Goal: Task Accomplishment & Management: Complete application form

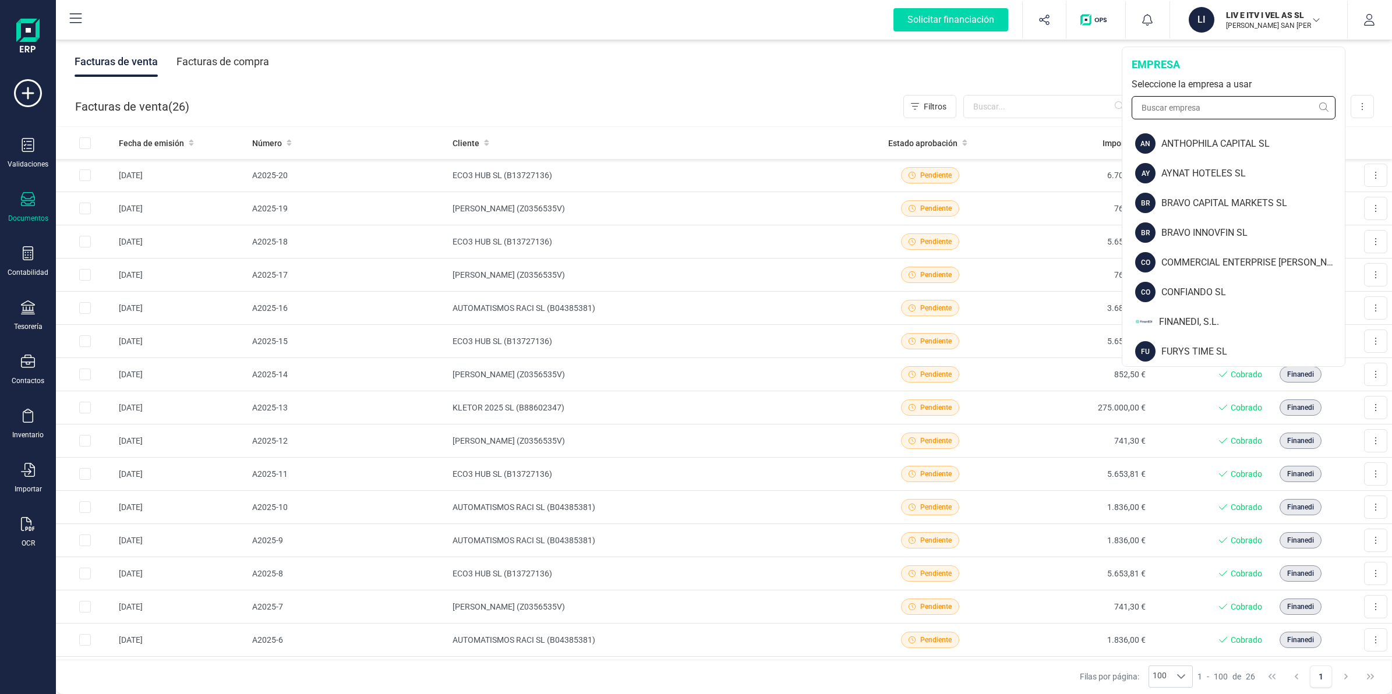
click at [1210, 100] on input "text" at bounding box center [1234, 107] width 204 height 23
click at [1180, 318] on div "FINANEDI, S.L." at bounding box center [1252, 322] width 186 height 14
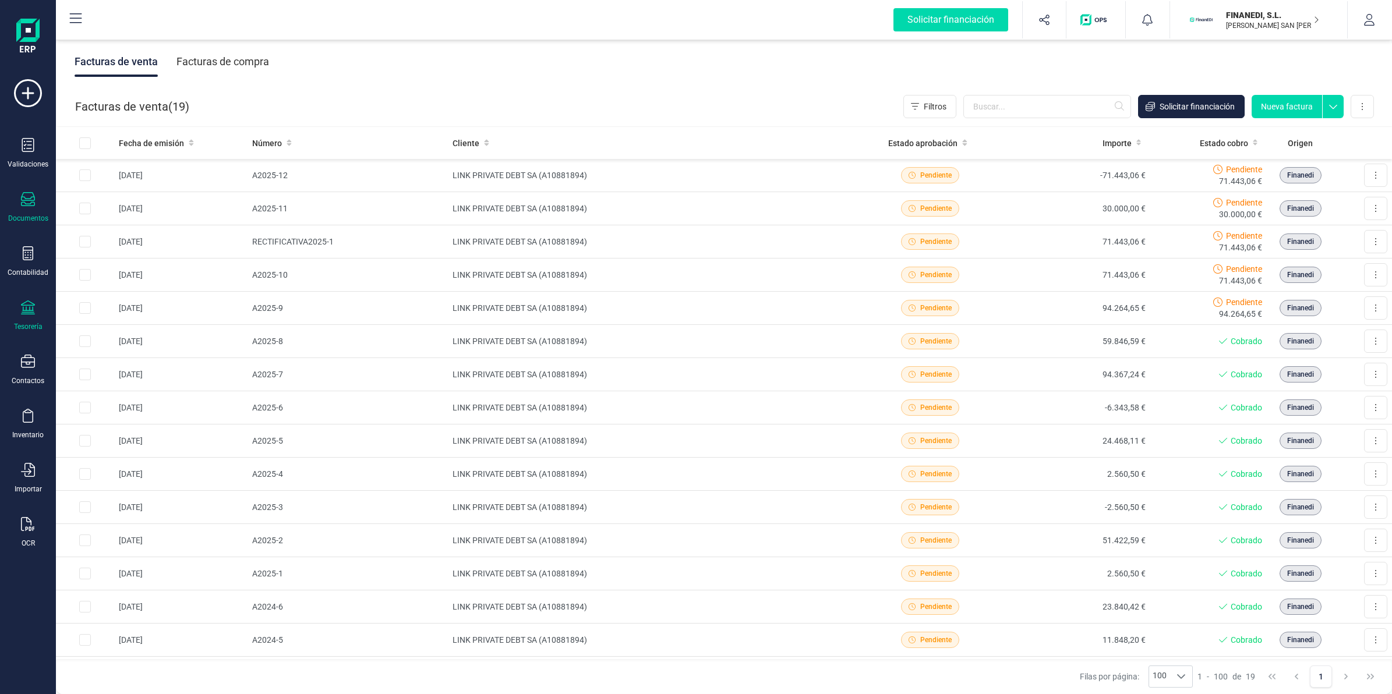
click at [25, 307] on icon at bounding box center [28, 308] width 14 height 14
click at [105, 192] on span "Cuentas bancarias" at bounding box center [142, 199] width 102 height 14
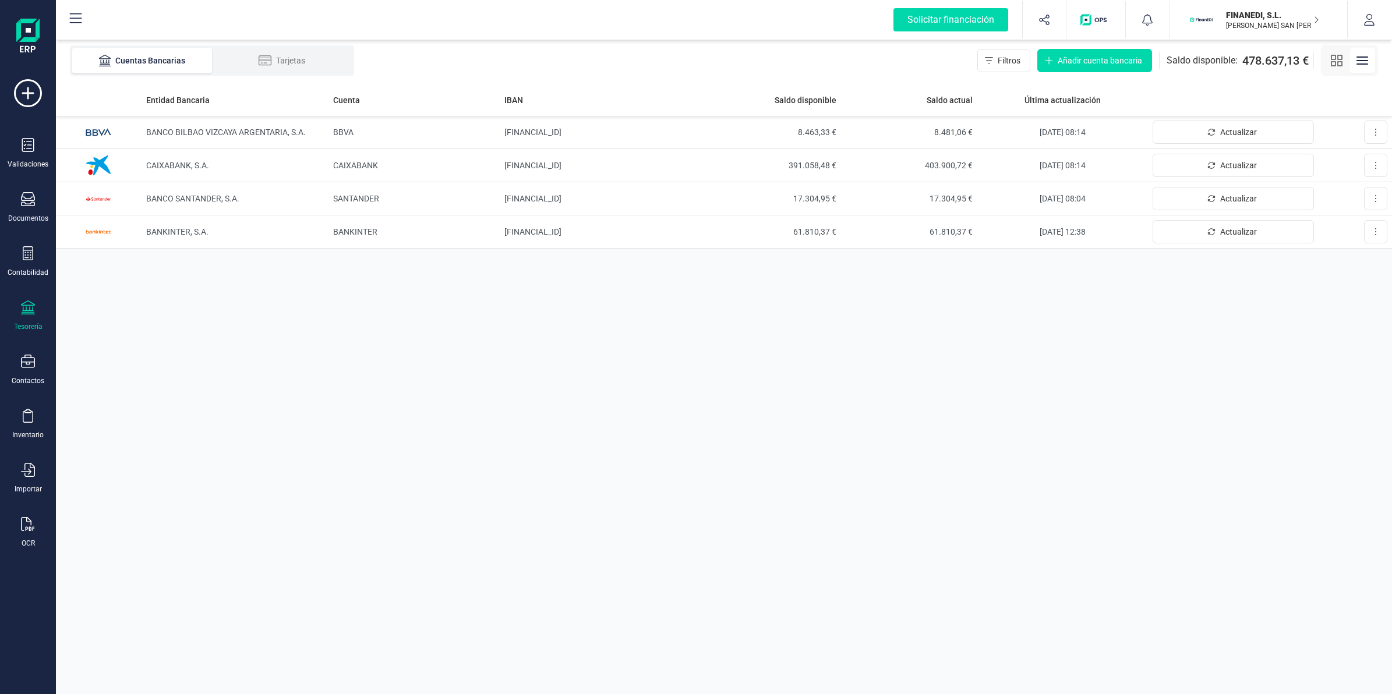
click at [1250, 13] on p "FINANEDI, S.L." at bounding box center [1272, 15] width 93 height 12
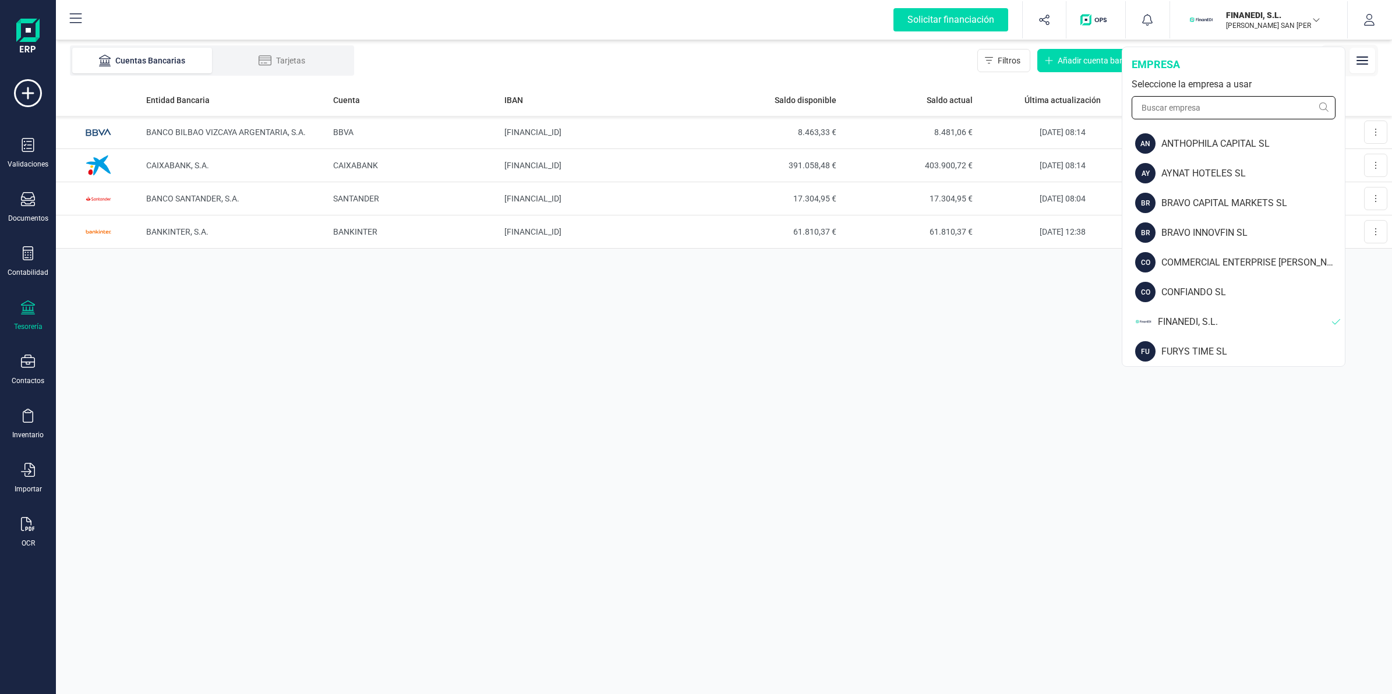
click at [1221, 105] on input "text" at bounding box center [1234, 107] width 204 height 23
type input "gedes"
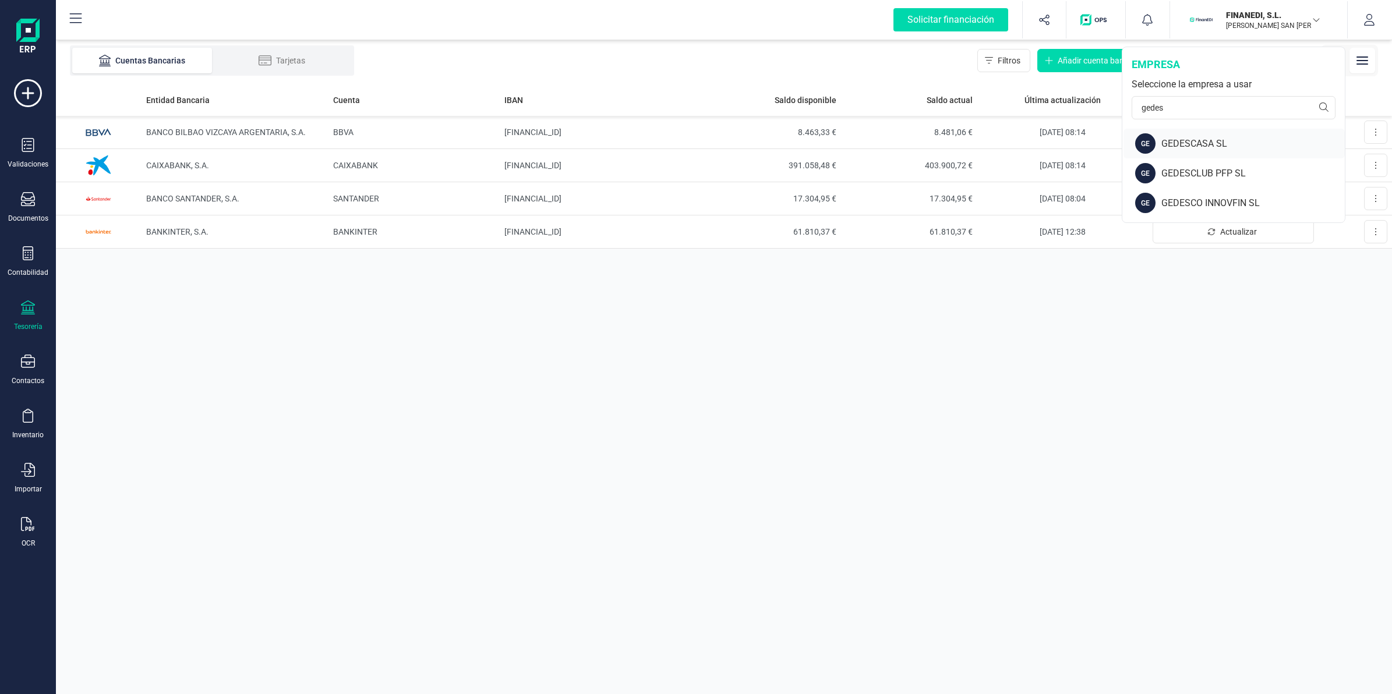
click at [1194, 137] on div "GEDESCASA SL" at bounding box center [1252, 144] width 183 height 14
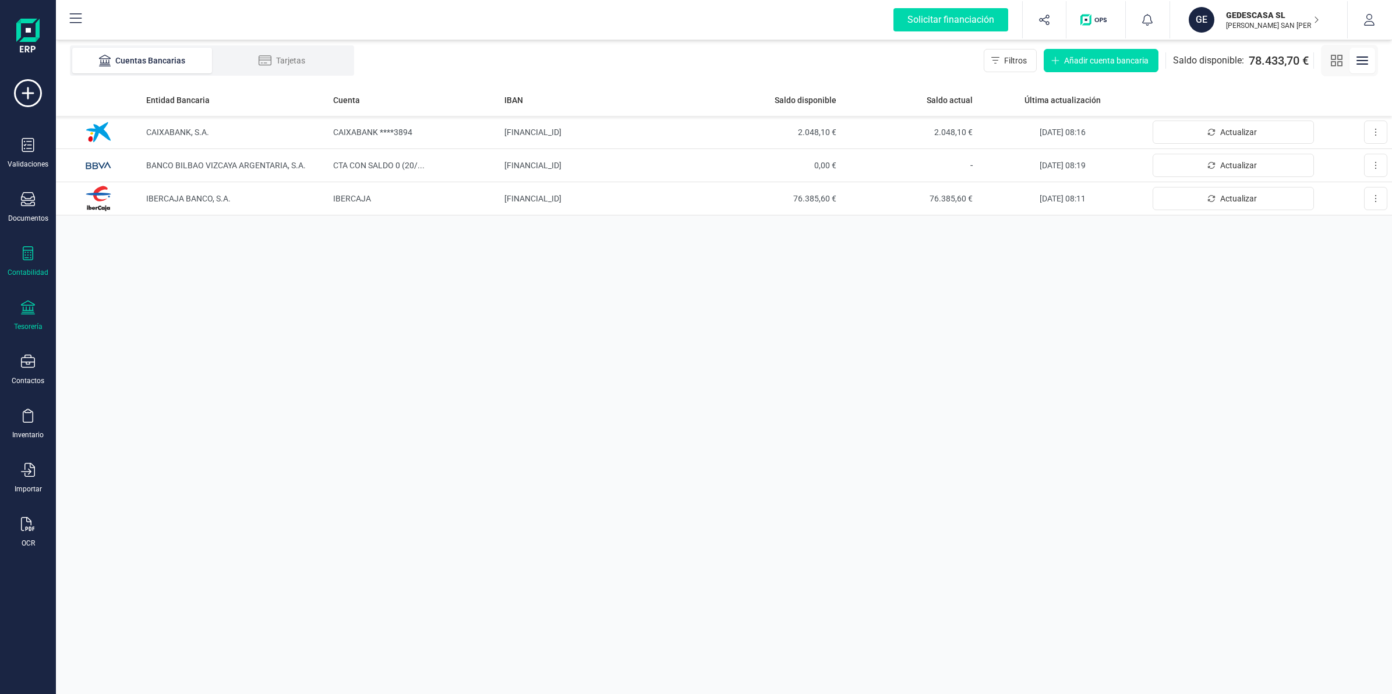
click at [20, 252] on div "Contabilidad" at bounding box center [28, 261] width 47 height 31
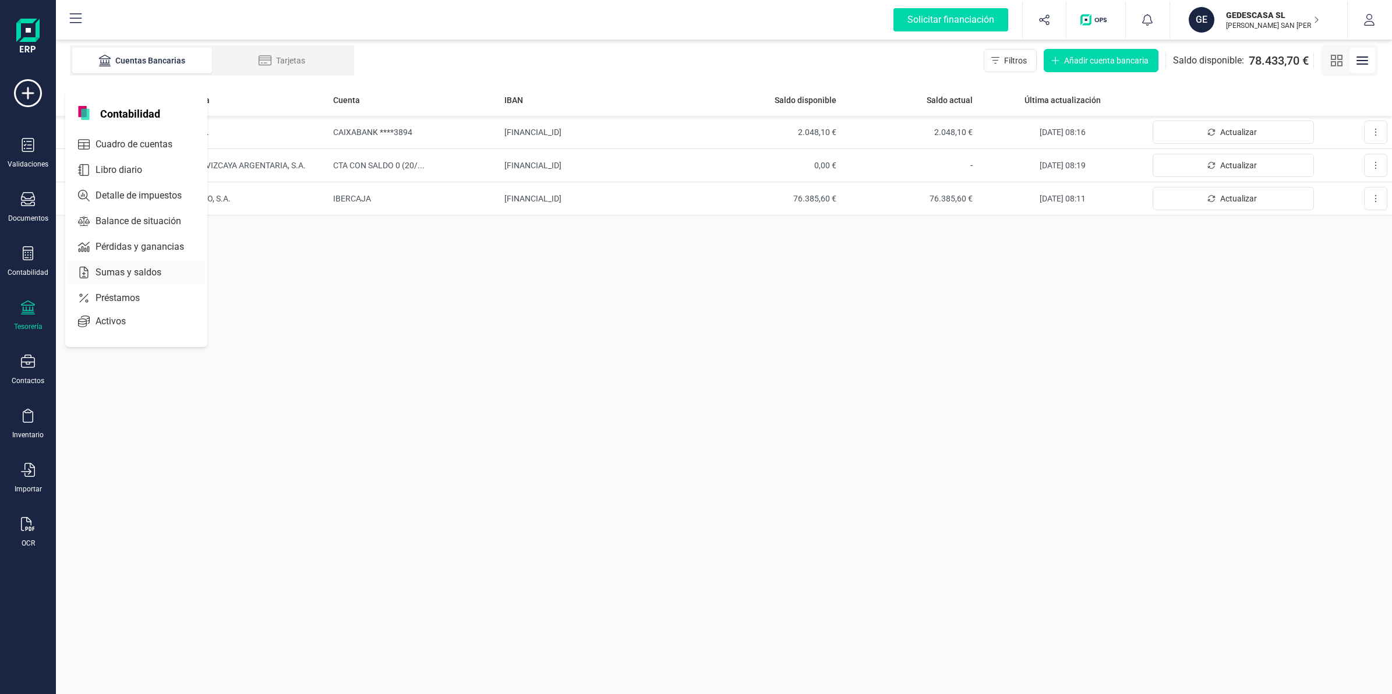
click at [114, 268] on span "Sumas y saldos" at bounding box center [136, 273] width 91 height 14
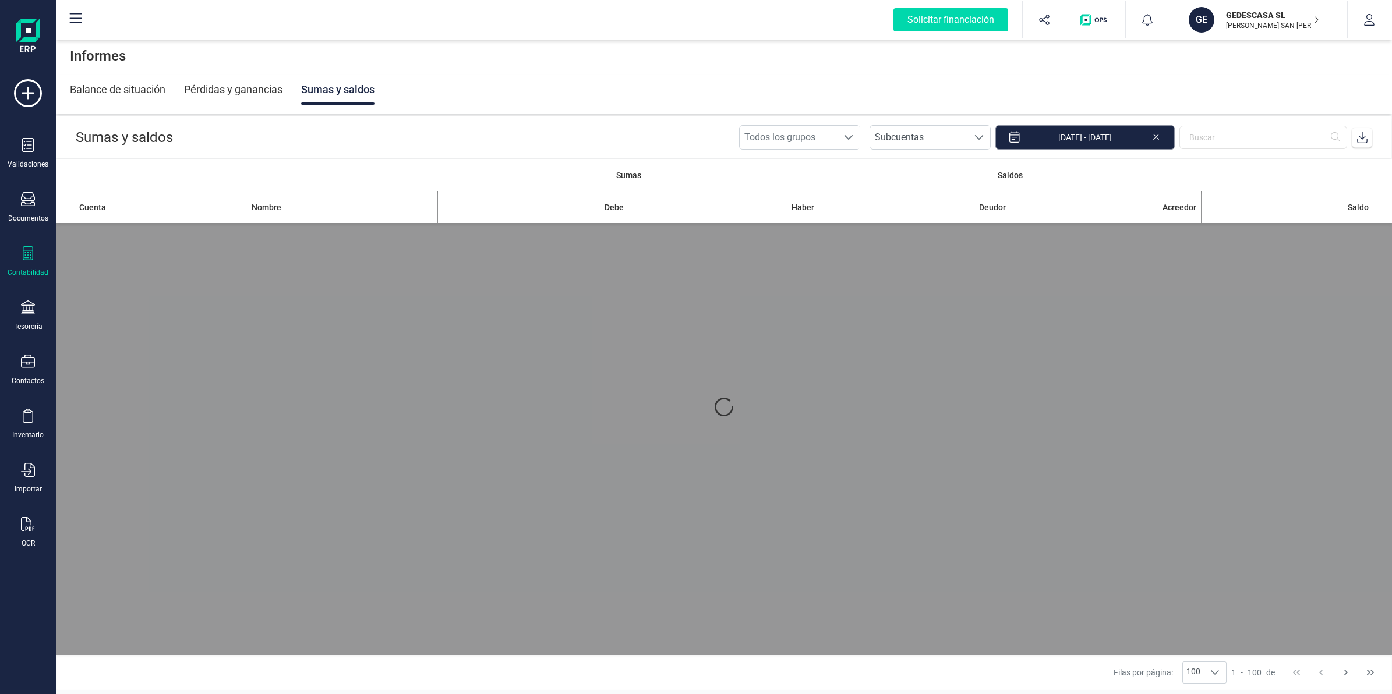
click at [1132, 138] on input "[DATE] - [DATE]" at bounding box center [1084, 137] width 179 height 24
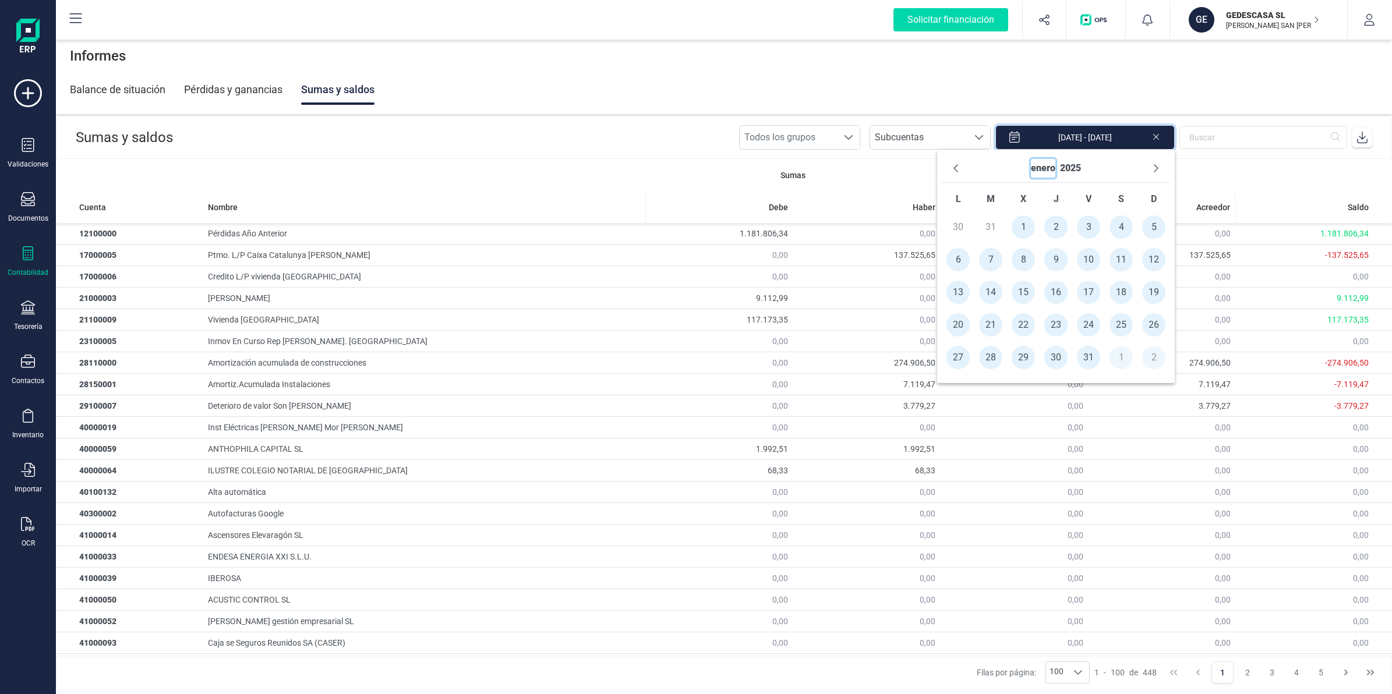
drag, startPoint x: 1038, startPoint y: 162, endPoint x: 1049, endPoint y: 167, distance: 11.5
click at [1052, 166] on button "enero" at bounding box center [1043, 168] width 24 height 19
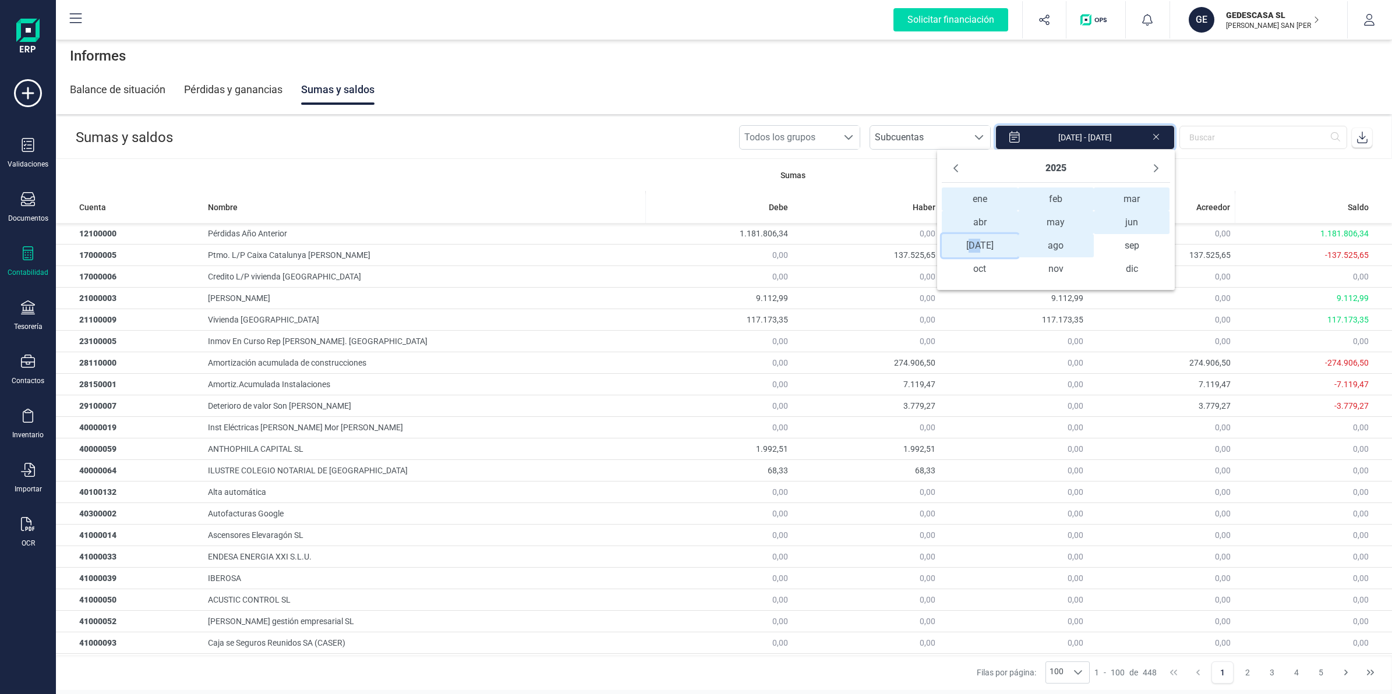
click at [985, 250] on span "[DATE] [DATE]" at bounding box center [980, 245] width 76 height 23
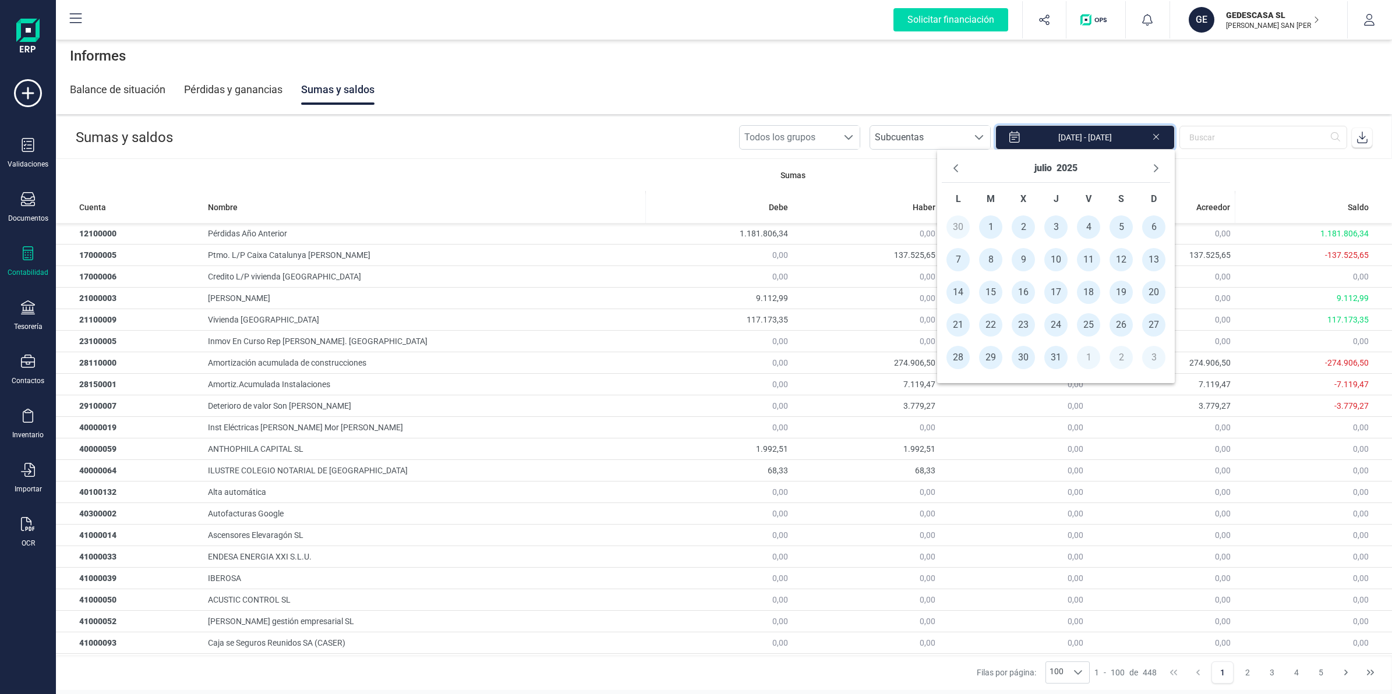
click at [993, 224] on span "1" at bounding box center [990, 226] width 23 height 23
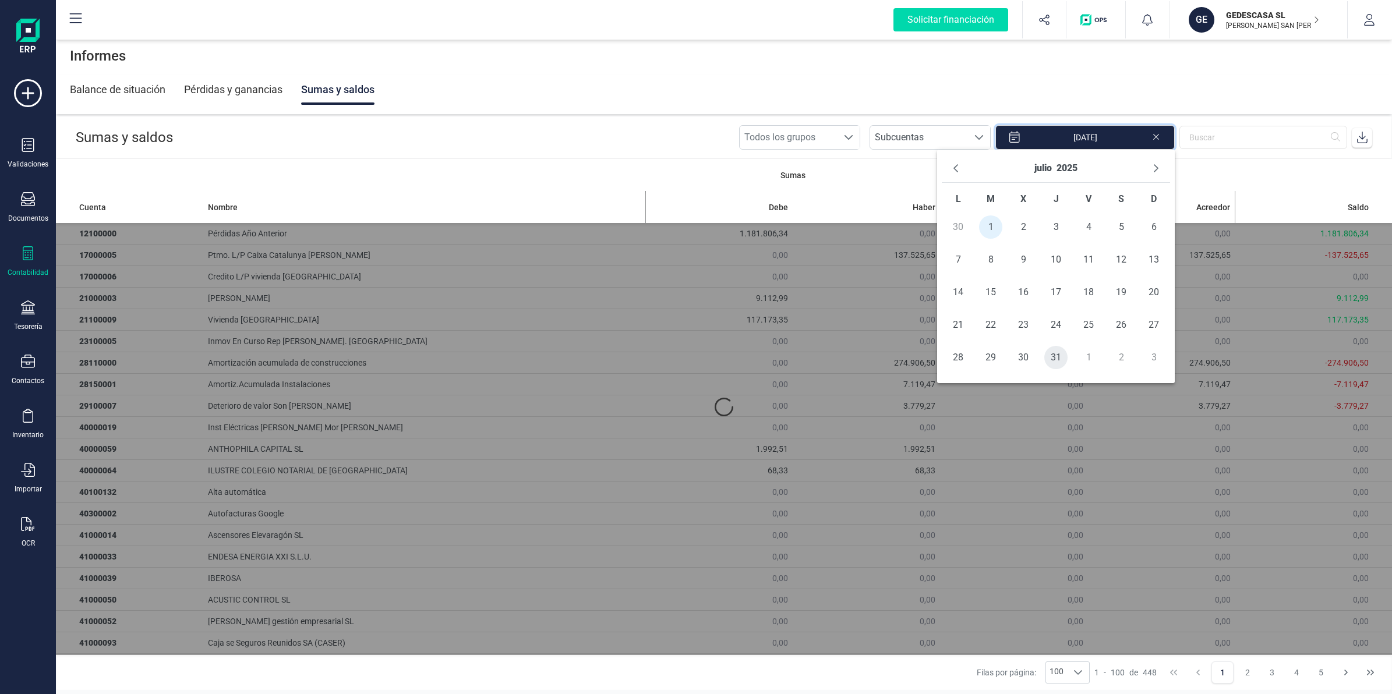
click at [1060, 359] on span "31" at bounding box center [1055, 357] width 23 height 23
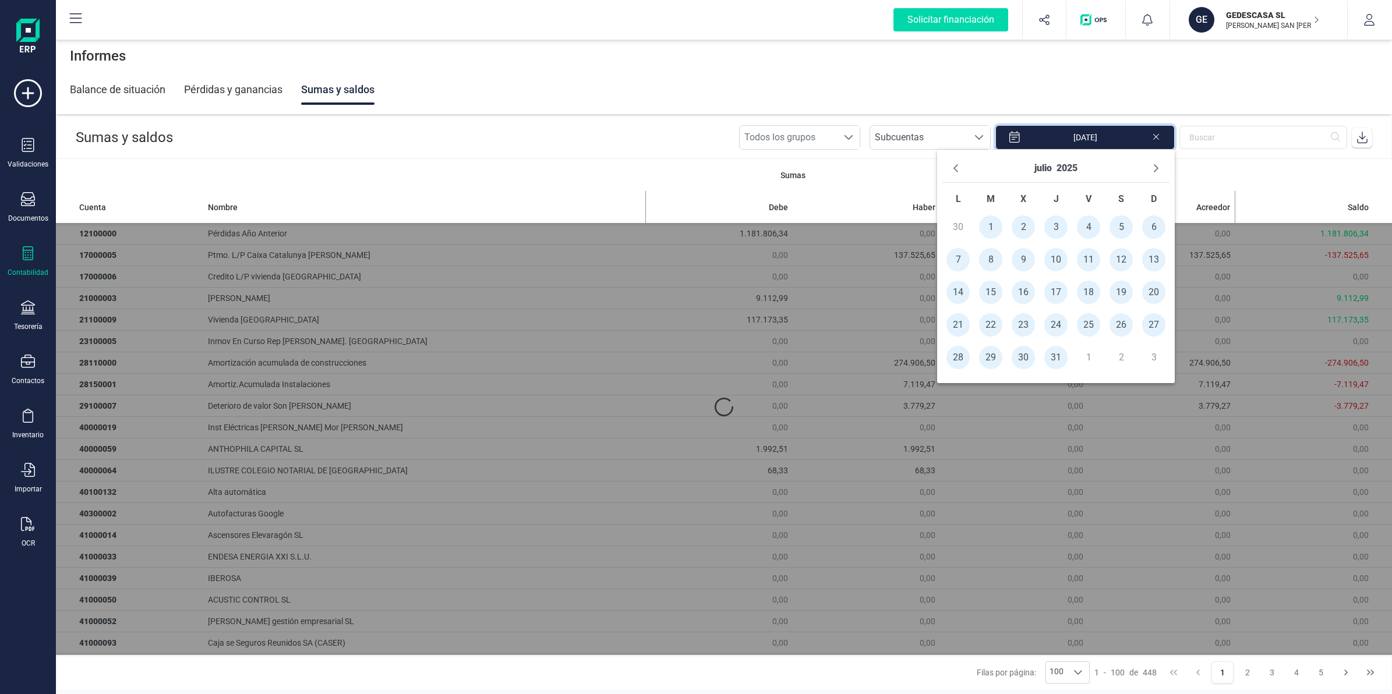
type input "[DATE] - [DATE]"
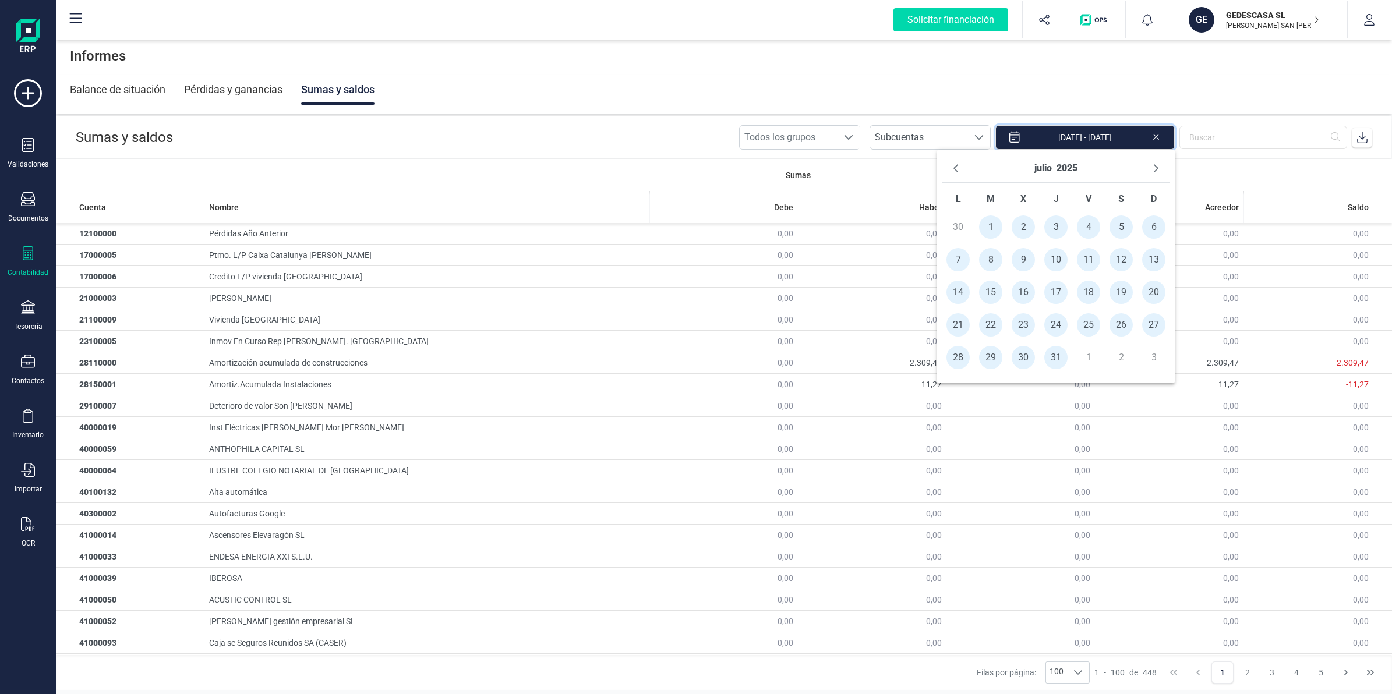
click at [1360, 137] on icon at bounding box center [1362, 138] width 12 height 12
click at [26, 200] on icon at bounding box center [28, 199] width 14 height 14
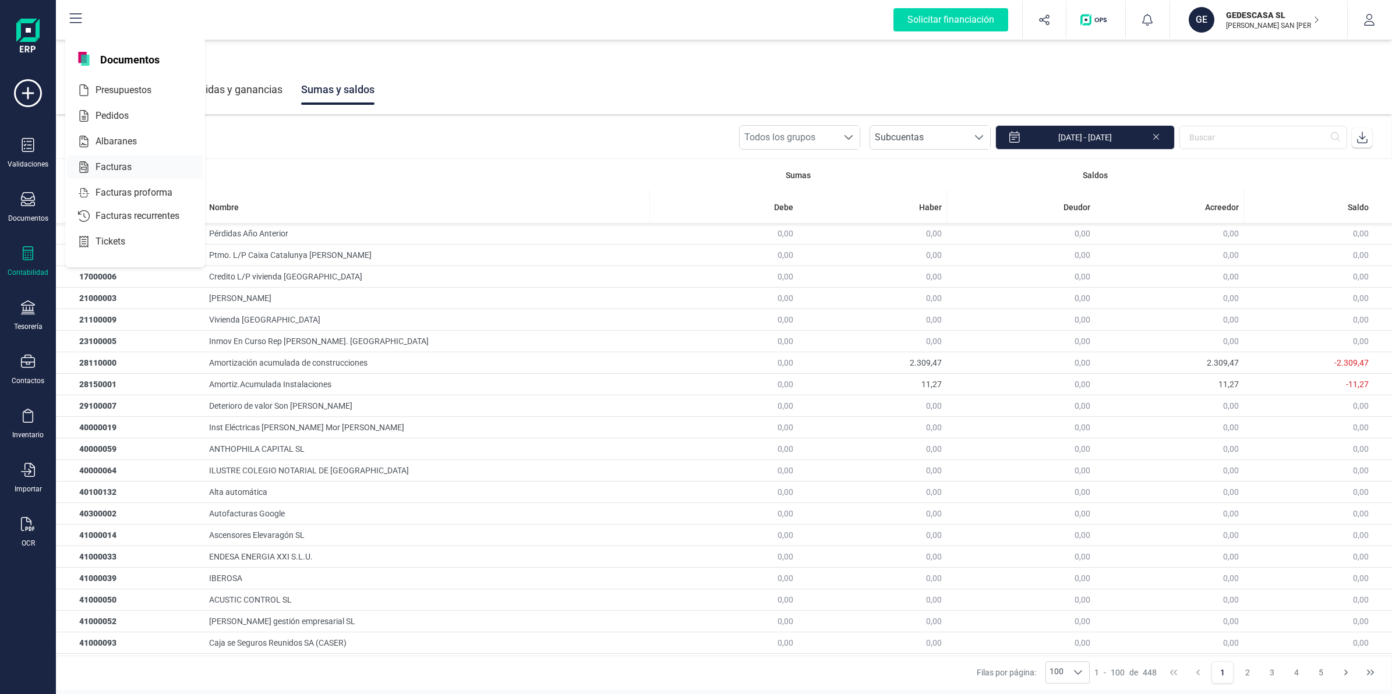
click at [107, 167] on span "Facturas" at bounding box center [122, 167] width 62 height 14
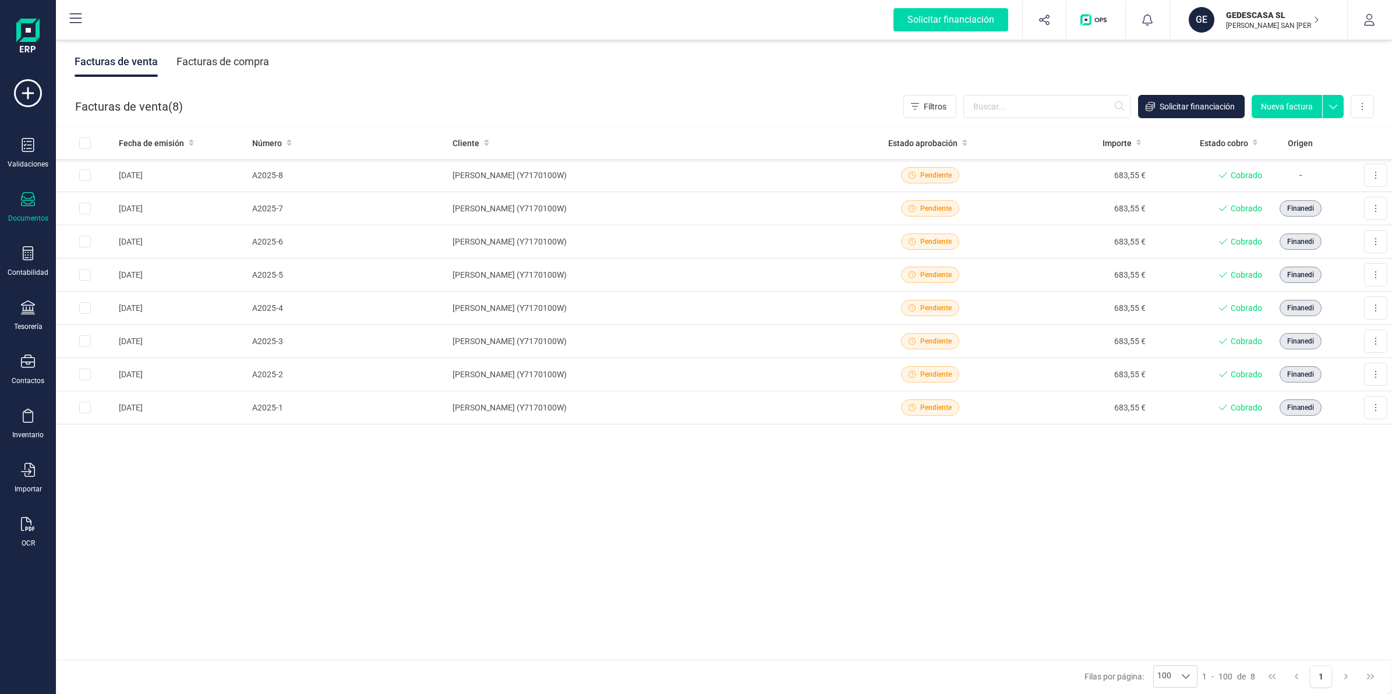
click at [246, 64] on div "Facturas de compra" at bounding box center [222, 62] width 93 height 30
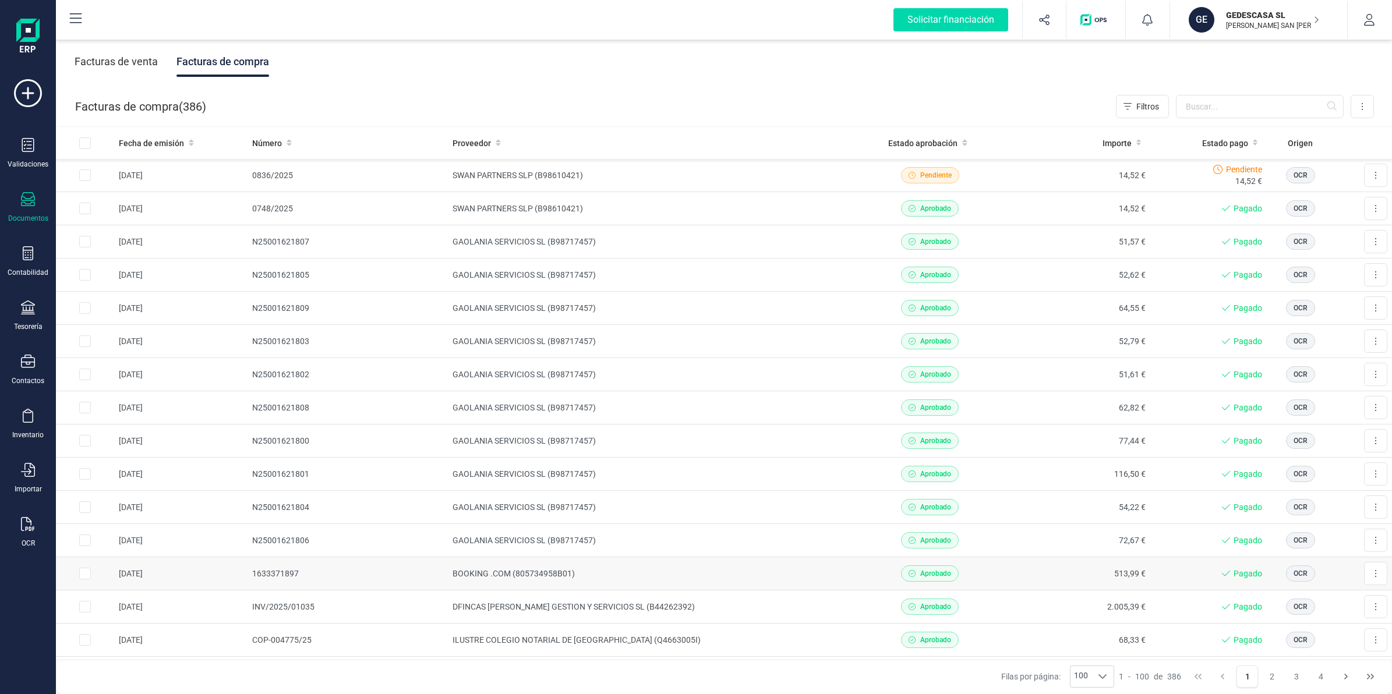
click at [495, 574] on td "BOOKING .COM (805734958B01)" at bounding box center [652, 573] width 408 height 33
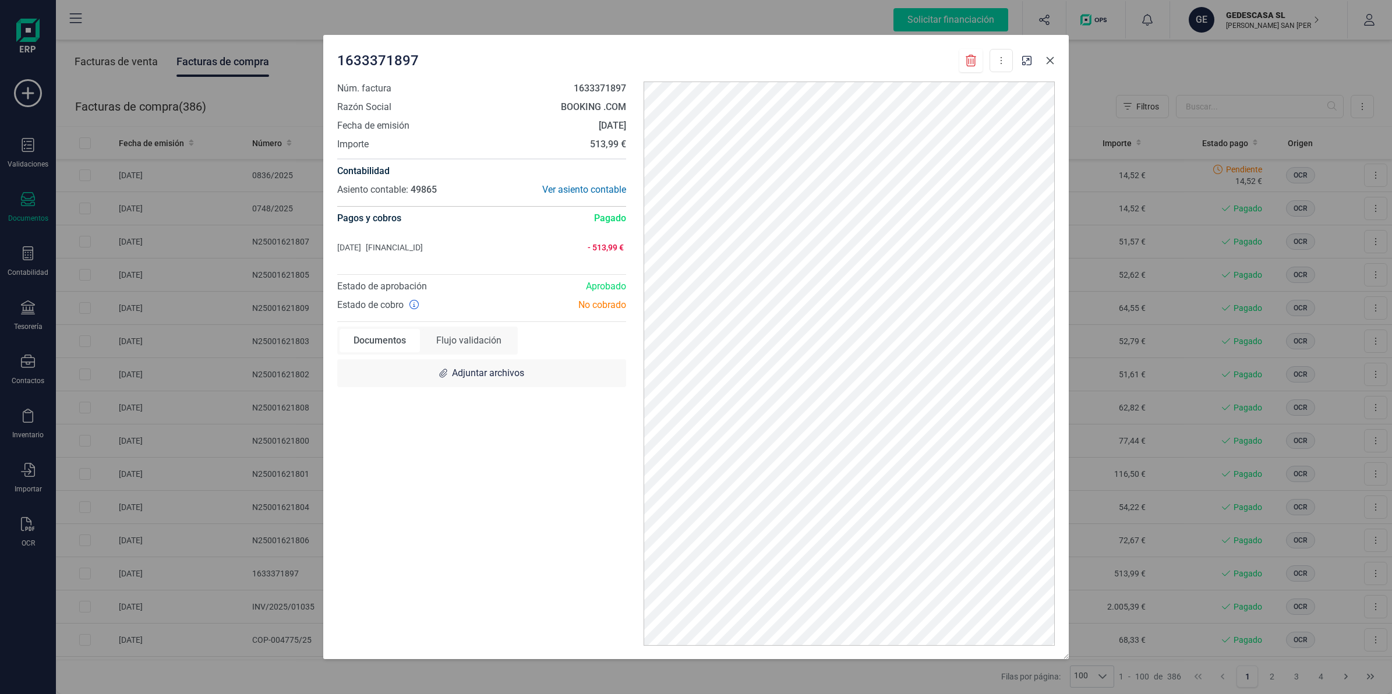
drag, startPoint x: 1045, startPoint y: 58, endPoint x: 991, endPoint y: 80, distance: 58.8
click at [1047, 58] on icon "button" at bounding box center [1049, 60] width 9 height 9
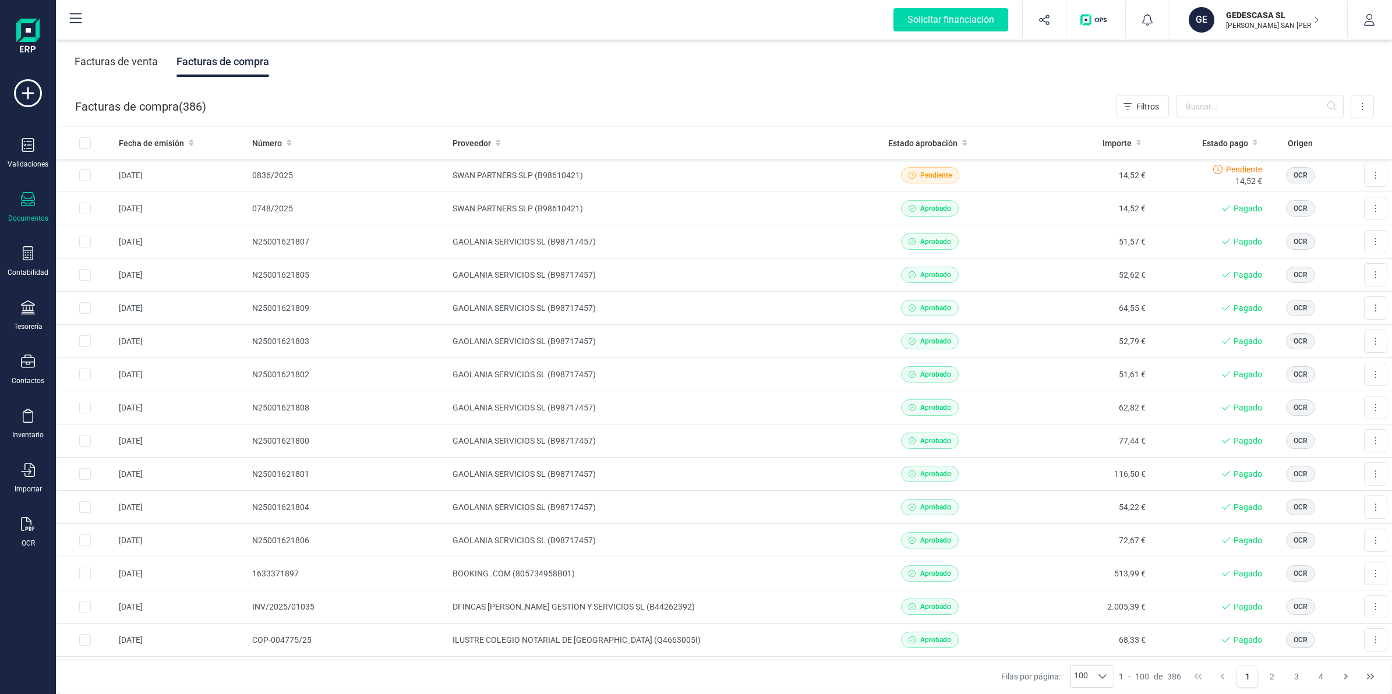
click at [27, 214] on div "Documentos" at bounding box center [28, 218] width 40 height 9
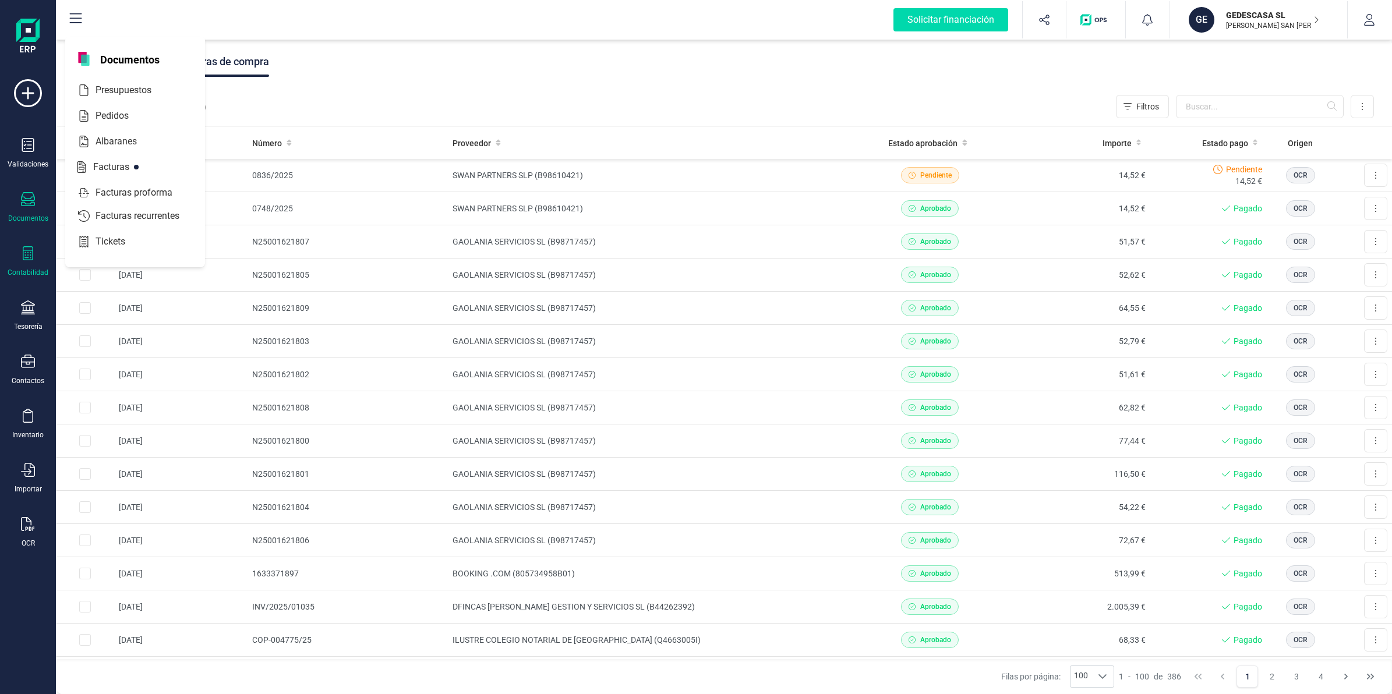
click at [45, 263] on div "Contabilidad" at bounding box center [28, 261] width 47 height 31
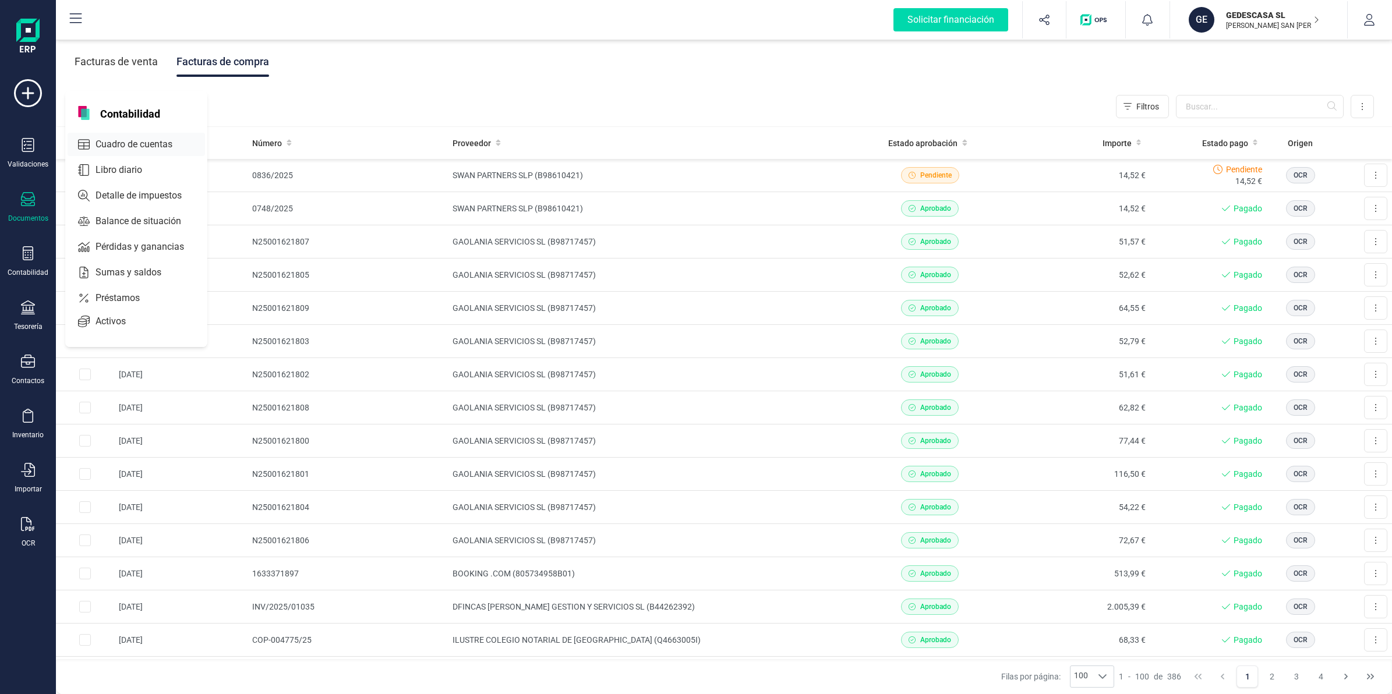
click at [114, 144] on span "Cuadro de cuentas" at bounding box center [142, 144] width 102 height 14
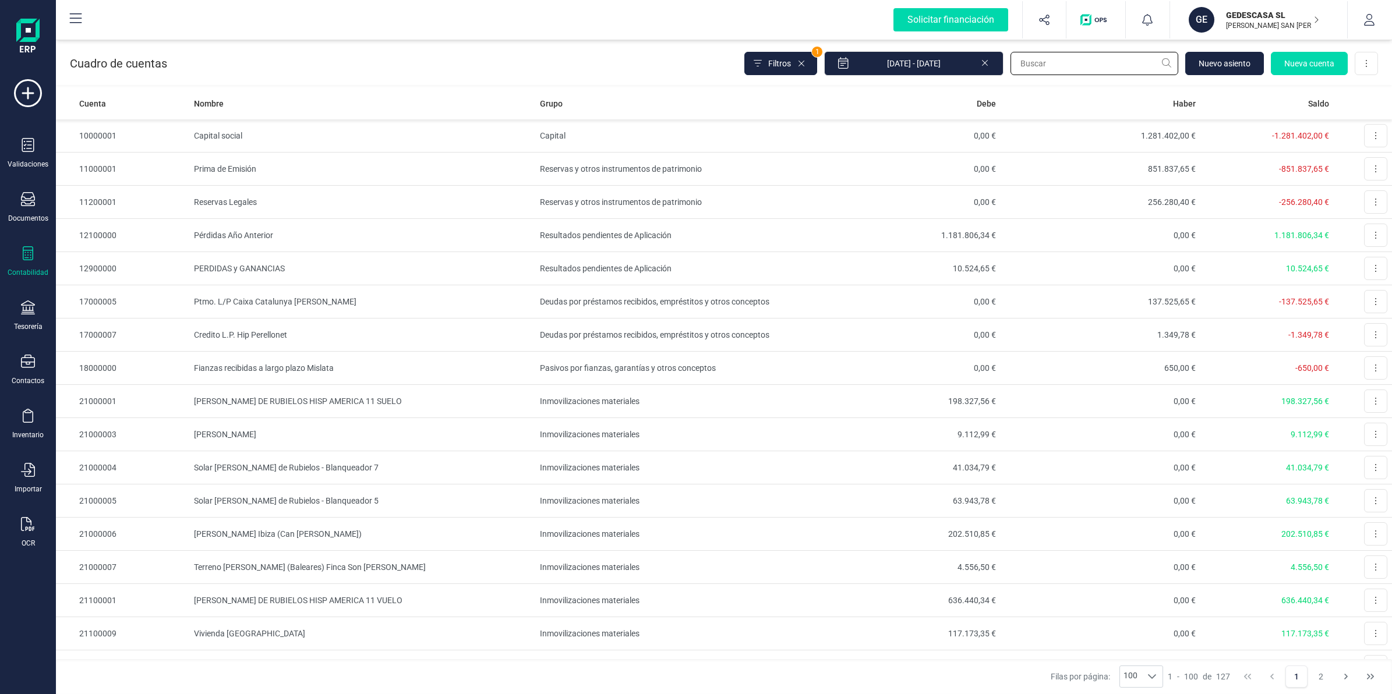
click at [1038, 60] on input "text" at bounding box center [1094, 63] width 168 height 23
click at [1027, 68] on input "text" at bounding box center [1094, 63] width 168 height 23
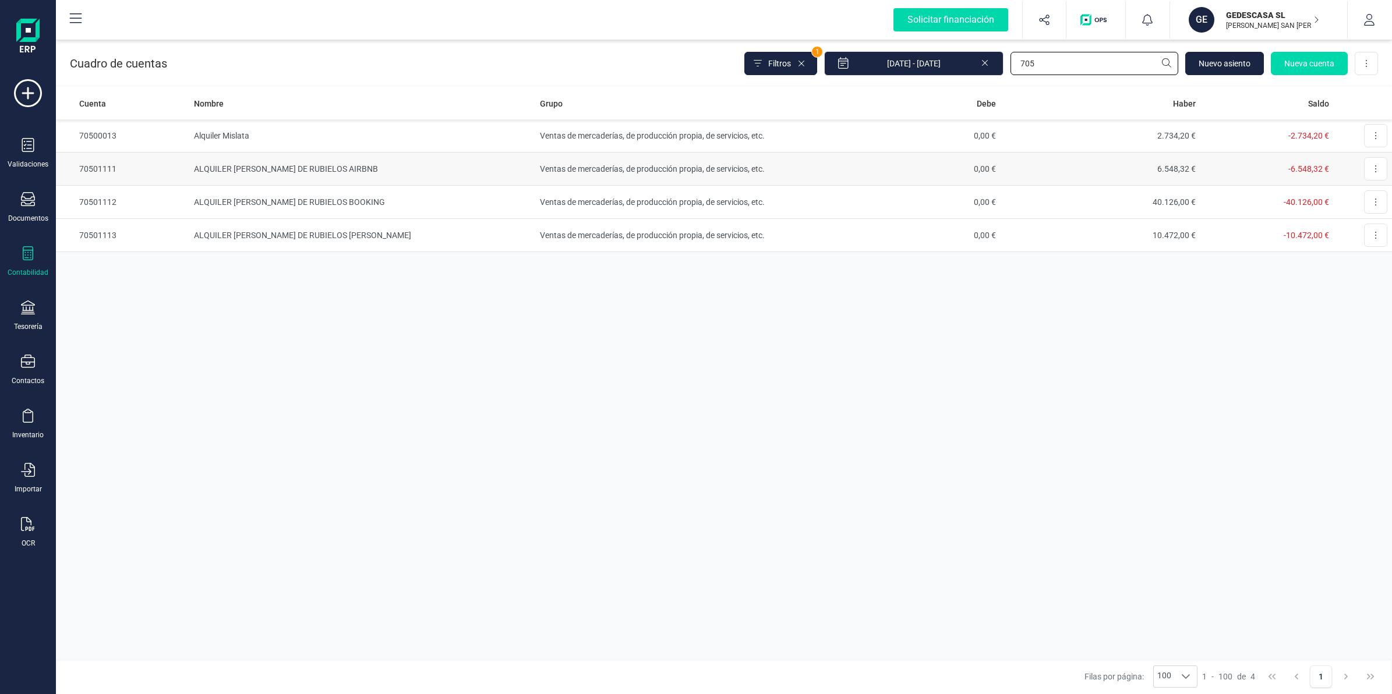
type input "705"
click at [324, 167] on td "ALQUILER [PERSON_NAME] DE RUBIELOS AIRBNB" at bounding box center [362, 169] width 346 height 33
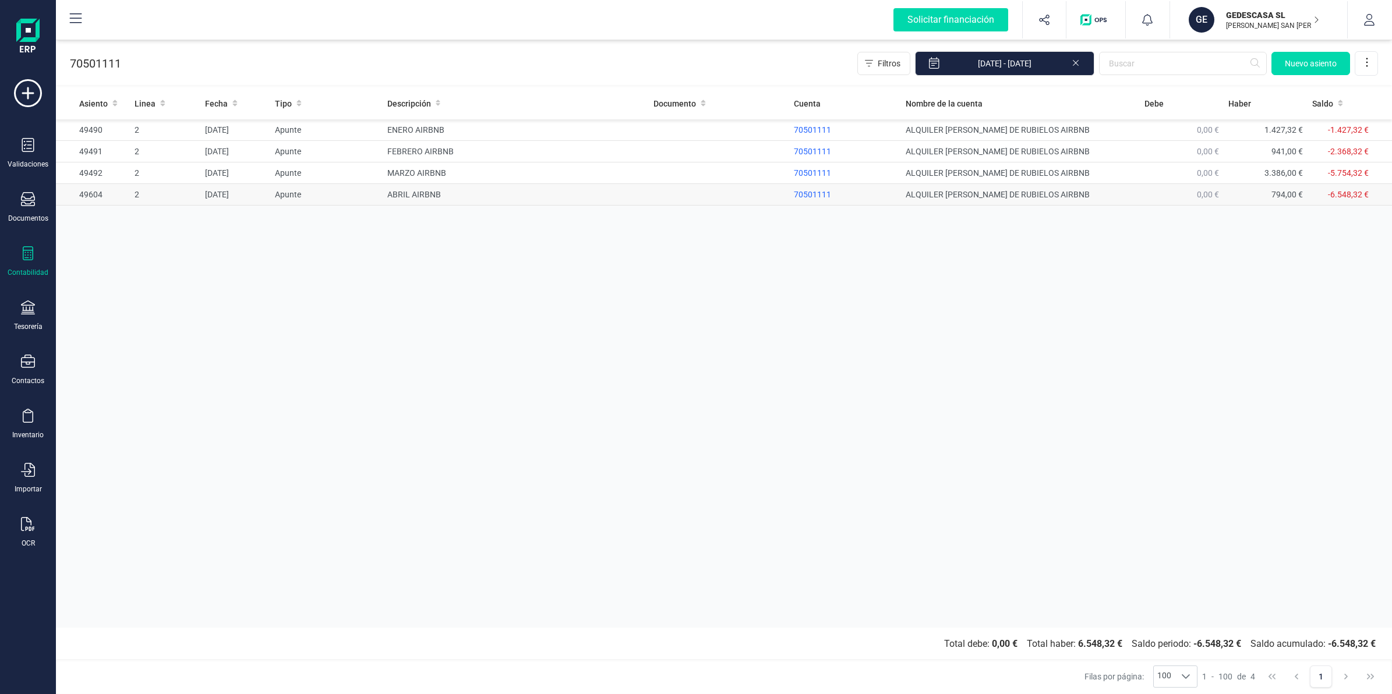
click at [432, 186] on td "ABRIL AIRBNB" at bounding box center [516, 195] width 266 height 22
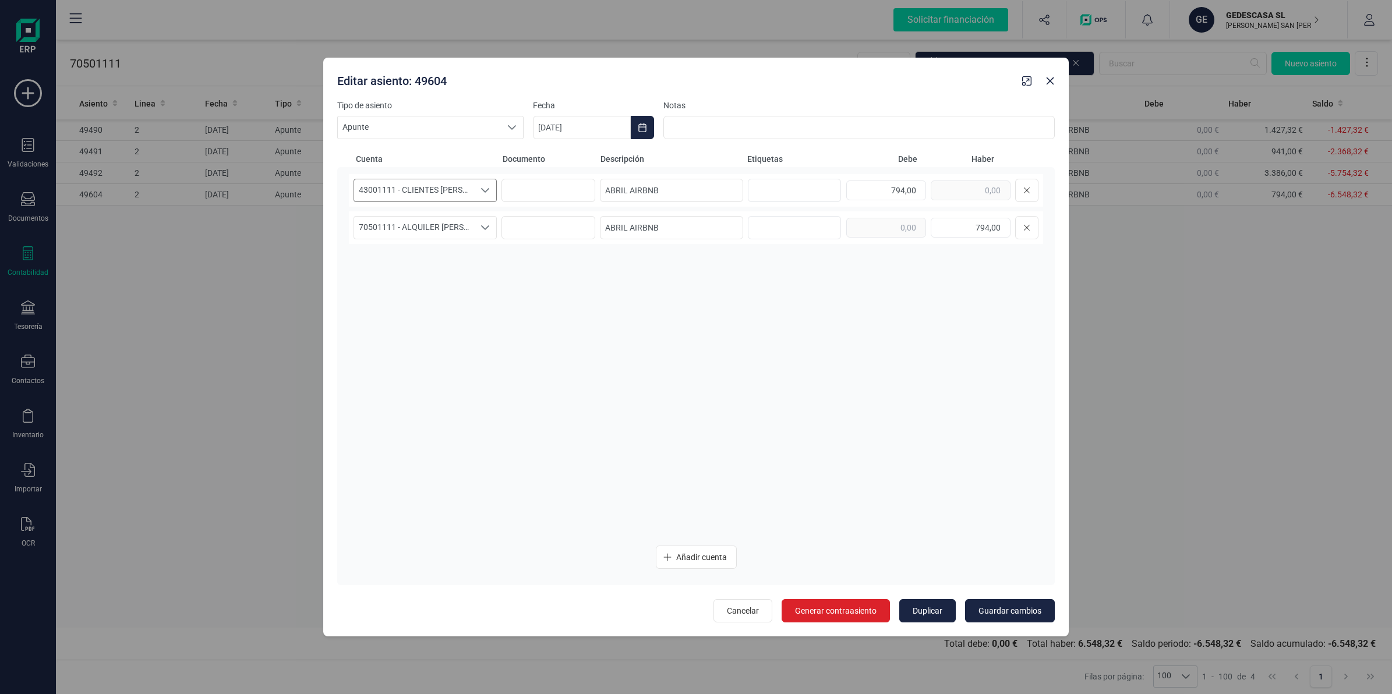
click at [434, 195] on span "43001111 - CLIENTES [PERSON_NAME] DE RUIELOS AIRBNB" at bounding box center [414, 190] width 120 height 22
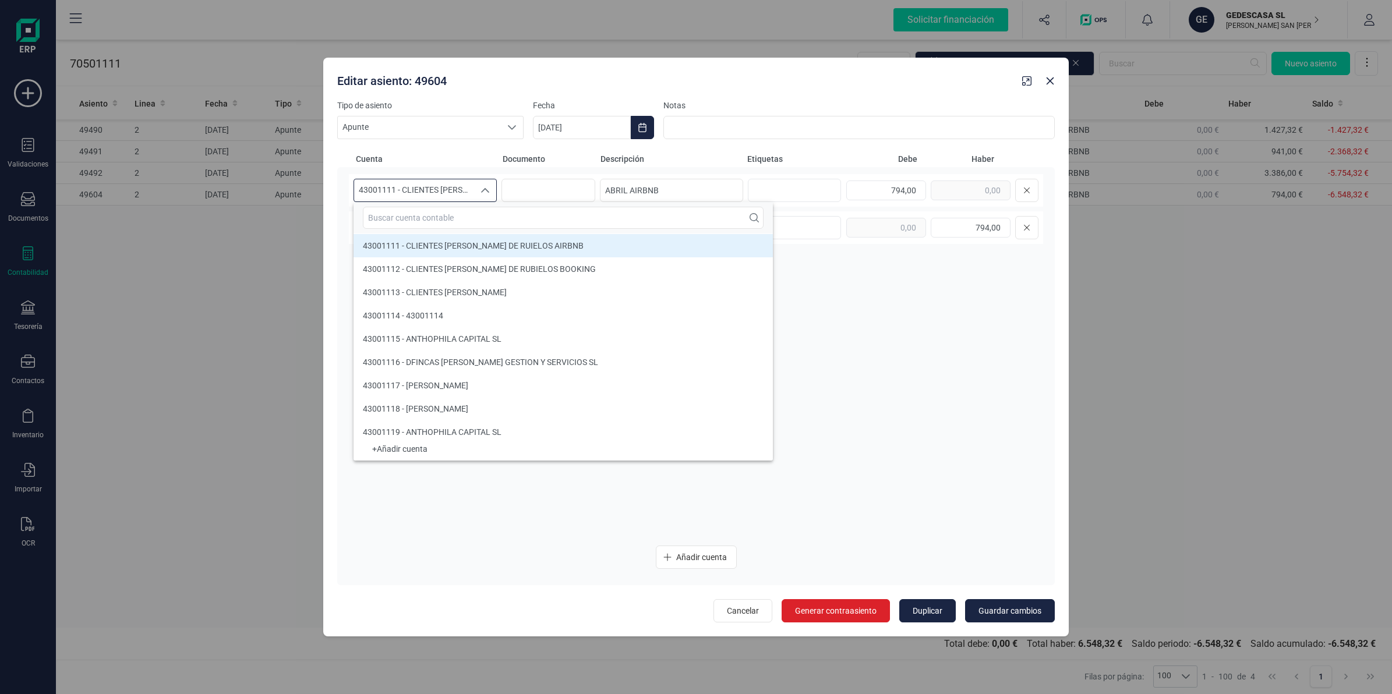
click at [910, 359] on div "43001111 - CLIENTES [PERSON_NAME] DE RUIELOS AIRBNB 43001111 - CLIENTES [PERSON…" at bounding box center [696, 355] width 694 height 362
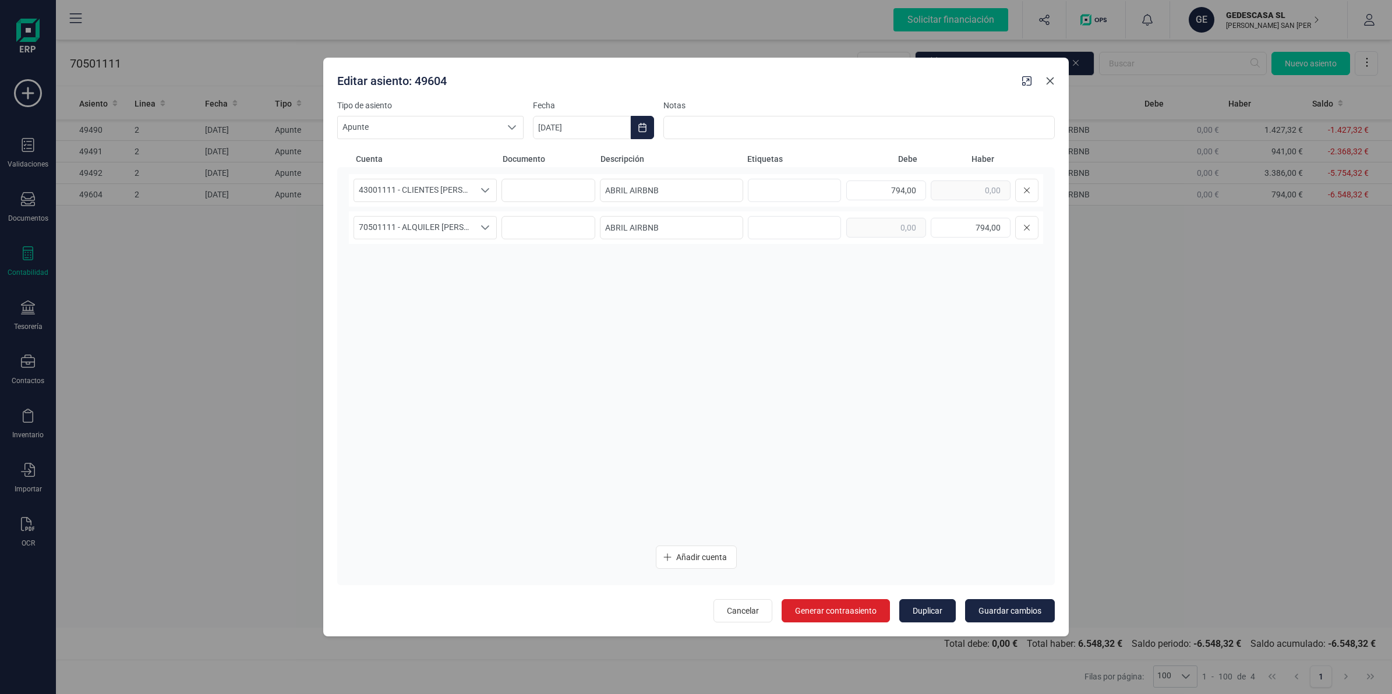
click at [1055, 82] on button "button" at bounding box center [1050, 81] width 19 height 19
type input "[DATE]"
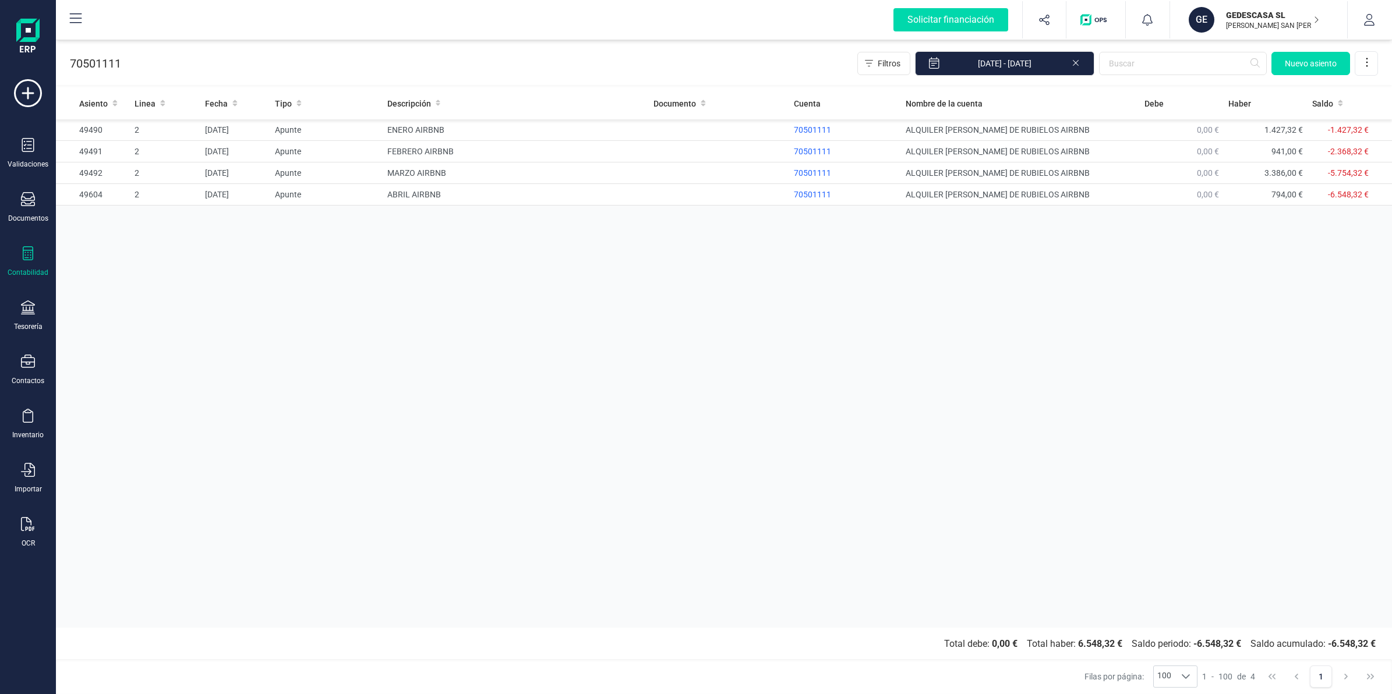
click at [638, 271] on div "Asiento Linea Fecha Tipo Descripción Documento Cuenta Nombre de la cuenta Debe …" at bounding box center [724, 357] width 1336 height 540
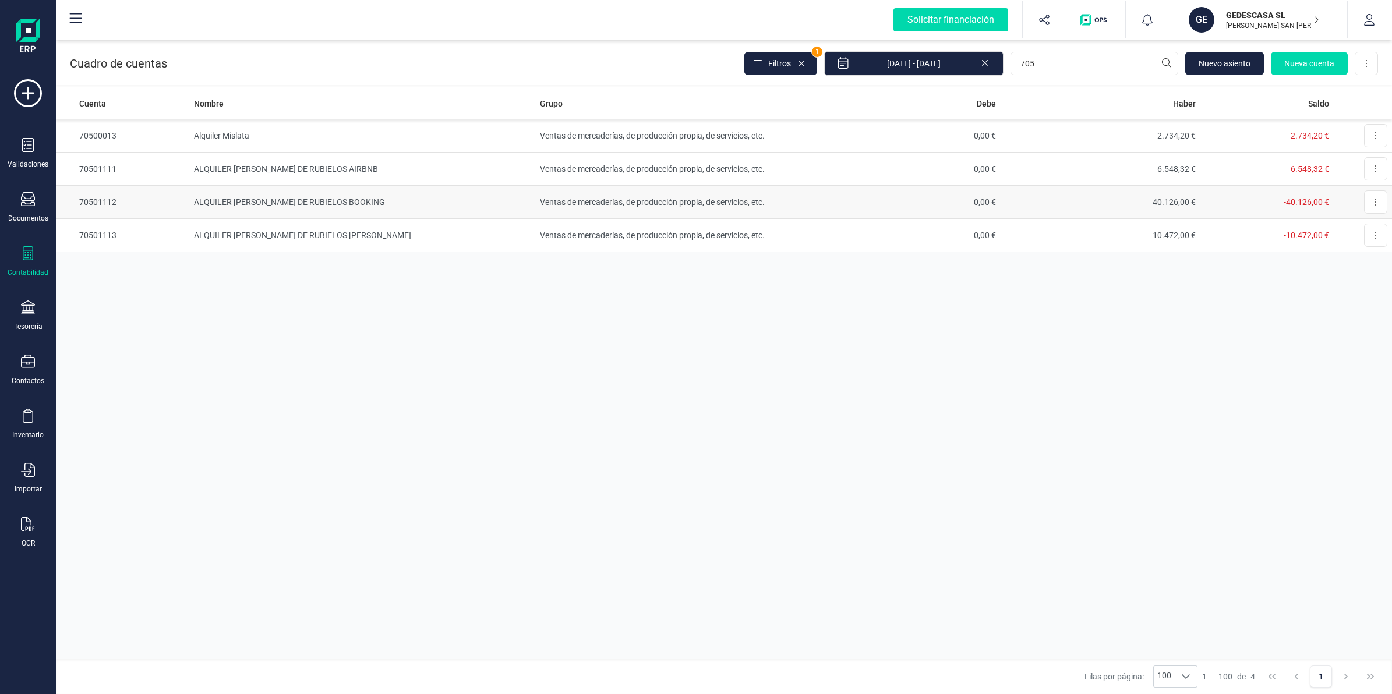
click at [237, 192] on td "ALQUILER [PERSON_NAME] DE RUBIELOS BOOKING" at bounding box center [362, 202] width 346 height 33
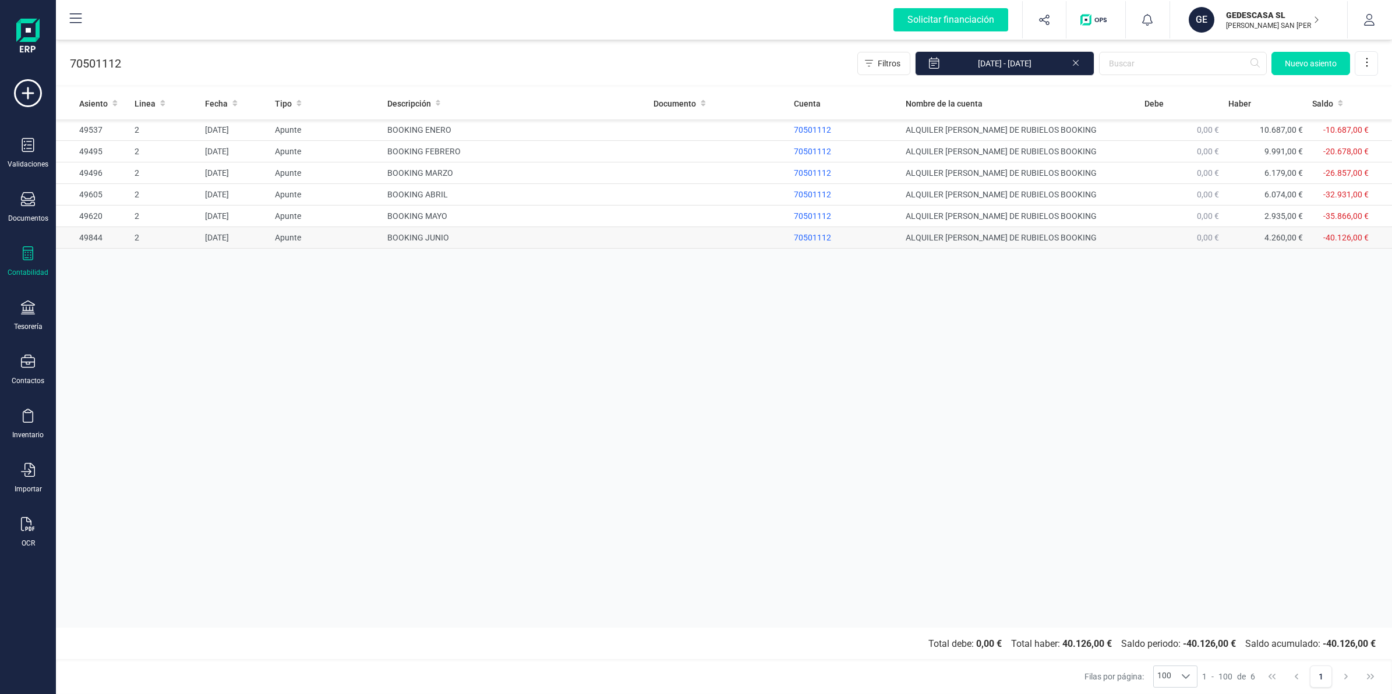
click at [424, 236] on td "BOOKING JUNIO" at bounding box center [516, 238] width 266 height 22
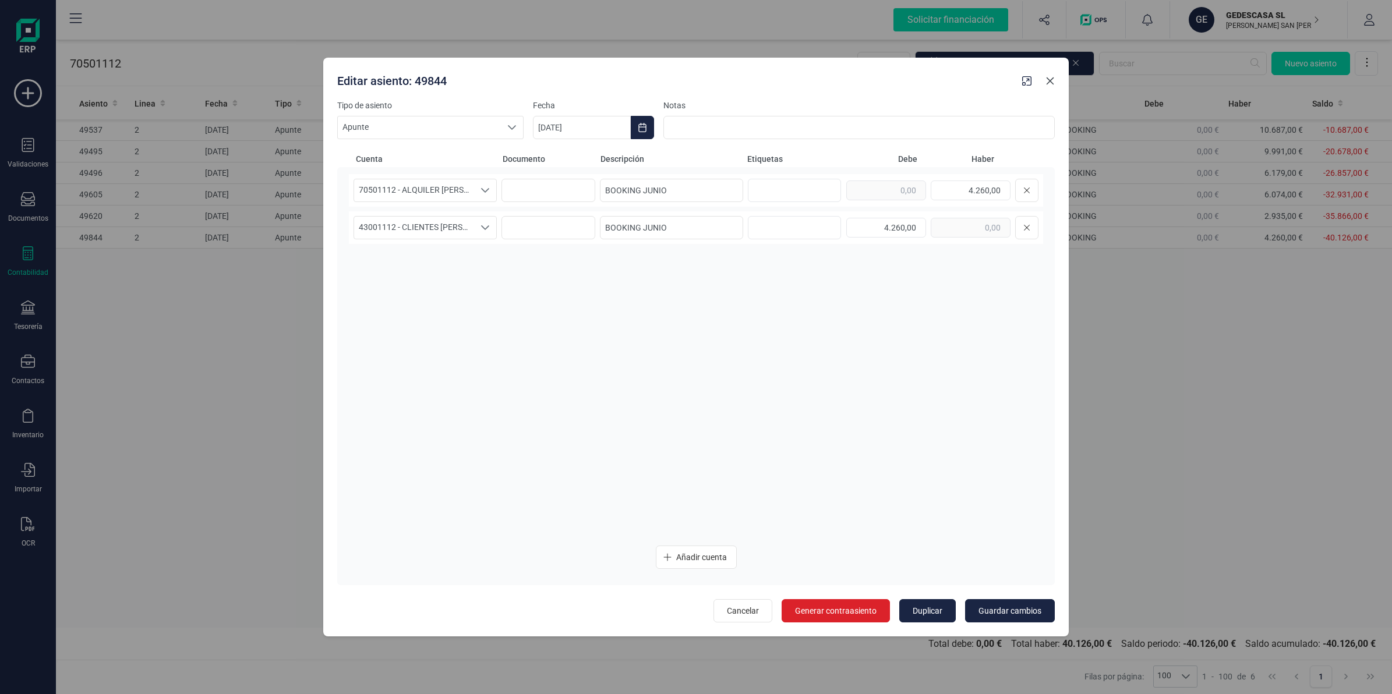
click at [1056, 76] on button "button" at bounding box center [1050, 81] width 19 height 19
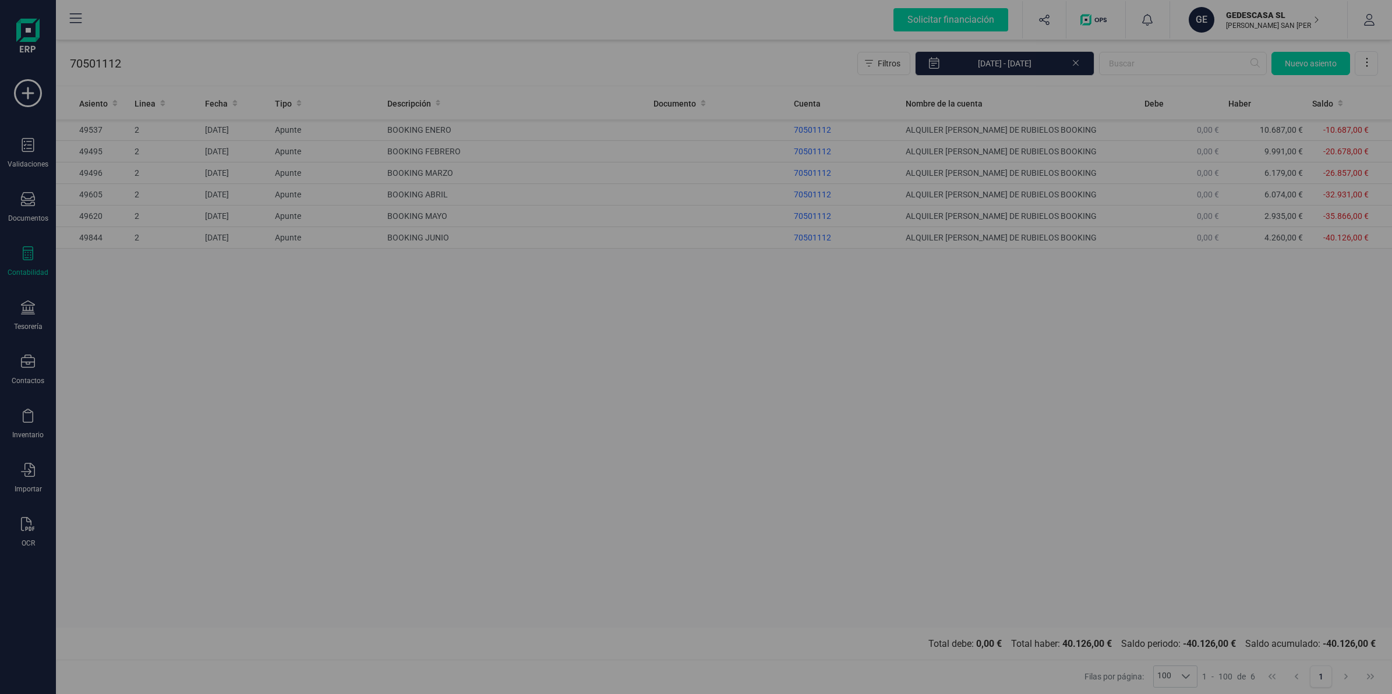
type input "[DATE]"
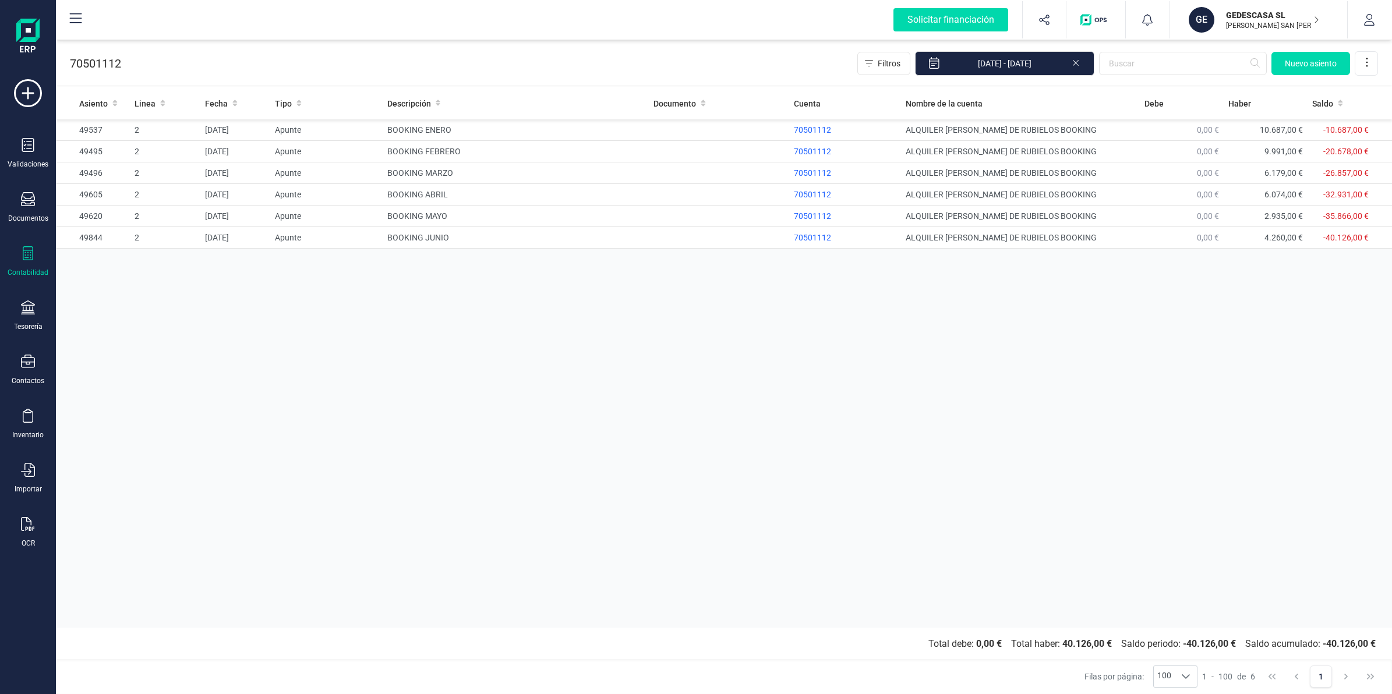
drag, startPoint x: 866, startPoint y: 341, endPoint x: 807, endPoint y: 304, distance: 69.8
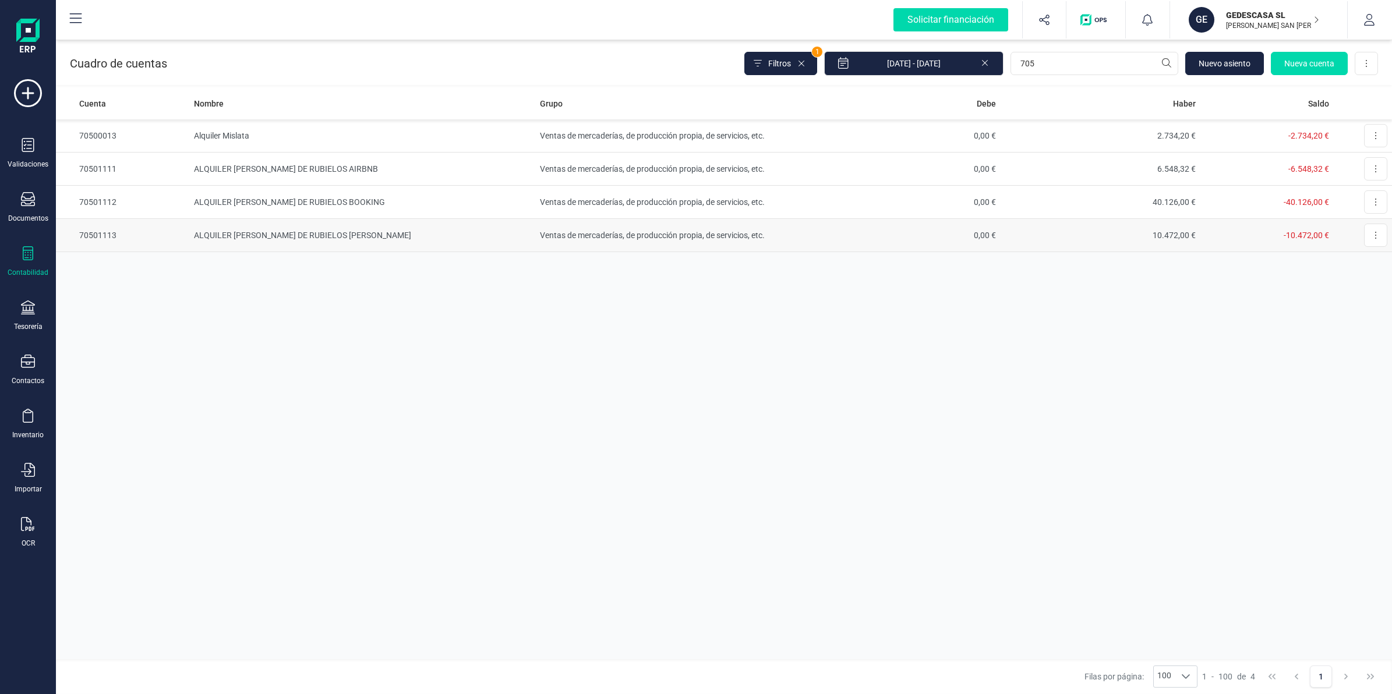
click at [609, 239] on td "Ventas de mercaderías, de producción propia, de servicios, etc." at bounding box center [668, 235] width 266 height 33
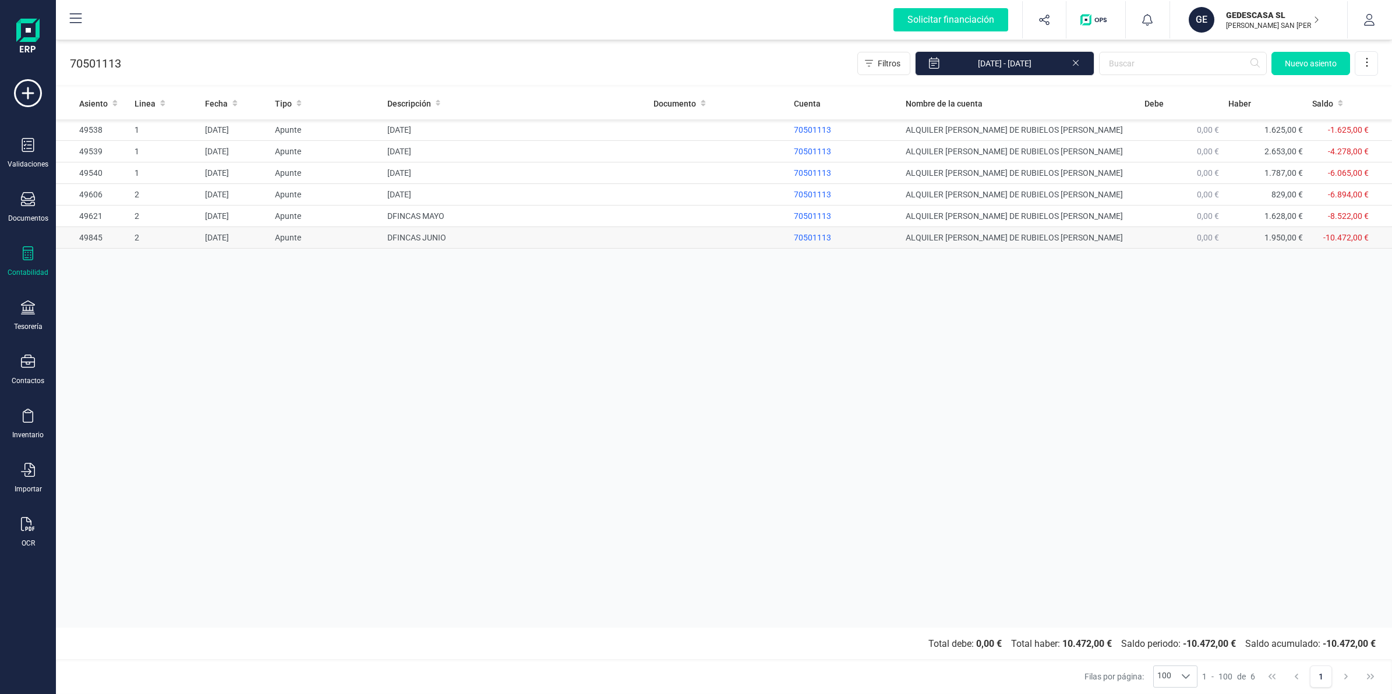
click at [759, 234] on td at bounding box center [719, 238] width 140 height 22
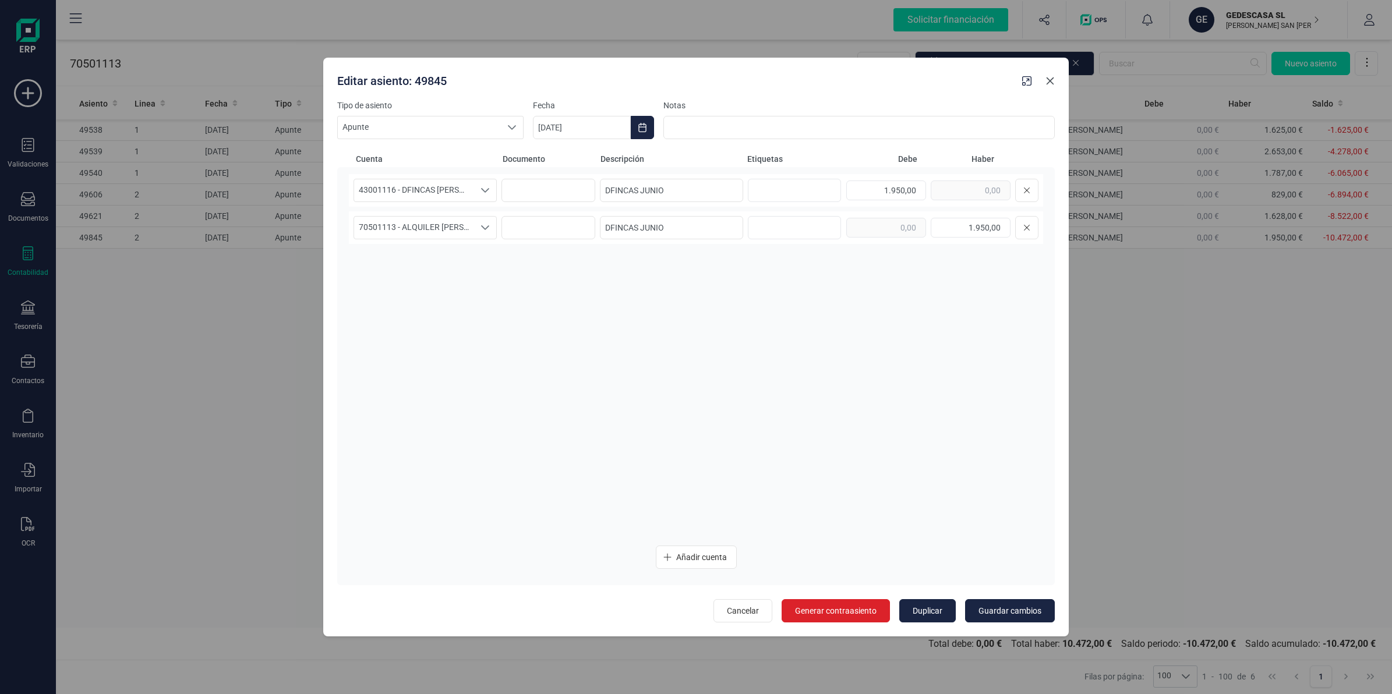
drag, startPoint x: 1057, startPoint y: 83, endPoint x: 1023, endPoint y: 144, distance: 69.9
click at [1056, 83] on button "button" at bounding box center [1050, 81] width 19 height 19
type input "[DATE]"
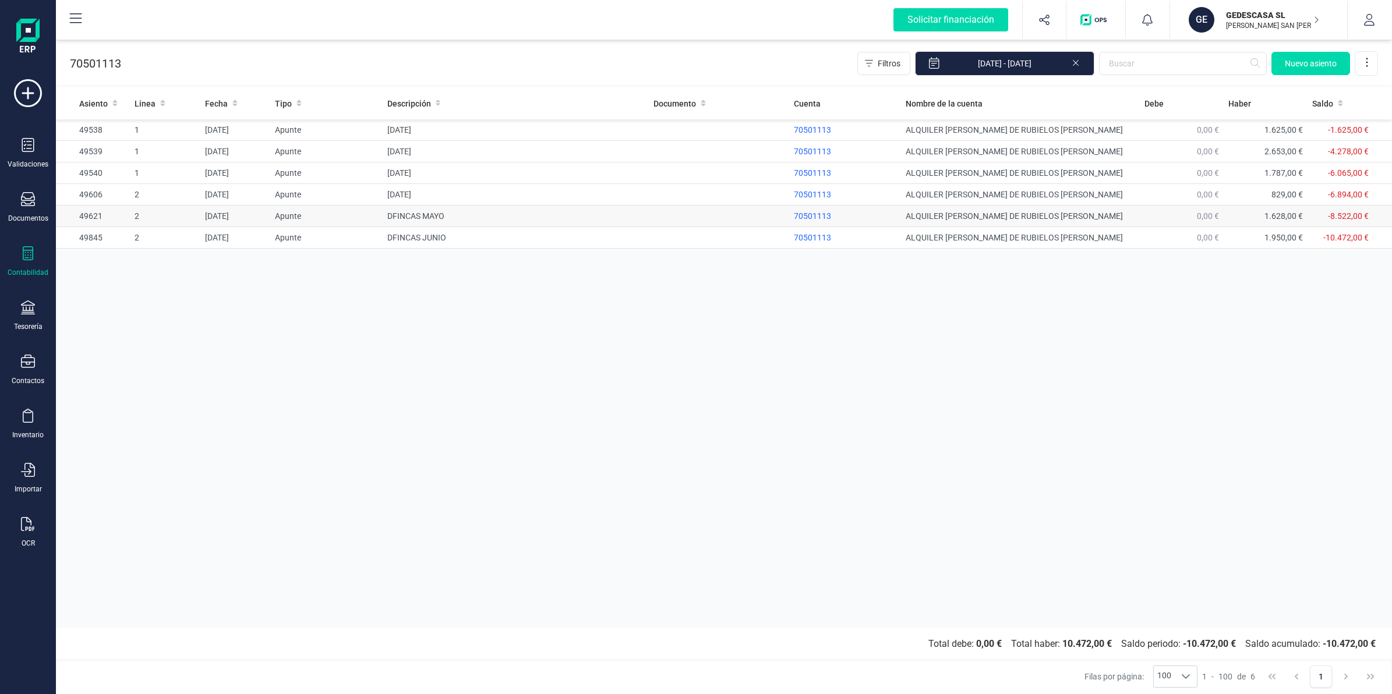
drag, startPoint x: 1012, startPoint y: 243, endPoint x: 1034, endPoint y: 221, distance: 30.5
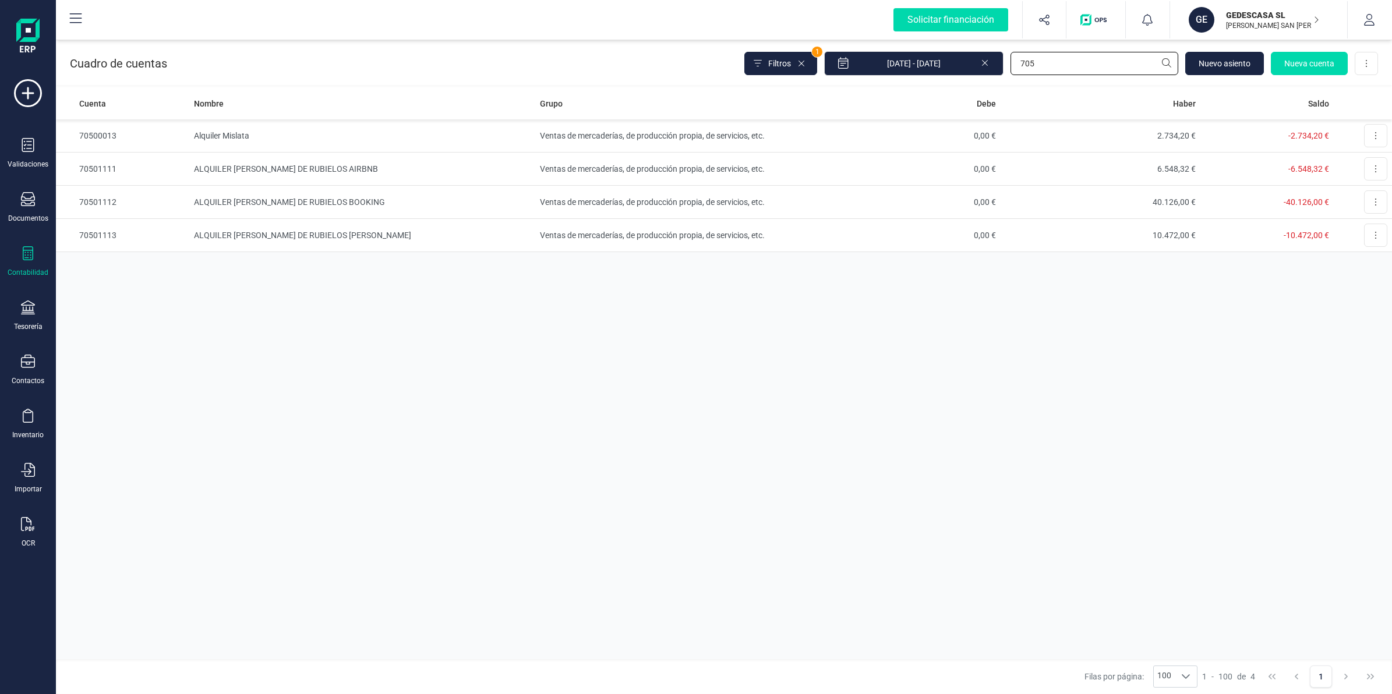
drag, startPoint x: 1048, startPoint y: 61, endPoint x: 986, endPoint y: 64, distance: 62.4
click at [986, 64] on div "Filtros 1 [DATE] - [DATE] 705 [GEOGRAPHIC_DATA] Nueva cuenta Descargar Excel" at bounding box center [1061, 63] width 634 height 24
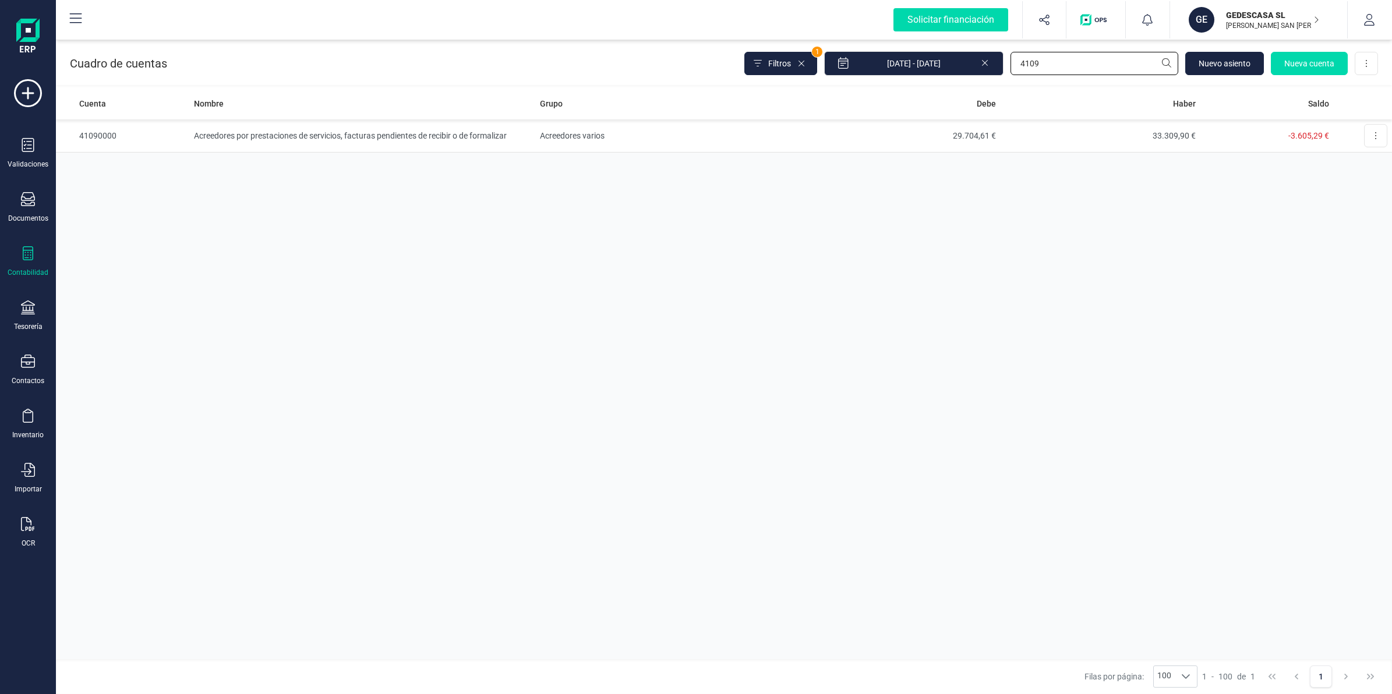
type input "4109"
drag, startPoint x: 10, startPoint y: 225, endPoint x: 19, endPoint y: 220, distance: 9.9
click at [16, 224] on div "Validaciones Documentos Documentos Presupuestos Pedidos Albaranes Facturas Fact…" at bounding box center [28, 318] width 47 height 478
click at [31, 189] on div "Validaciones Documentos Documentos Presupuestos Pedidos Albaranes Facturas Fact…" at bounding box center [28, 318] width 47 height 478
click at [24, 205] on icon at bounding box center [28, 199] width 14 height 14
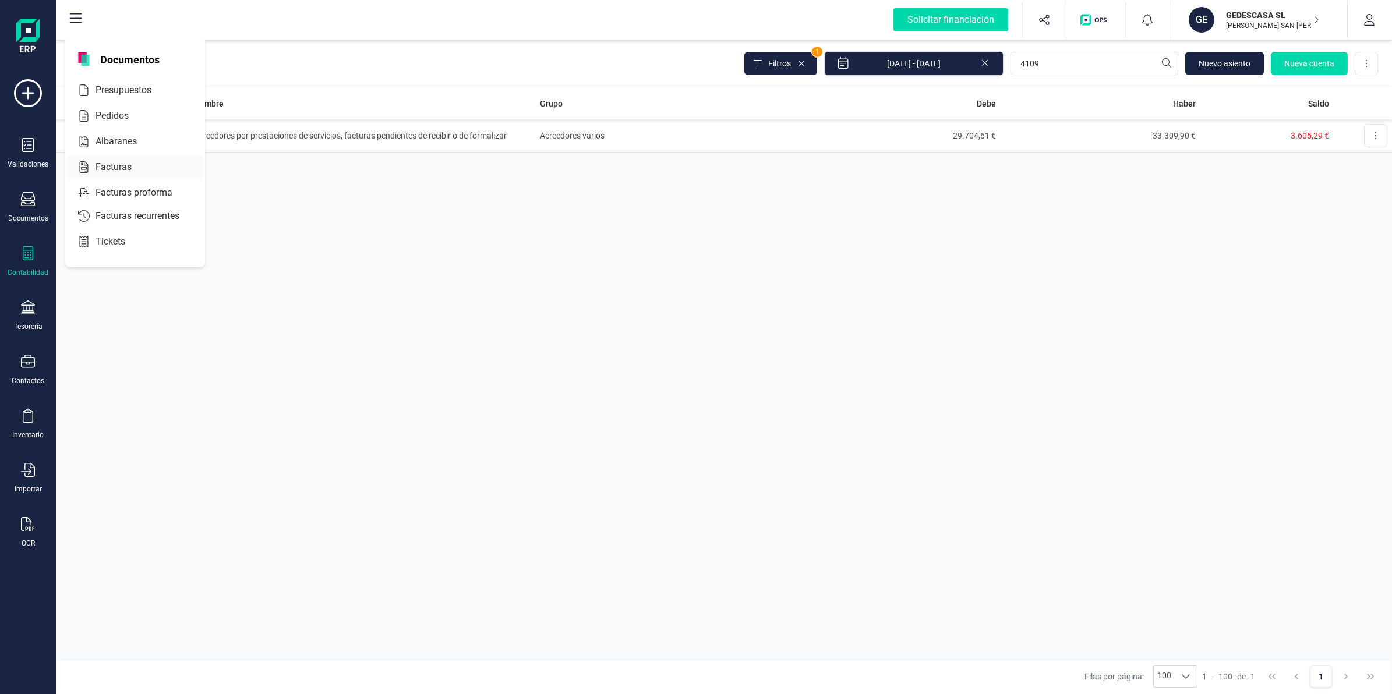
click at [105, 162] on span "Facturas" at bounding box center [122, 167] width 62 height 14
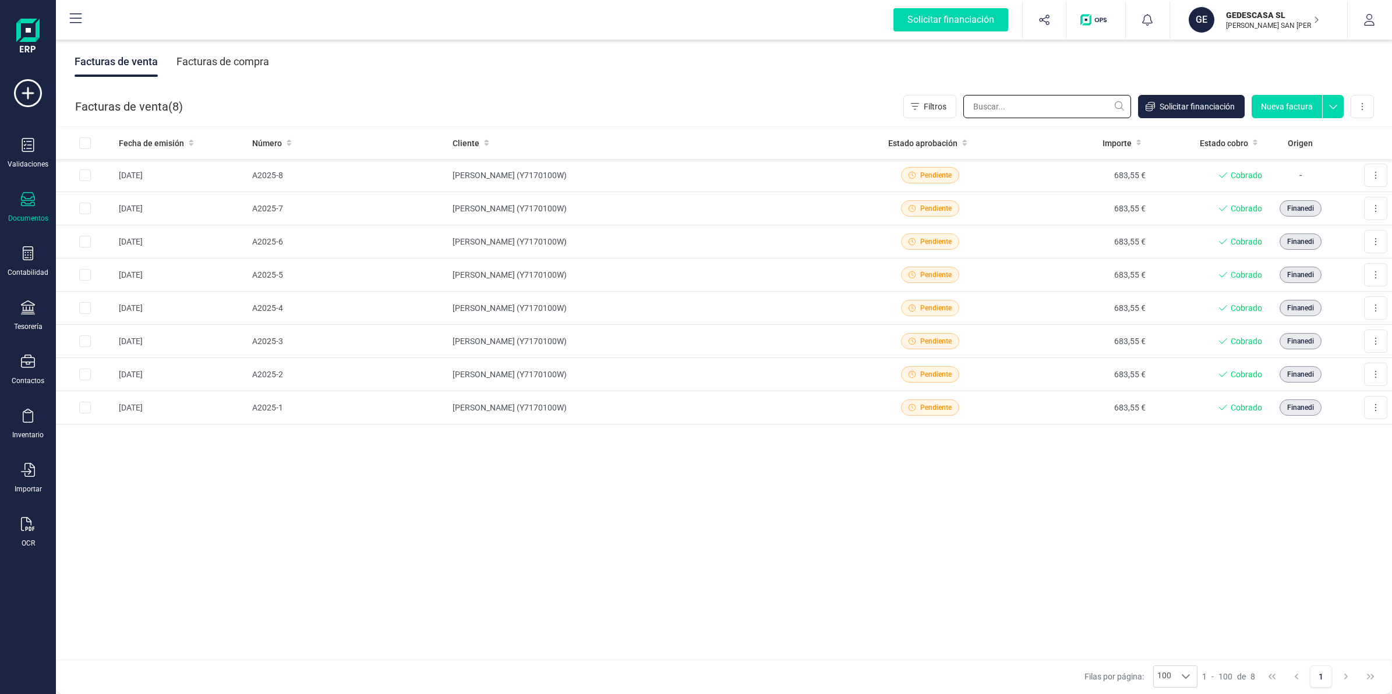
drag, startPoint x: 1054, startPoint y: 95, endPoint x: 1029, endPoint y: 102, distance: 26.2
click at [1053, 95] on input "text" at bounding box center [1047, 106] width 168 height 23
click at [214, 59] on div "Facturas de compra" at bounding box center [222, 62] width 93 height 30
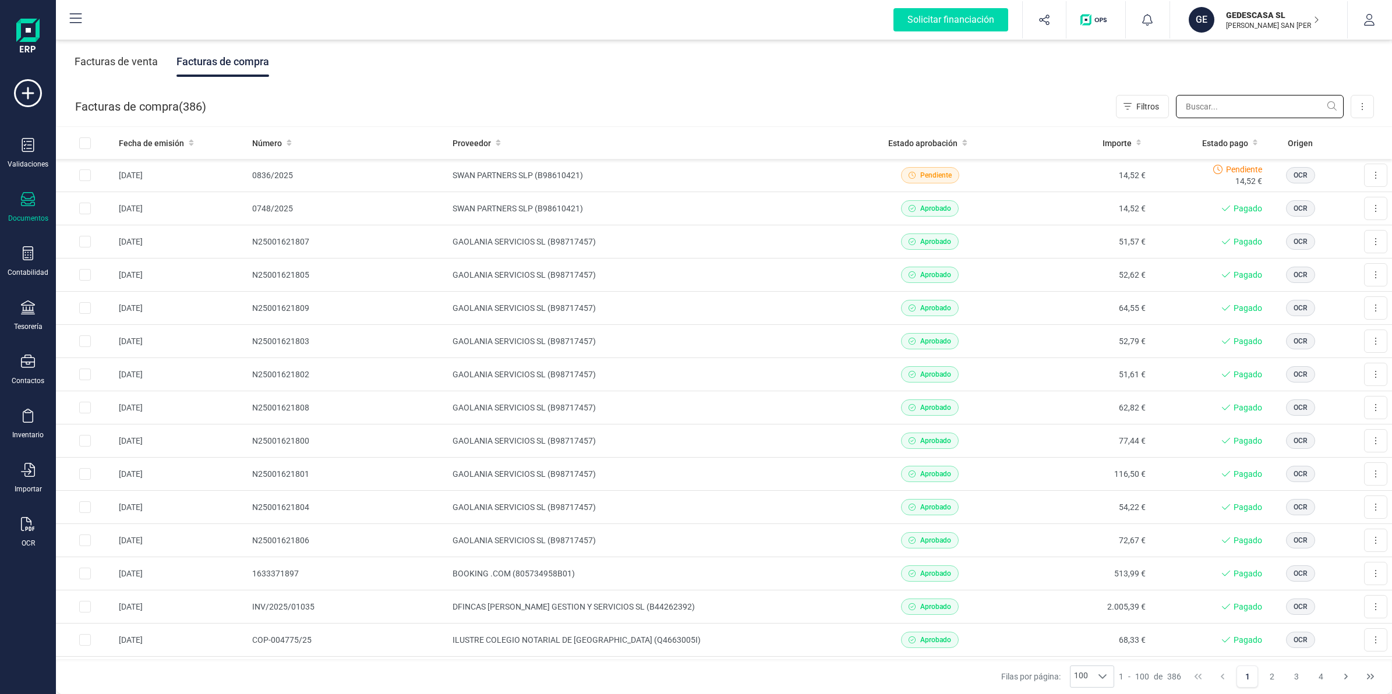
click at [1207, 100] on input "text" at bounding box center [1260, 106] width 168 height 23
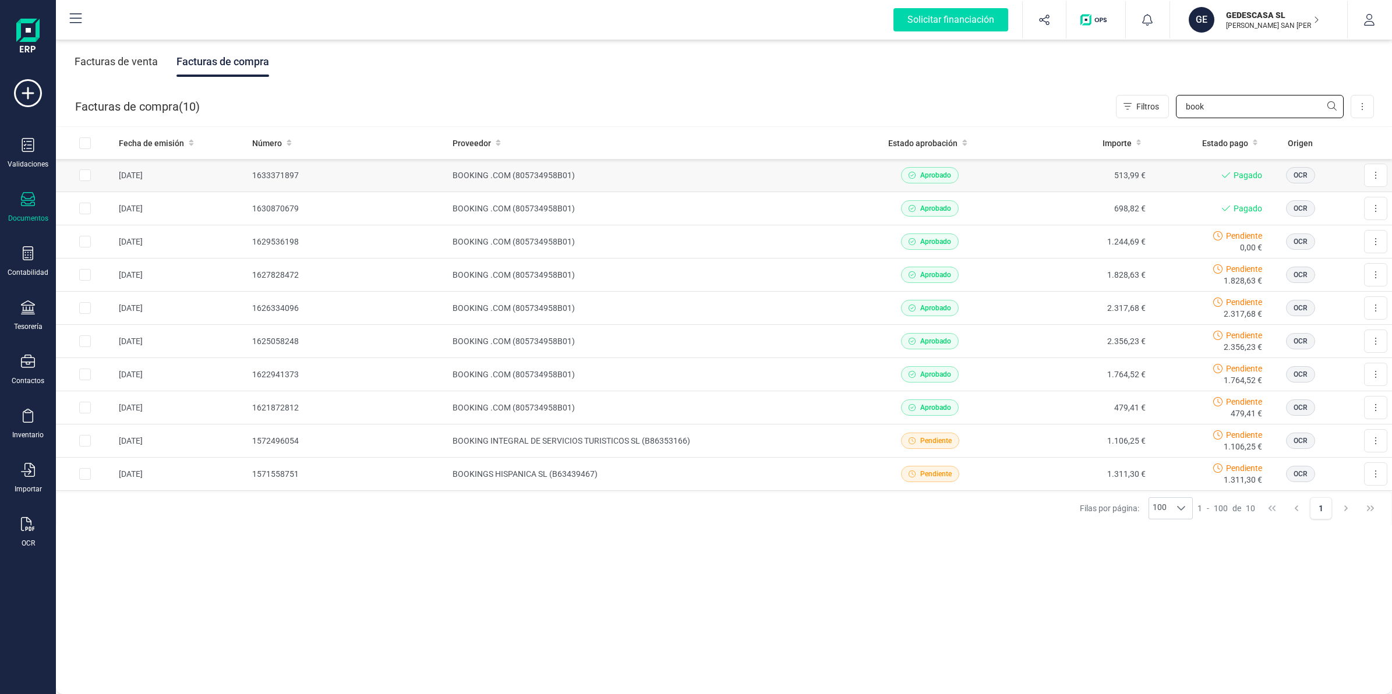
type input "book"
click at [470, 182] on td "BOOKING .COM (805734958B01)" at bounding box center [652, 175] width 408 height 33
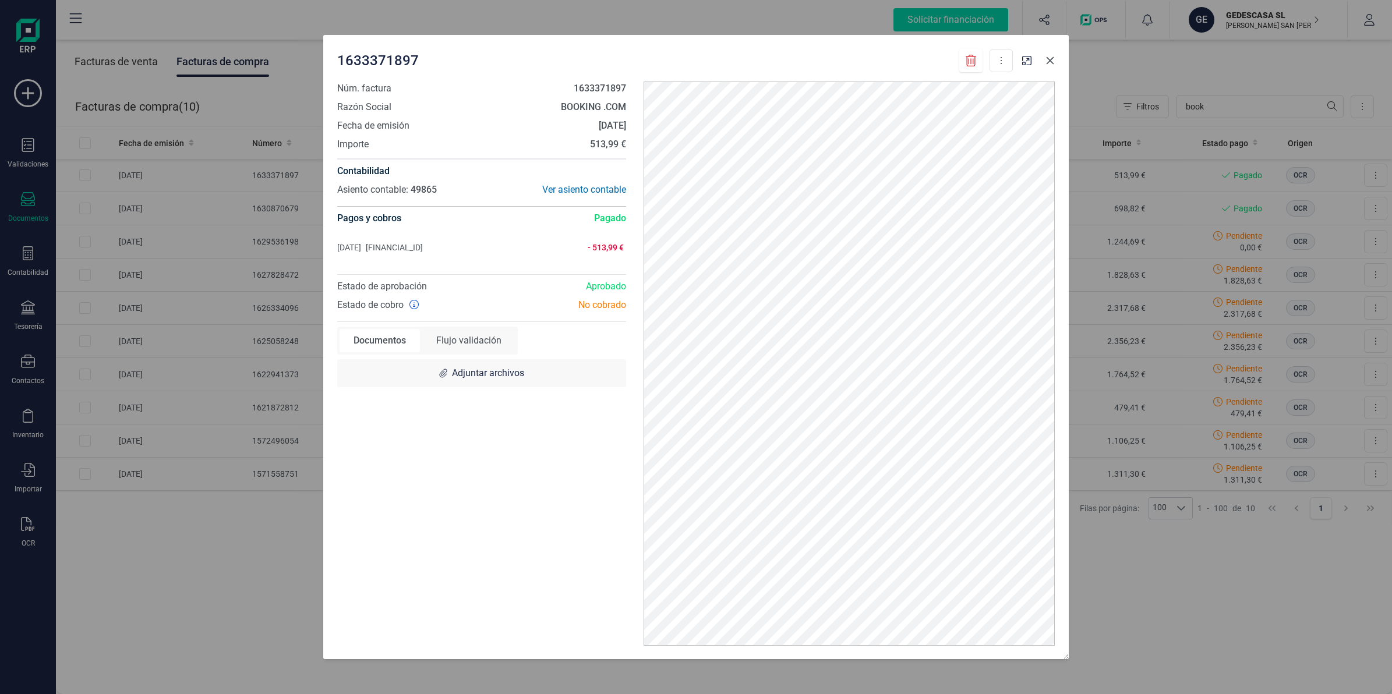
click at [1054, 62] on icon "button" at bounding box center [1049, 60] width 9 height 9
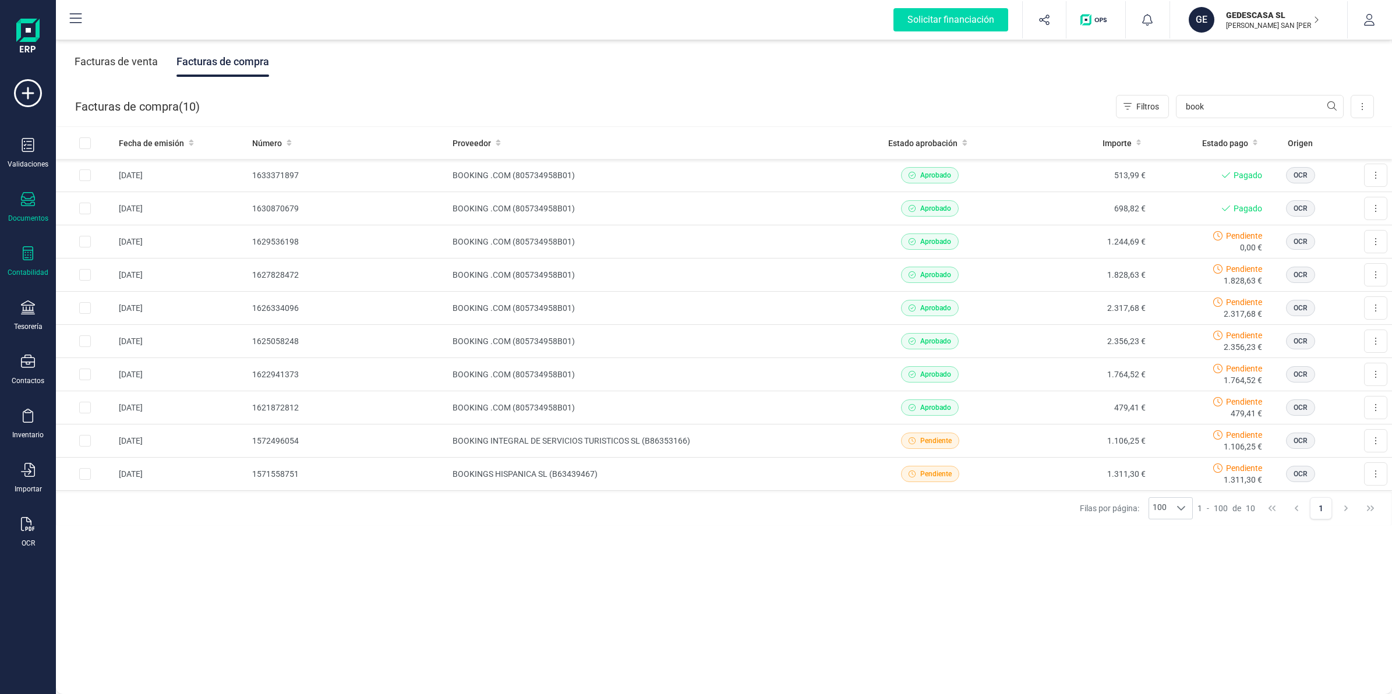
click at [24, 264] on div "Contabilidad" at bounding box center [28, 261] width 47 height 31
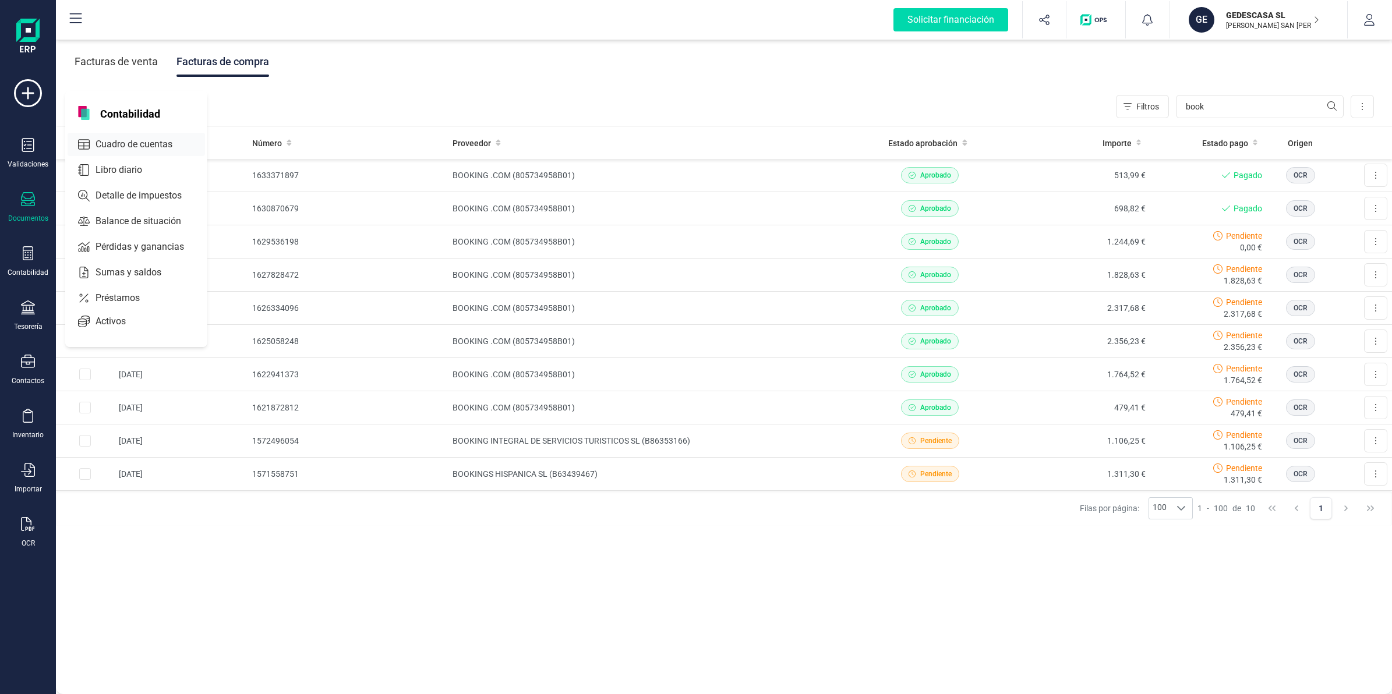
click at [132, 139] on span "Cuadro de cuentas" at bounding box center [142, 144] width 102 height 14
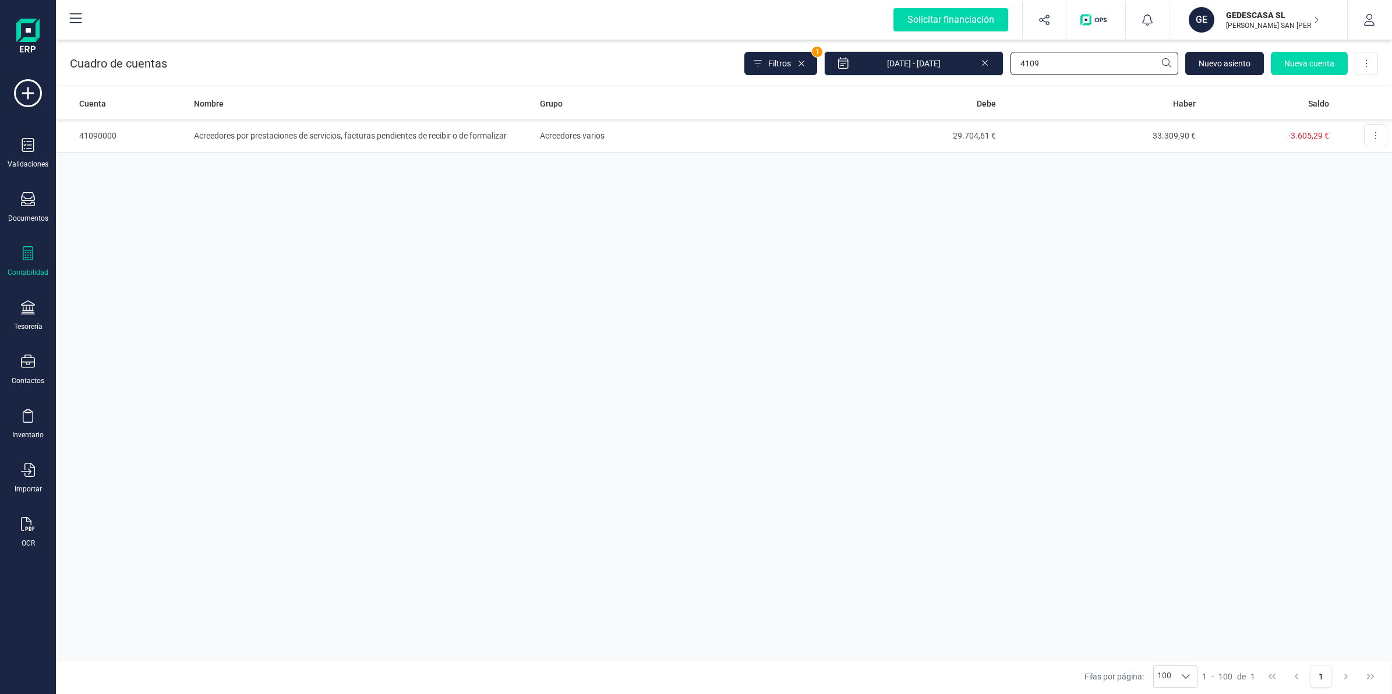
drag, startPoint x: 1104, startPoint y: 59, endPoint x: 814, endPoint y: 84, distance: 291.1
click at [827, 89] on div "Cuadro de cuentas Filtros 1 [DATE] - [DATE] 4109 [GEOGRAPHIC_DATA] cuenta Desca…" at bounding box center [724, 365] width 1336 height 657
paste input "62800900"
type input "62800900"
click at [1023, 127] on td "2.451,58 €" at bounding box center [1101, 135] width 200 height 33
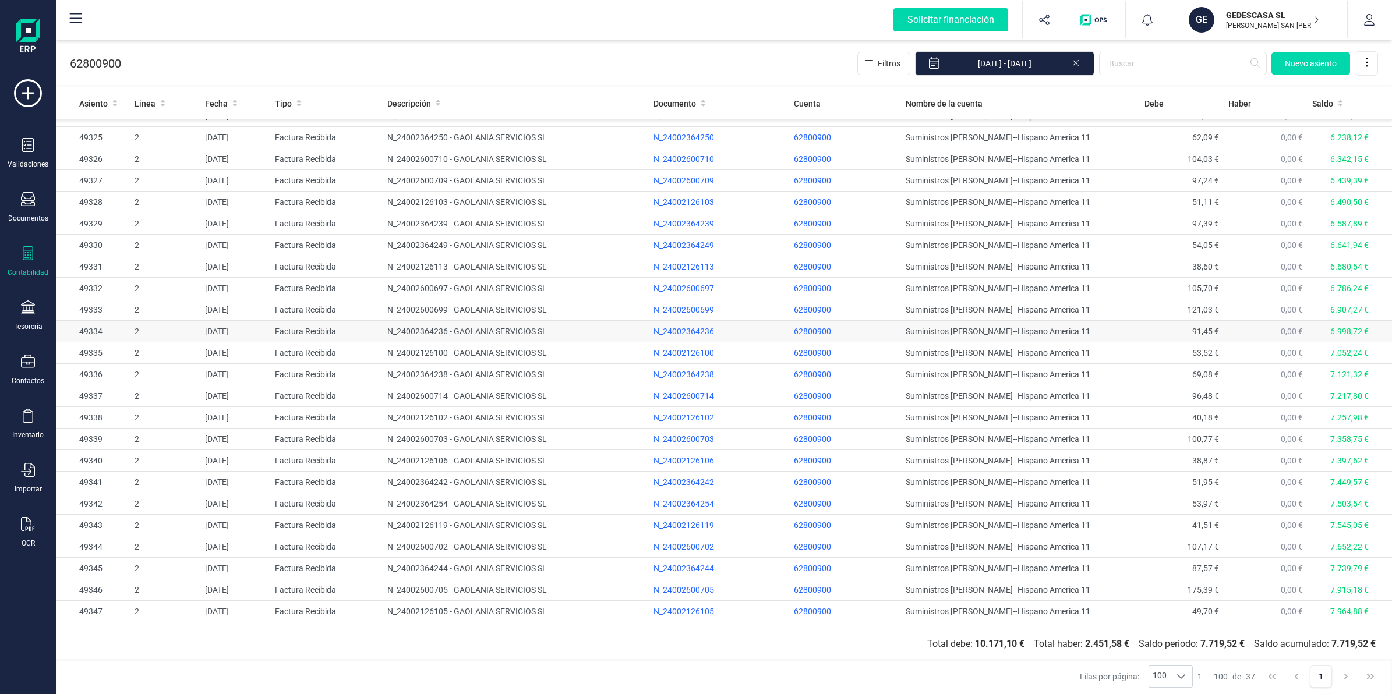
scroll to position [293, 0]
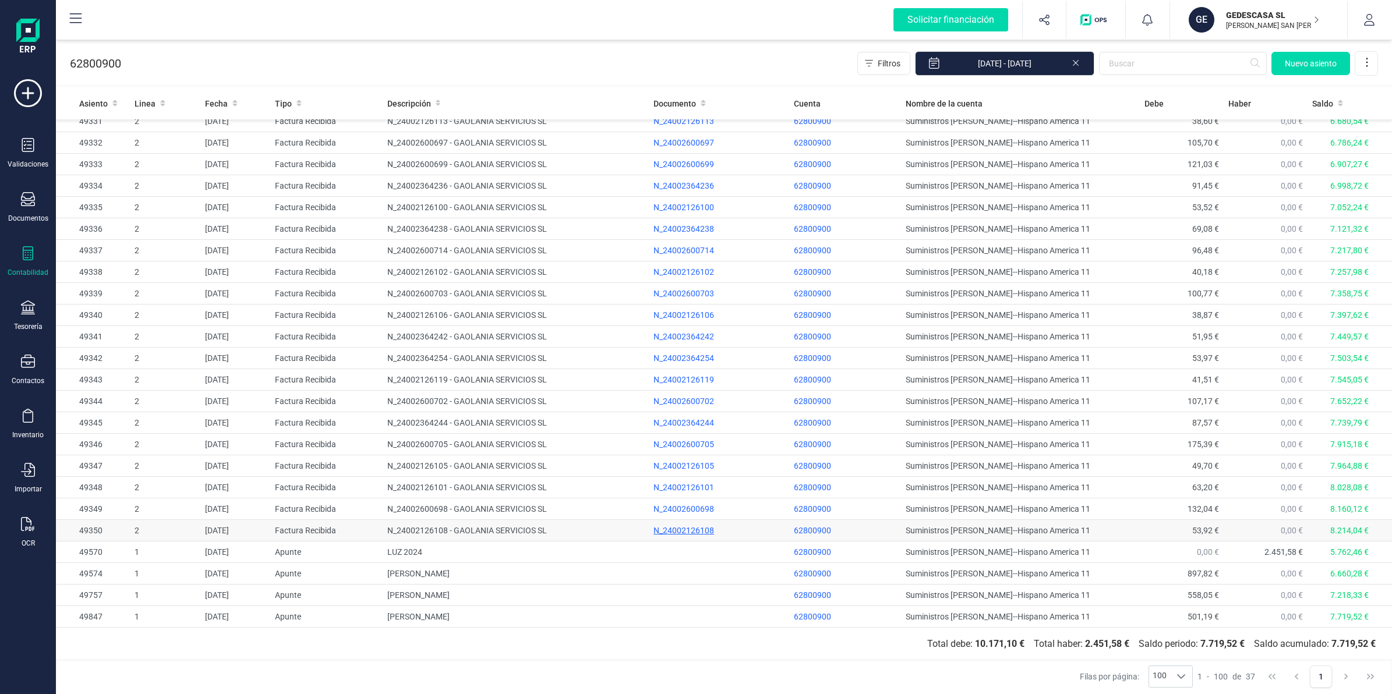
click at [663, 532] on div "N_24002126108" at bounding box center [718, 531] width 131 height 12
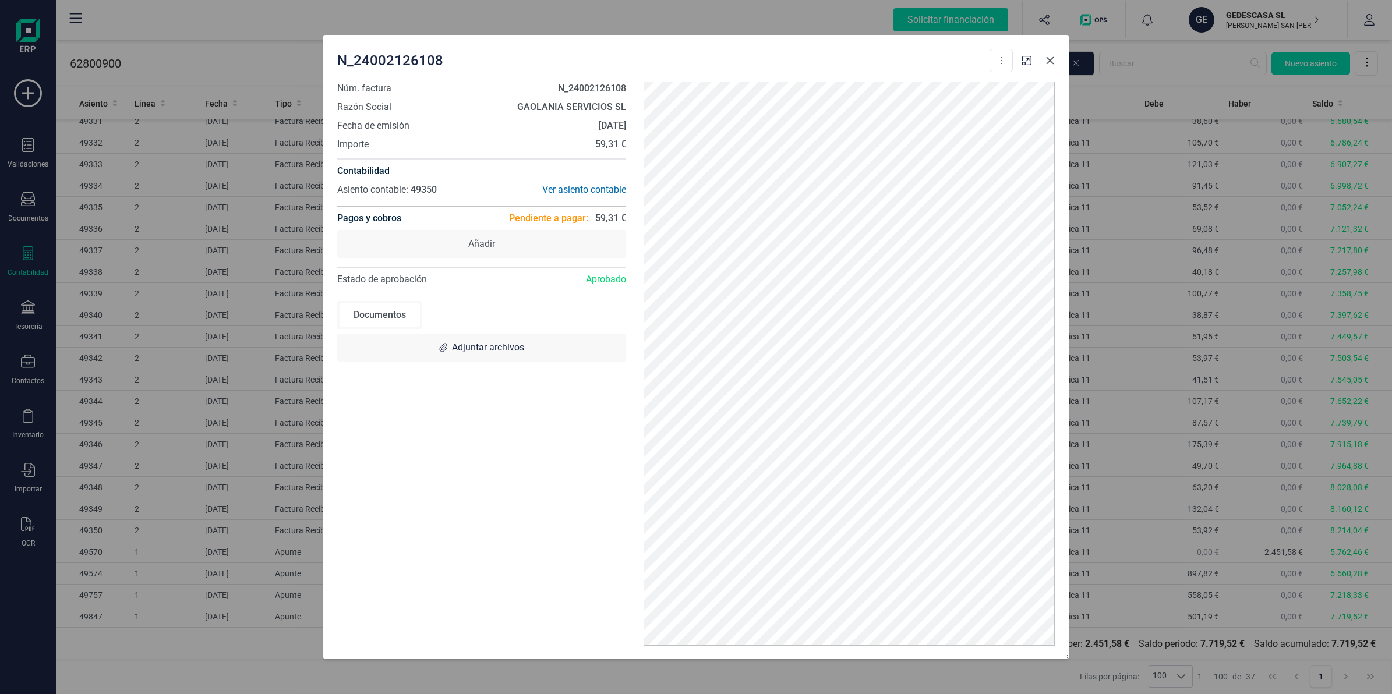
click at [1047, 64] on icon "button" at bounding box center [1049, 60] width 9 height 9
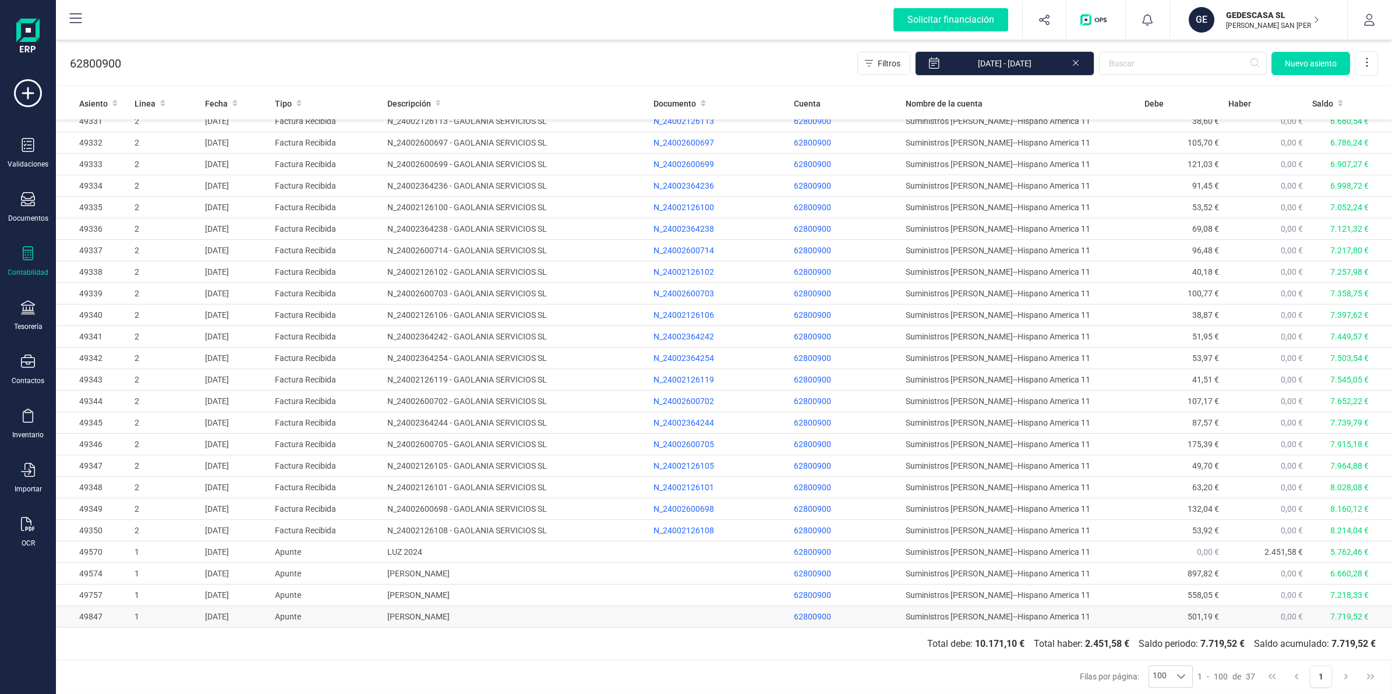
click at [974, 613] on td "Suministros [PERSON_NAME]--Hispano America 11" at bounding box center [1020, 617] width 238 height 22
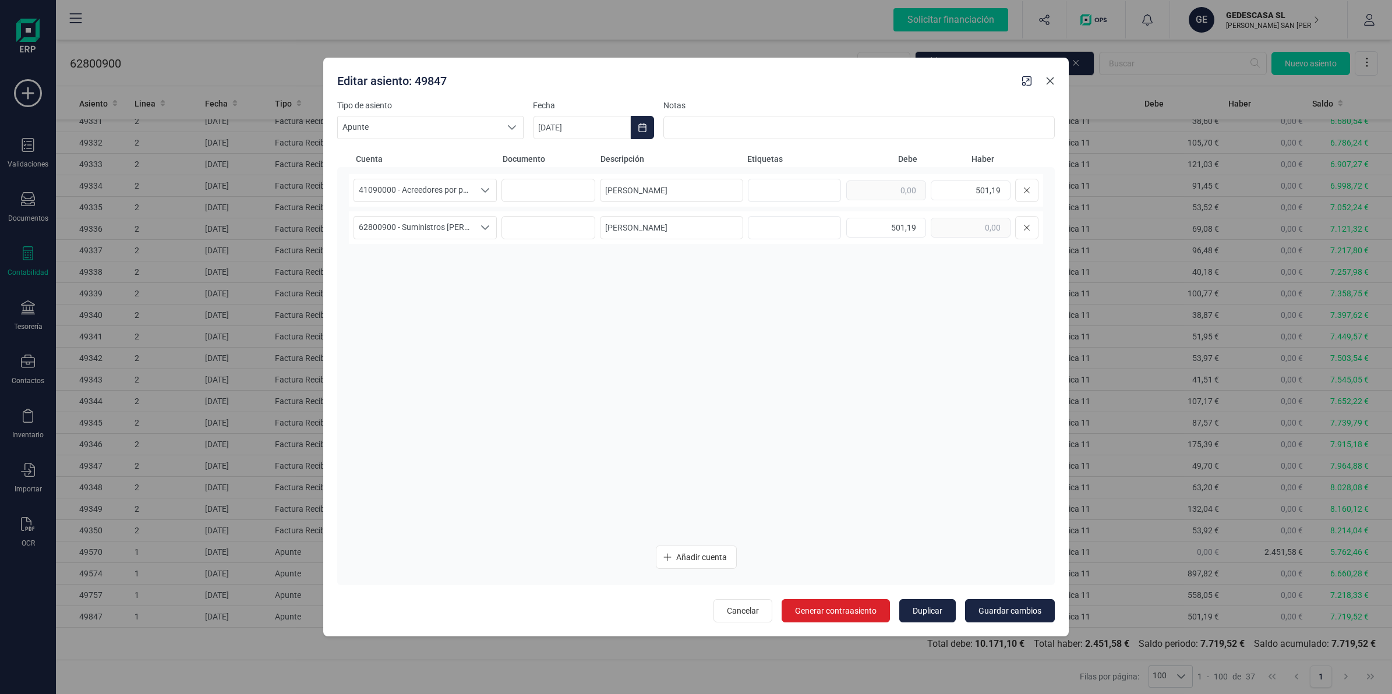
click at [1052, 77] on icon "button" at bounding box center [1049, 80] width 9 height 9
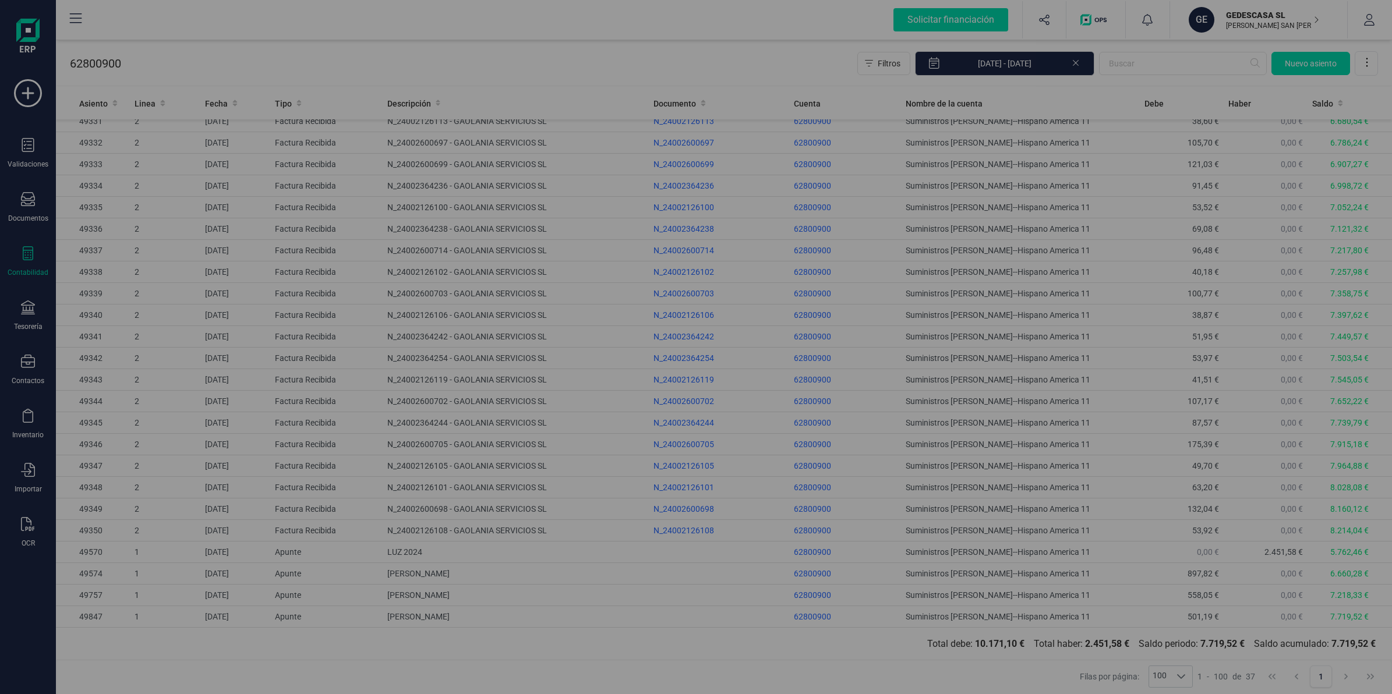
type input "[DATE]"
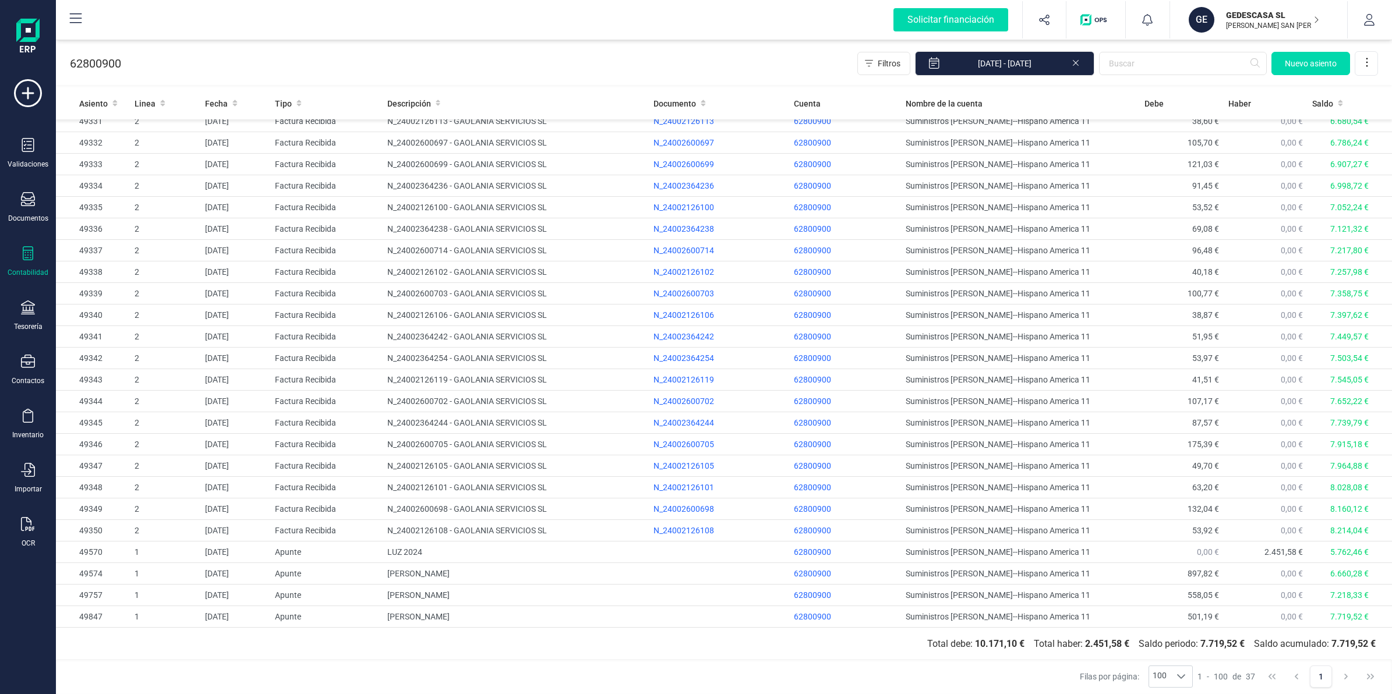
click at [24, 259] on icon at bounding box center [28, 253] width 10 height 14
click at [121, 165] on span "Libro diario" at bounding box center [127, 170] width 72 height 14
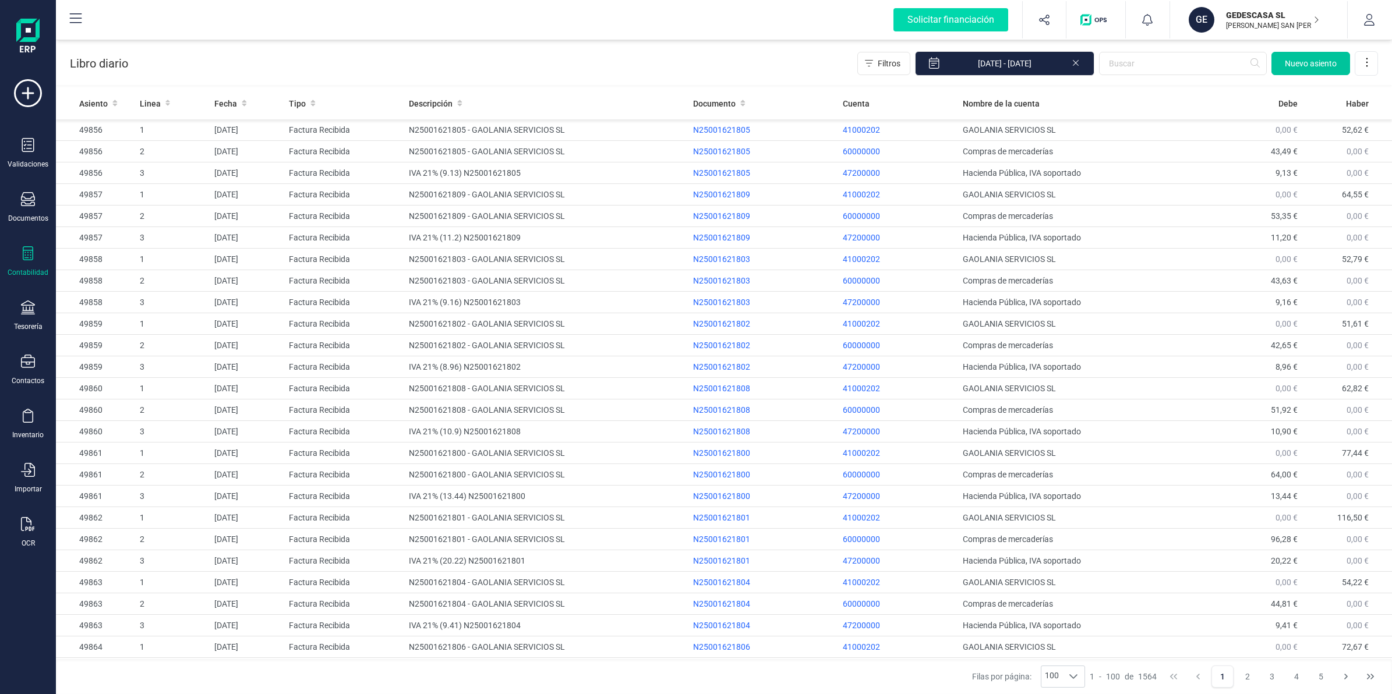
click at [1291, 62] on span "Nuevo asiento" at bounding box center [1311, 64] width 52 height 12
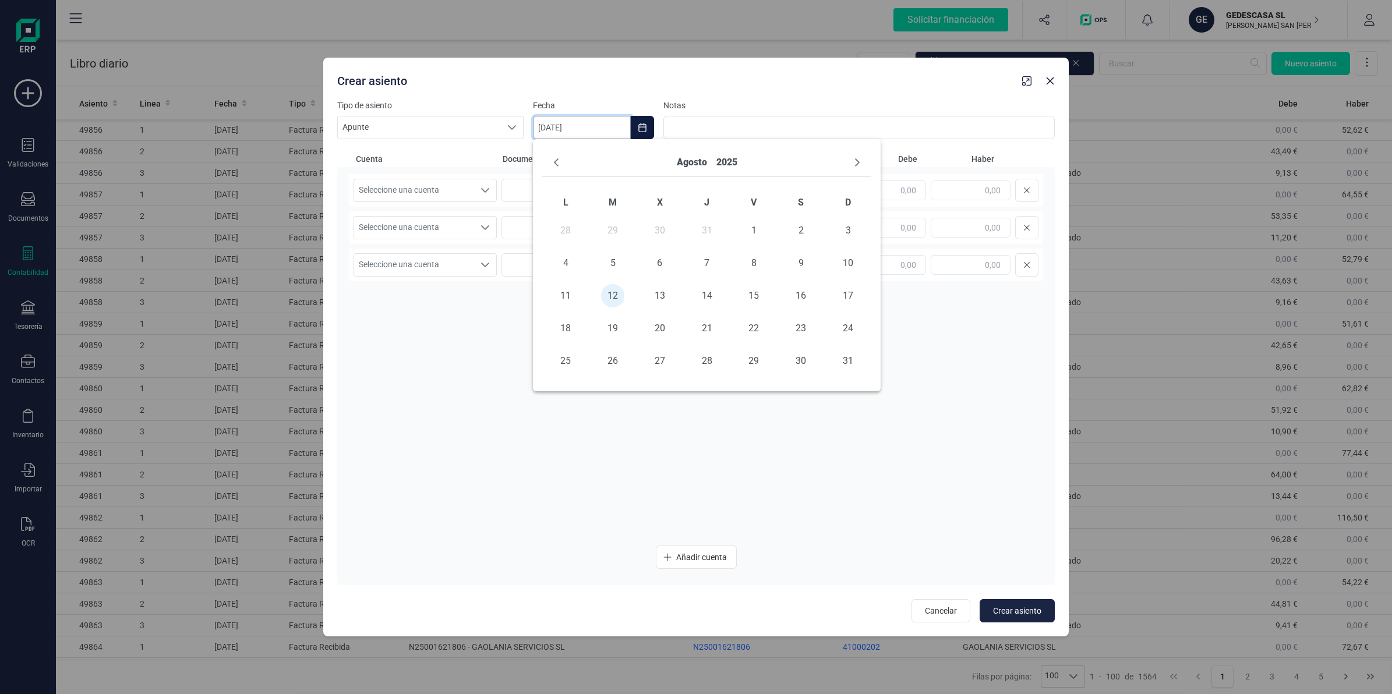
click at [560, 121] on input "[DATE]" at bounding box center [582, 127] width 98 height 23
click at [550, 169] on button "Previous Month" at bounding box center [556, 162] width 19 height 19
click at [701, 357] on span "31" at bounding box center [706, 360] width 23 height 23
type input "[DATE]"
click at [392, 188] on span "Seleccione una cuenta" at bounding box center [414, 190] width 120 height 22
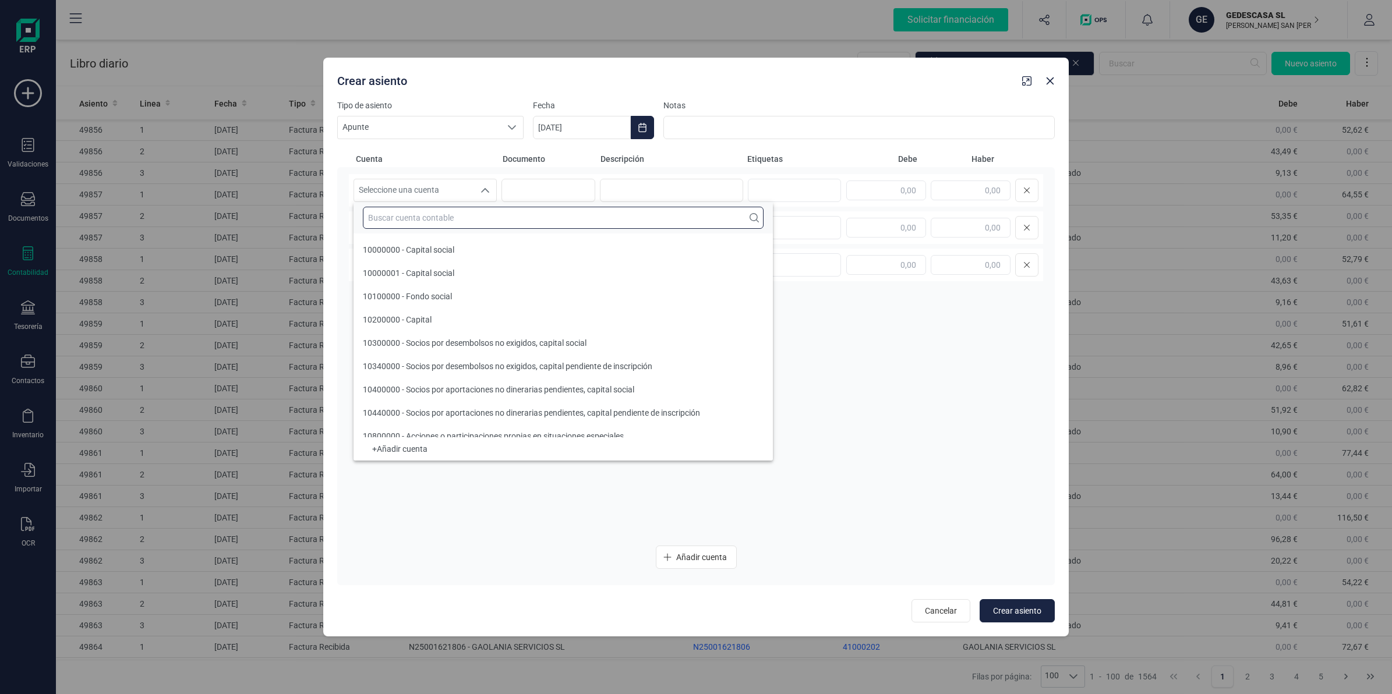
click at [431, 226] on input "text" at bounding box center [563, 218] width 401 height 22
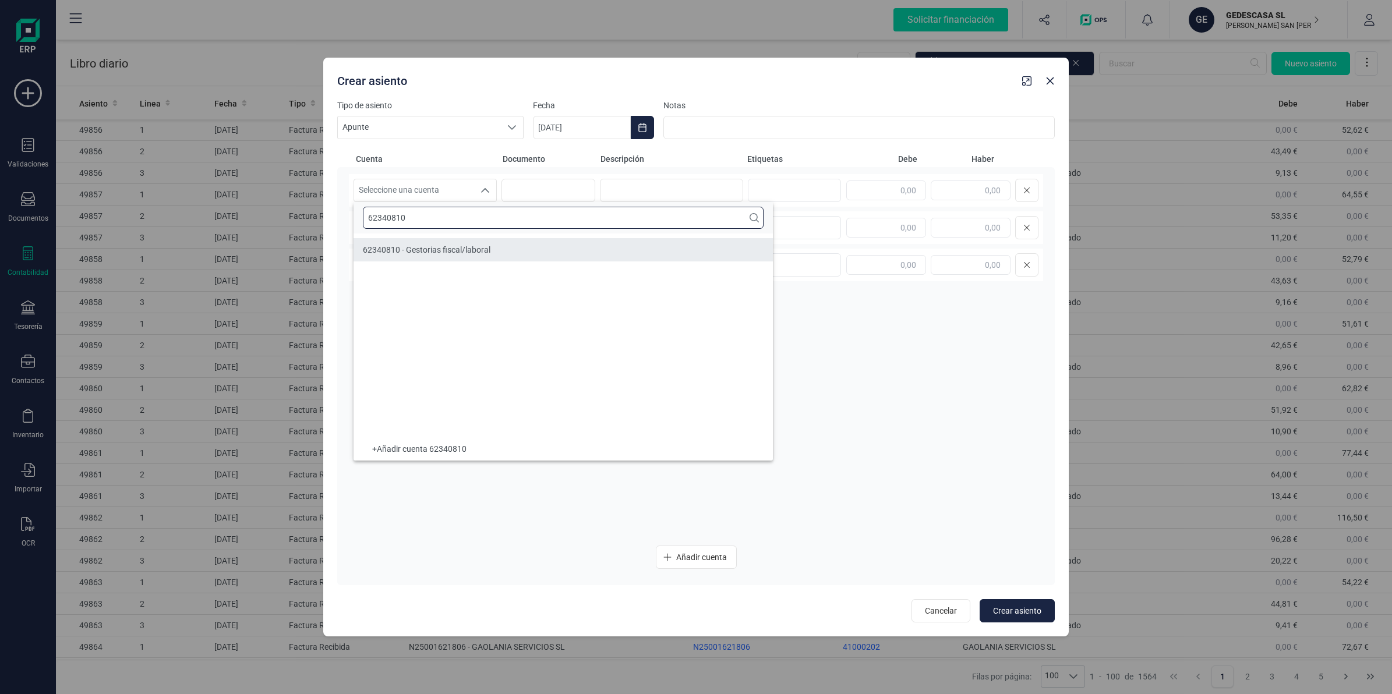
type input "62340810"
click at [432, 253] on span "62340810 - Gestorias fiscal/laboral" at bounding box center [427, 249] width 128 height 9
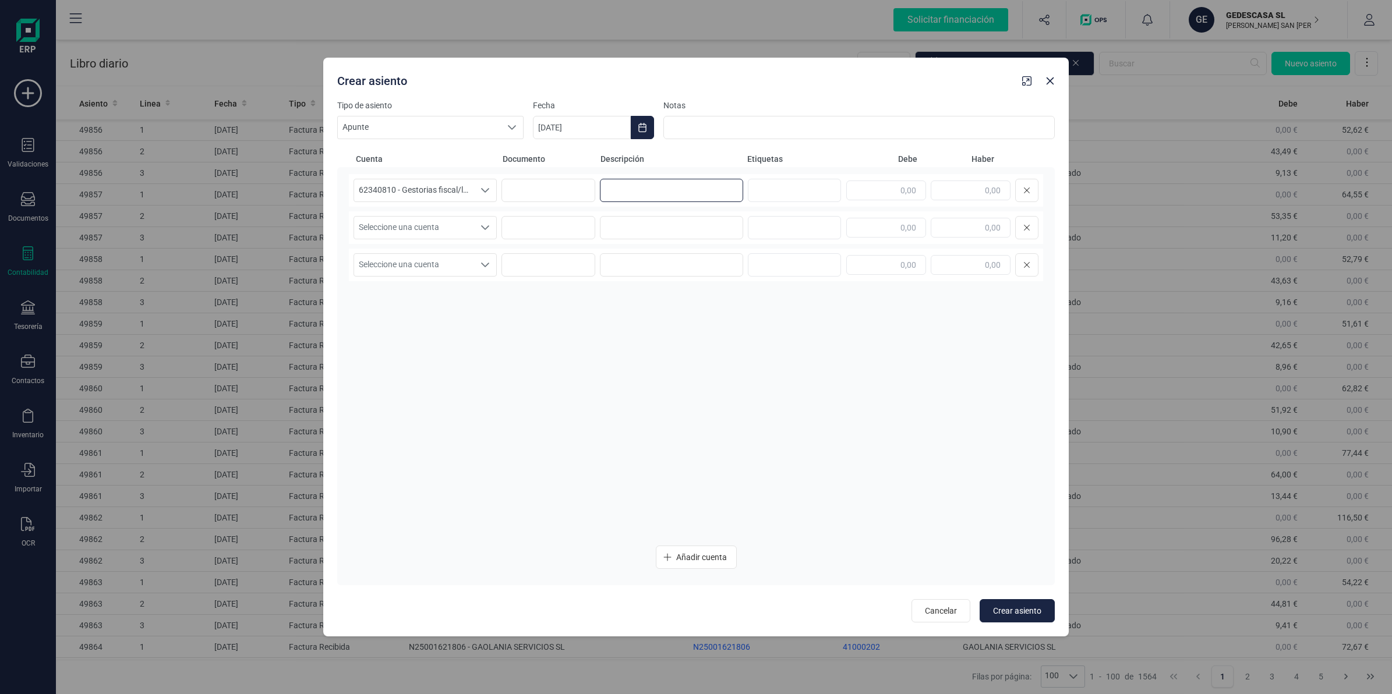
click at [658, 188] on input at bounding box center [671, 190] width 143 height 23
type input "Reclasificacion gto [PERSON_NAME]"
click at [890, 188] on input "text" at bounding box center [886, 191] width 80 height 20
click at [942, 196] on input "text" at bounding box center [971, 191] width 80 height 20
type input "12,00"
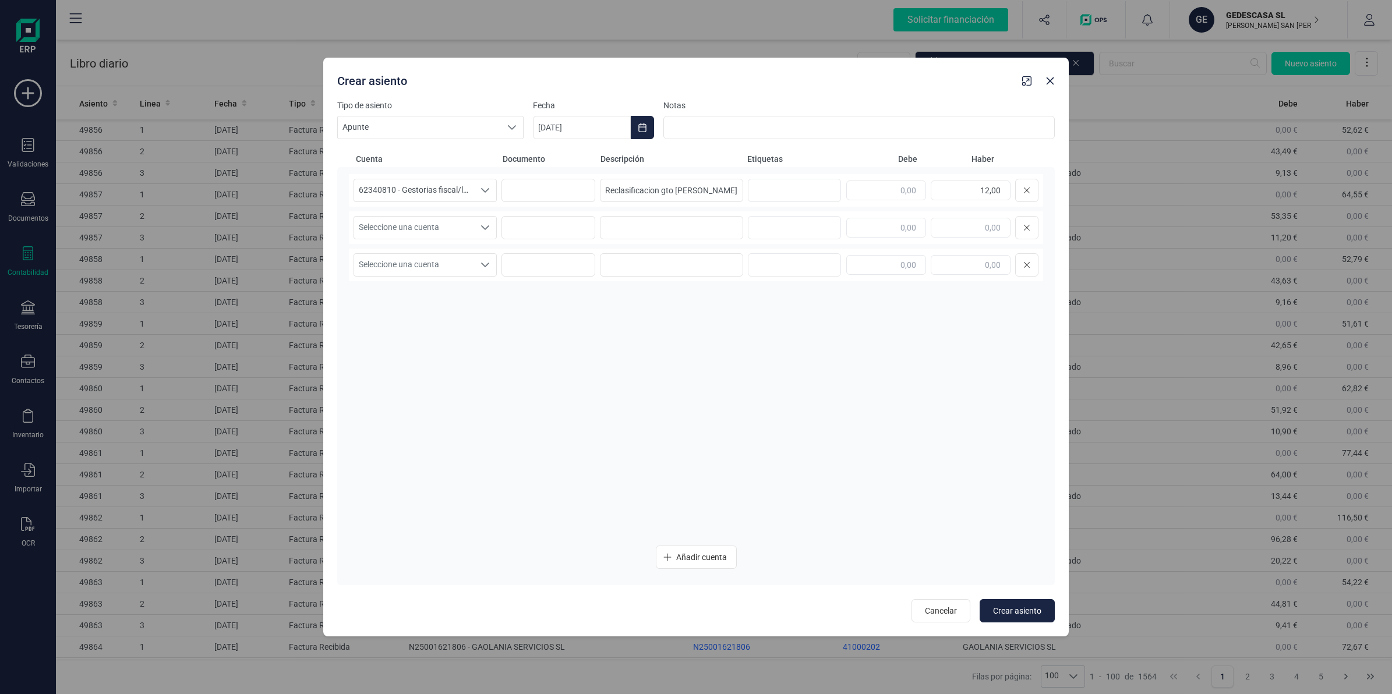
click at [338, 230] on div "Tipo de asiento Apunte Apunte Apunte Fecha [DATE] Notas Cuenta Documento Descri…" at bounding box center [695, 368] width 745 height 536
click at [403, 225] on span "Seleccione una cuenta" at bounding box center [414, 228] width 120 height 22
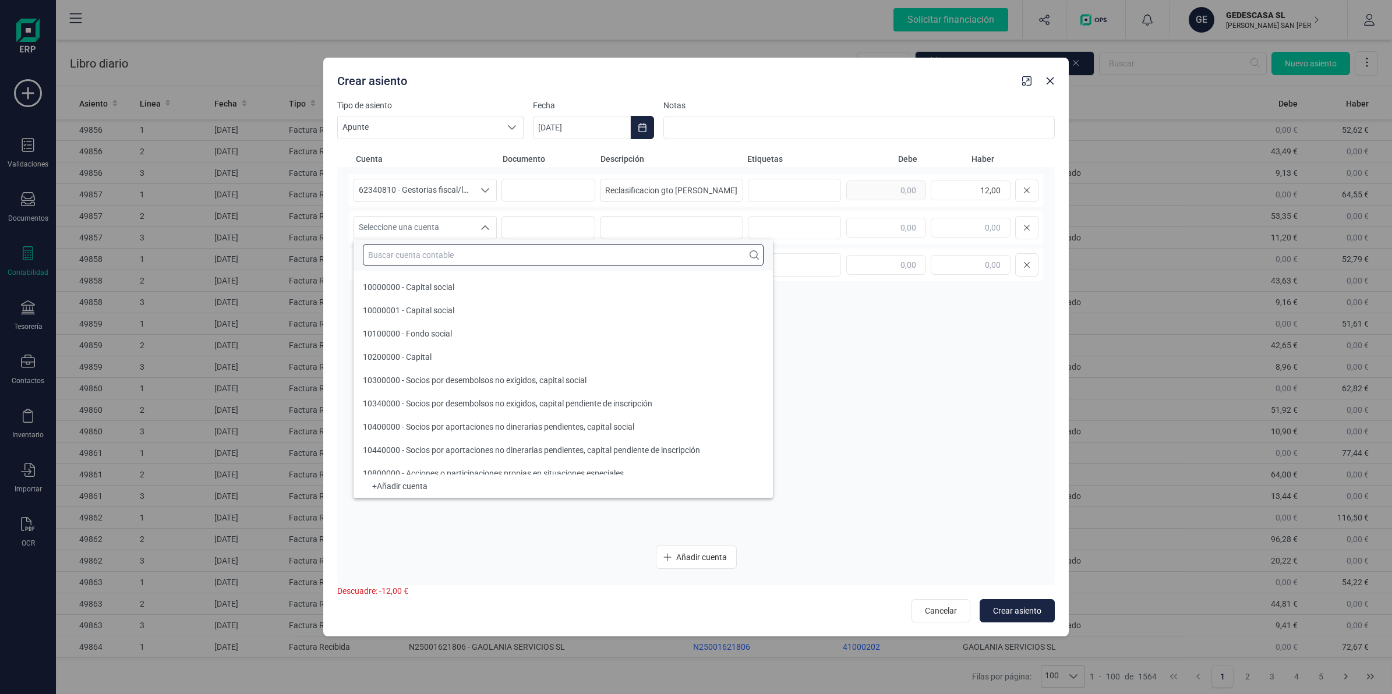
click at [401, 261] on input "text" at bounding box center [563, 255] width 401 height 22
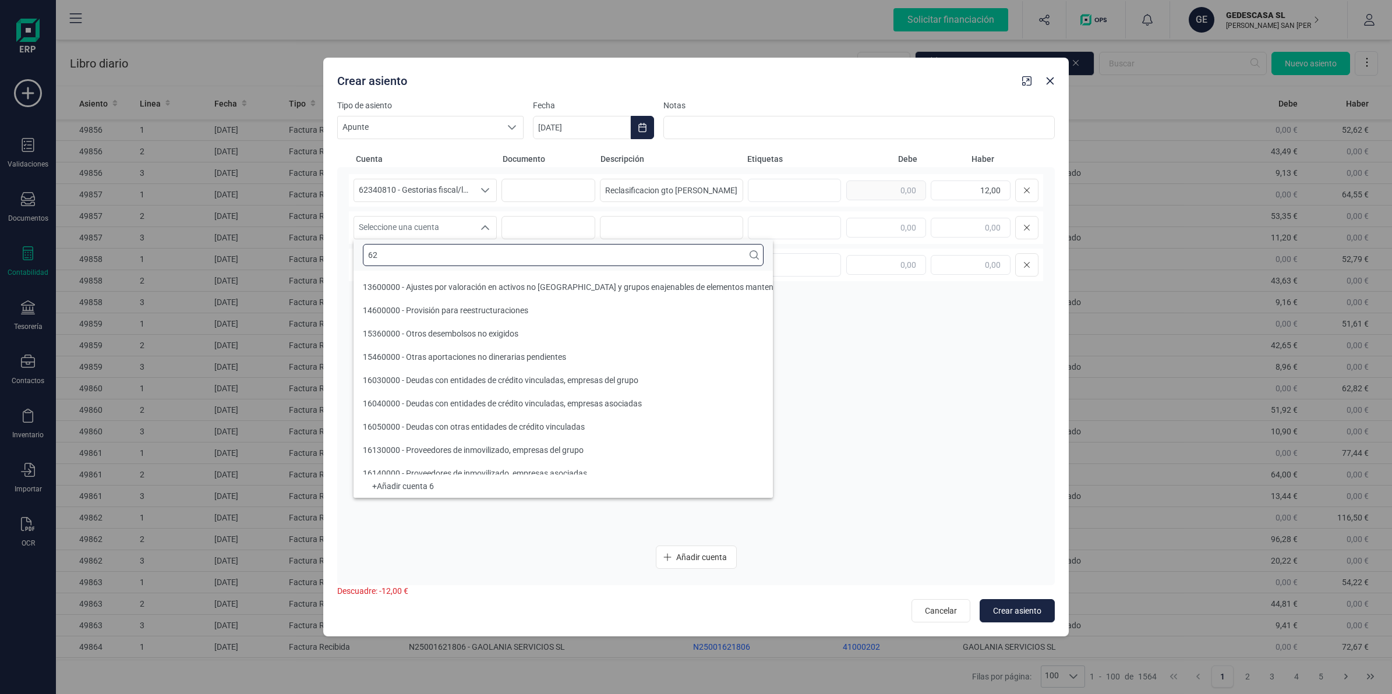
scroll to position [4, 0]
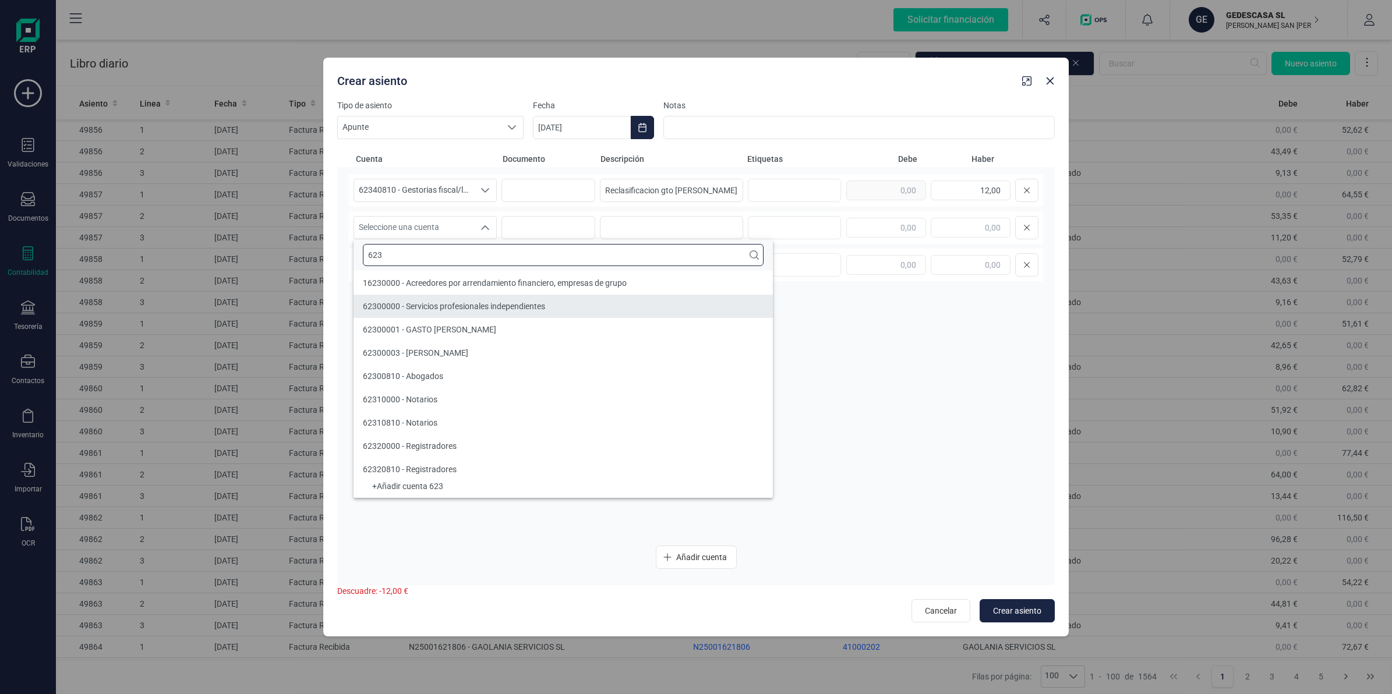
type input "623"
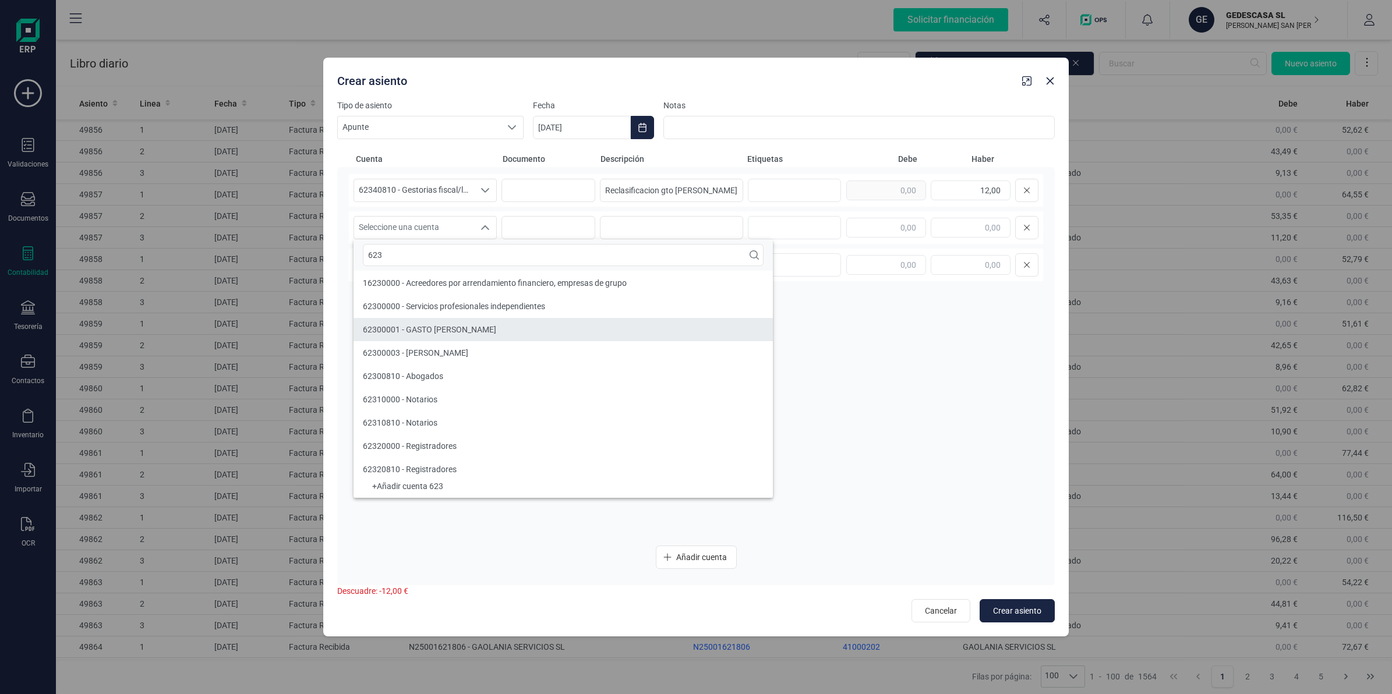
click at [433, 325] on span "62300001 - GASTO [PERSON_NAME]" at bounding box center [429, 329] width 133 height 9
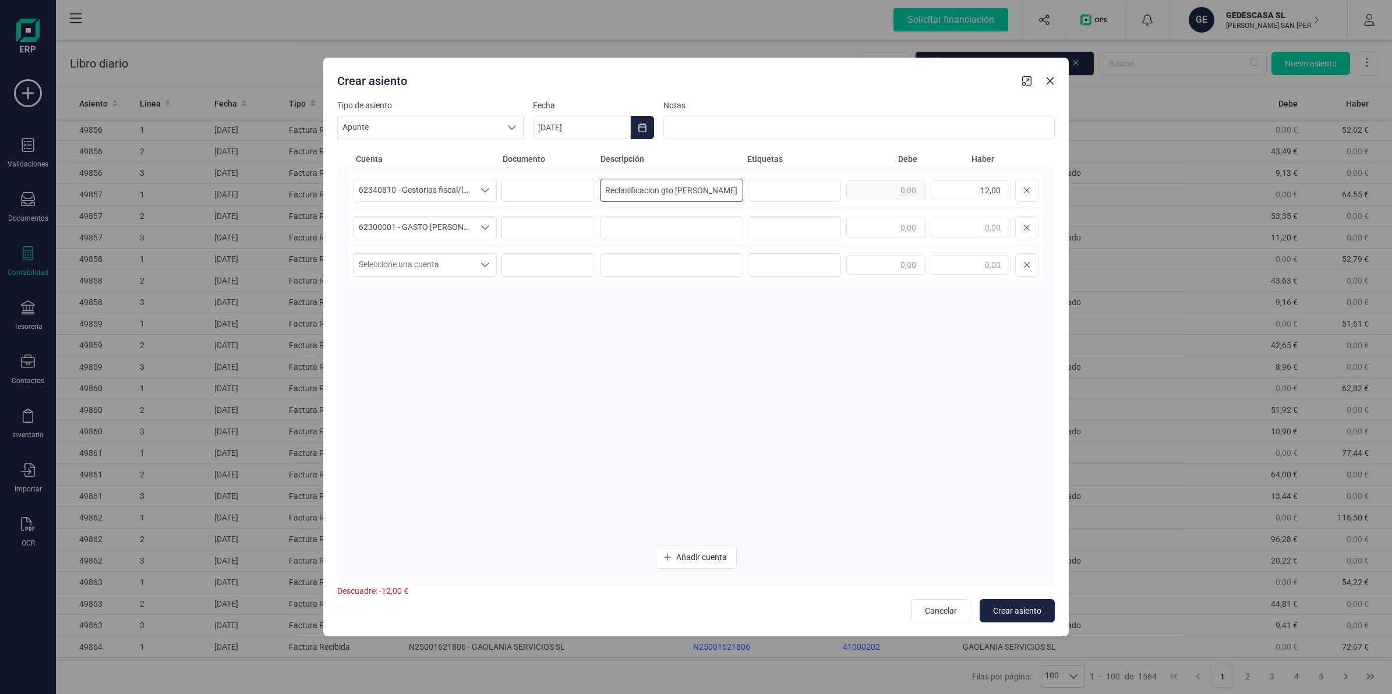
drag, startPoint x: 693, startPoint y: 191, endPoint x: 545, endPoint y: 204, distance: 148.5
click at [545, 204] on div "62340810 - Gestorias fiscal/laboral 62340810 - Gestorias fiscal/laboral 6234081…" at bounding box center [696, 190] width 694 height 33
drag, startPoint x: 635, startPoint y: 229, endPoint x: 714, endPoint y: 229, distance: 79.2
click at [635, 232] on input at bounding box center [671, 227] width 143 height 23
paste input "Reclasificacion gto [PERSON_NAME]"
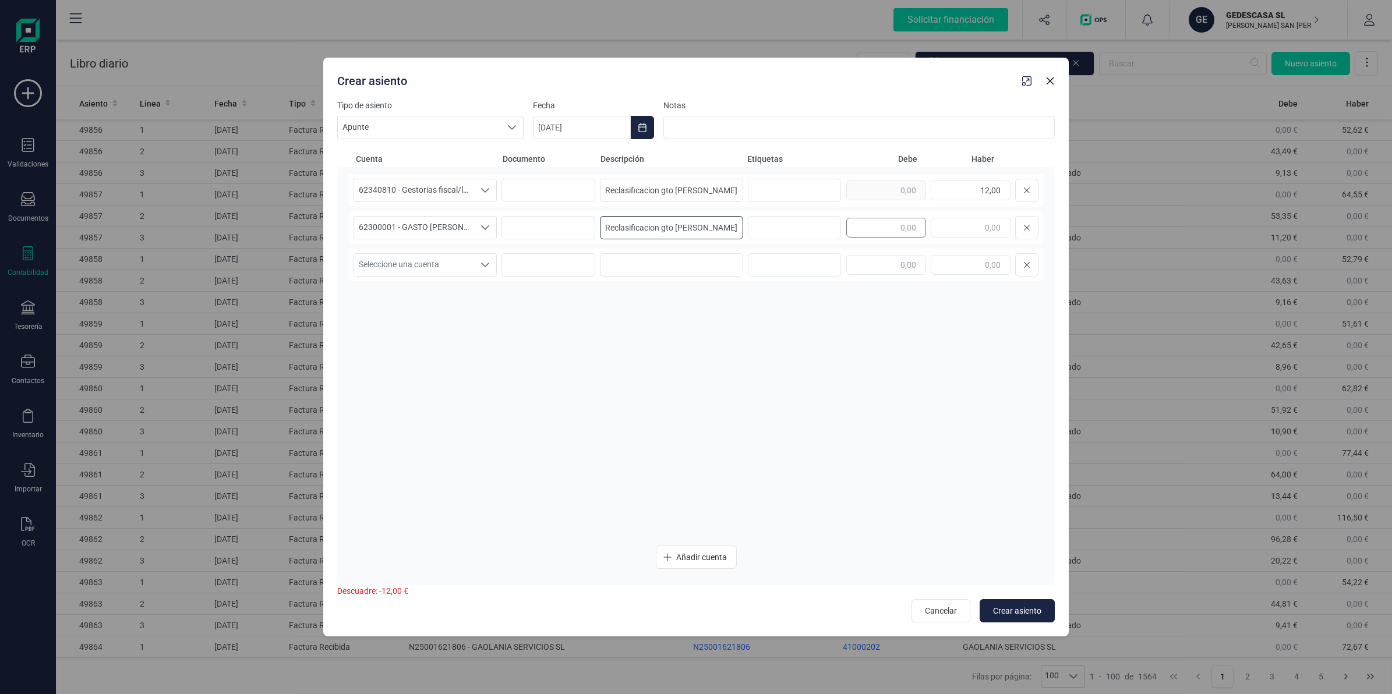
type input "Reclasificacion gto [PERSON_NAME]"
click at [865, 236] on input "text" at bounding box center [886, 228] width 80 height 20
type input "12,00"
click at [441, 268] on span "Seleccione una cuenta" at bounding box center [414, 265] width 120 height 22
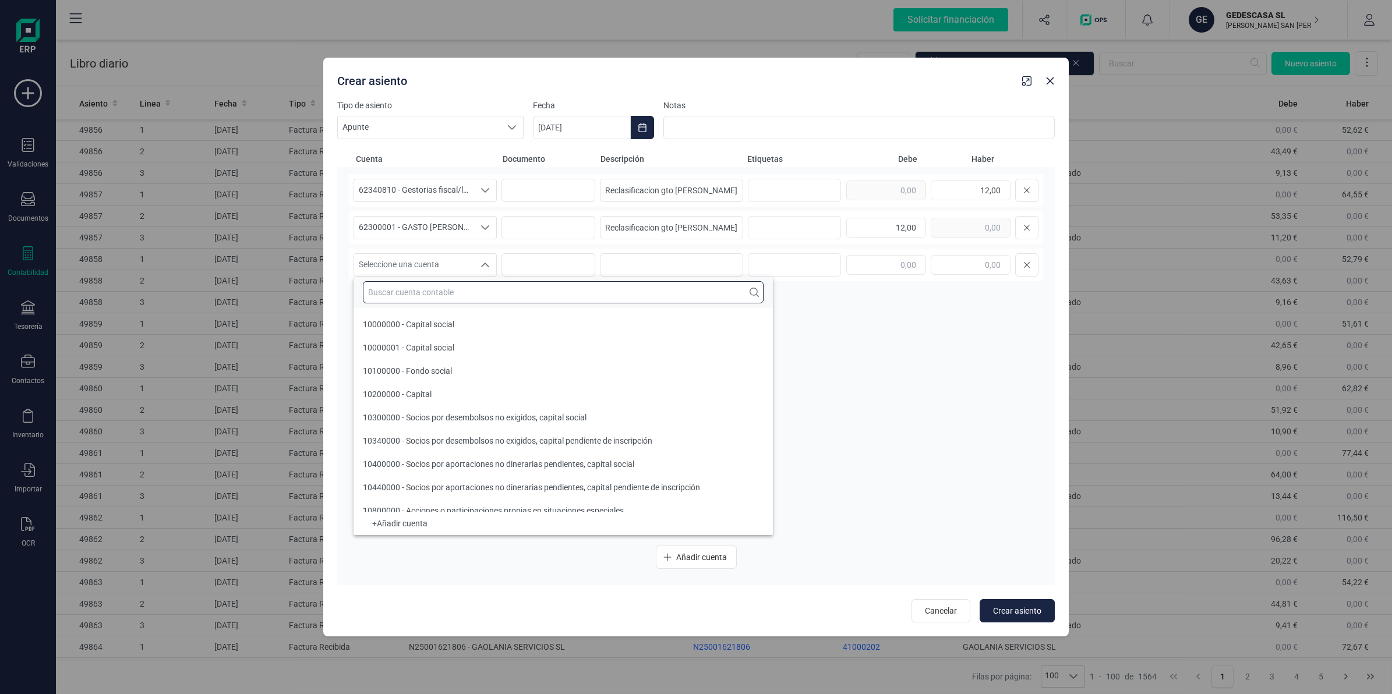
click at [427, 287] on input "text" at bounding box center [563, 292] width 401 height 22
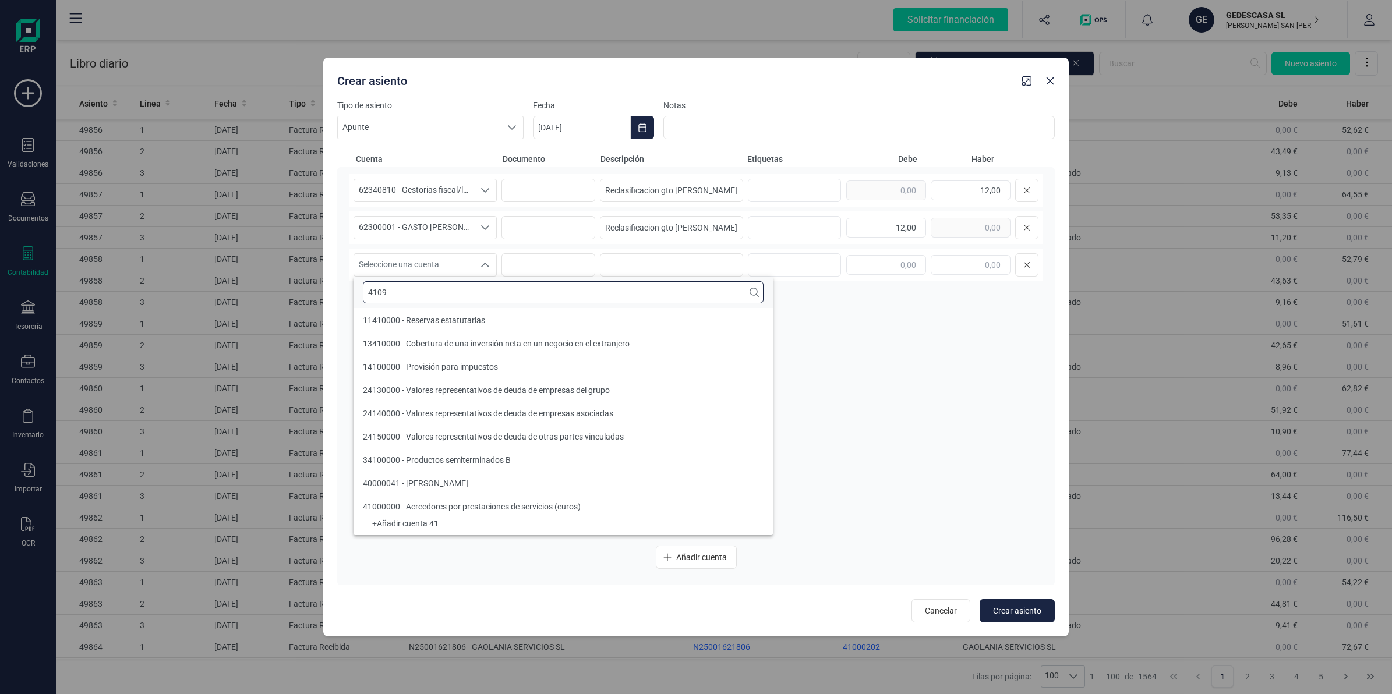
scroll to position [0, 0]
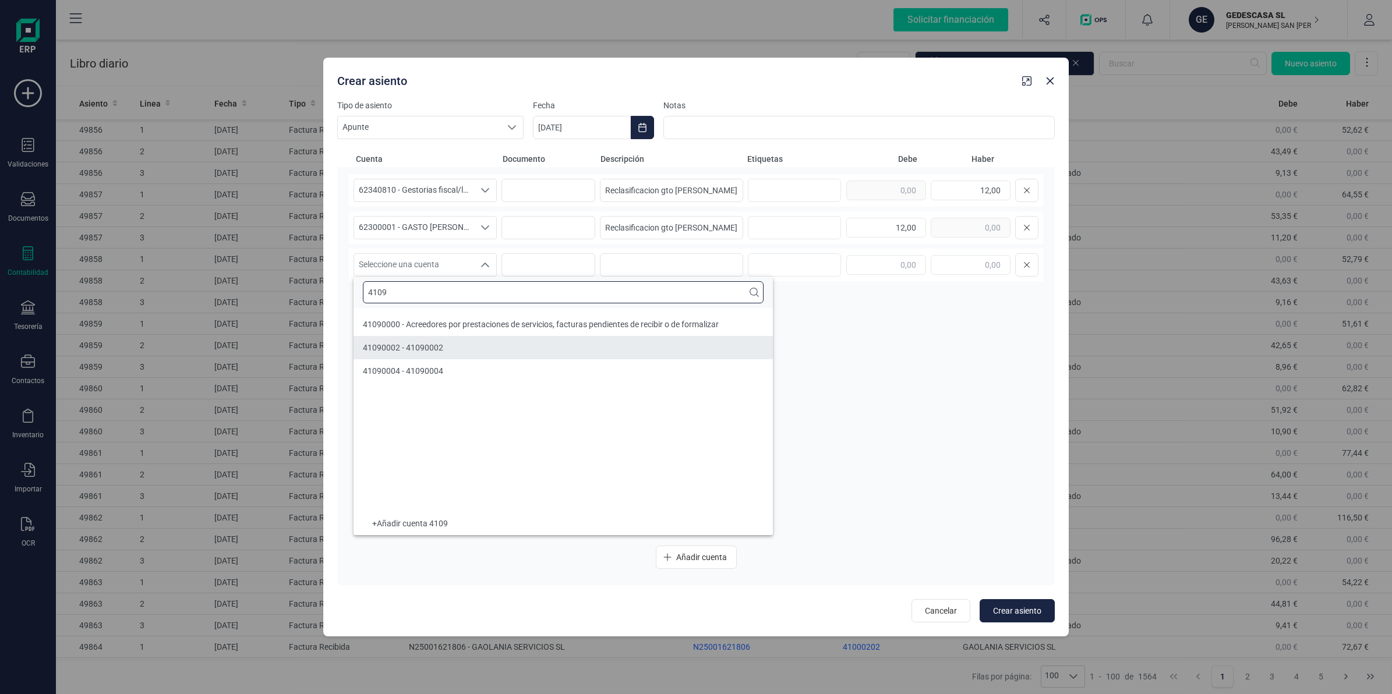
type input "4109"
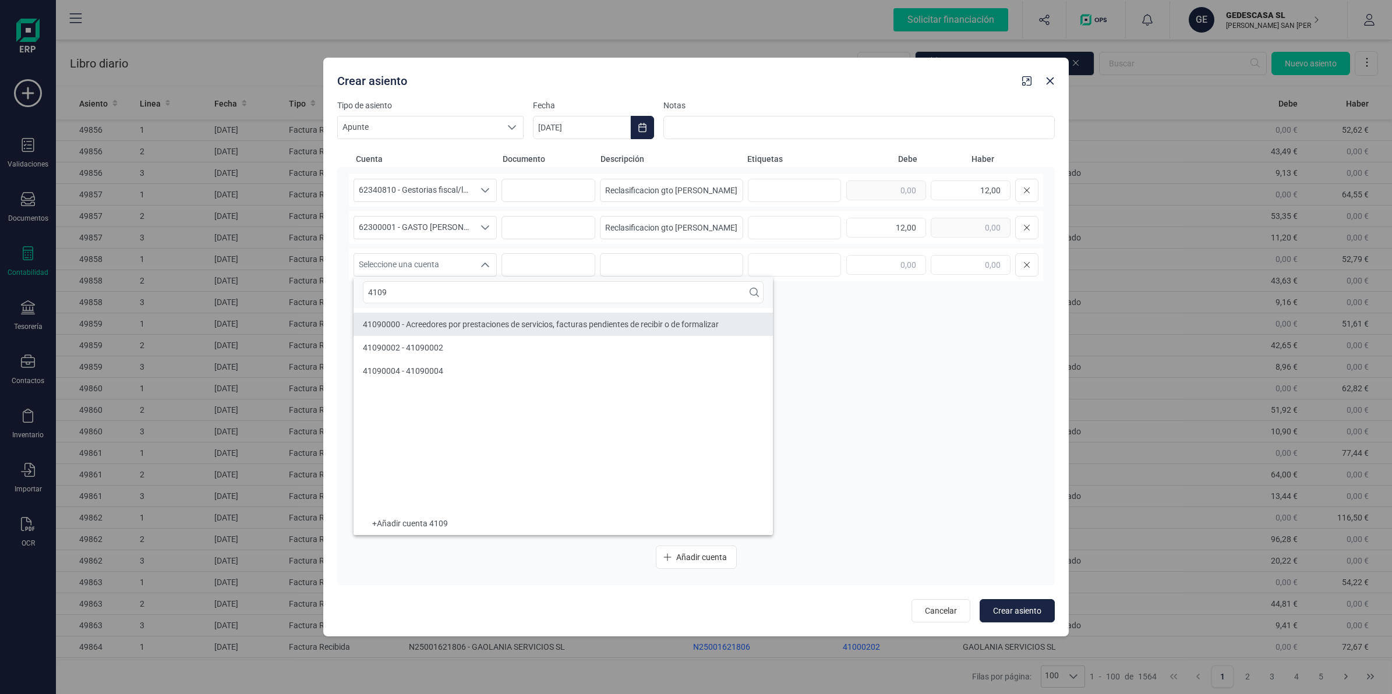
click at [467, 330] on div "41090000 - Acreedores por prestaciones de servicios, facturas pendientes de rec…" at bounding box center [541, 325] width 356 height 12
click at [651, 271] on input at bounding box center [671, 264] width 143 height 23
type input "Prov. [PERSON_NAME]"
click at [944, 264] on input "text" at bounding box center [971, 265] width 80 height 20
type input "200,00"
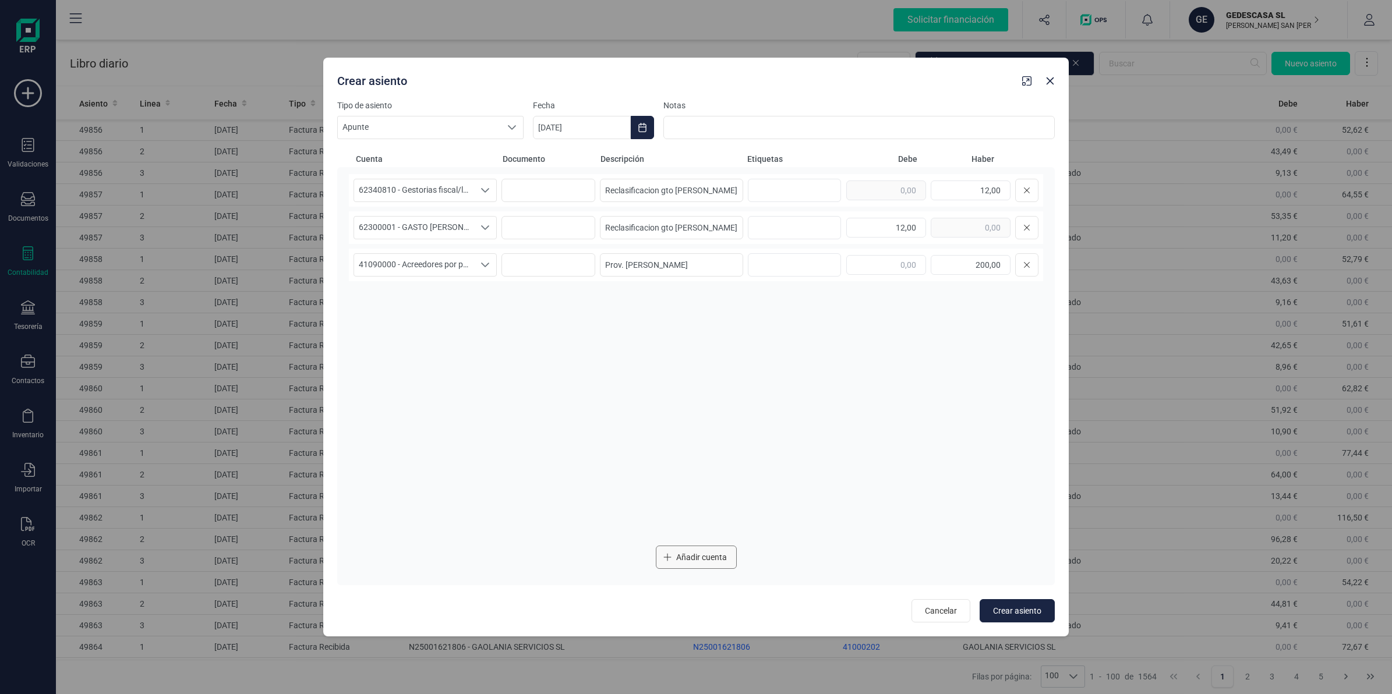
click at [697, 565] on button "Añadir cuenta" at bounding box center [696, 557] width 81 height 23
click at [398, 287] on div "Seleccione una cuenta Seleccione una cuenta" at bounding box center [696, 302] width 694 height 33
click at [396, 298] on span "Seleccione una cuenta" at bounding box center [414, 302] width 120 height 22
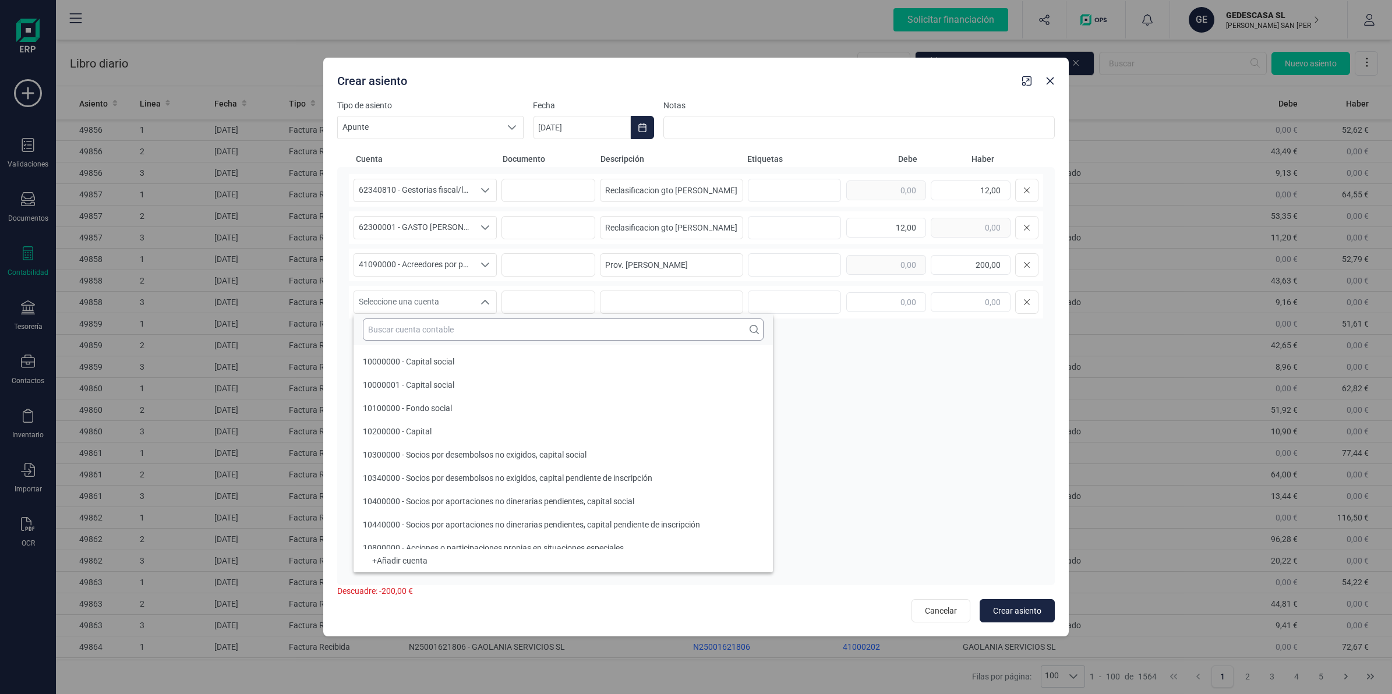
click at [397, 327] on input "text" at bounding box center [563, 330] width 401 height 22
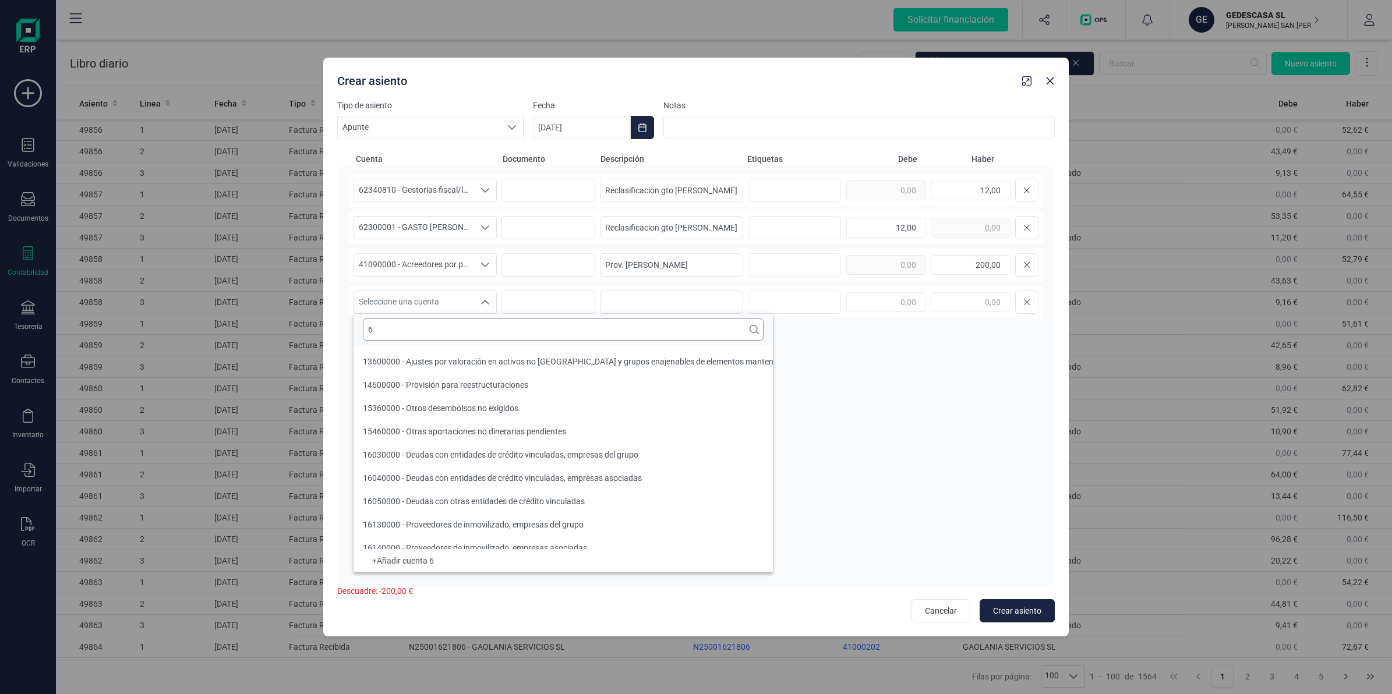
scroll to position [4, 0]
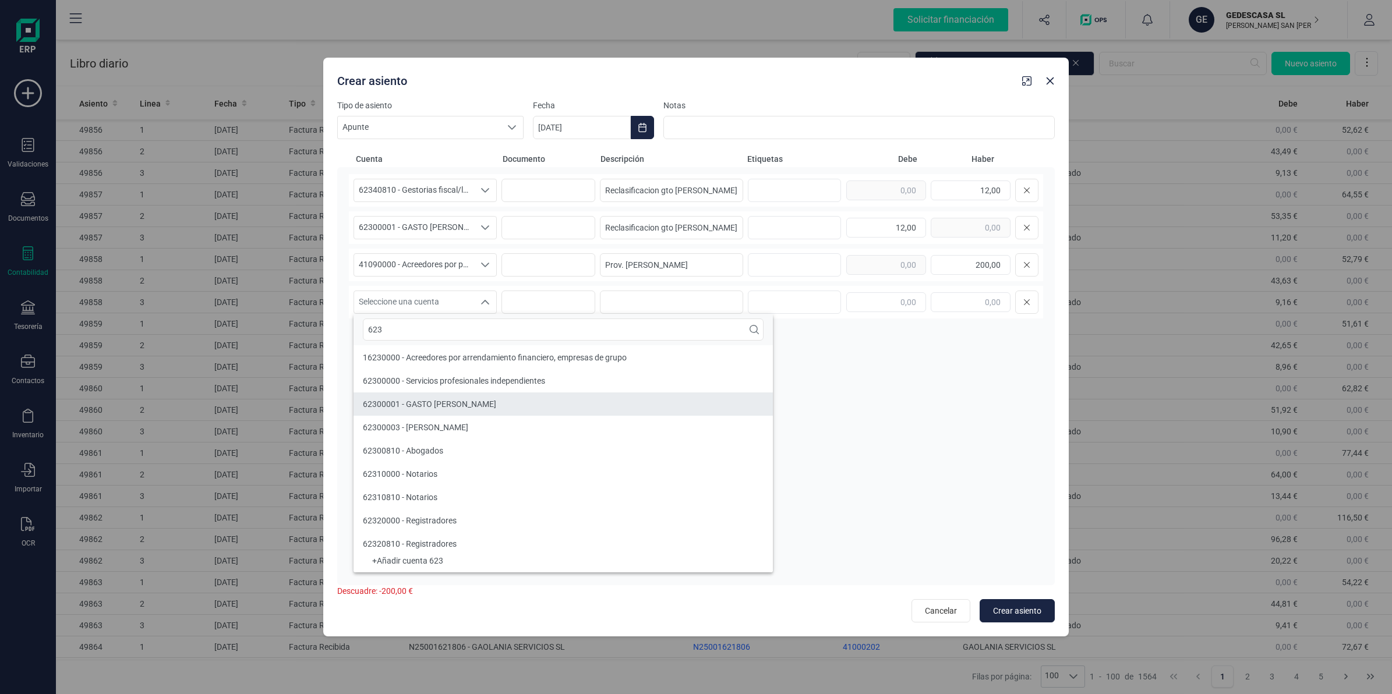
type input "623"
click at [414, 405] on span "62300001 - GASTO [PERSON_NAME]" at bounding box center [429, 404] width 133 height 9
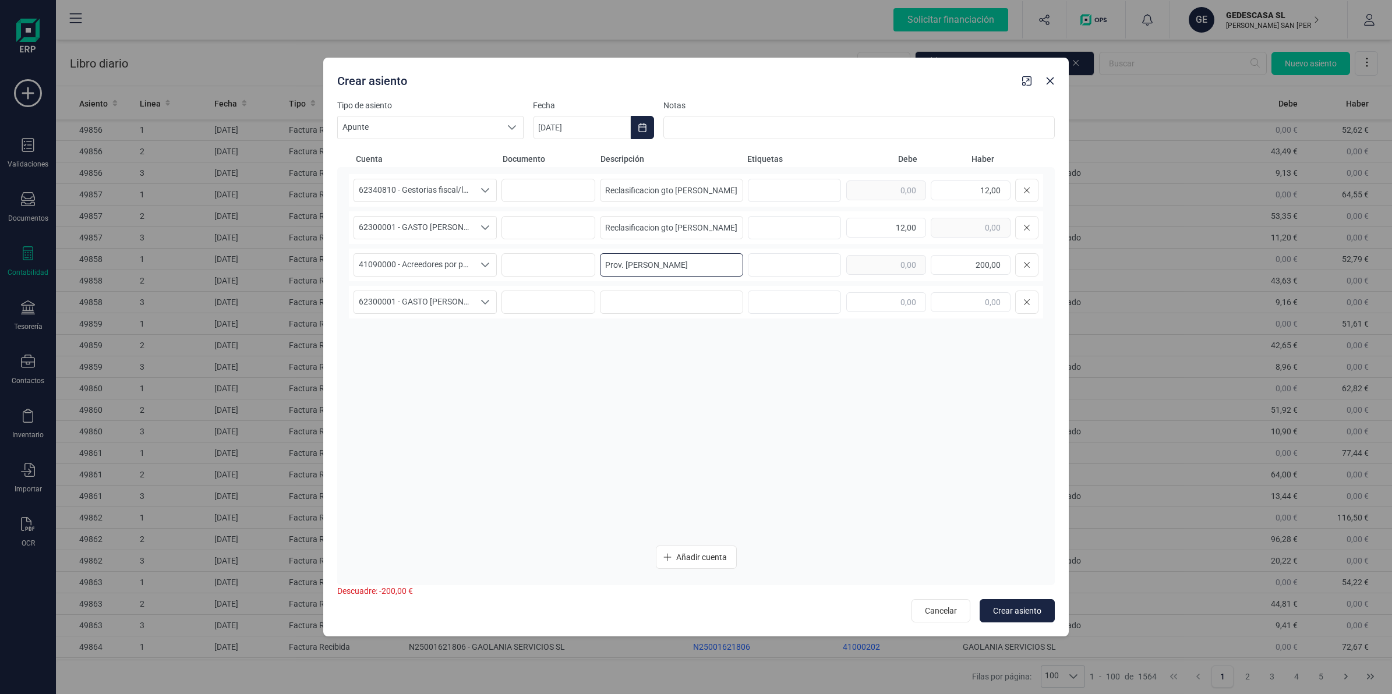
drag, startPoint x: 674, startPoint y: 257, endPoint x: 501, endPoint y: 291, distance: 176.8
click at [472, 274] on div "41090000 - Acreedores por prestaciones de servicios, facturas pendientes de rec…" at bounding box center [696, 265] width 694 height 33
click at [639, 296] on input at bounding box center [671, 302] width 143 height 23
paste input "Prov. [PERSON_NAME]"
type input "Prov. [PERSON_NAME]"
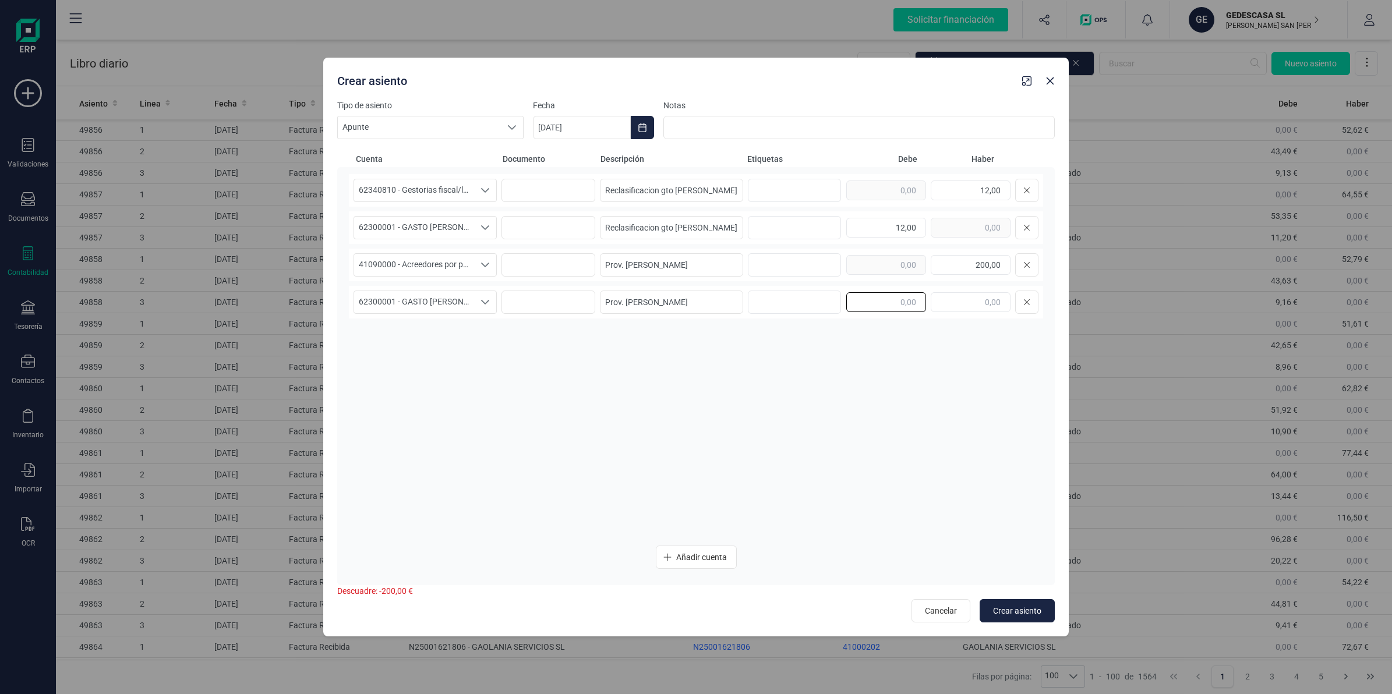
click at [918, 302] on input "text" at bounding box center [886, 302] width 80 height 20
type input "200,00"
click at [720, 547] on button "Añadir cuenta" at bounding box center [696, 557] width 81 height 23
click at [426, 338] on span "Seleccione una cuenta" at bounding box center [414, 339] width 120 height 22
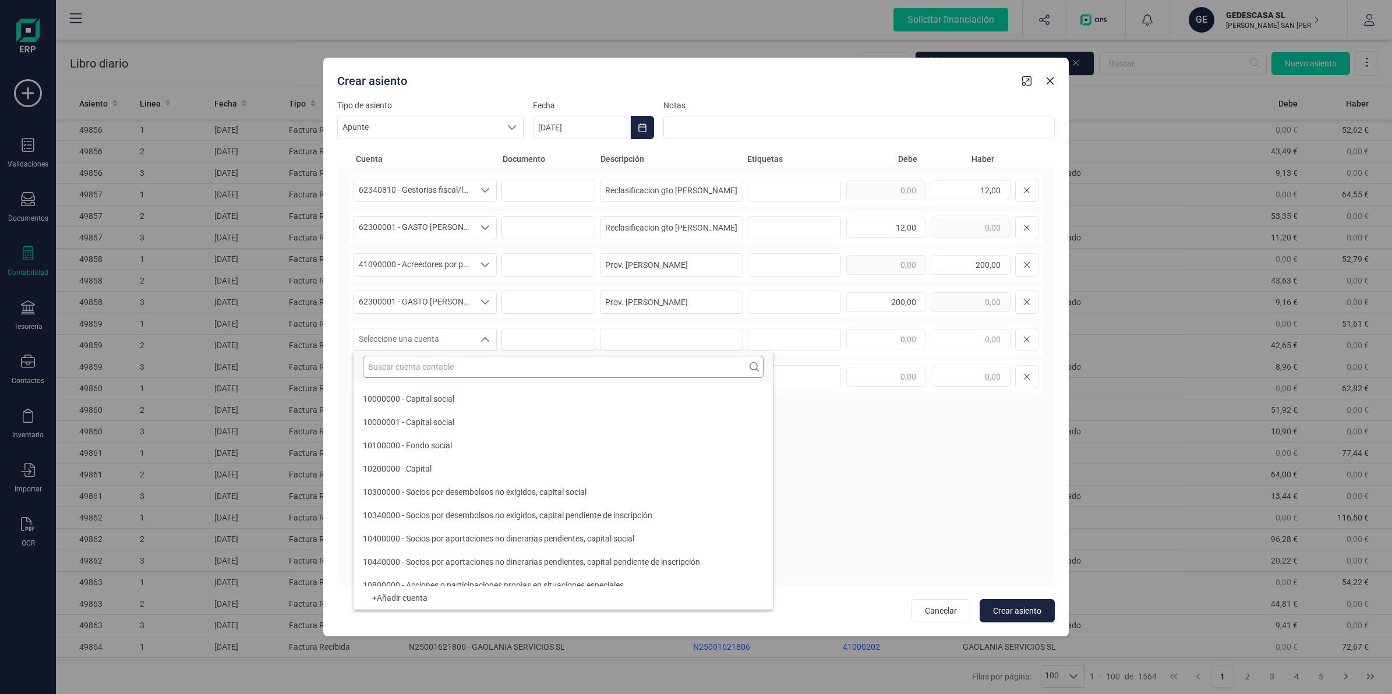
click at [426, 360] on input "text" at bounding box center [563, 367] width 401 height 22
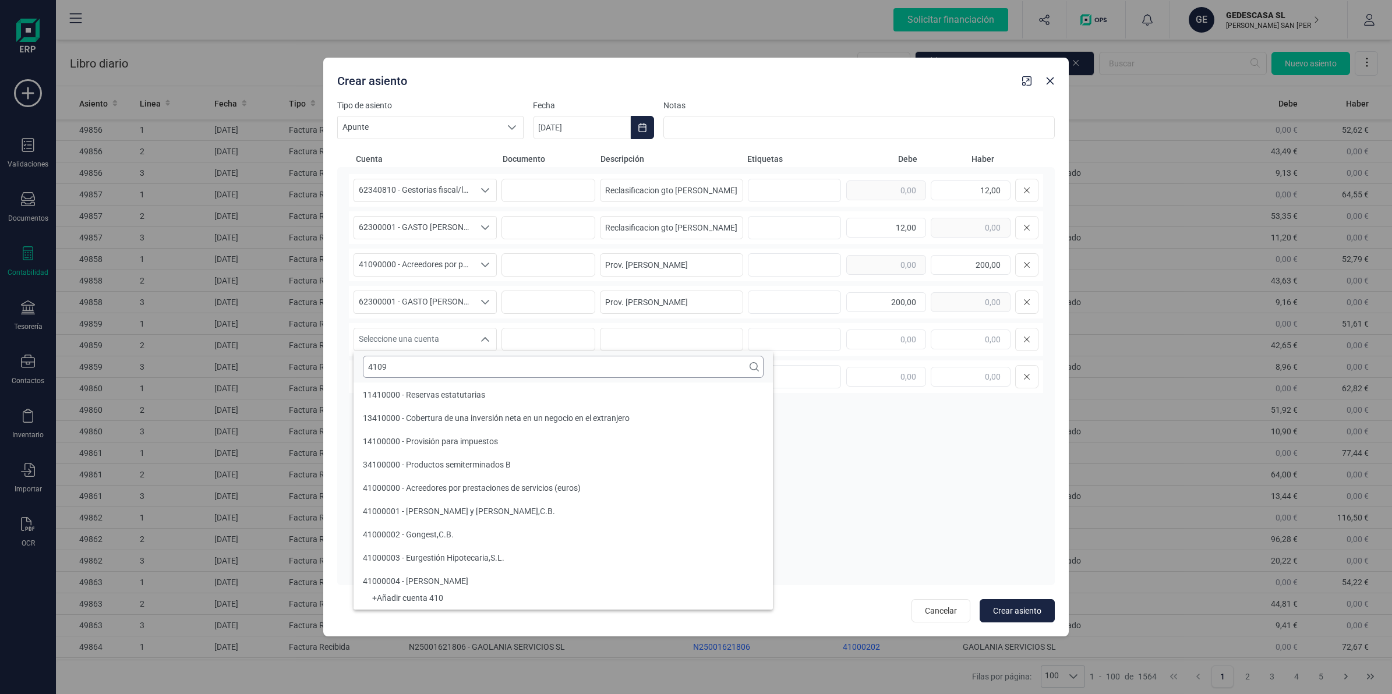
scroll to position [0, 0]
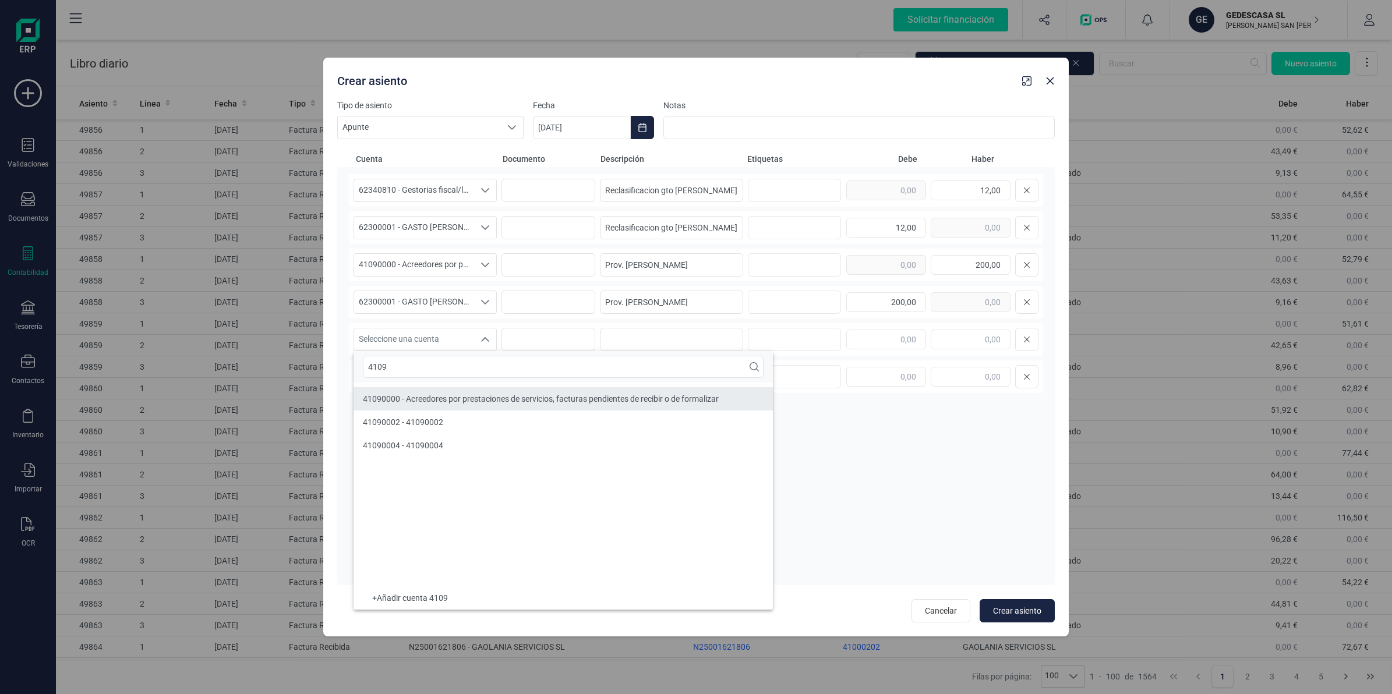
type input "4109"
click at [435, 405] on div "41090000 - Acreedores por prestaciones de servicios, facturas pendientes de rec…" at bounding box center [541, 399] width 356 height 12
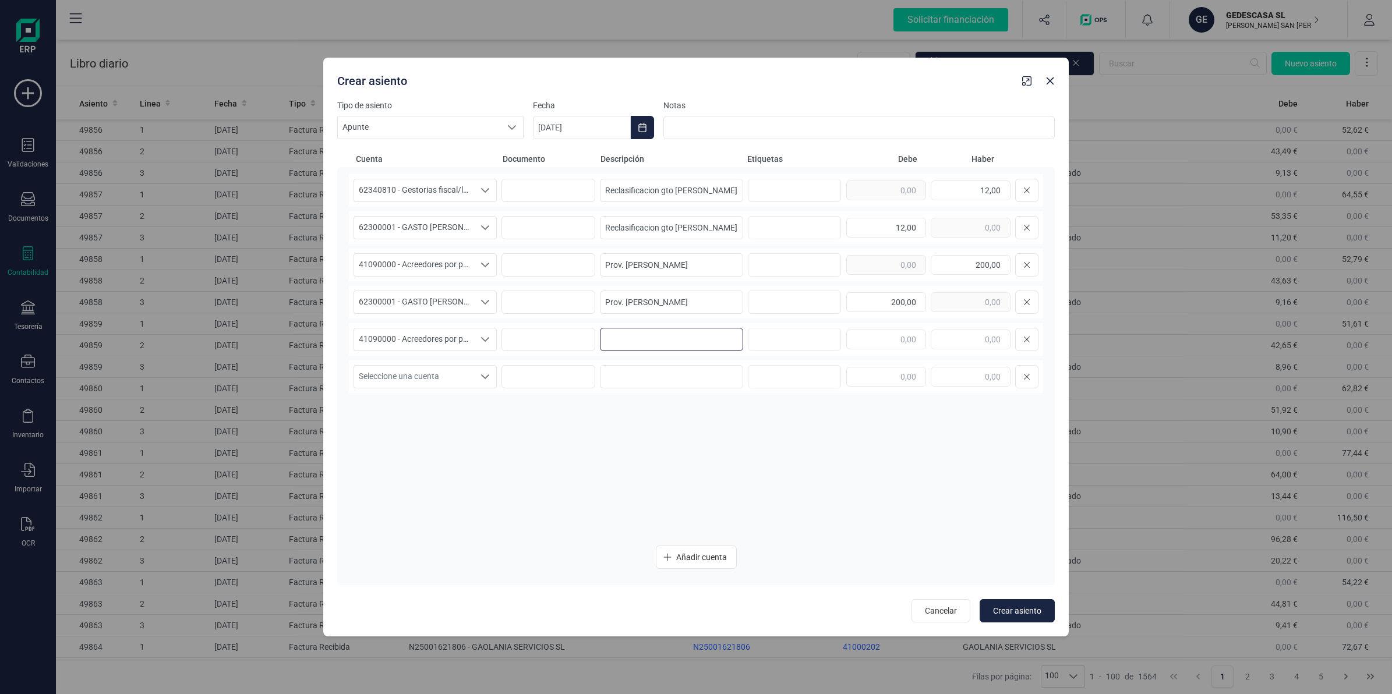
click at [686, 344] on input at bounding box center [671, 339] width 143 height 23
paste input "Provision Booking Julio"
type input "Provision Booking Julio"
click at [953, 335] on input "text" at bounding box center [971, 340] width 80 height 20
type input "430,78"
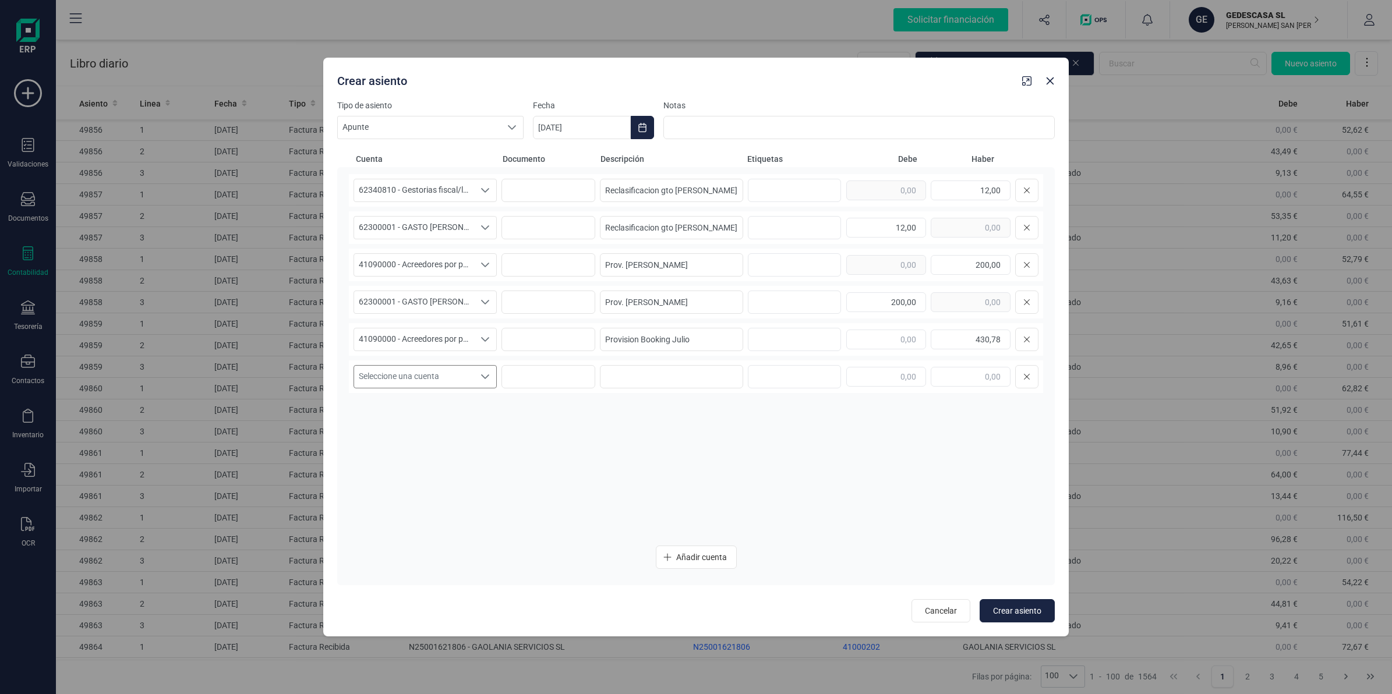
click at [415, 366] on span "Seleccione una cuenta" at bounding box center [414, 377] width 120 height 22
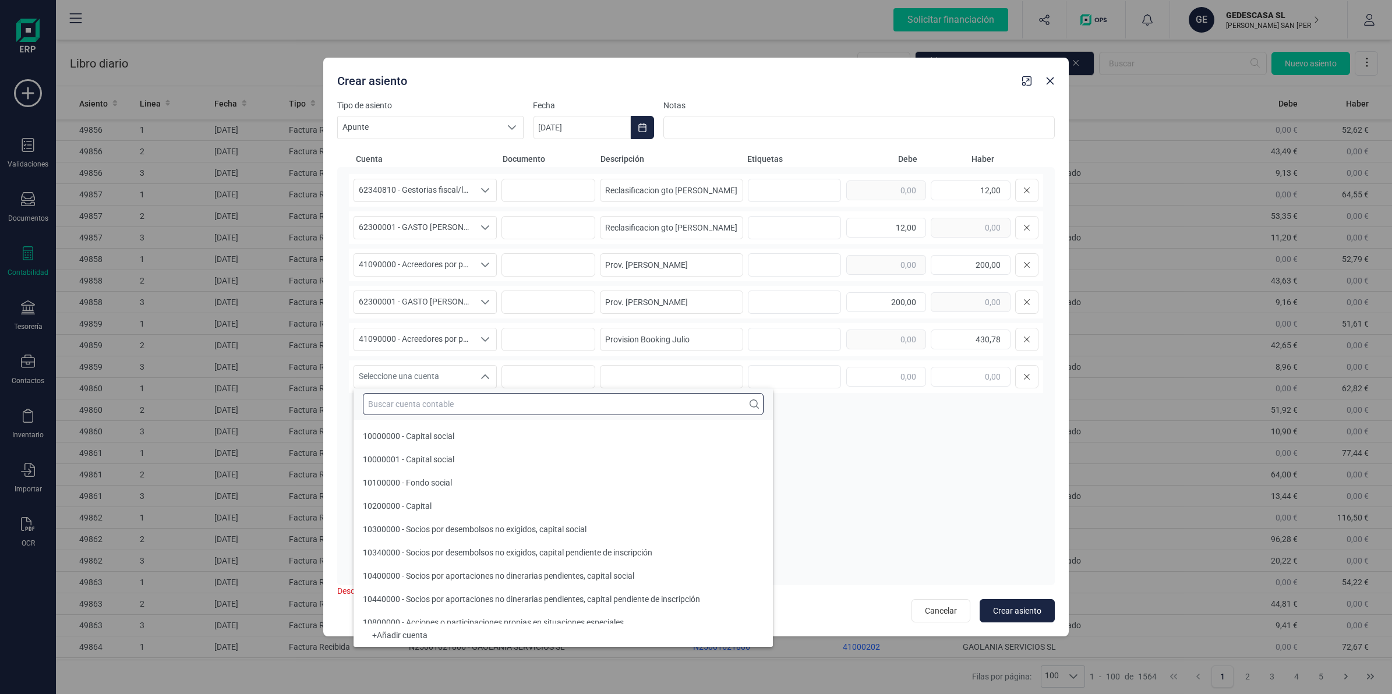
click at [450, 405] on input "text" at bounding box center [563, 404] width 401 height 22
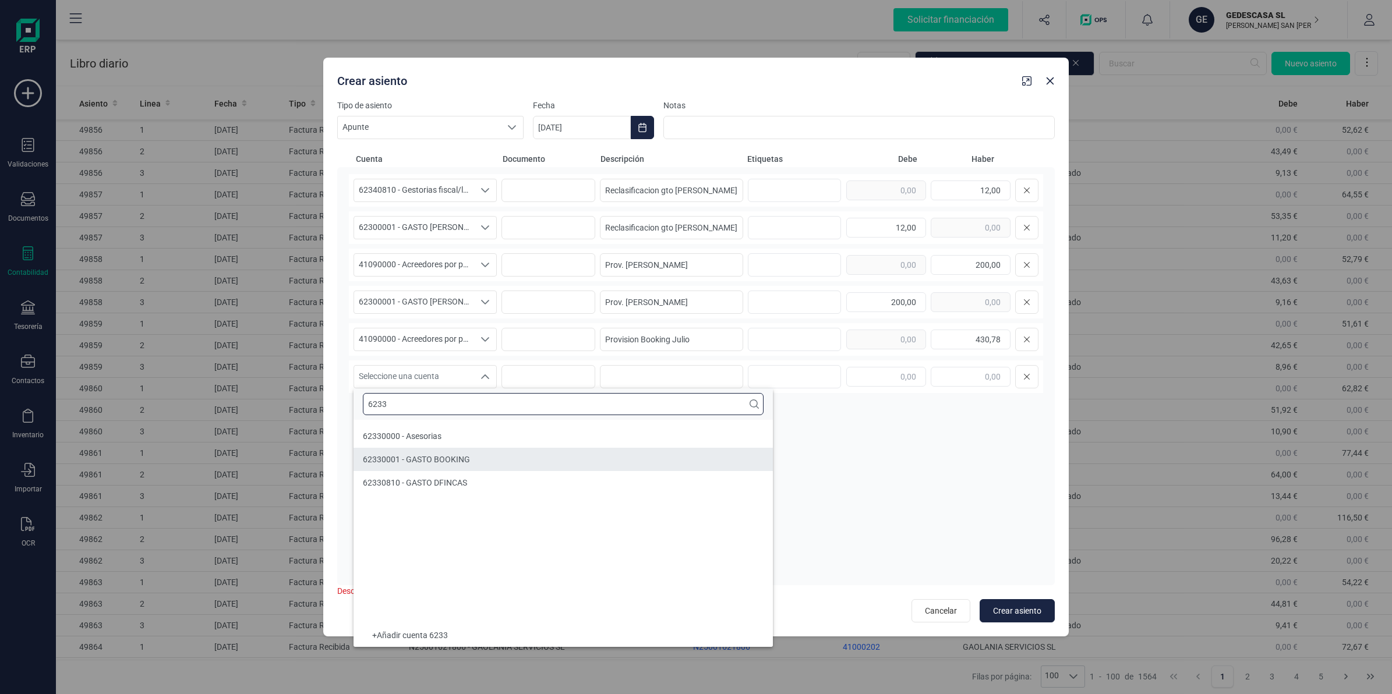
type input "6233"
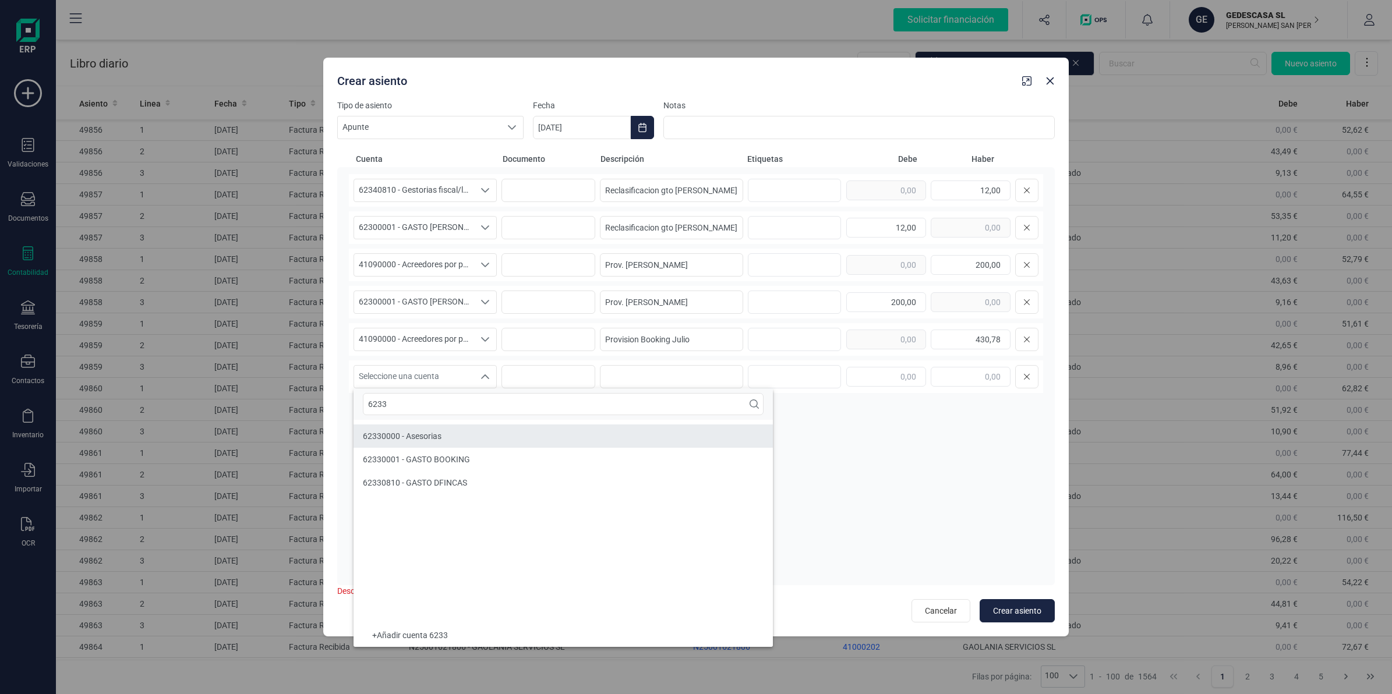
click at [467, 459] on span "62330001 - GASTO BOOKING" at bounding box center [416, 459] width 107 height 9
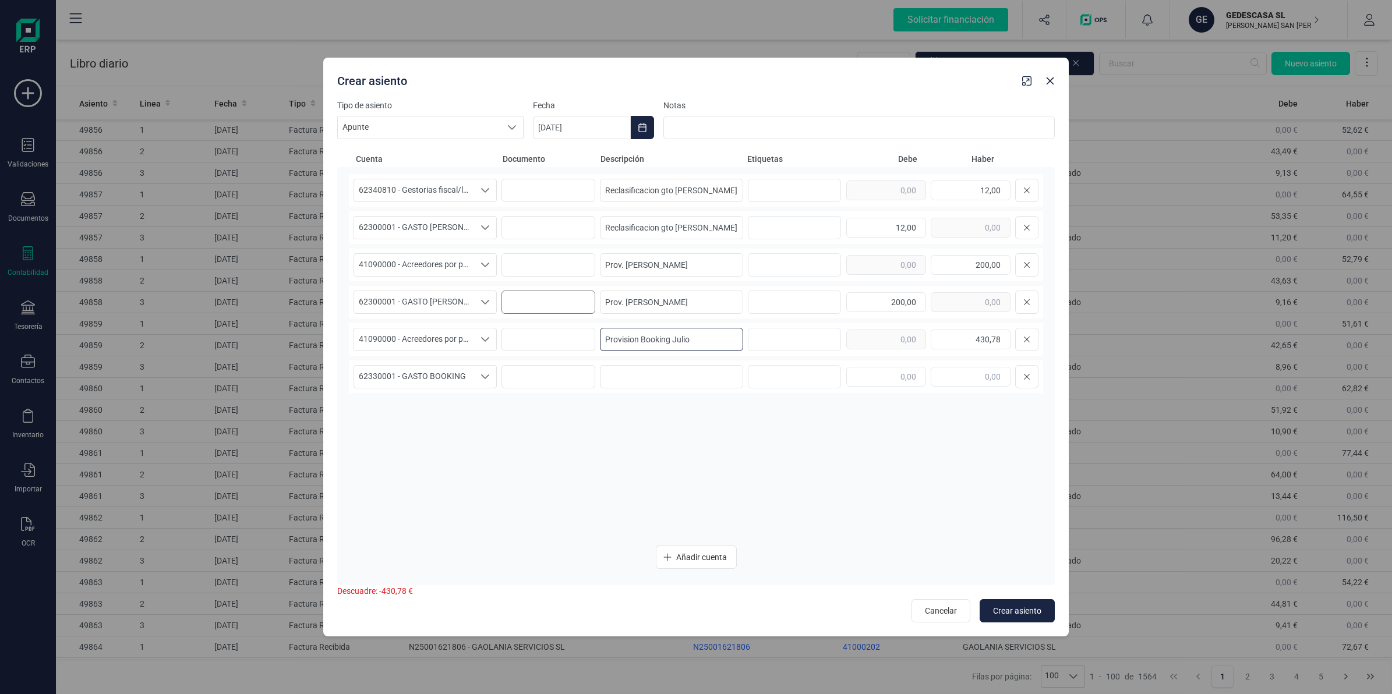
drag, startPoint x: 701, startPoint y: 335, endPoint x: 503, endPoint y: 312, distance: 199.4
click at [503, 312] on div "62340810 - Gestorias fiscal/laboral 62340810 - Gestorias fiscal/laboral 6234081…" at bounding box center [696, 355] width 694 height 362
click at [638, 376] on input at bounding box center [671, 376] width 143 height 23
paste input "Provision Booking Julio"
type input "Provision Booking Julio"
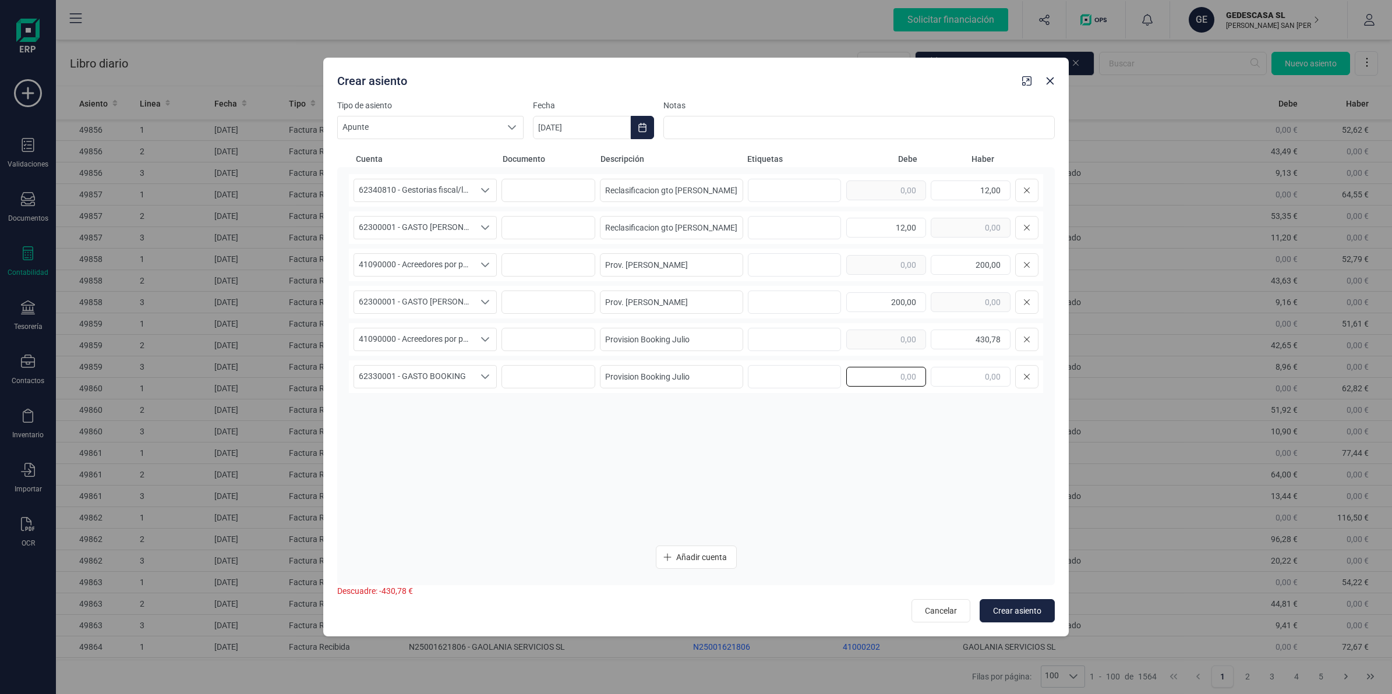
click at [886, 372] on input "text" at bounding box center [886, 377] width 80 height 20
type input "430,78"
click at [709, 554] on span "Añadir cuenta" at bounding box center [701, 558] width 51 height 12
click at [384, 423] on span "Seleccione una cuenta" at bounding box center [414, 414] width 120 height 22
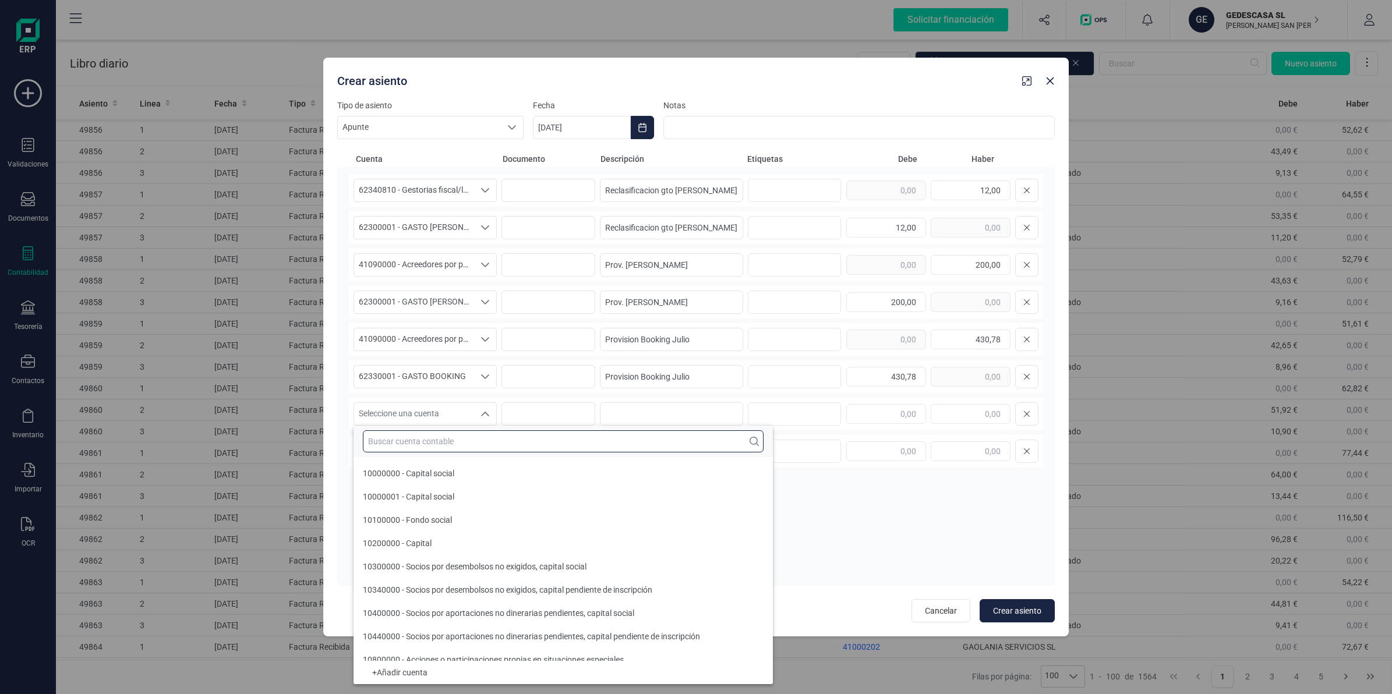
click at [401, 437] on input "text" at bounding box center [563, 441] width 401 height 22
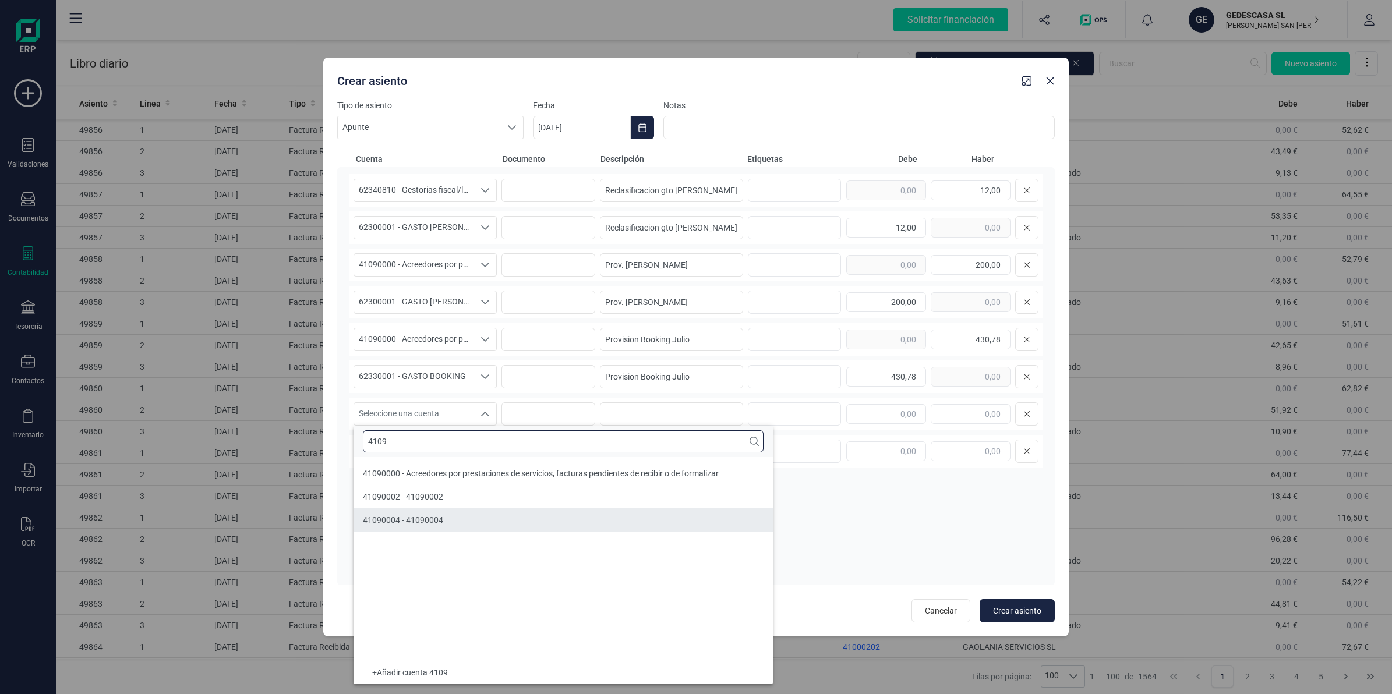
type input "4109"
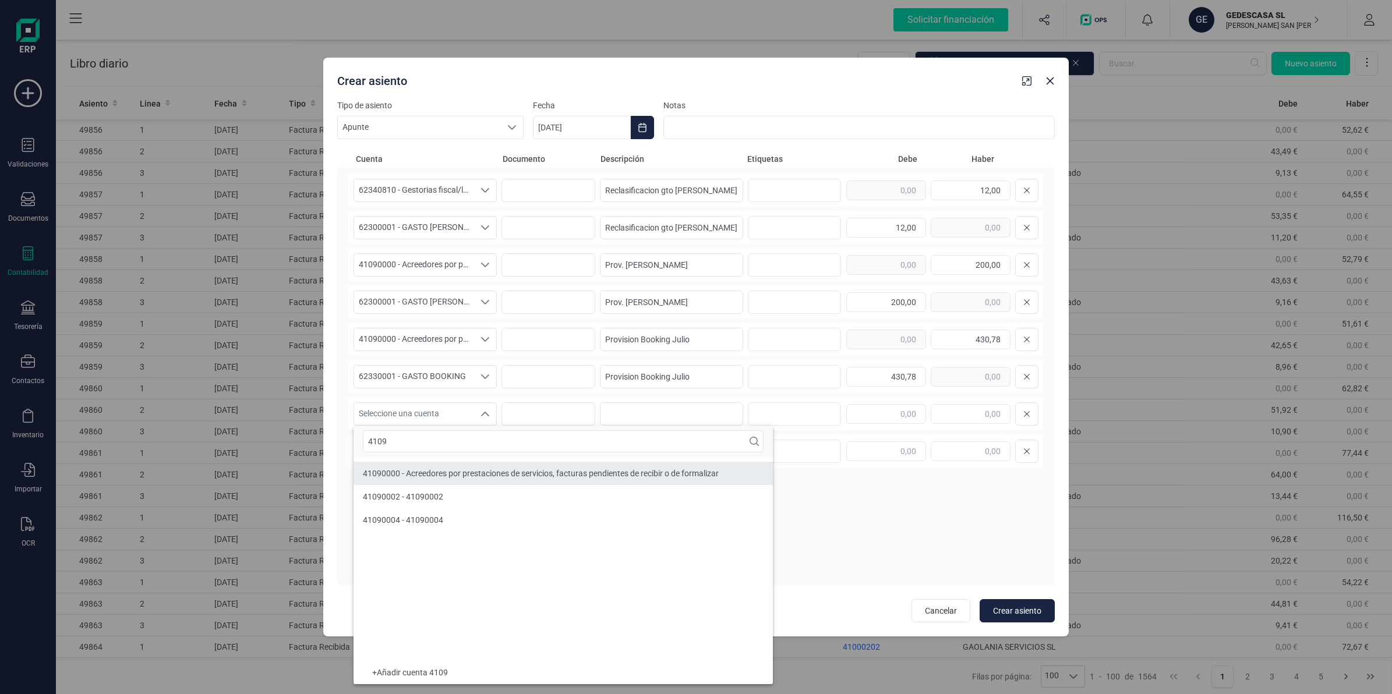
click at [461, 478] on span "41090000 - Acreedores por prestaciones de servicios, facturas pendientes de rec…" at bounding box center [541, 473] width 356 height 9
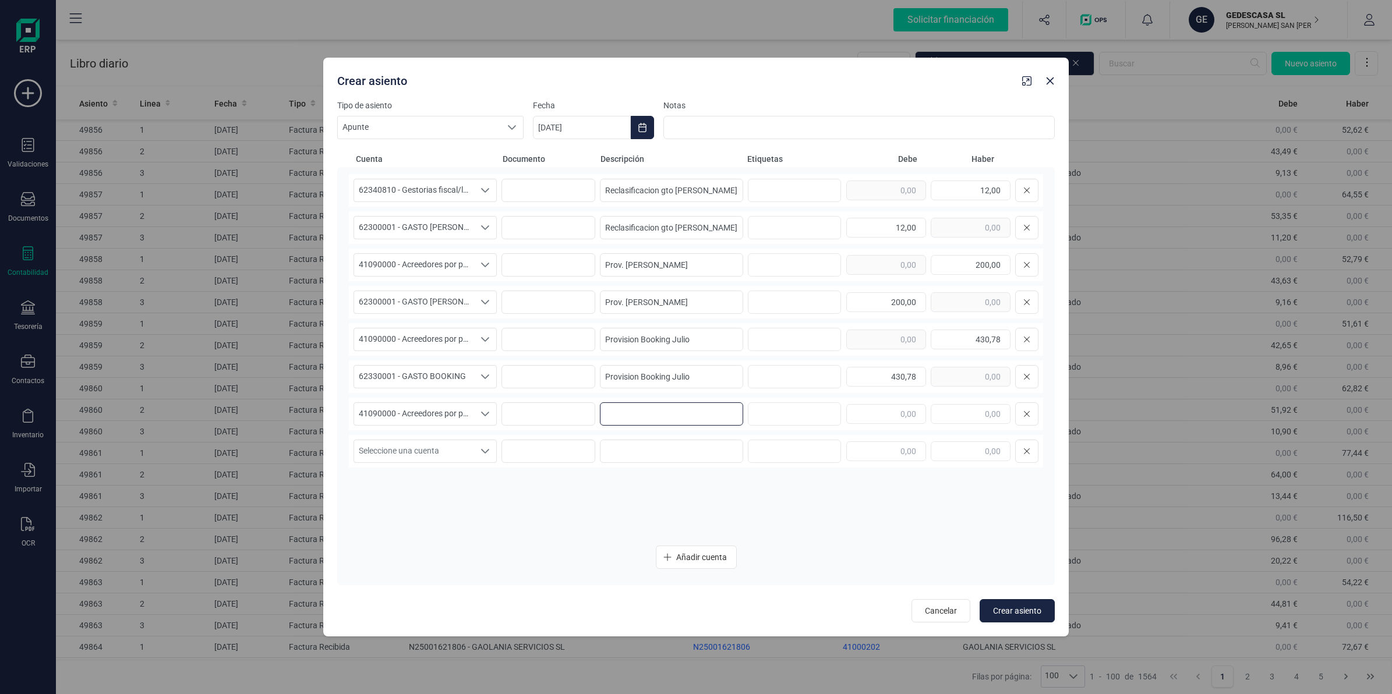
click at [632, 420] on input at bounding box center [671, 413] width 143 height 23
paste input "Provision DFINCAS [PERSON_NAME]"
type input "Provision DFINCAS [PERSON_NAME]"
click at [947, 414] on input "text" at bounding box center [971, 414] width 80 height 20
type input "2.286,41"
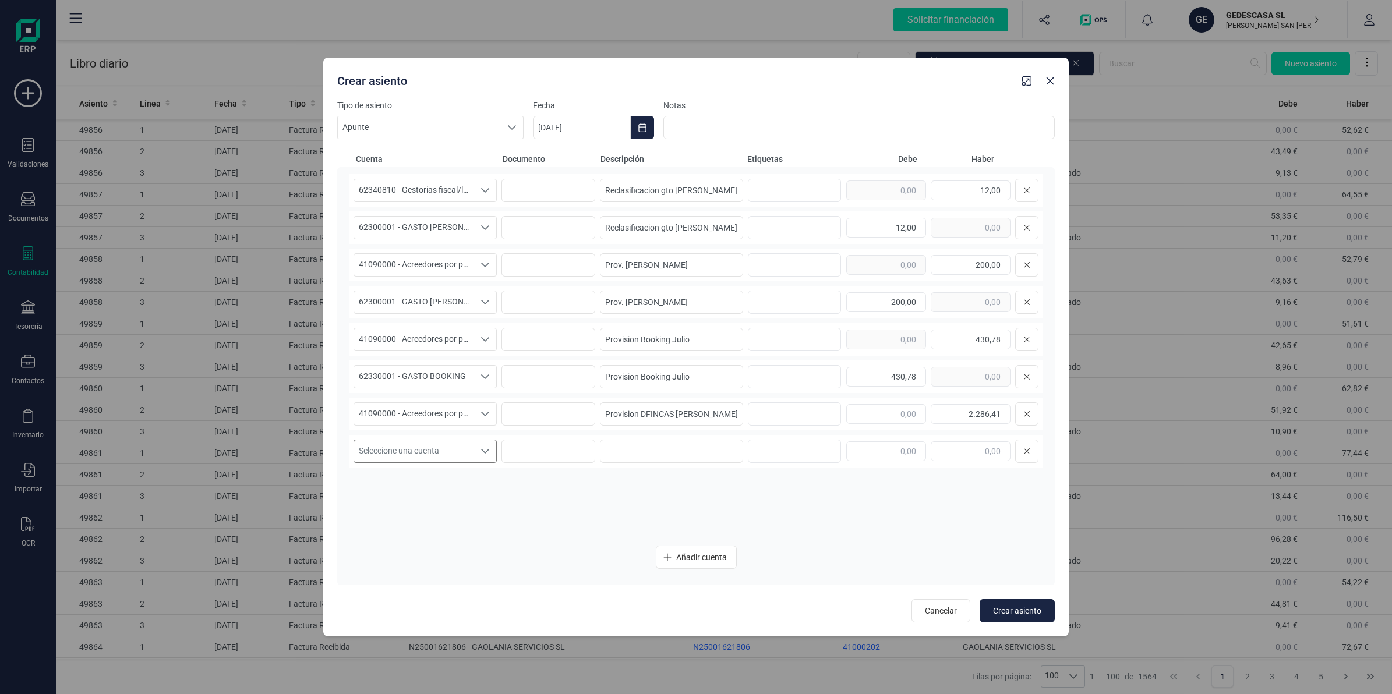
click at [411, 455] on span "Seleccione una cuenta" at bounding box center [414, 451] width 120 height 22
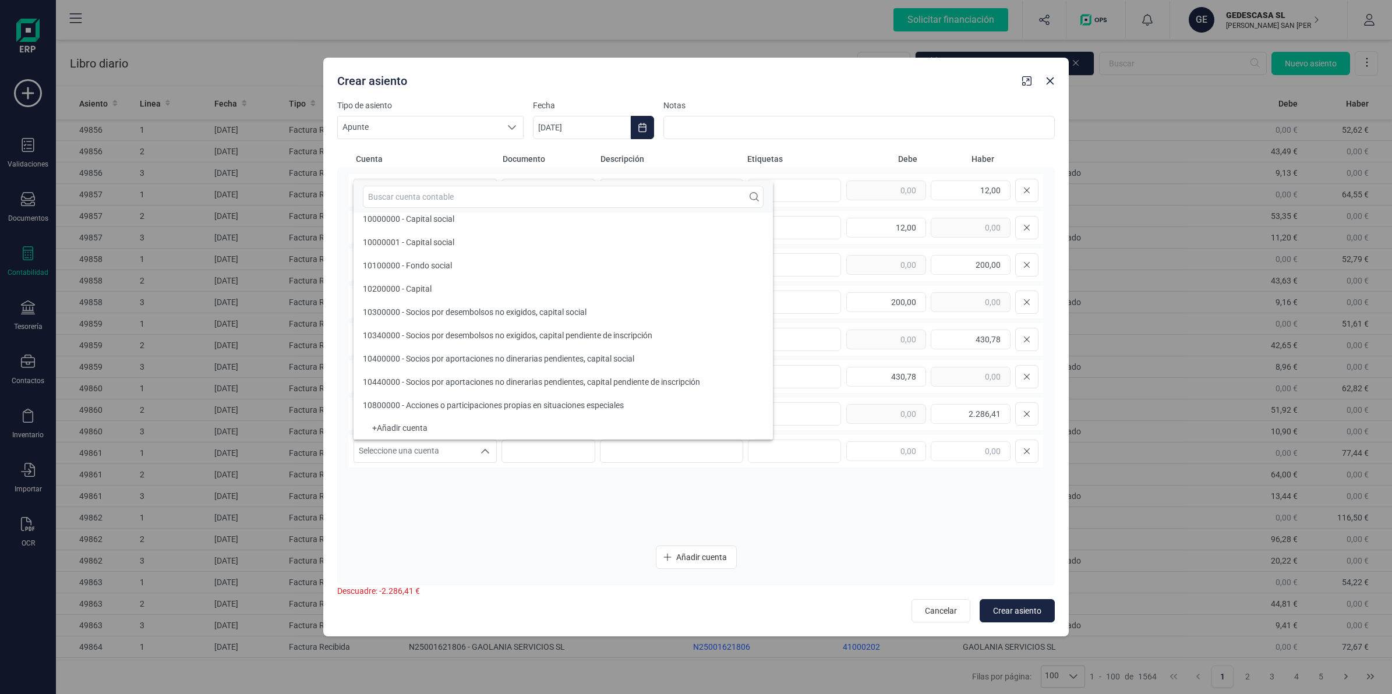
scroll to position [4, 0]
click at [409, 199] on input "text" at bounding box center [563, 197] width 401 height 22
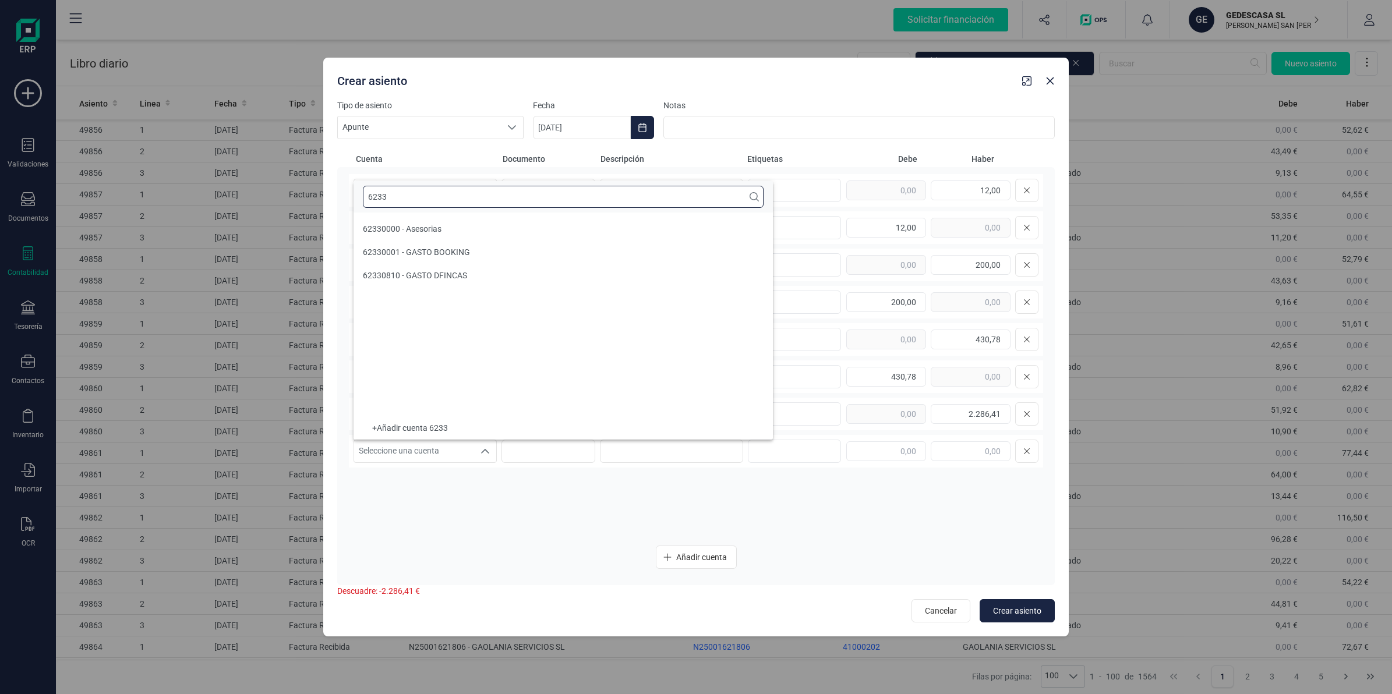
scroll to position [0, 0]
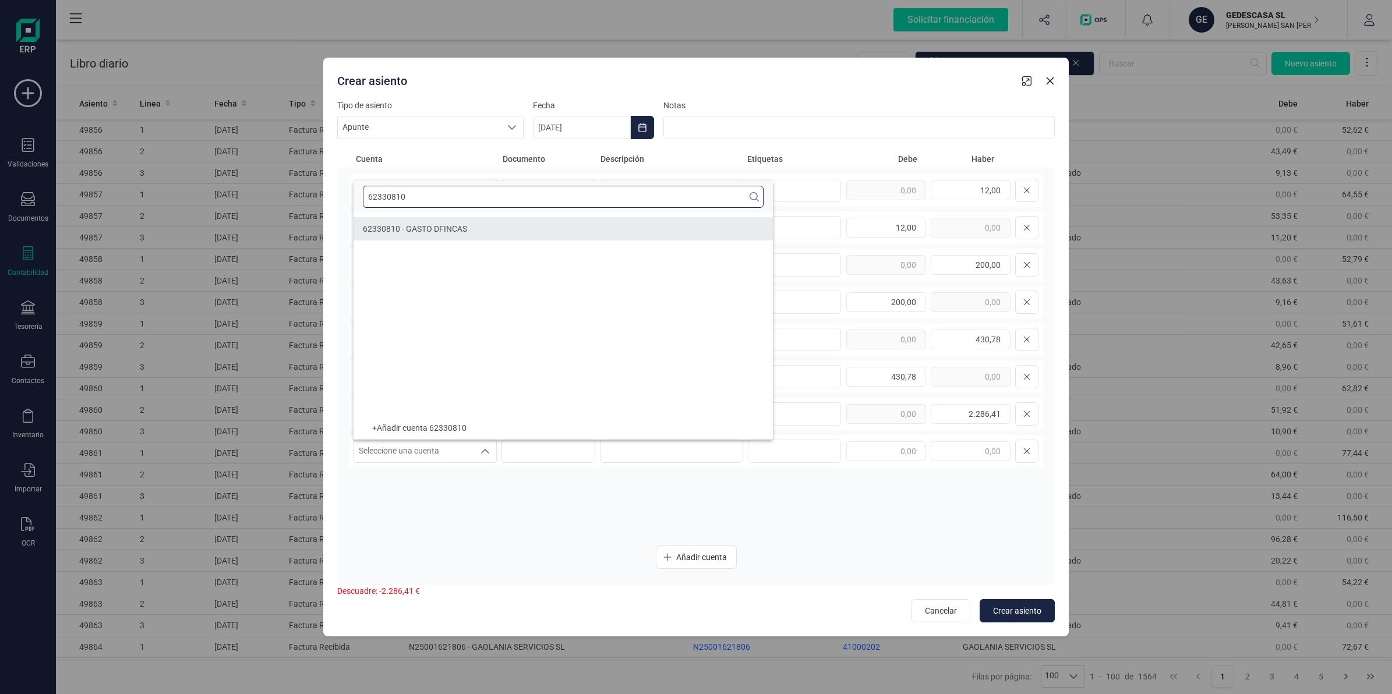
type input "62330810"
click at [429, 225] on span "62330810 - GASTO DFINCAS" at bounding box center [415, 228] width 104 height 9
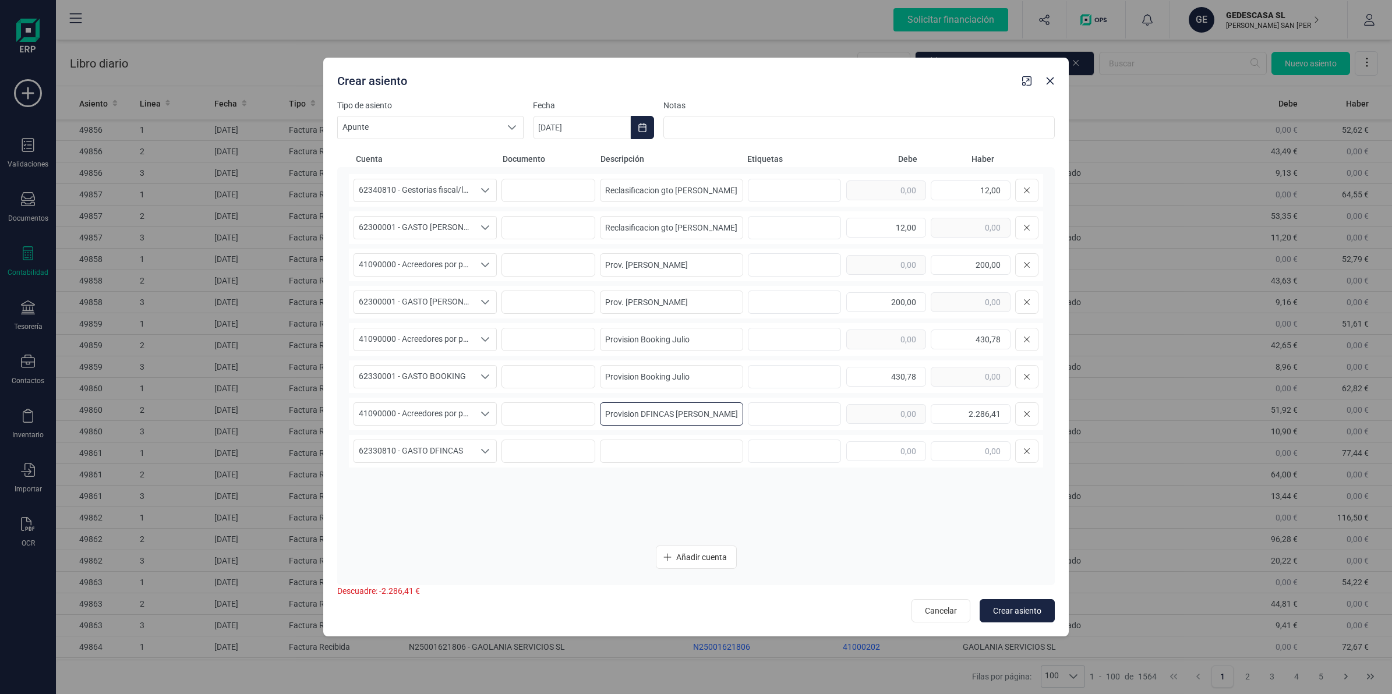
drag, startPoint x: 703, startPoint y: 408, endPoint x: 581, endPoint y: 430, distance: 124.2
click at [562, 415] on div "41090000 - Acreedores por prestaciones de servicios, facturas pendientes de rec…" at bounding box center [696, 414] width 694 height 33
click at [618, 444] on input at bounding box center [671, 451] width 143 height 23
paste input "Provision DFINCAS [PERSON_NAME]"
type input "Provision DFINCAS [PERSON_NAME]"
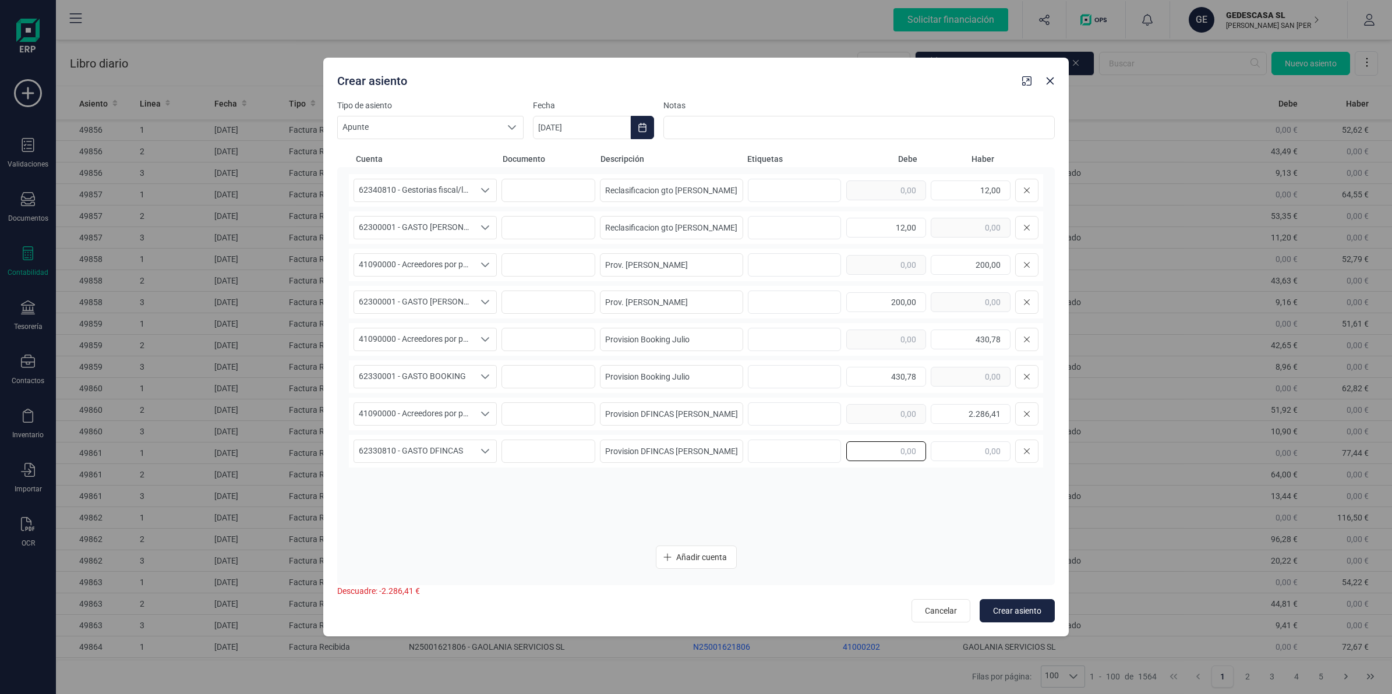
click at [879, 453] on input "text" at bounding box center [886, 451] width 80 height 20
type input "2.286,41"
click at [683, 562] on span "Añadir cuenta" at bounding box center [701, 558] width 51 height 12
click at [426, 485] on span "Seleccione una cuenta" at bounding box center [414, 489] width 120 height 22
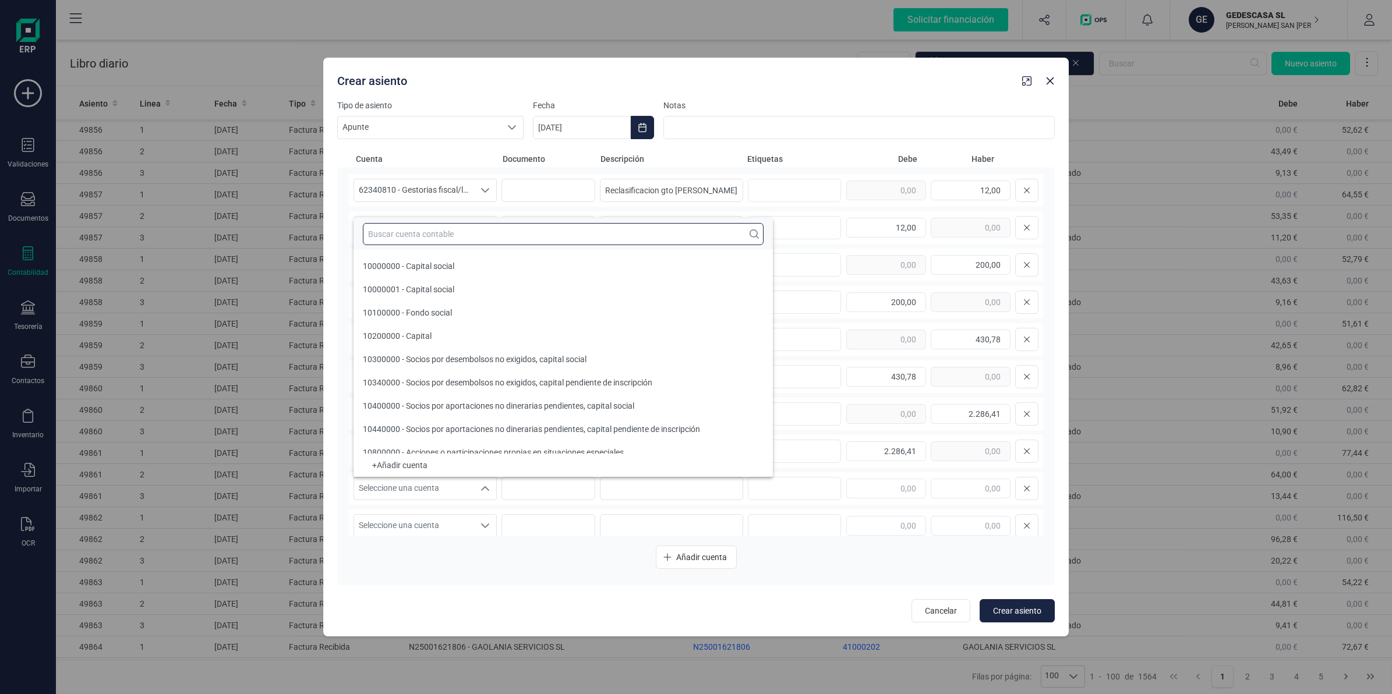
click at [401, 243] on input "text" at bounding box center [563, 234] width 401 height 22
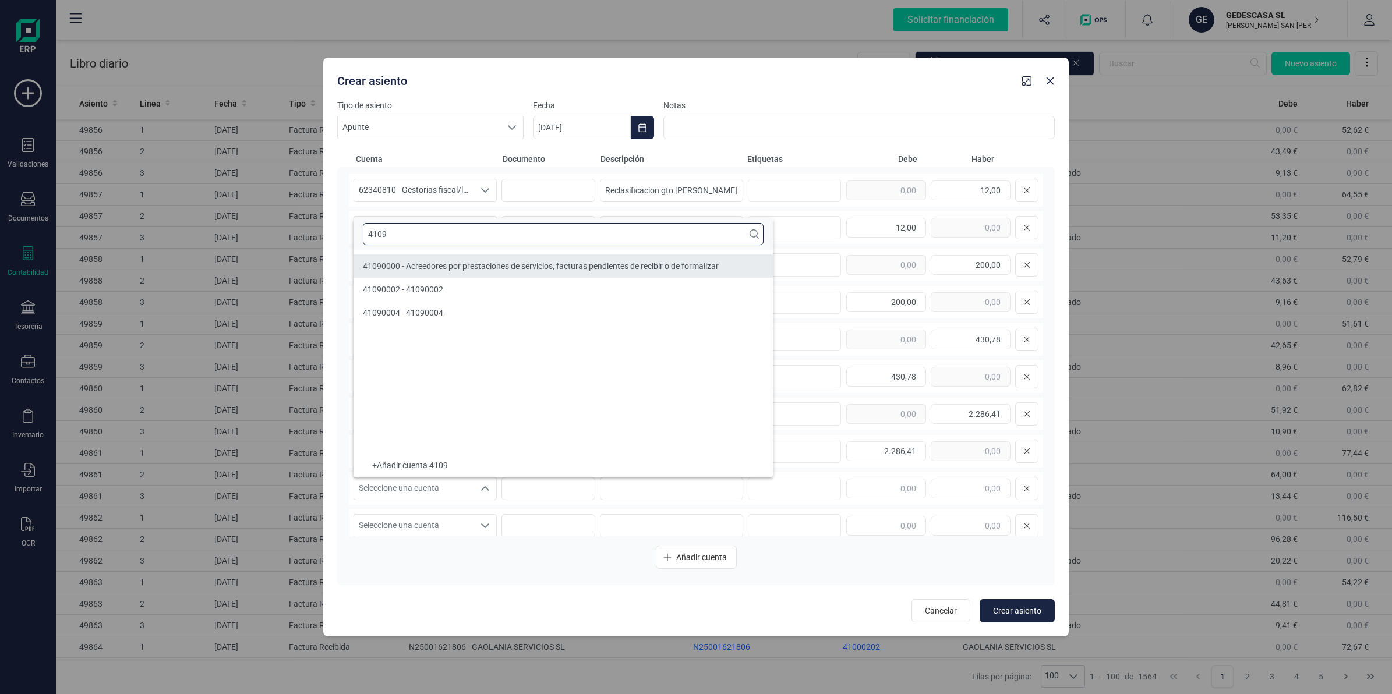
type input "4109"
click at [452, 261] on li "41090000 - Acreedores por prestaciones de servicios, facturas pendientes de rec…" at bounding box center [562, 265] width 419 height 23
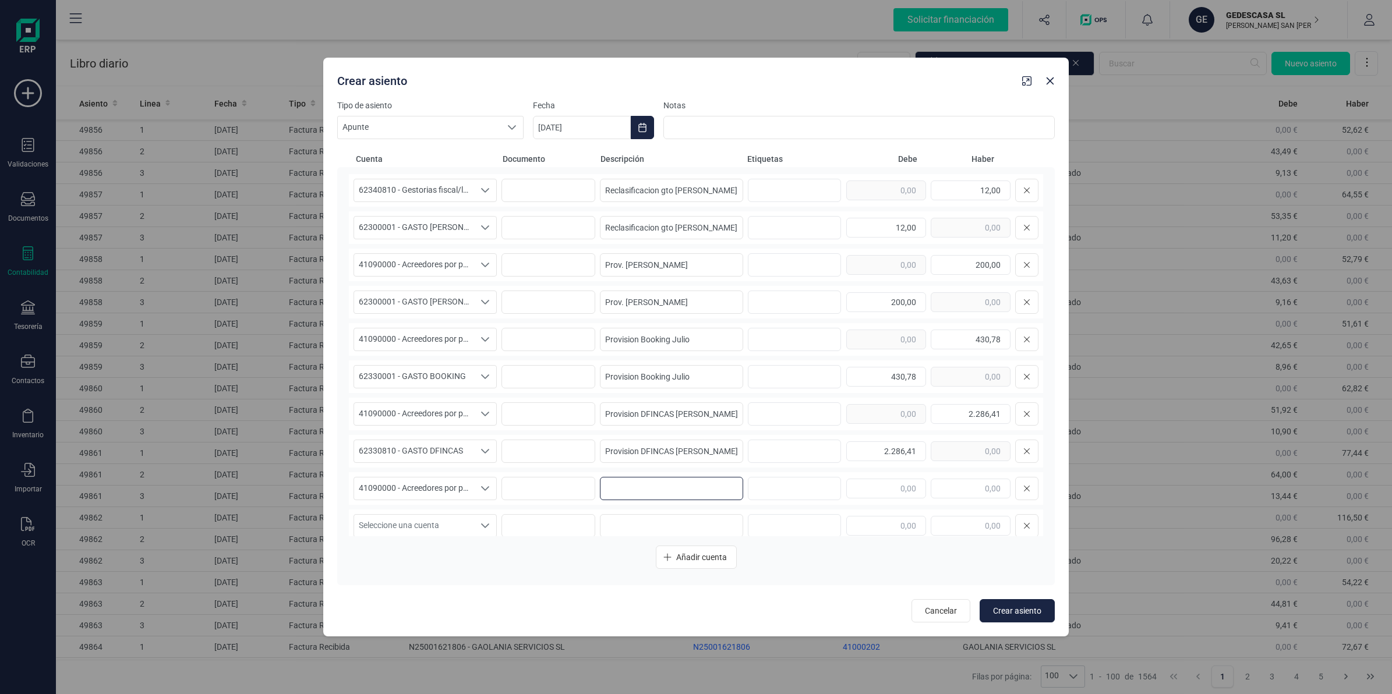
click at [630, 494] on input at bounding box center [671, 488] width 143 height 23
drag, startPoint x: 618, startPoint y: 480, endPoint x: 698, endPoint y: 482, distance: 79.2
click at [621, 480] on input at bounding box center [671, 488] width 143 height 23
paste input "Provision [PERSON_NAME]"
type input "Provision [PERSON_NAME]"
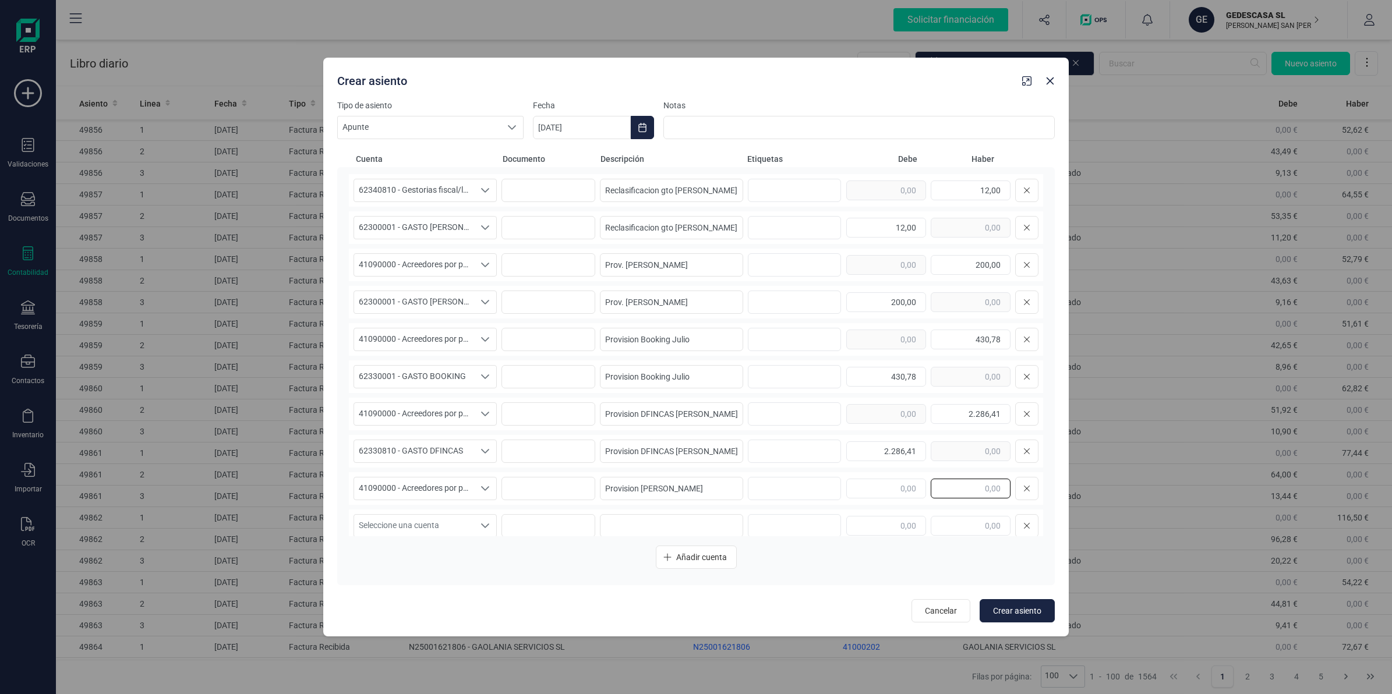
click at [941, 489] on input "text" at bounding box center [971, 489] width 80 height 20
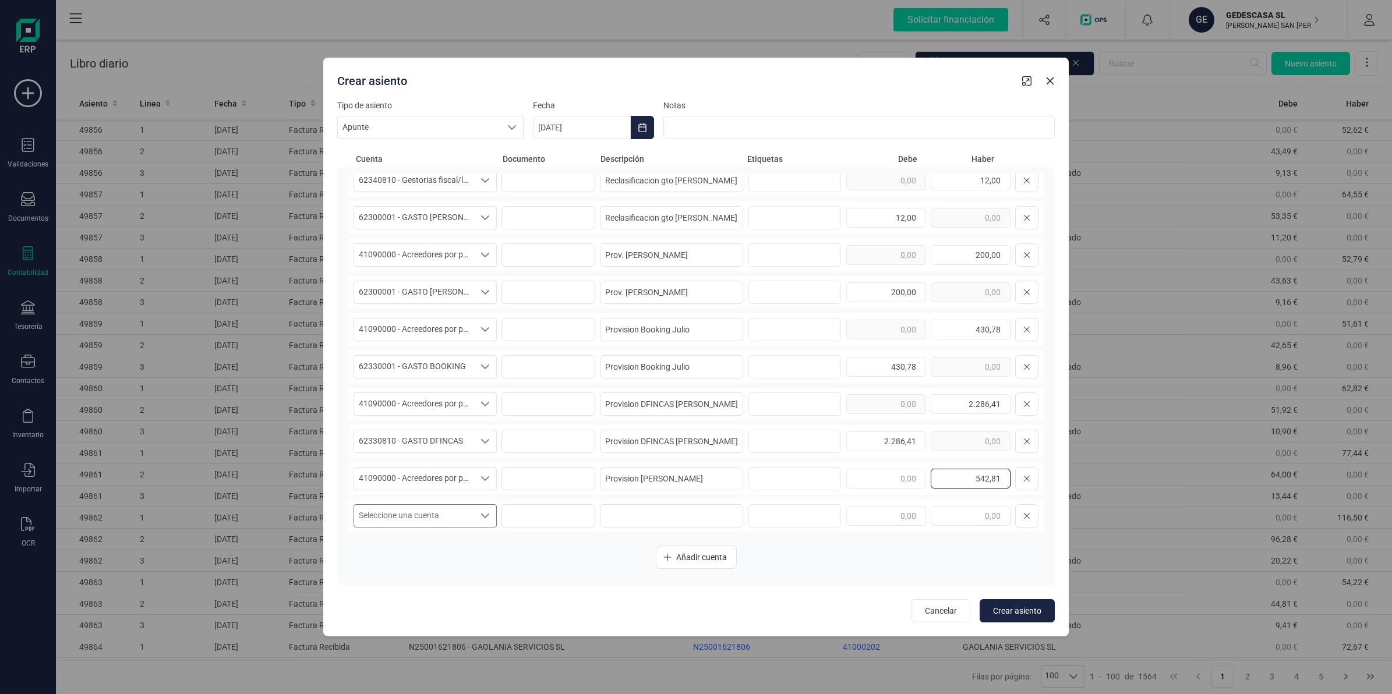
type input "542,81"
click at [387, 508] on span "Seleccione una cuenta" at bounding box center [414, 516] width 120 height 22
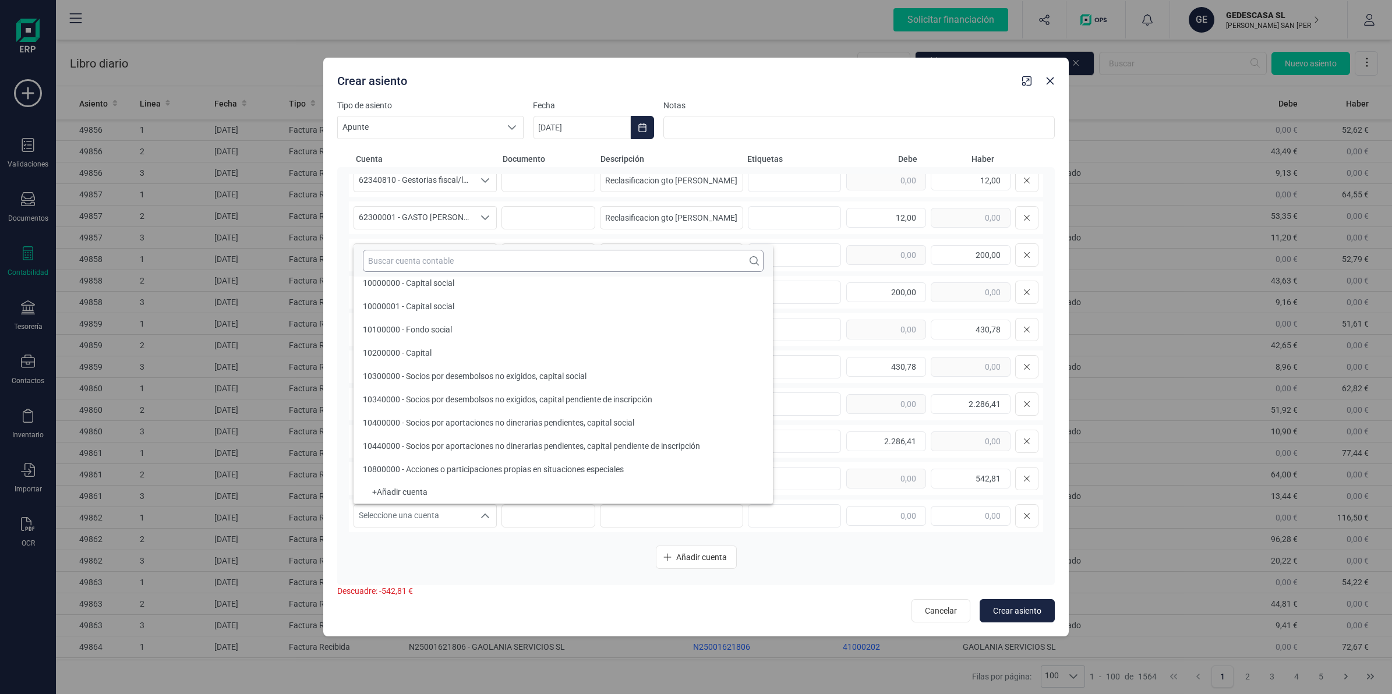
scroll to position [4, 0]
click at [394, 264] on input "text" at bounding box center [563, 261] width 401 height 22
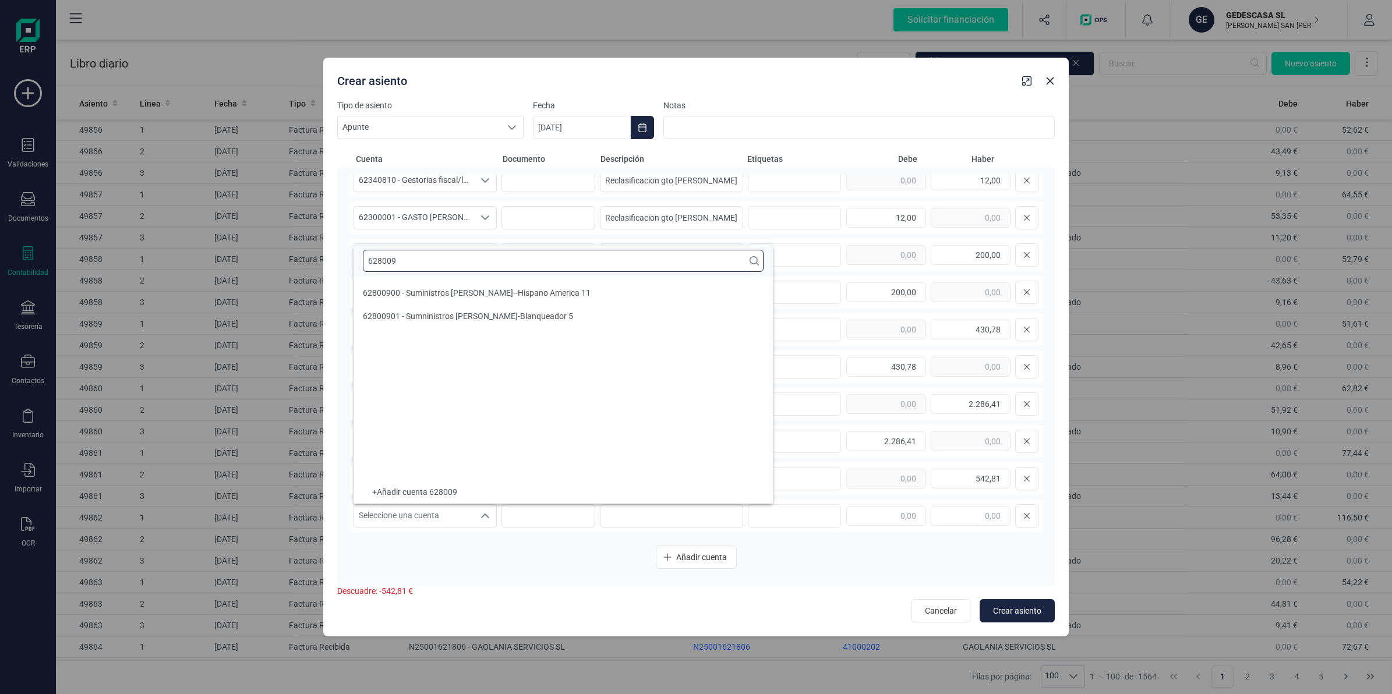
scroll to position [0, 0]
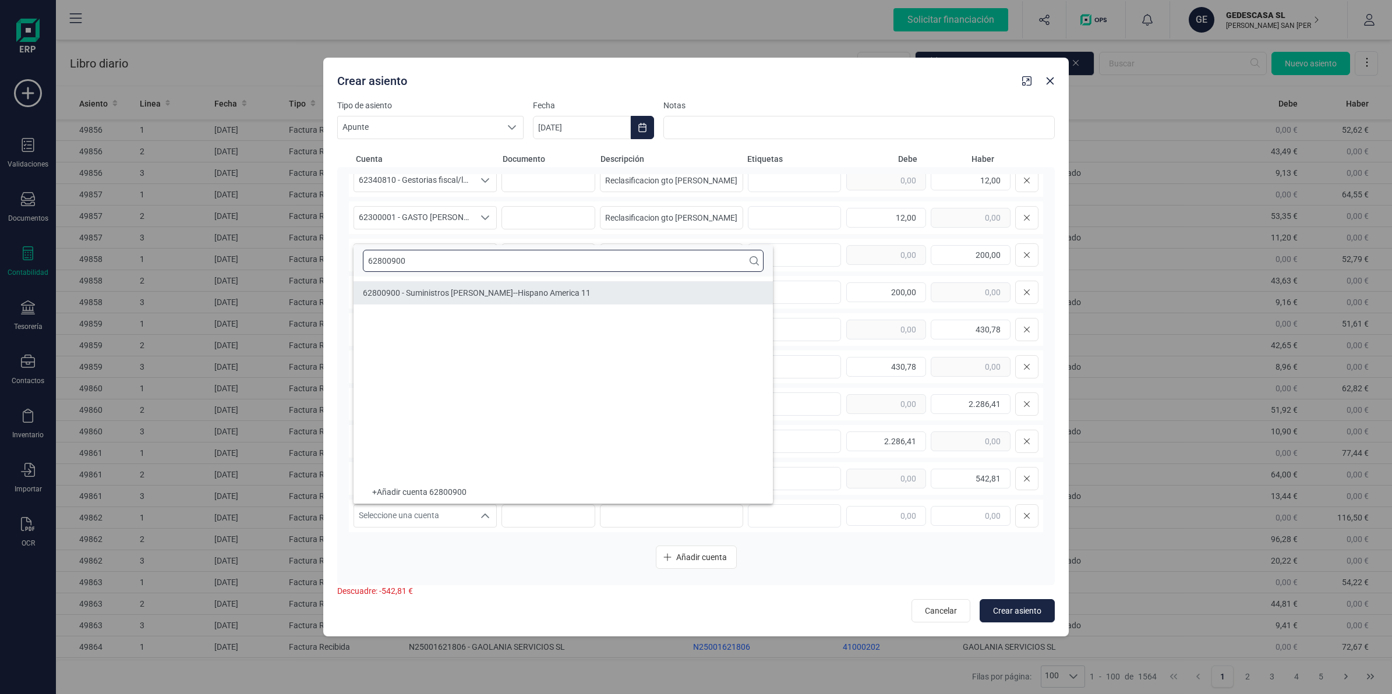
type input "62800900"
click at [455, 287] on li "62800900 - Suministros [PERSON_NAME]--Hispano America 11" at bounding box center [562, 292] width 419 height 23
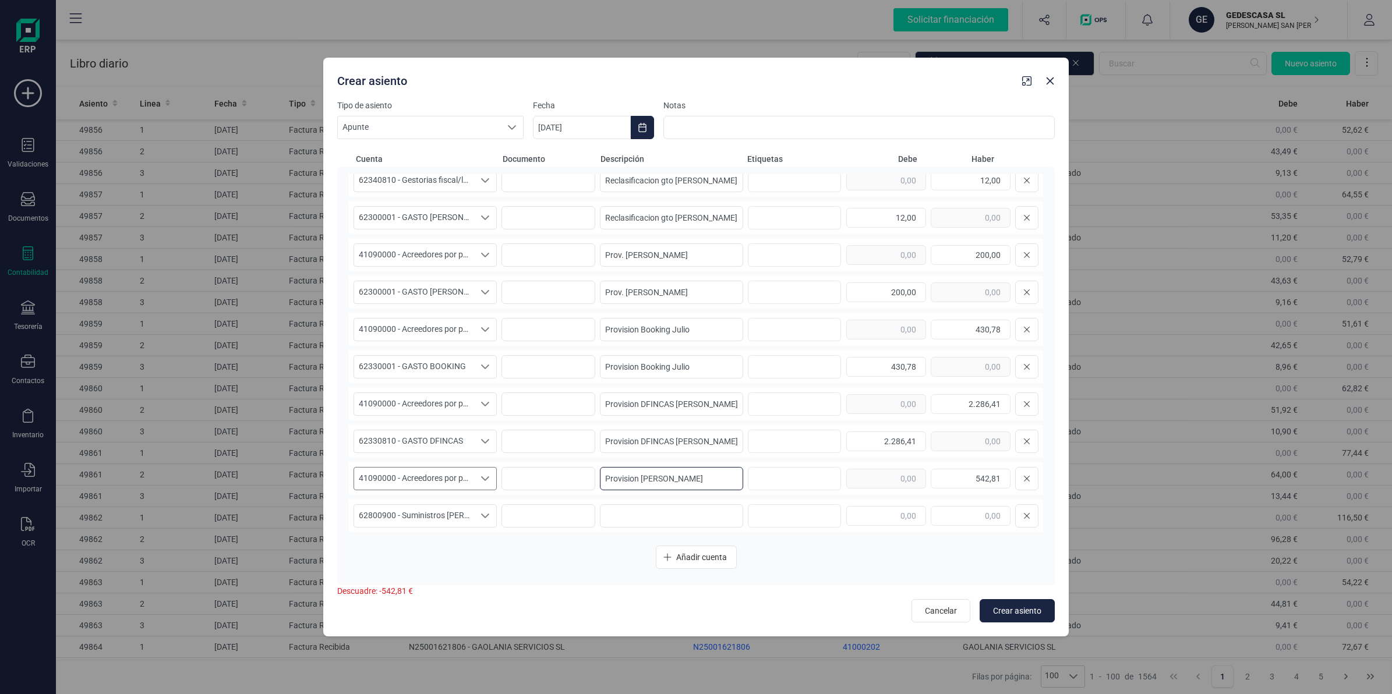
drag, startPoint x: 680, startPoint y: 472, endPoint x: 473, endPoint y: 480, distance: 206.9
click at [473, 480] on div "41090000 - Acreedores por prestaciones de servicios, facturas pendientes de rec…" at bounding box center [696, 478] width 694 height 33
click at [619, 511] on input at bounding box center [671, 515] width 143 height 23
paste input "Provision [PERSON_NAME]"
type input "Provision [PERSON_NAME]"
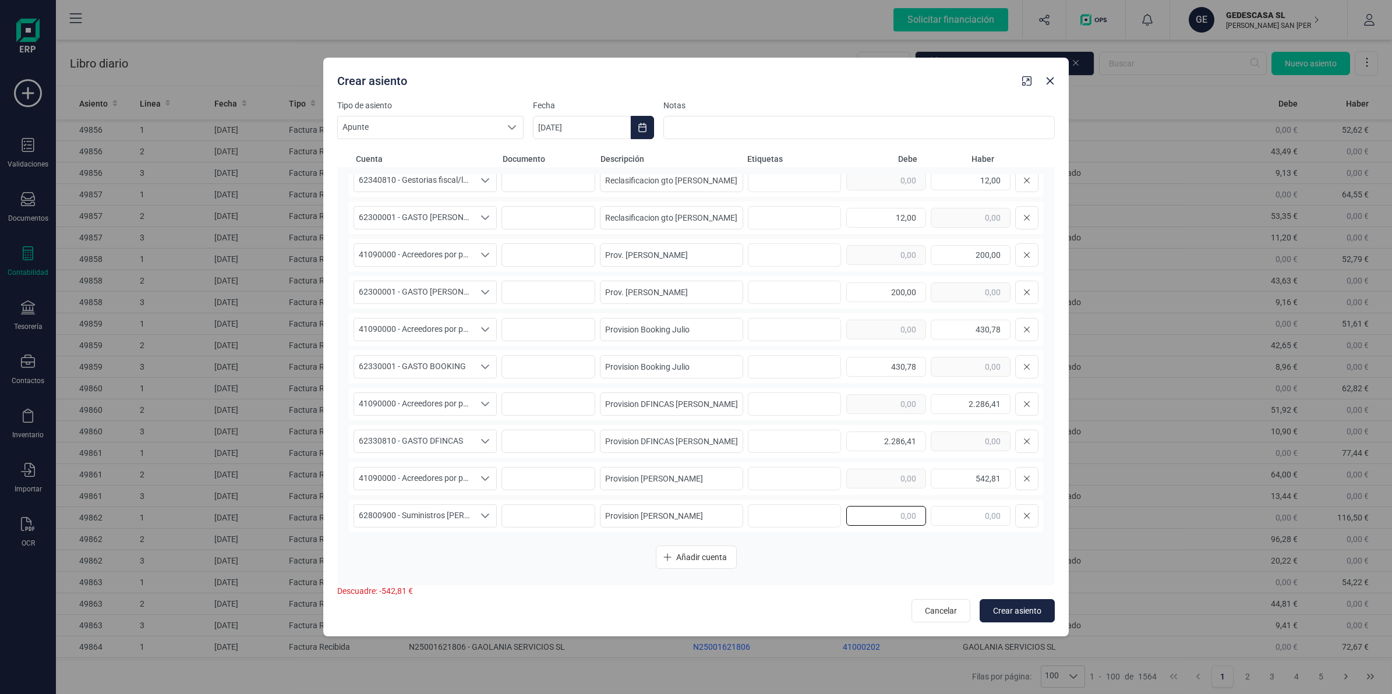
click at [887, 521] on input "text" at bounding box center [886, 516] width 80 height 20
type input "542,81"
click at [682, 561] on span "Añadir cuenta" at bounding box center [701, 558] width 51 height 12
click at [683, 561] on span "Añadir cuenta" at bounding box center [701, 558] width 51 height 12
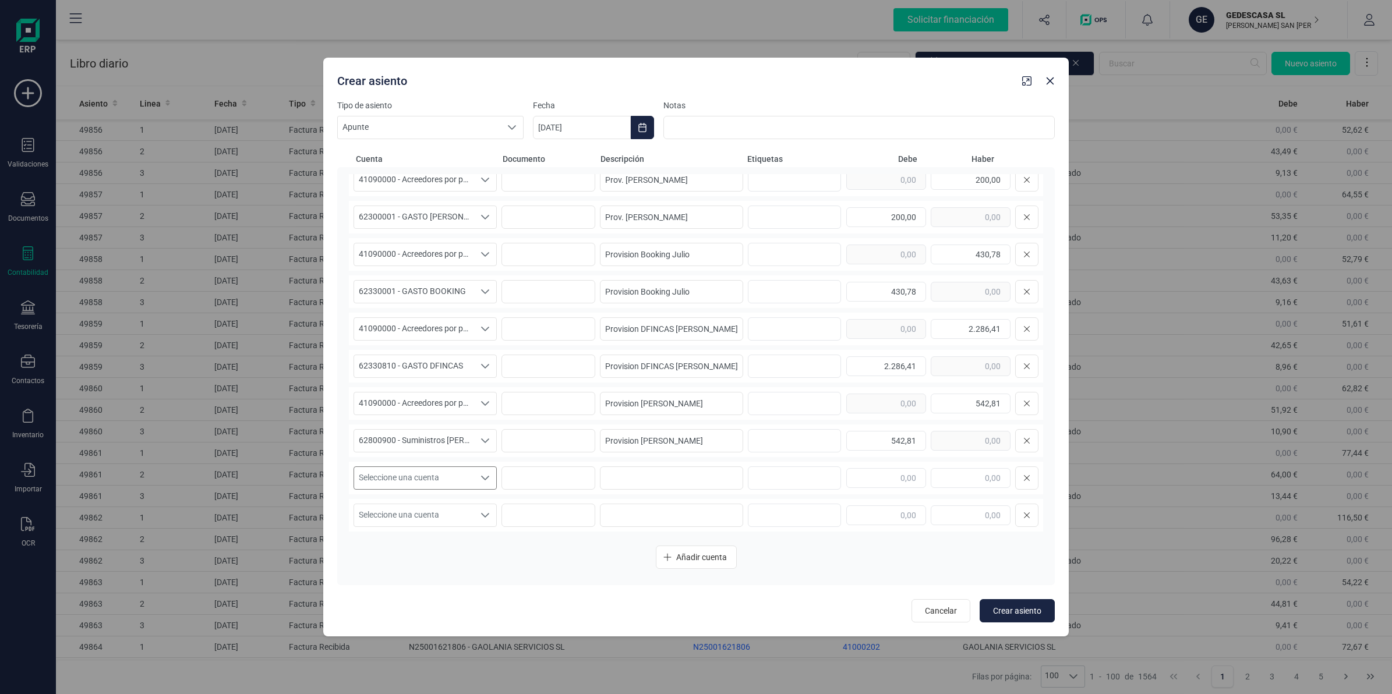
click at [411, 476] on span "Seleccione una cuenta" at bounding box center [414, 478] width 120 height 22
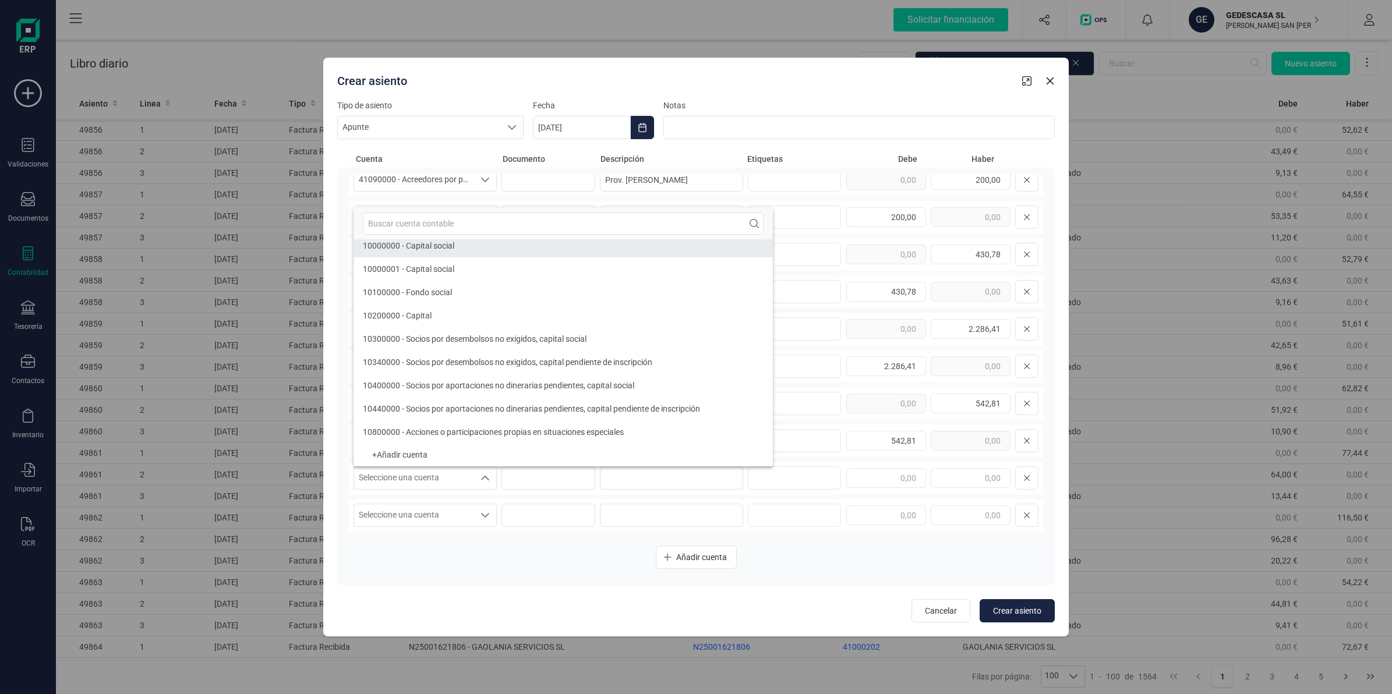
scroll to position [4, 0]
click at [411, 220] on input "text" at bounding box center [563, 224] width 401 height 22
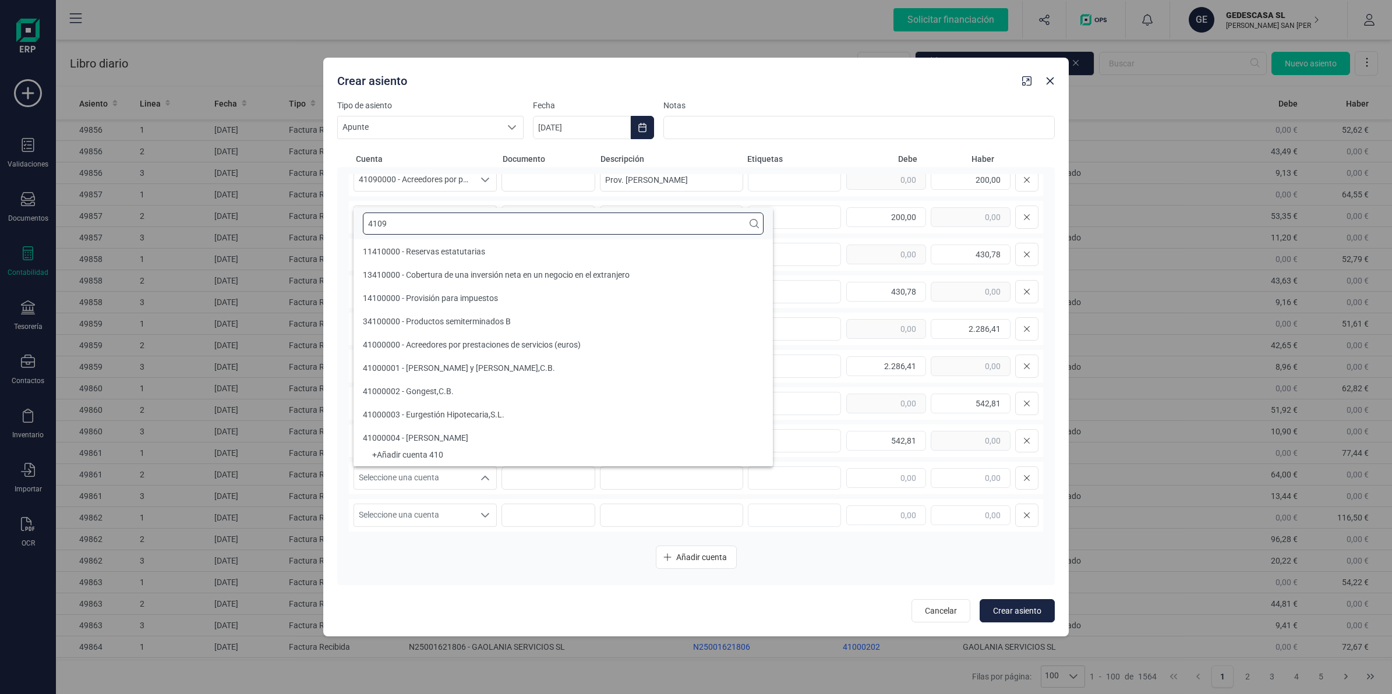
scroll to position [0, 0]
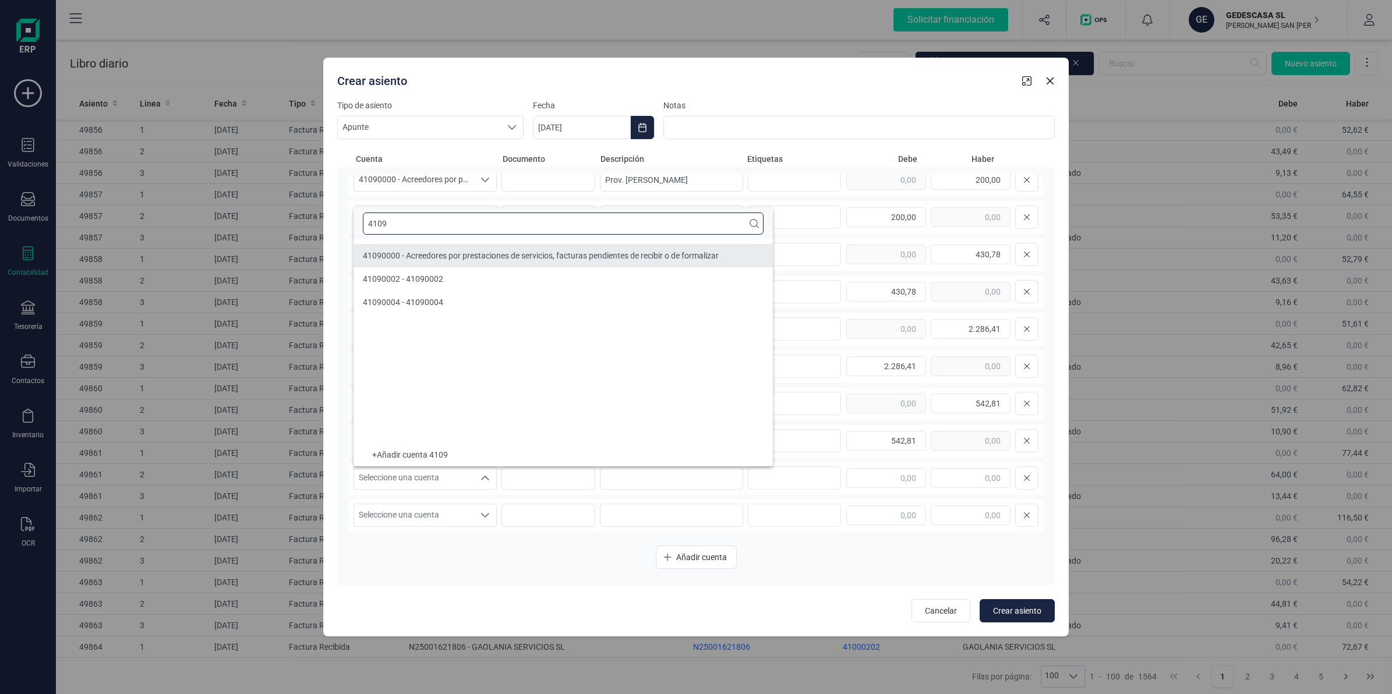
type input "4109"
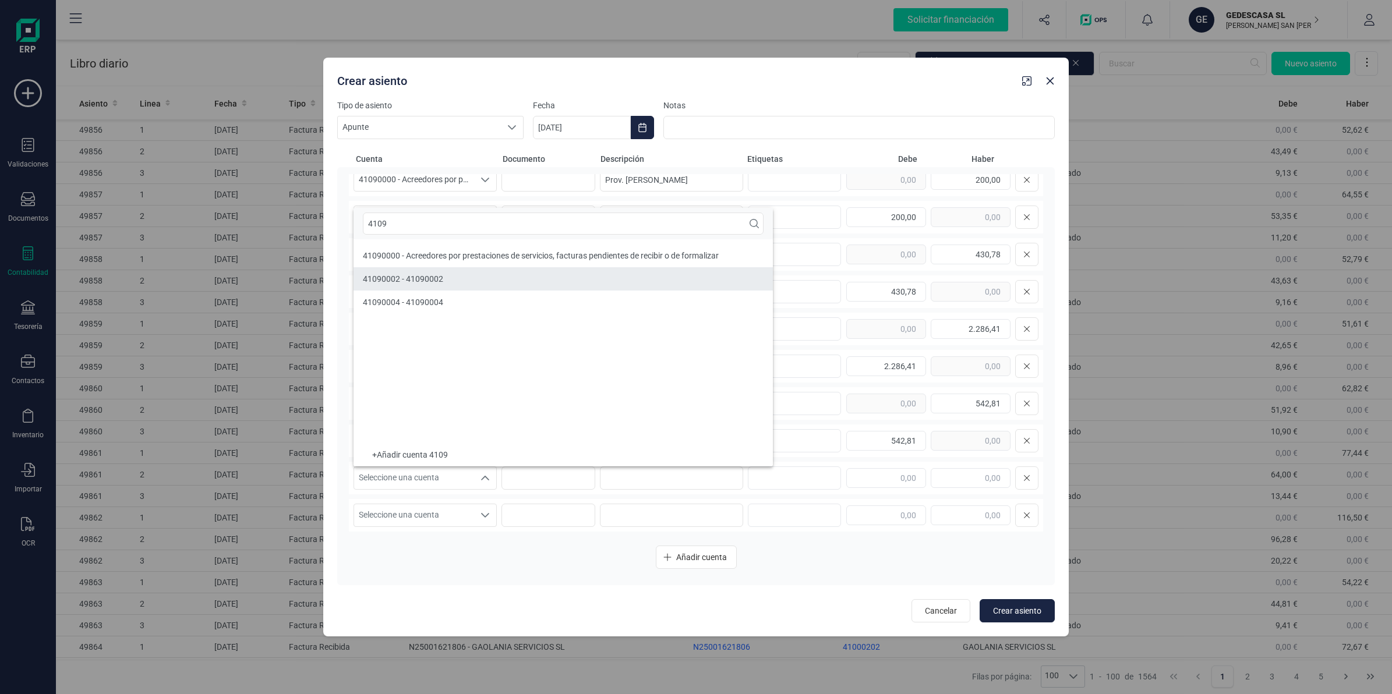
drag, startPoint x: 456, startPoint y: 256, endPoint x: 459, endPoint y: 271, distance: 14.8
click at [458, 256] on span "41090000 - Acreedores por prestaciones de servicios, facturas pendientes de rec…" at bounding box center [541, 255] width 356 height 9
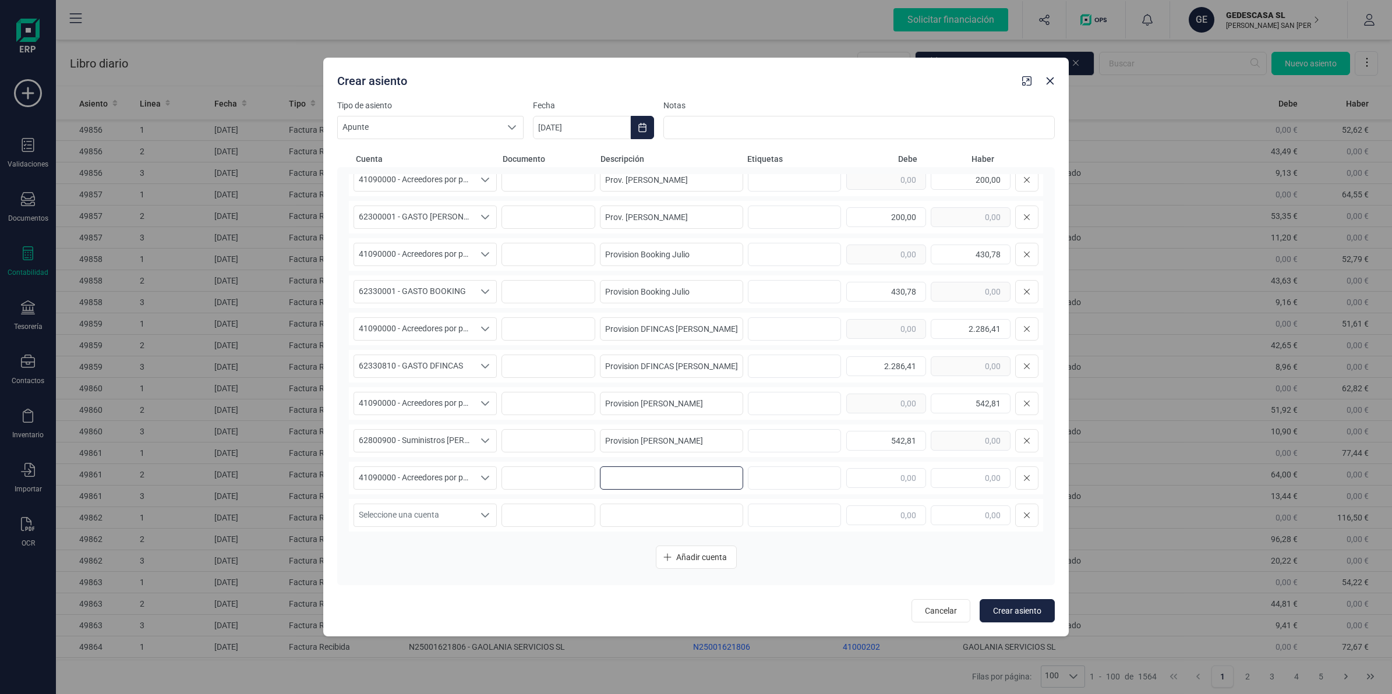
drag, startPoint x: 636, startPoint y: 469, endPoint x: 645, endPoint y: 469, distance: 8.7
click at [639, 469] on input at bounding box center [671, 477] width 143 height 23
paste input "Provision Internet Julio"
type input "Provision Internet Julio"
click at [971, 472] on input "text" at bounding box center [971, 478] width 80 height 20
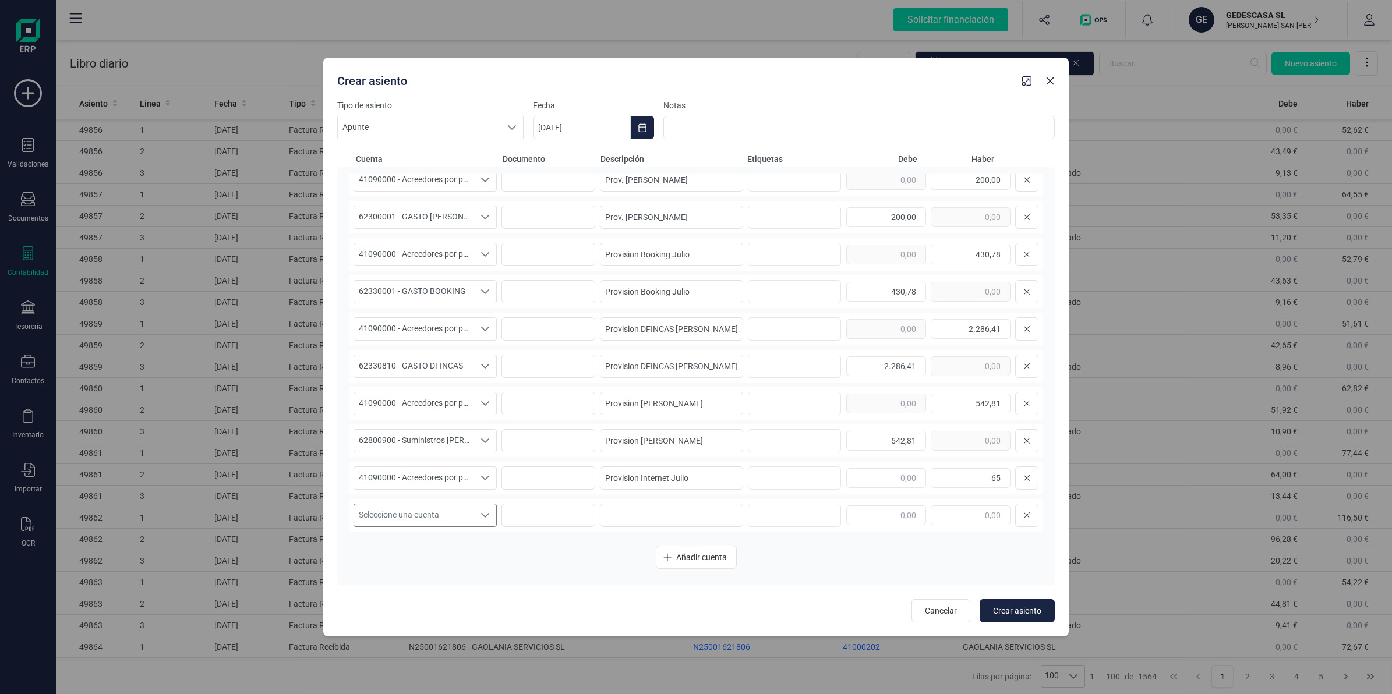
click at [444, 515] on span "Seleccione una cuenta" at bounding box center [414, 515] width 120 height 22
type input "65,00"
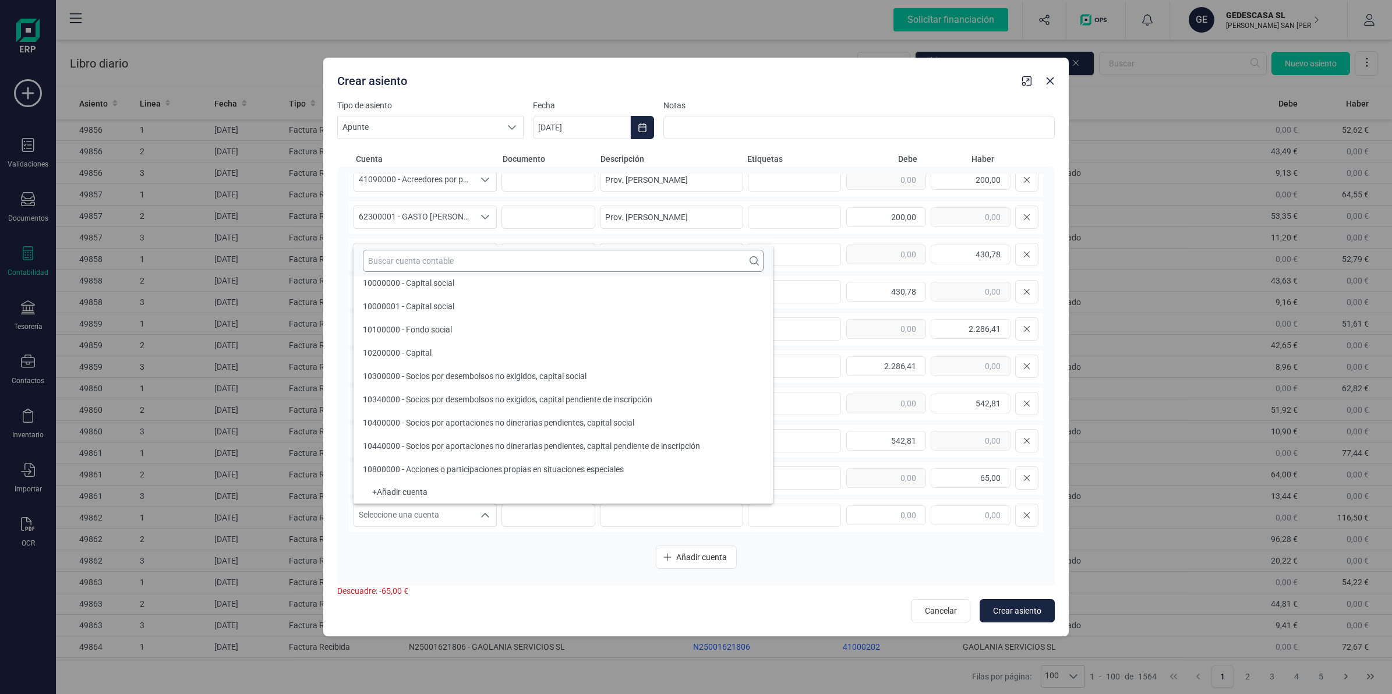
scroll to position [4, 0]
click at [379, 265] on input "text" at bounding box center [563, 261] width 401 height 22
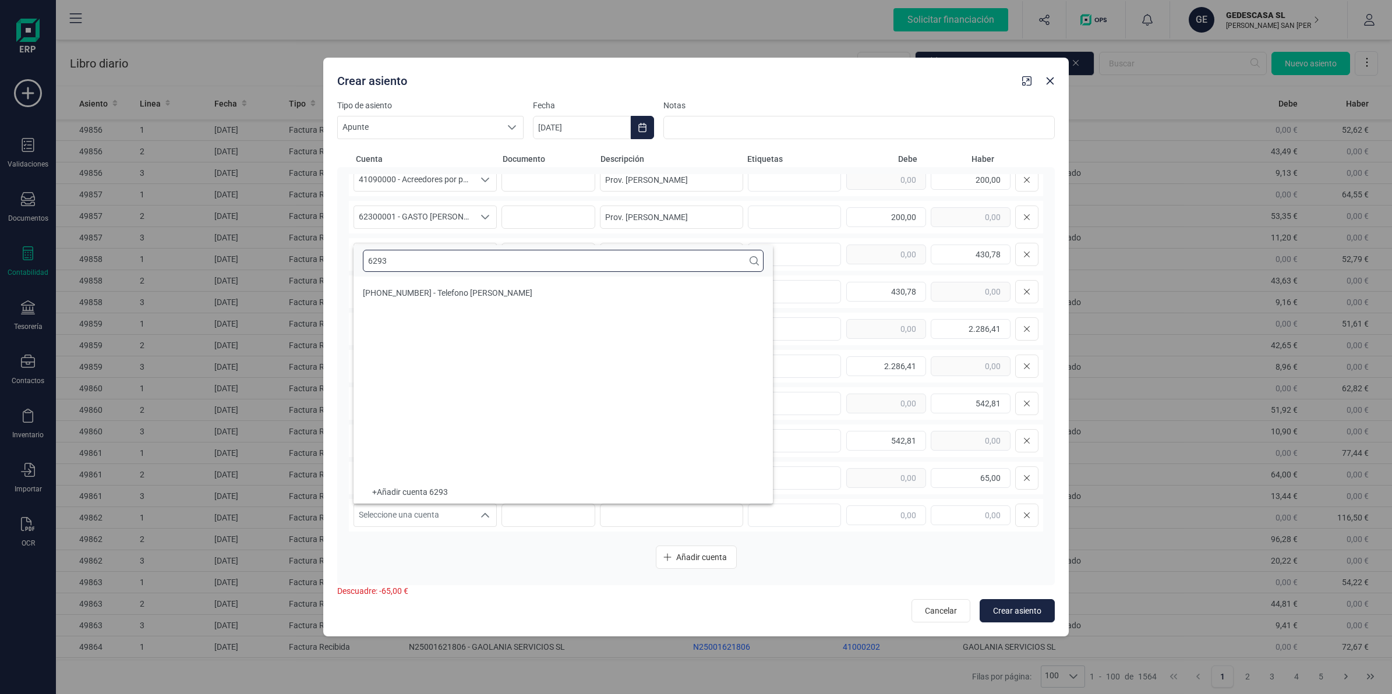
scroll to position [0, 0]
type input "62930900"
click at [412, 292] on span "[PHONE_NUMBER] - Telefono [PERSON_NAME]" at bounding box center [447, 292] width 169 height 9
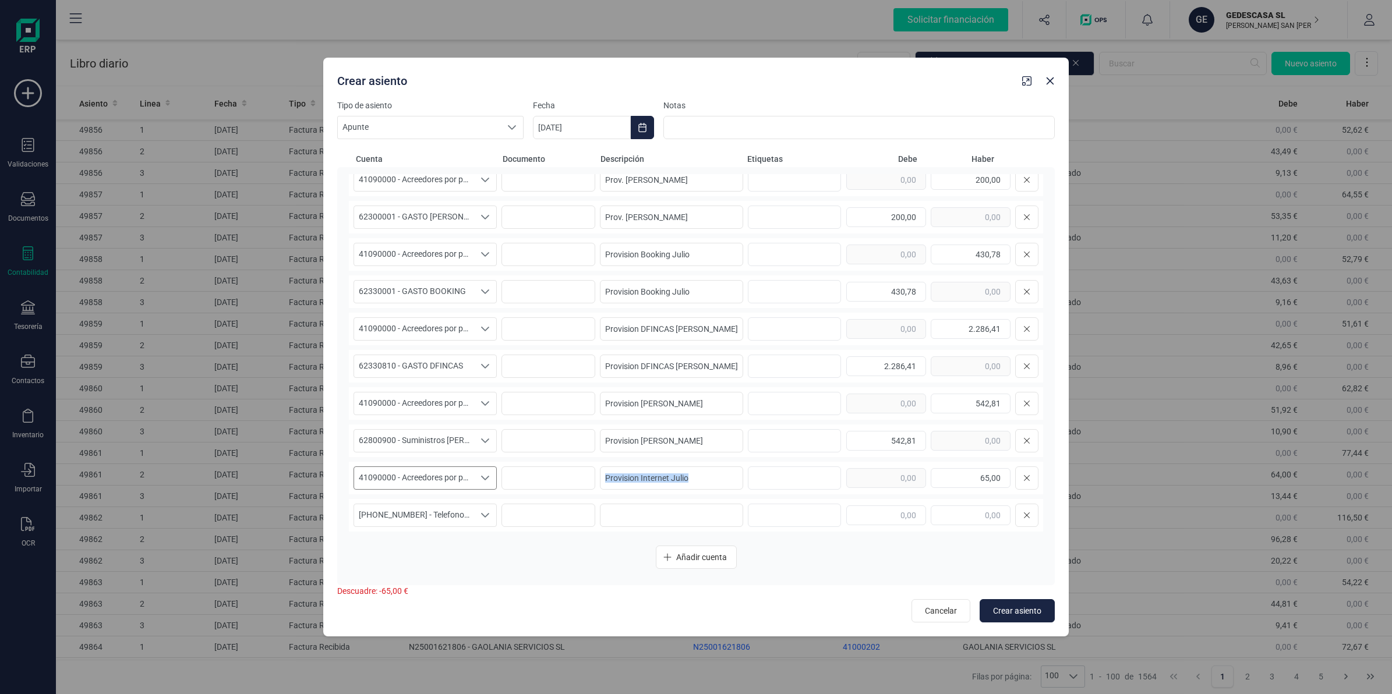
drag, startPoint x: 618, startPoint y: 483, endPoint x: 491, endPoint y: 479, distance: 127.0
click at [491, 479] on div "41090000 - Acreedores por prestaciones de servicios, facturas pendientes de rec…" at bounding box center [696, 478] width 694 height 33
drag, startPoint x: 491, startPoint y: 479, endPoint x: 674, endPoint y: 512, distance: 186.0
click at [677, 528] on div "[PHONE_NUMBER] - Telefono [PERSON_NAME] [PHONE_NUMBER] - Telefono [PERSON_NAME]…" at bounding box center [696, 515] width 694 height 33
click at [674, 510] on input at bounding box center [671, 515] width 143 height 23
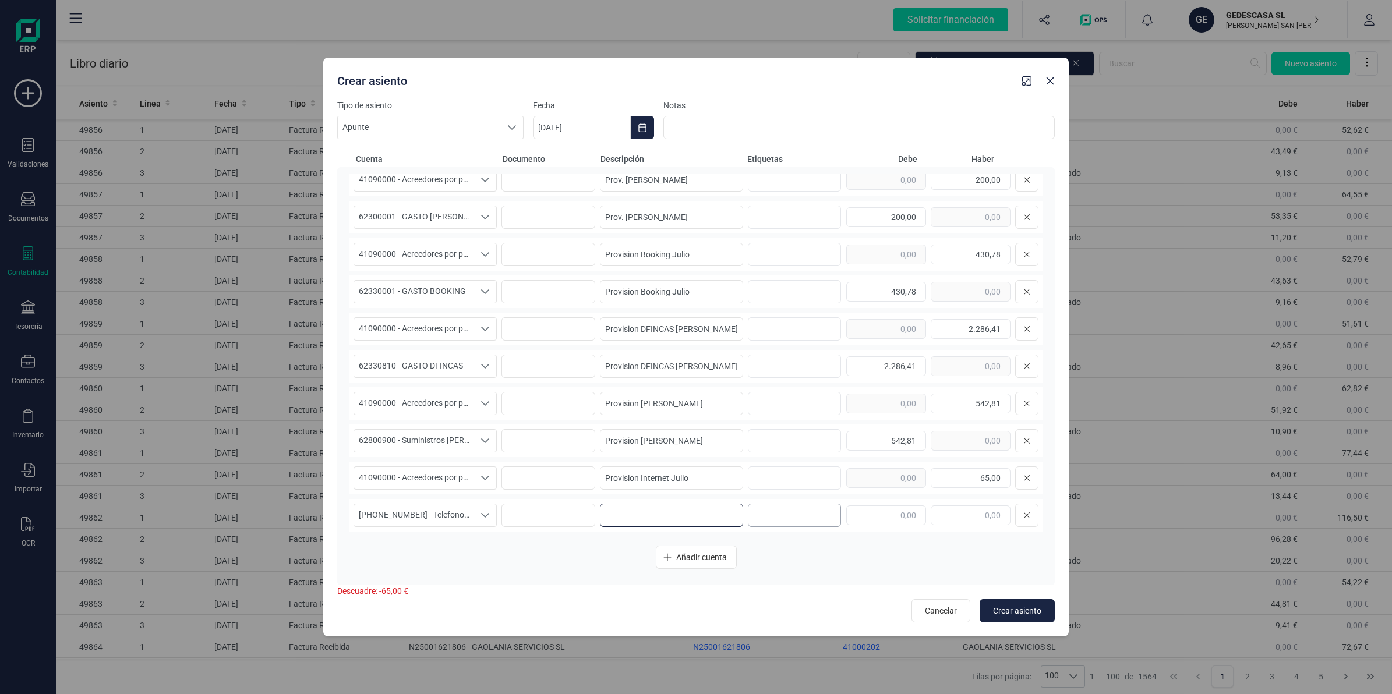
paste input "Provision Internet Julio"
type input "Provision Internet Julio"
click at [889, 510] on input "text" at bounding box center [886, 515] width 80 height 20
click at [997, 601] on button "Crear asiento" at bounding box center [1017, 610] width 75 height 23
type input "65,00"
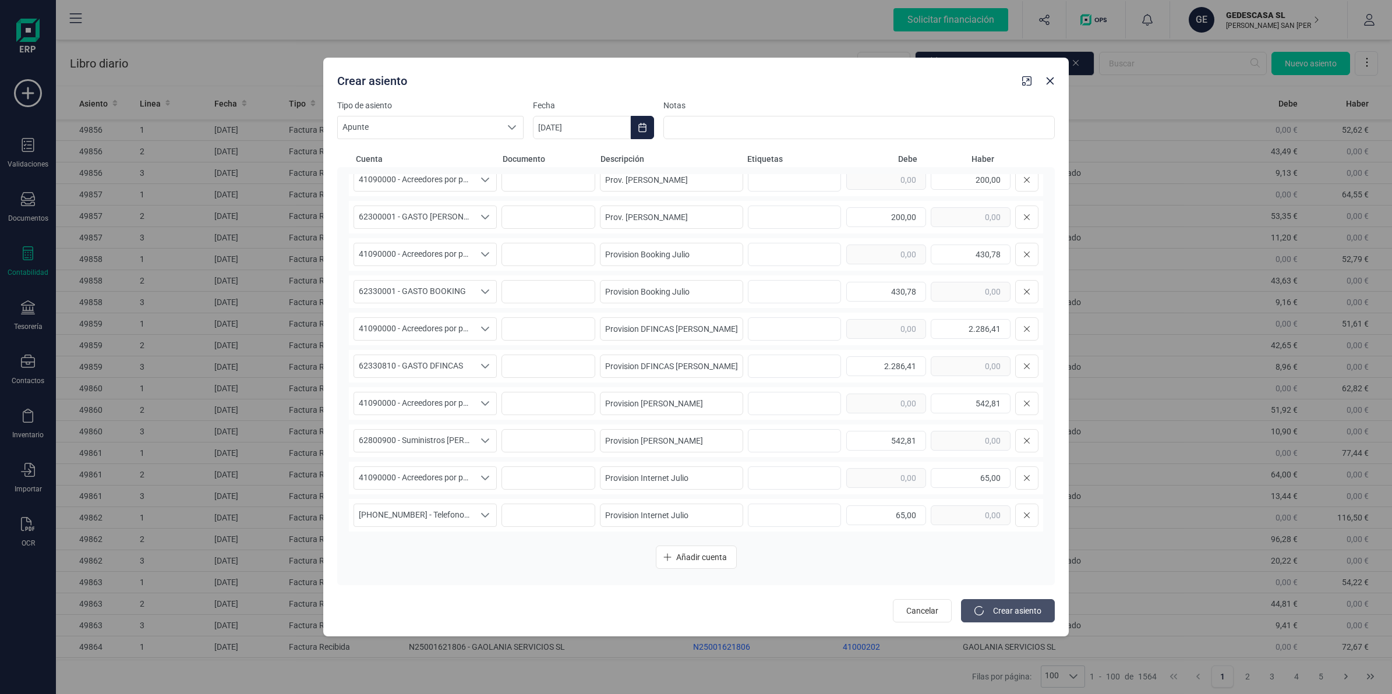
type input "[DATE]"
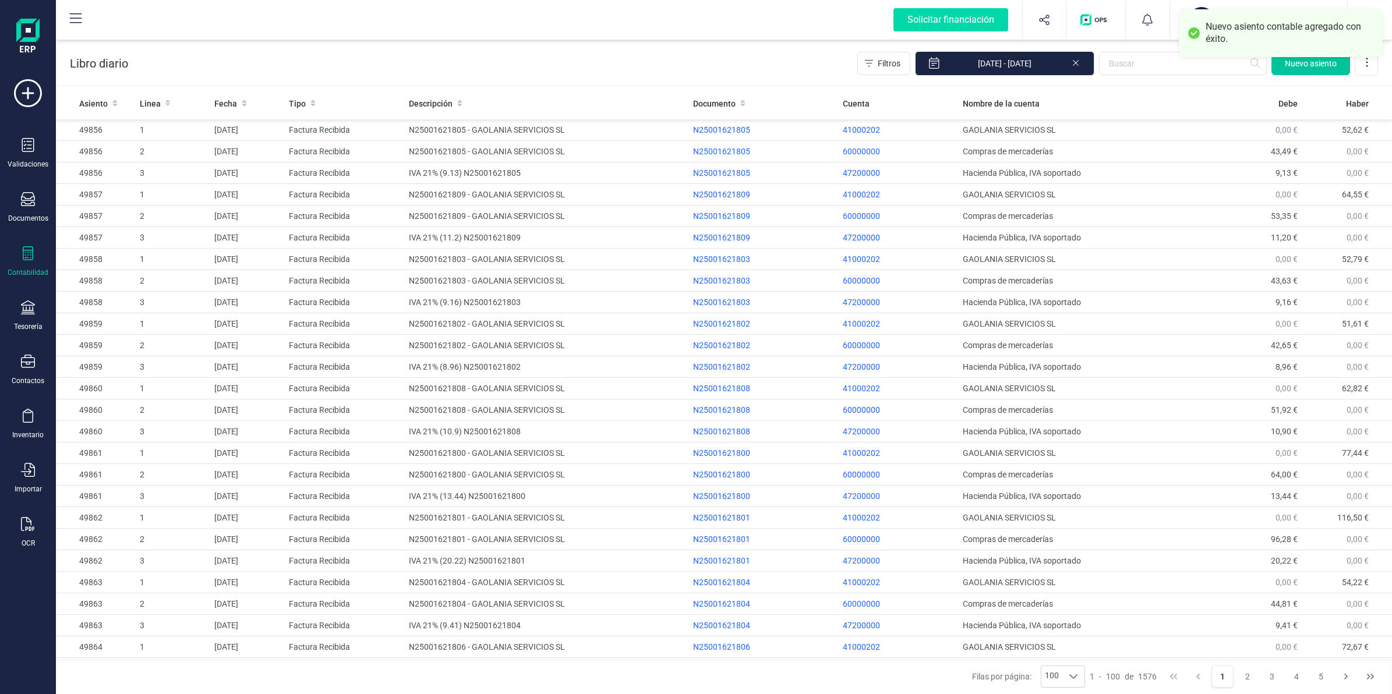
click at [1305, 66] on span "Nuevo asiento" at bounding box center [1311, 64] width 52 height 12
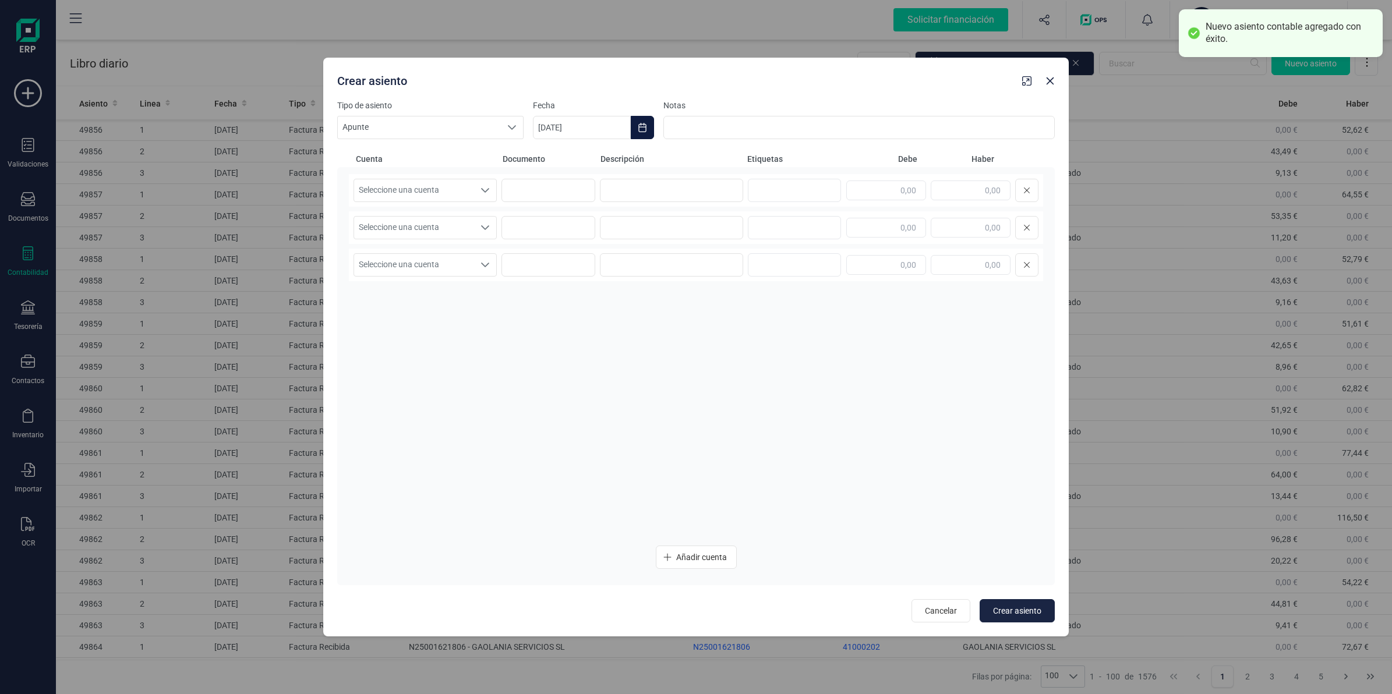
click at [638, 123] on icon "Choose Date" at bounding box center [642, 127] width 9 height 9
click at [550, 163] on button "Previous Month" at bounding box center [556, 162] width 19 height 19
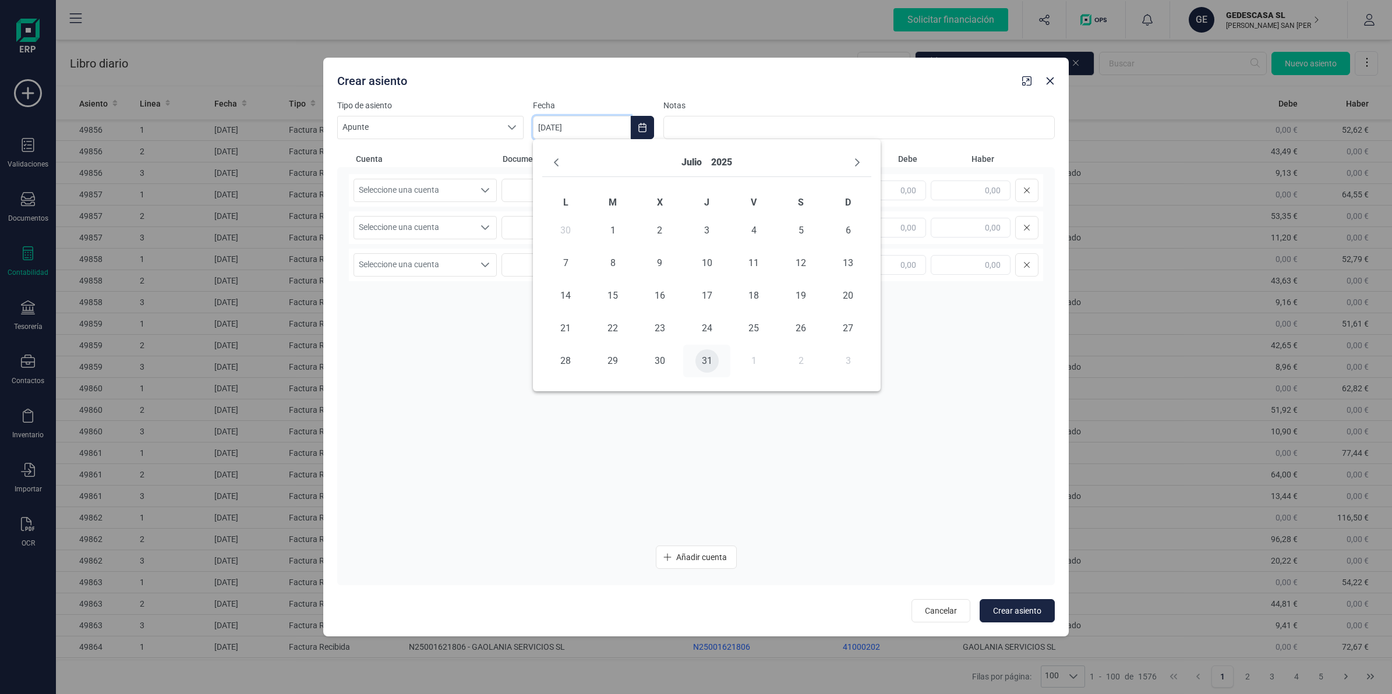
click at [706, 359] on span "31" at bounding box center [706, 360] width 23 height 23
type input "[DATE]"
click at [367, 184] on span "Seleccione una cuenta" at bounding box center [414, 190] width 120 height 22
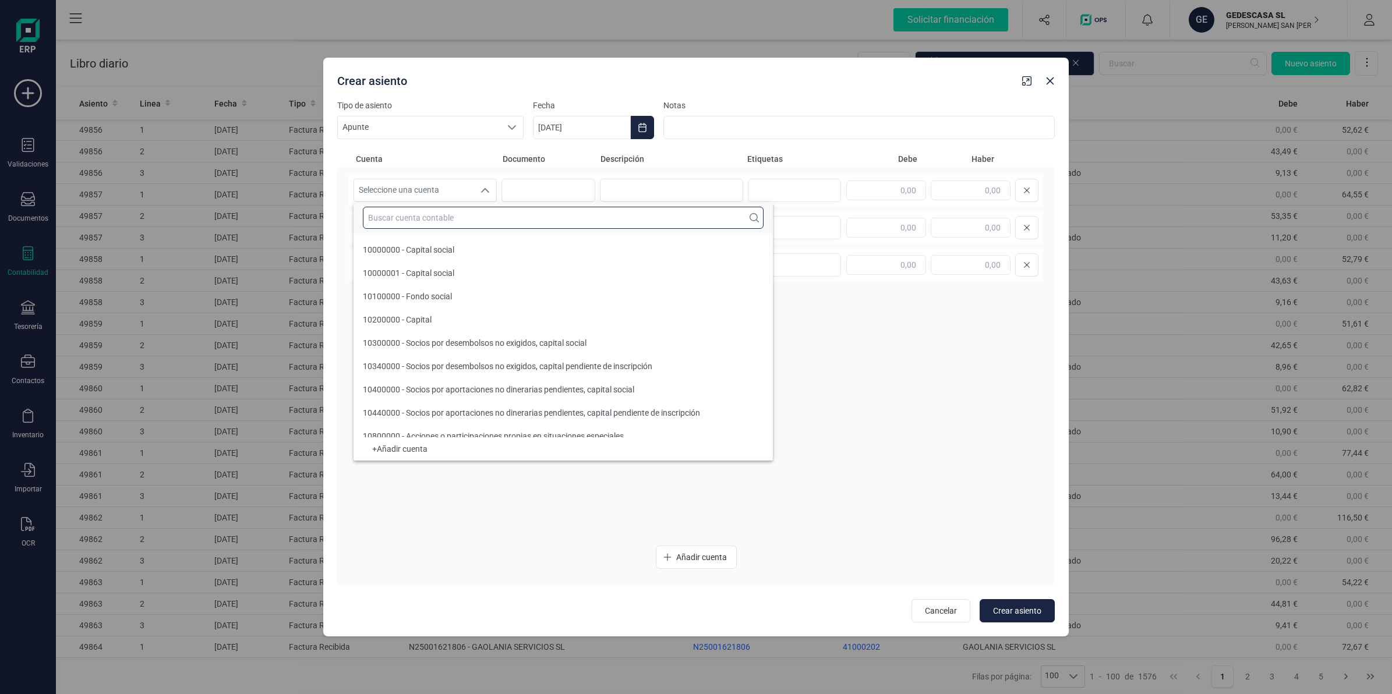
click at [487, 223] on input "text" at bounding box center [563, 218] width 401 height 22
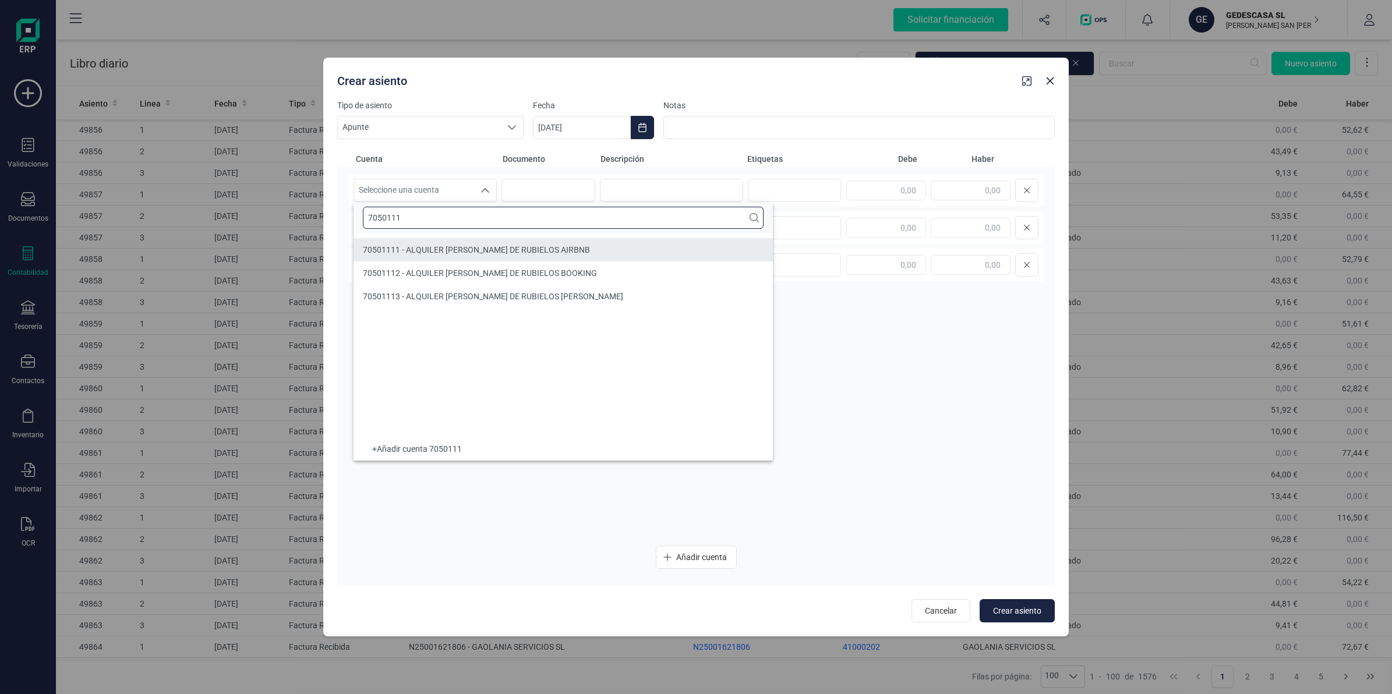
type input "7050111"
click at [470, 242] on li "70501111 - ALQUILER [PERSON_NAME] DE RUBIELOS AIRBNB" at bounding box center [562, 249] width 419 height 23
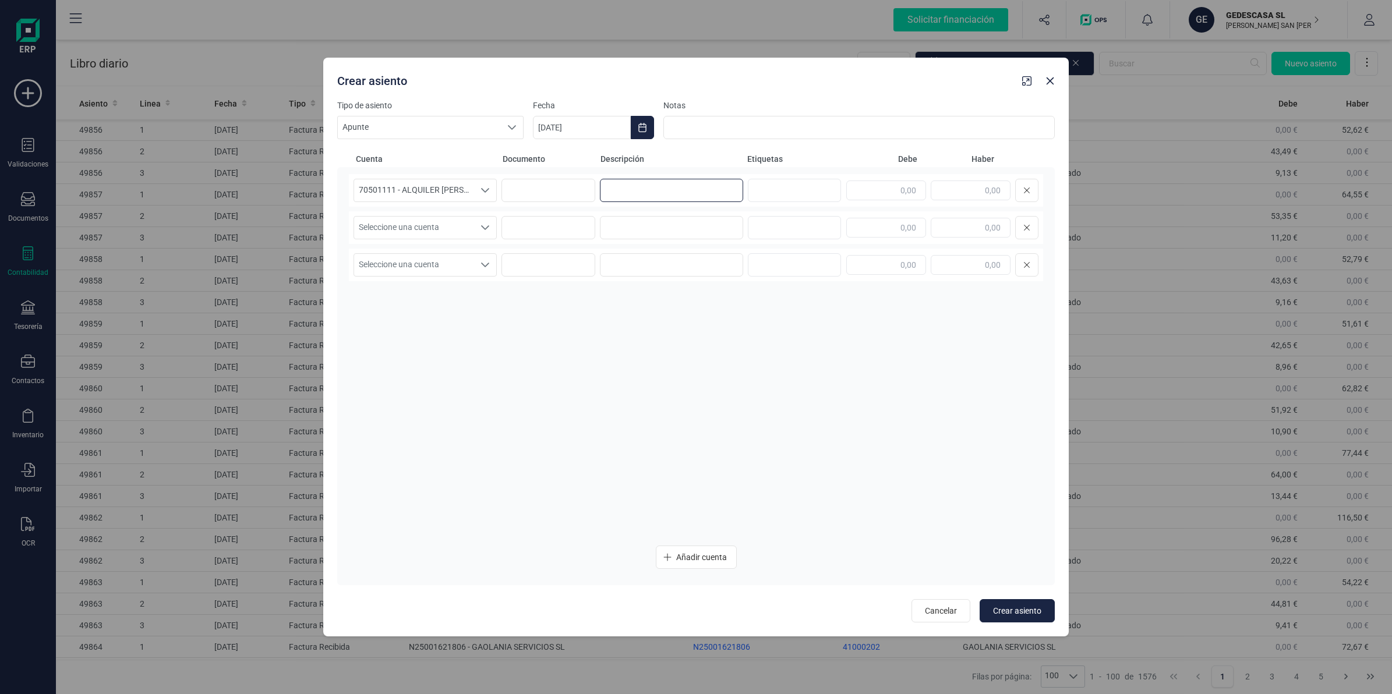
click at [626, 188] on input at bounding box center [671, 190] width 143 height 23
paste input "JULIO AIRBNB"
type input "JULIO AIRBNB"
click at [971, 195] on input "text" at bounding box center [971, 191] width 80 height 20
type input "1.788,00"
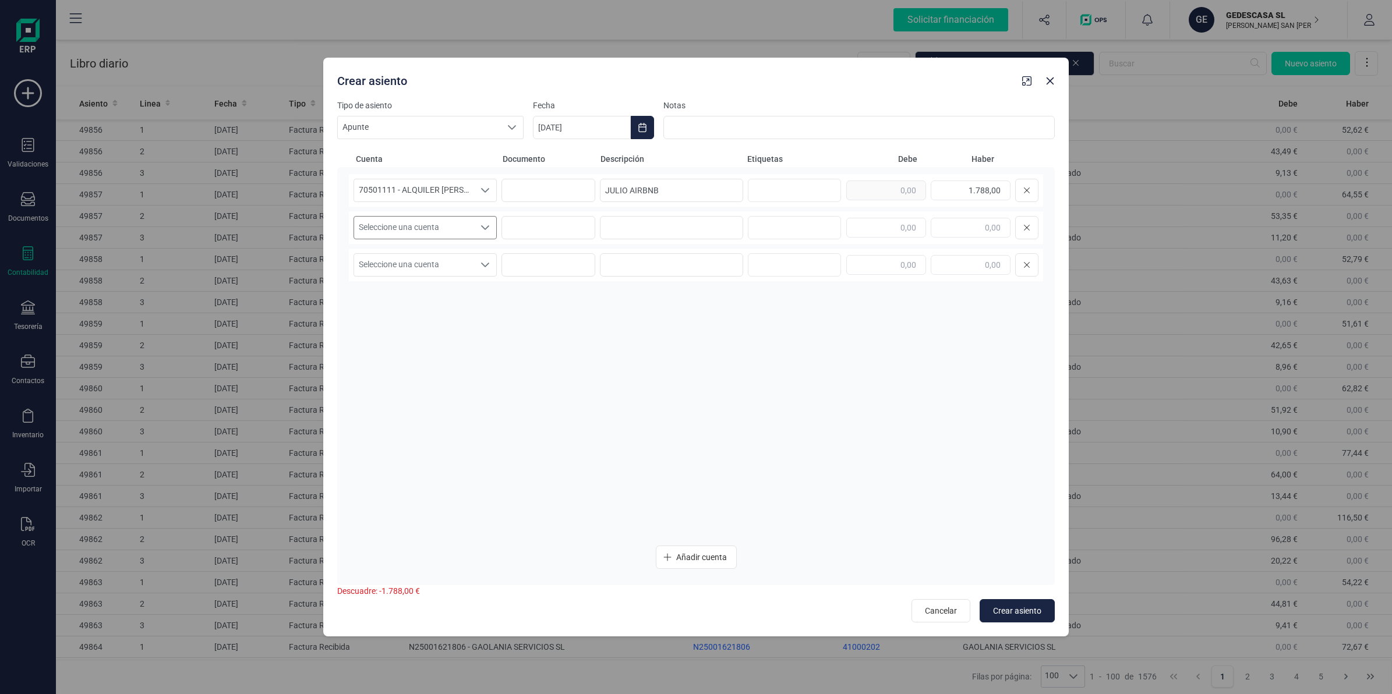
click at [428, 226] on span "Seleccione una cuenta" at bounding box center [414, 228] width 120 height 22
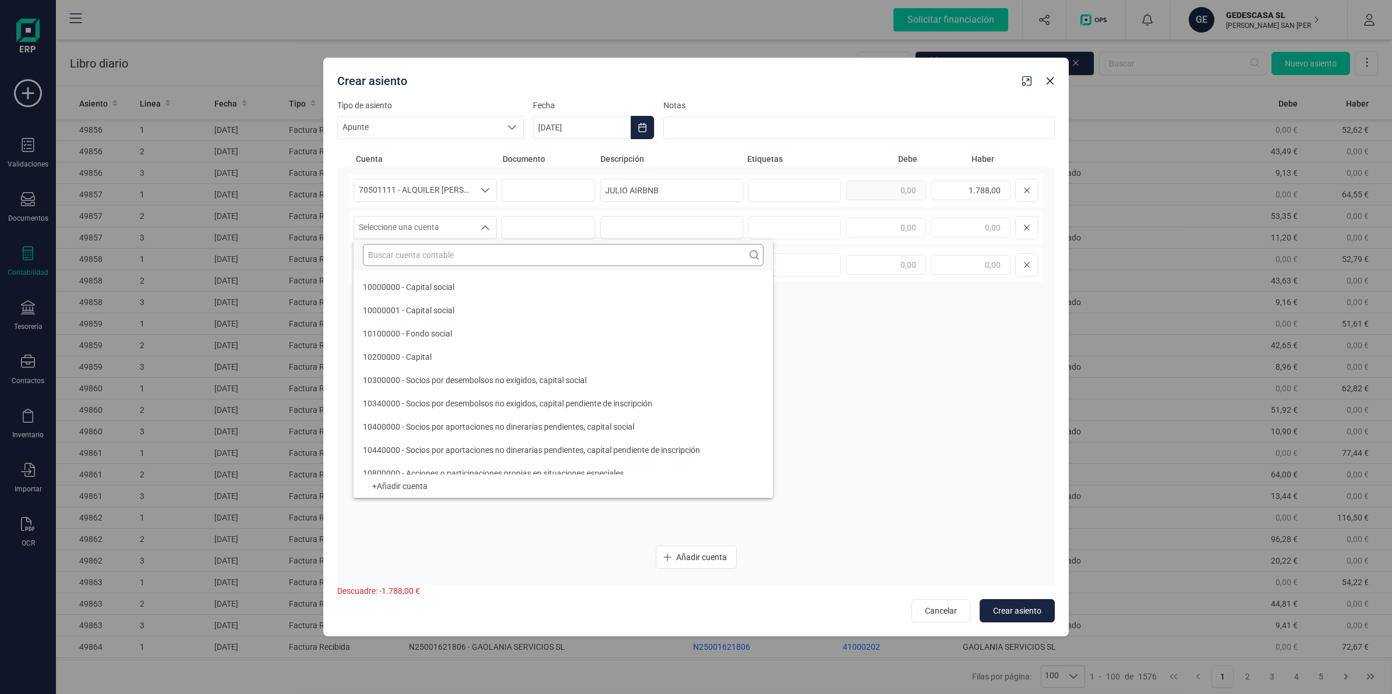
click at [415, 265] on input "text" at bounding box center [563, 255] width 401 height 22
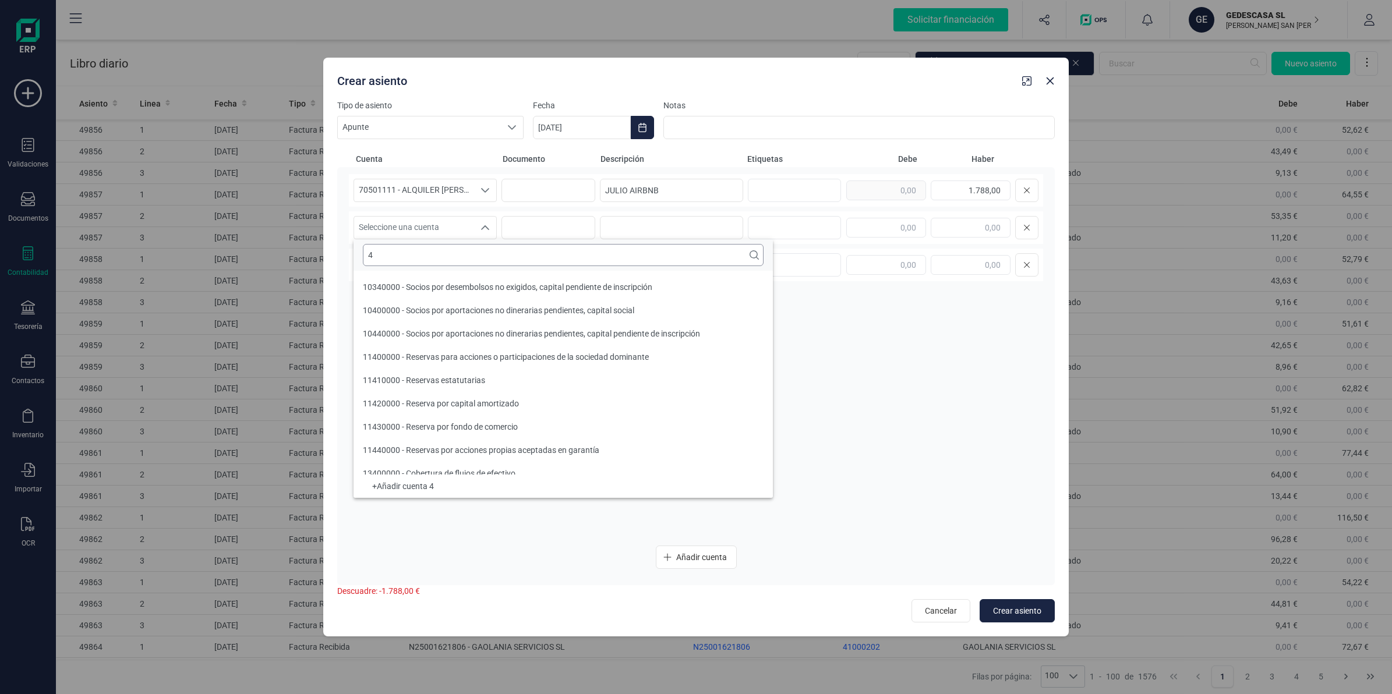
scroll to position [4, 0]
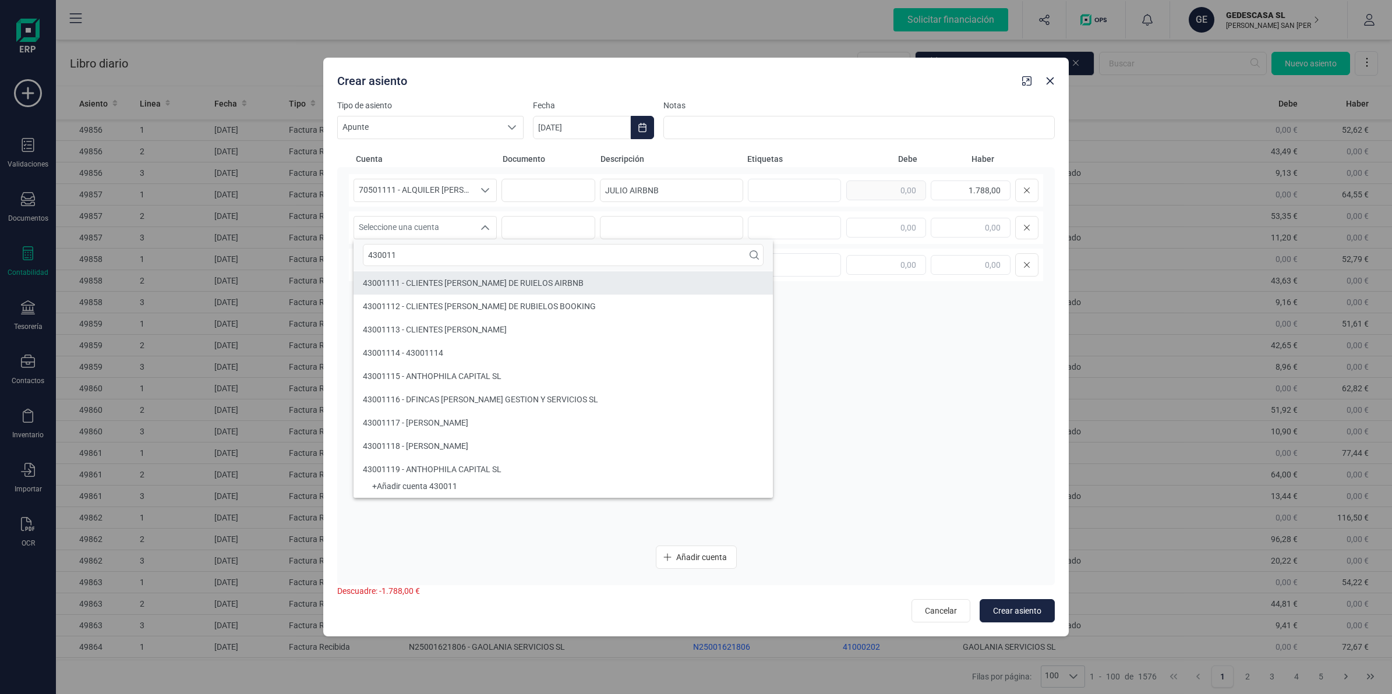
type input "430011"
click at [441, 283] on span "43001111 - CLIENTES [PERSON_NAME] DE RUIELOS AIRBNB" at bounding box center [473, 282] width 221 height 9
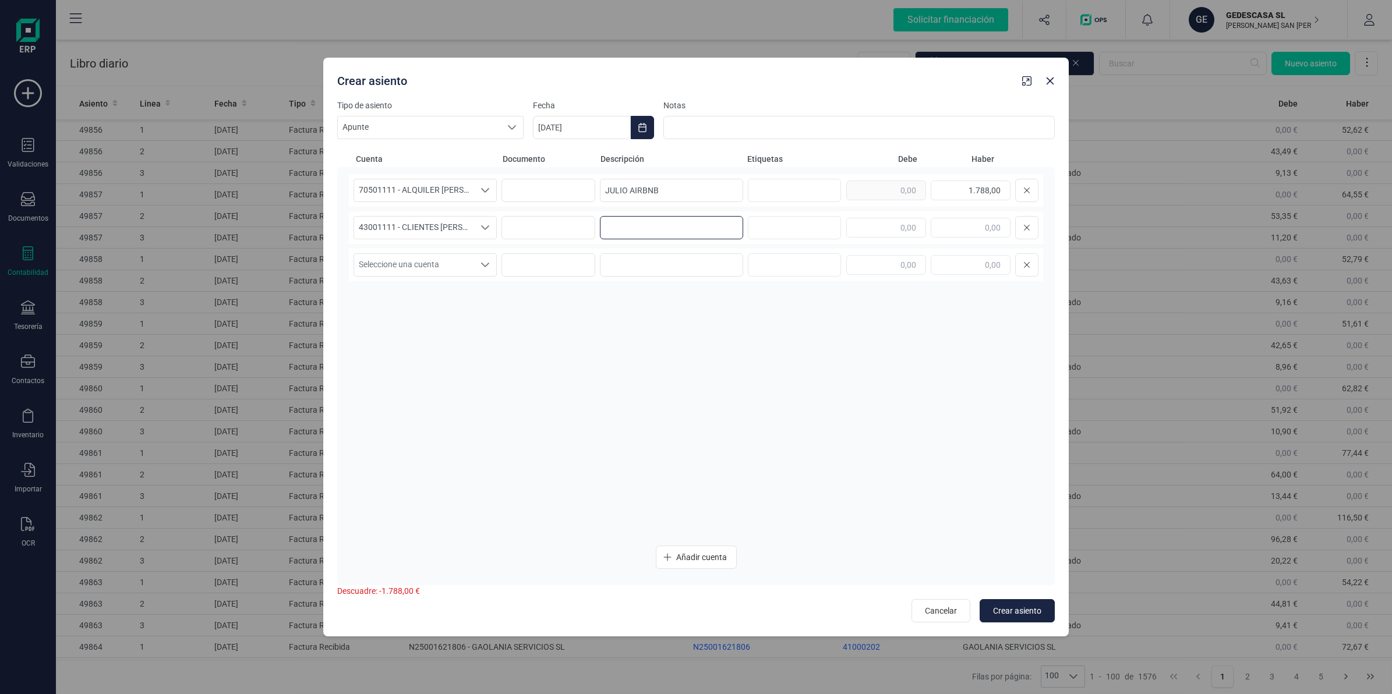
click at [642, 229] on input at bounding box center [671, 227] width 143 height 23
paste input "JULIO AIRBNB"
type input "JULIO AIRBNB"
click at [896, 226] on input "text" at bounding box center [886, 228] width 80 height 20
type input "1.788,00"
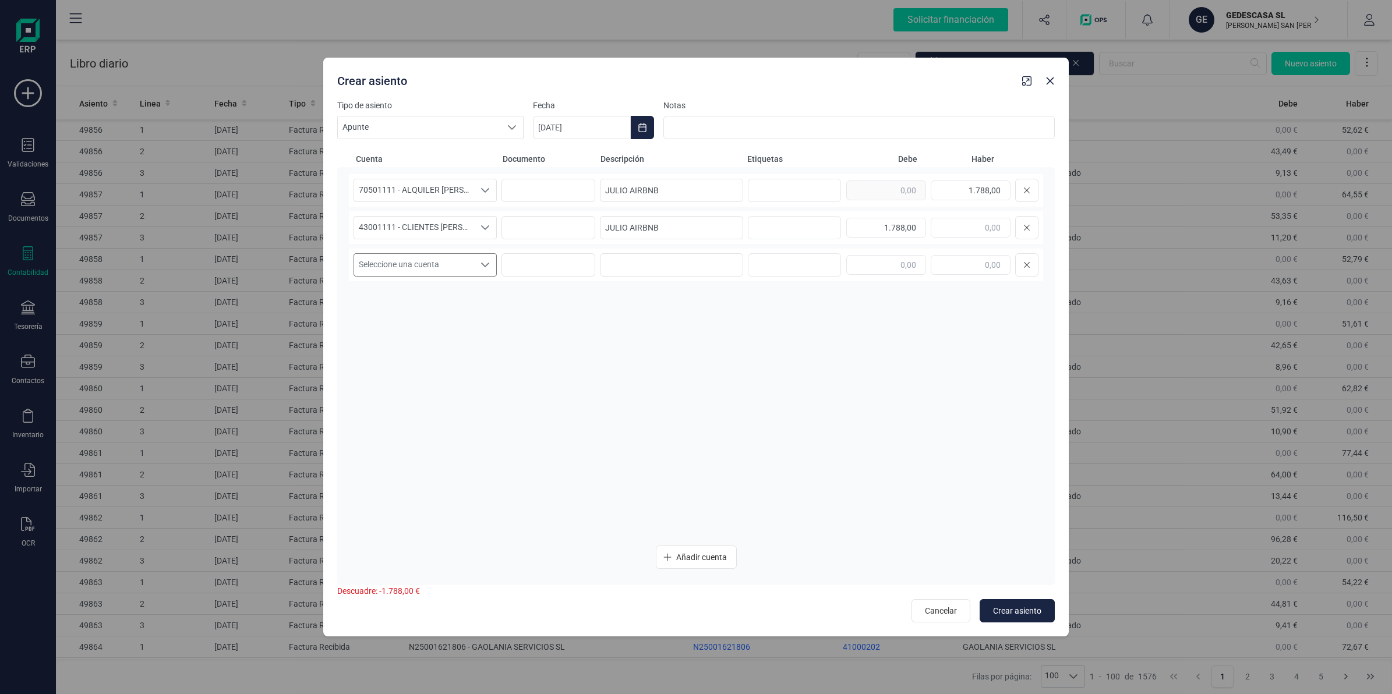
click at [432, 271] on span "Seleccione una cuenta" at bounding box center [414, 265] width 120 height 22
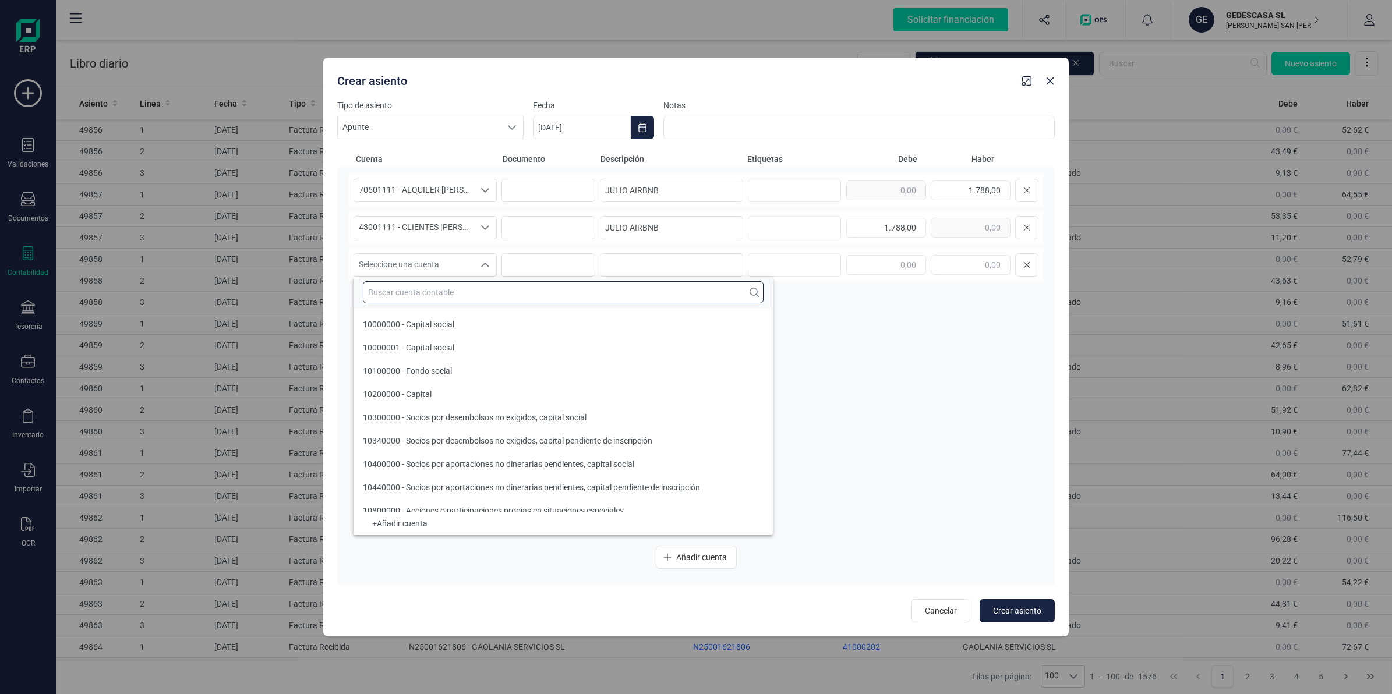
click at [435, 296] on input "text" at bounding box center [563, 292] width 401 height 22
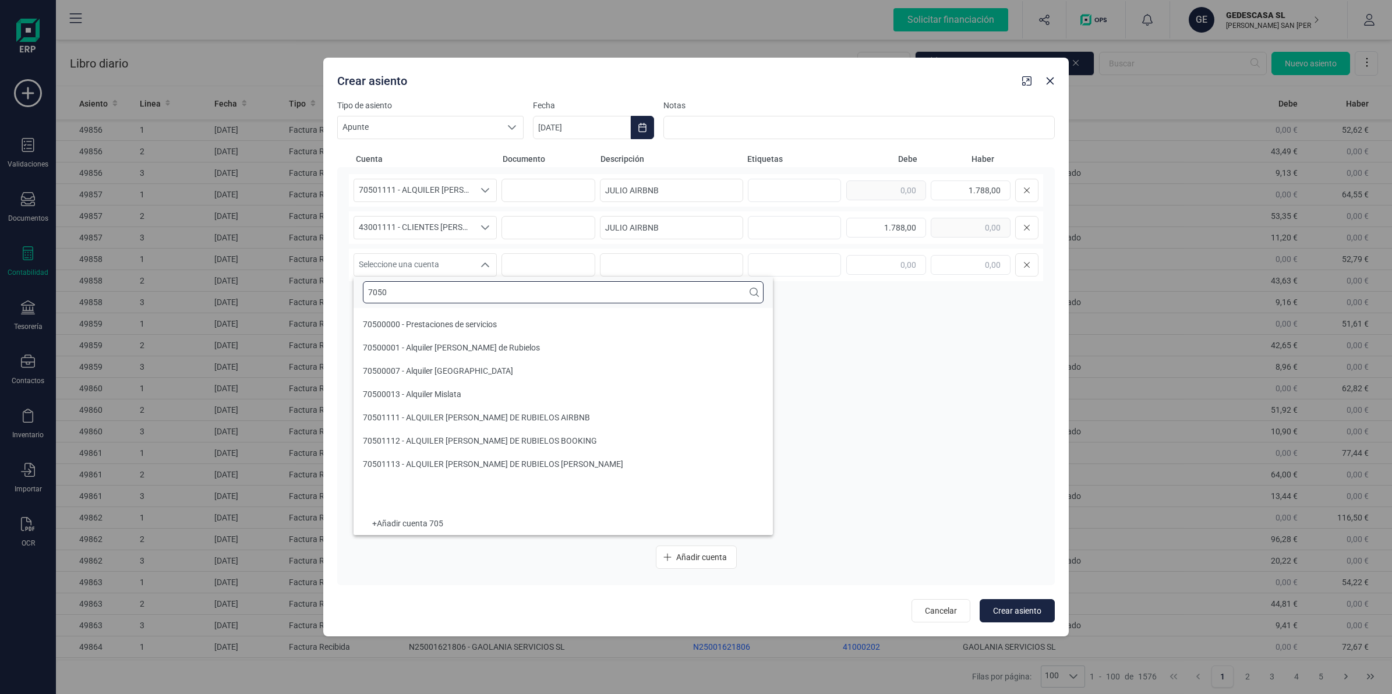
scroll to position [0, 0]
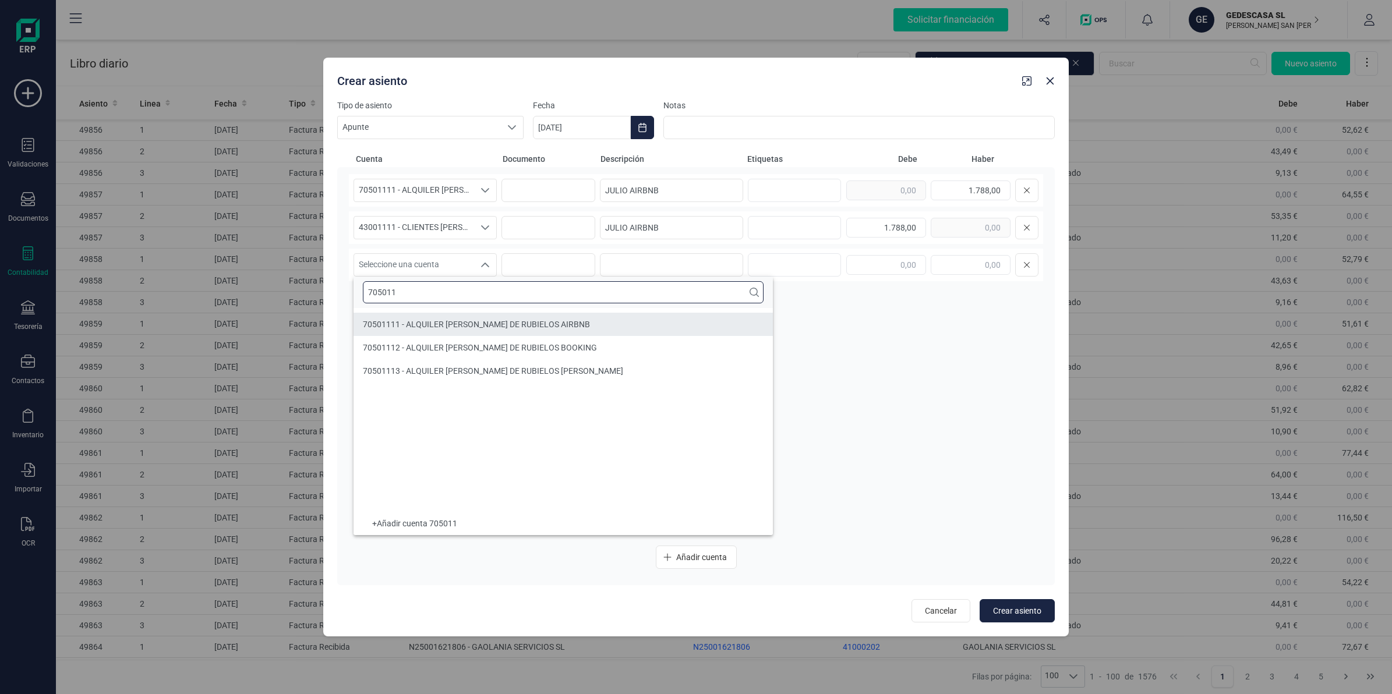
type input "705011"
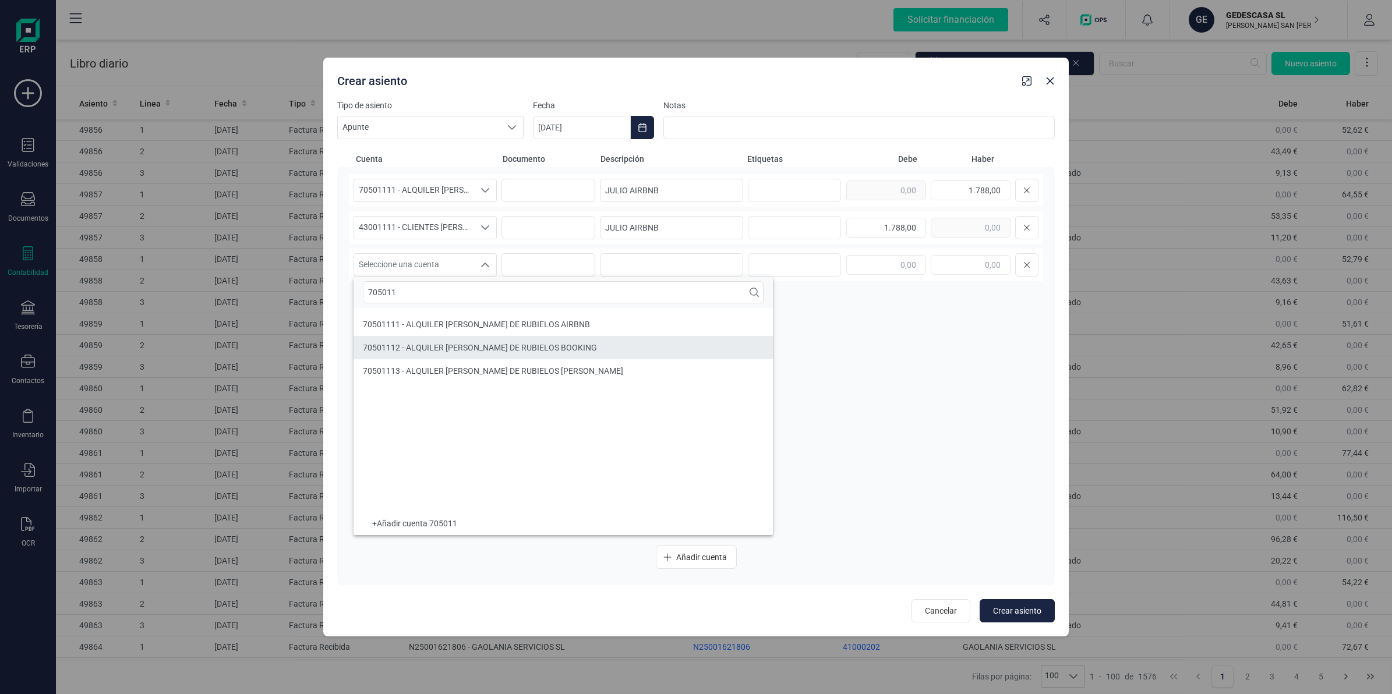
click at [452, 348] on span "70501112 - ALQUILER [PERSON_NAME] DE RUBIELOS BOOKING" at bounding box center [480, 347] width 234 height 9
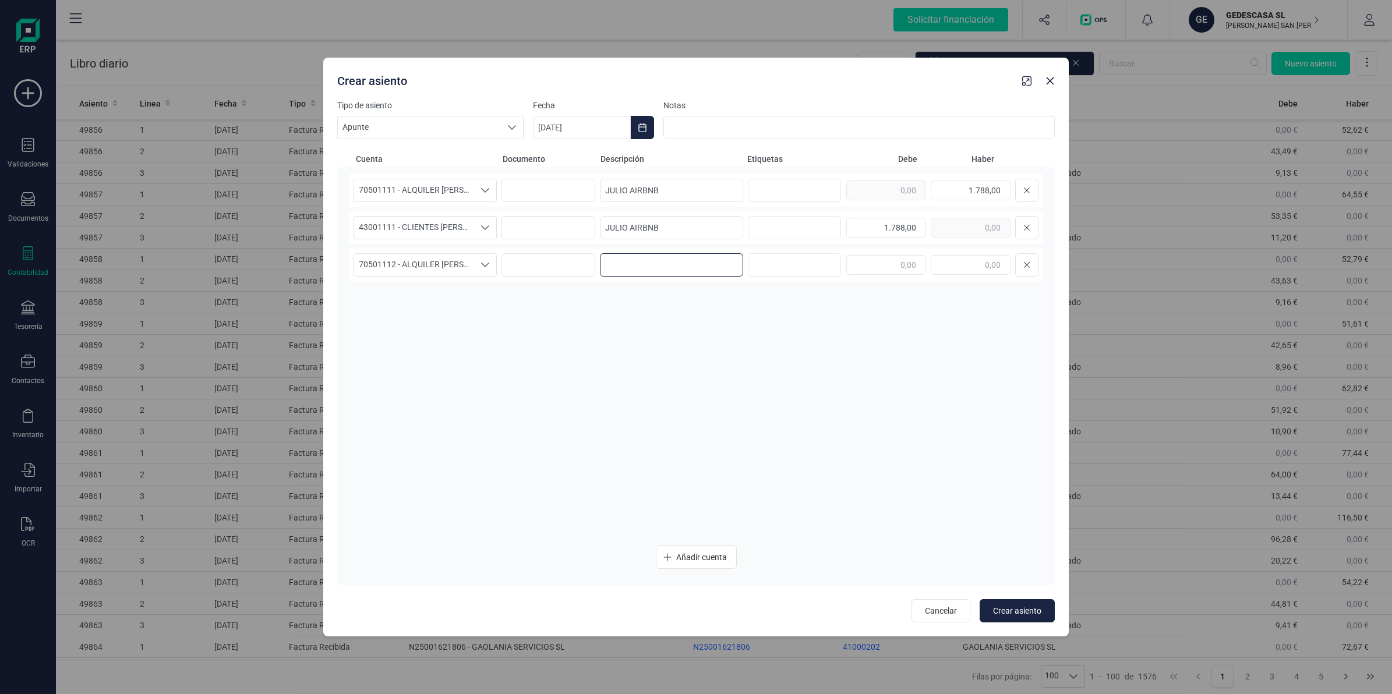
click at [652, 266] on input at bounding box center [671, 264] width 143 height 23
paste input "[PERSON_NAME]"
type input "[PERSON_NAME]"
click at [962, 257] on input "text" at bounding box center [971, 265] width 80 height 20
type input "2.534,00"
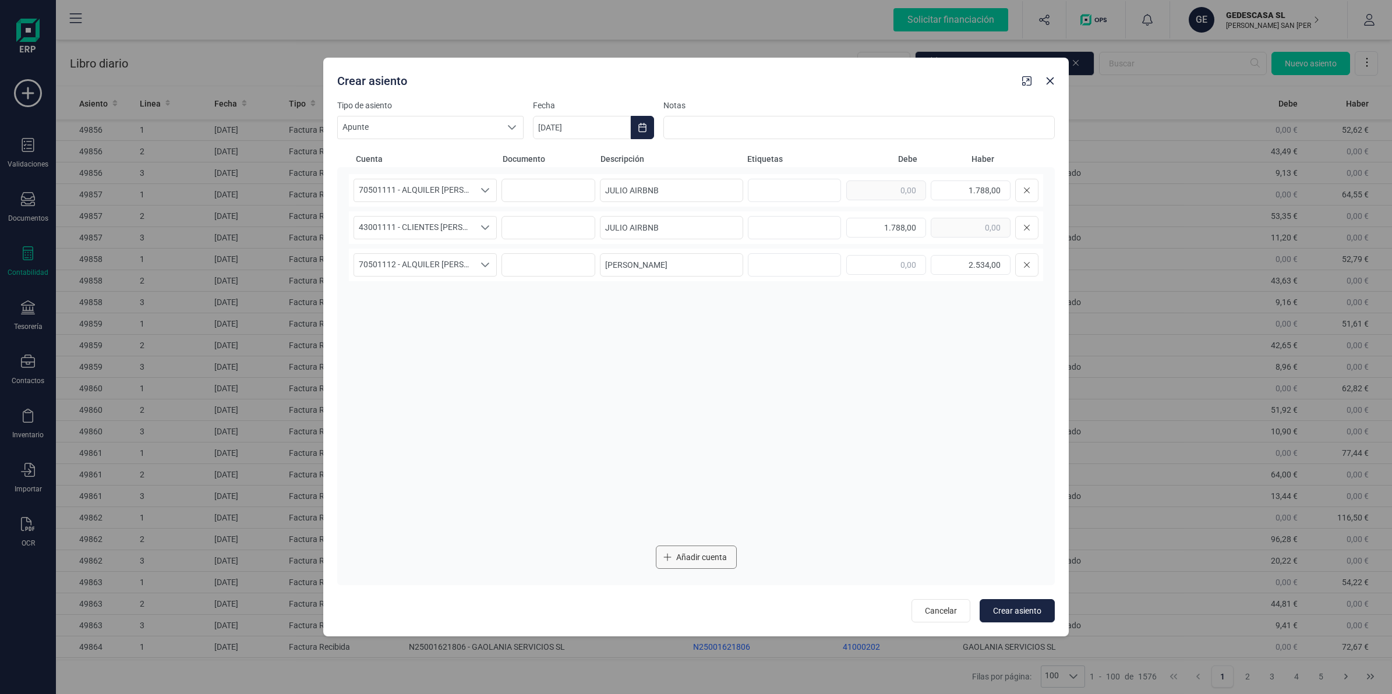
click at [705, 549] on button "Añadir cuenta" at bounding box center [696, 557] width 81 height 23
click at [425, 307] on span "Seleccione una cuenta" at bounding box center [414, 302] width 120 height 22
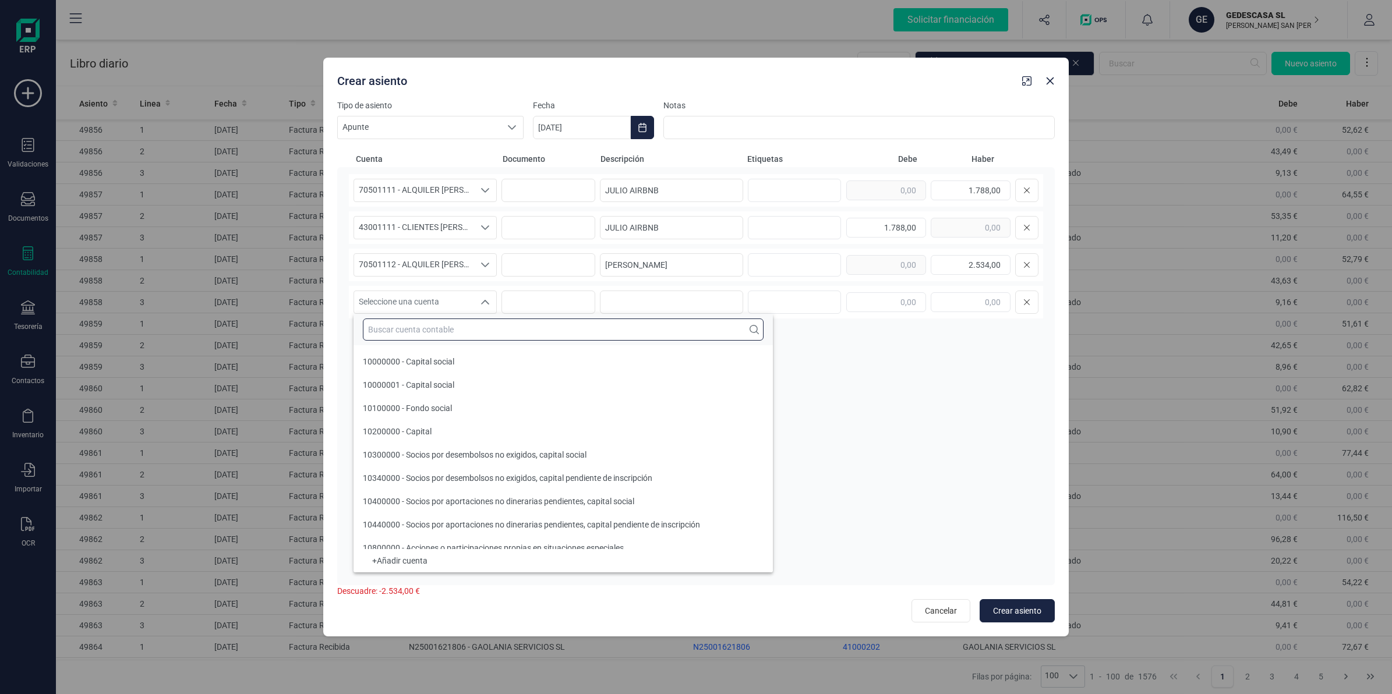
click at [392, 325] on input "text" at bounding box center [563, 330] width 401 height 22
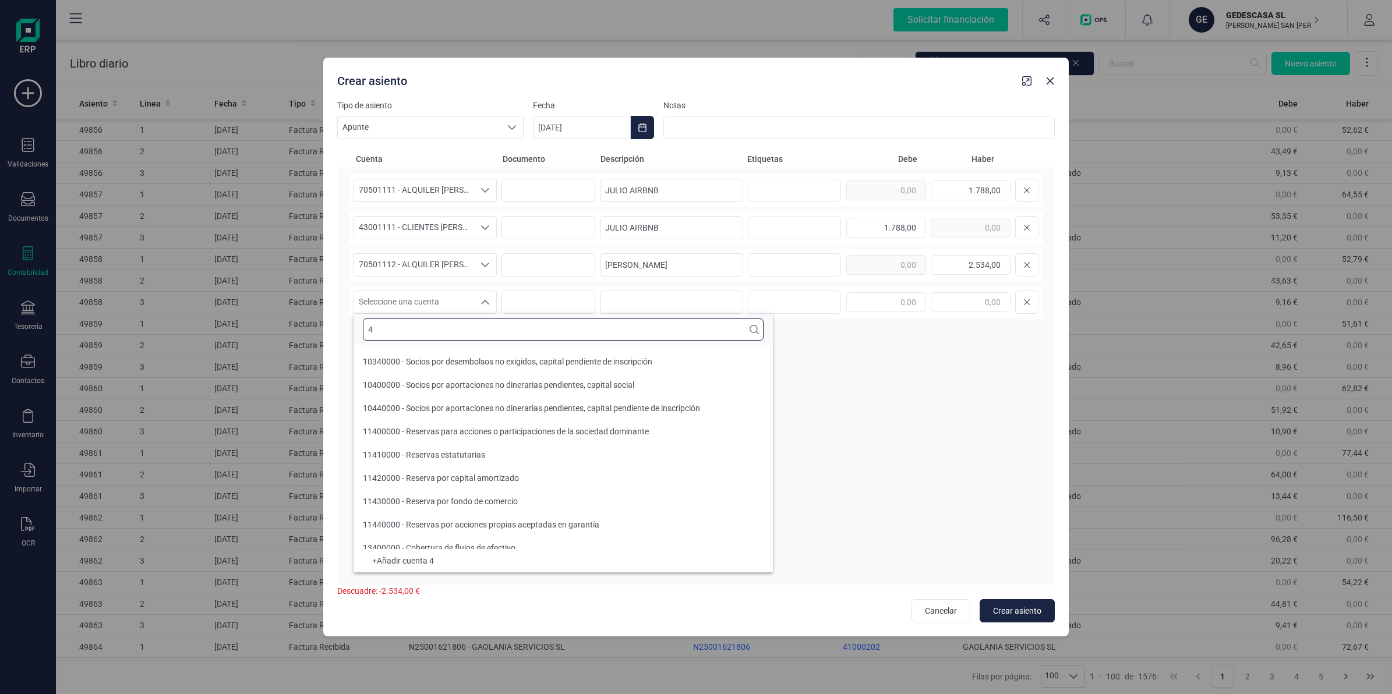
scroll to position [4, 0]
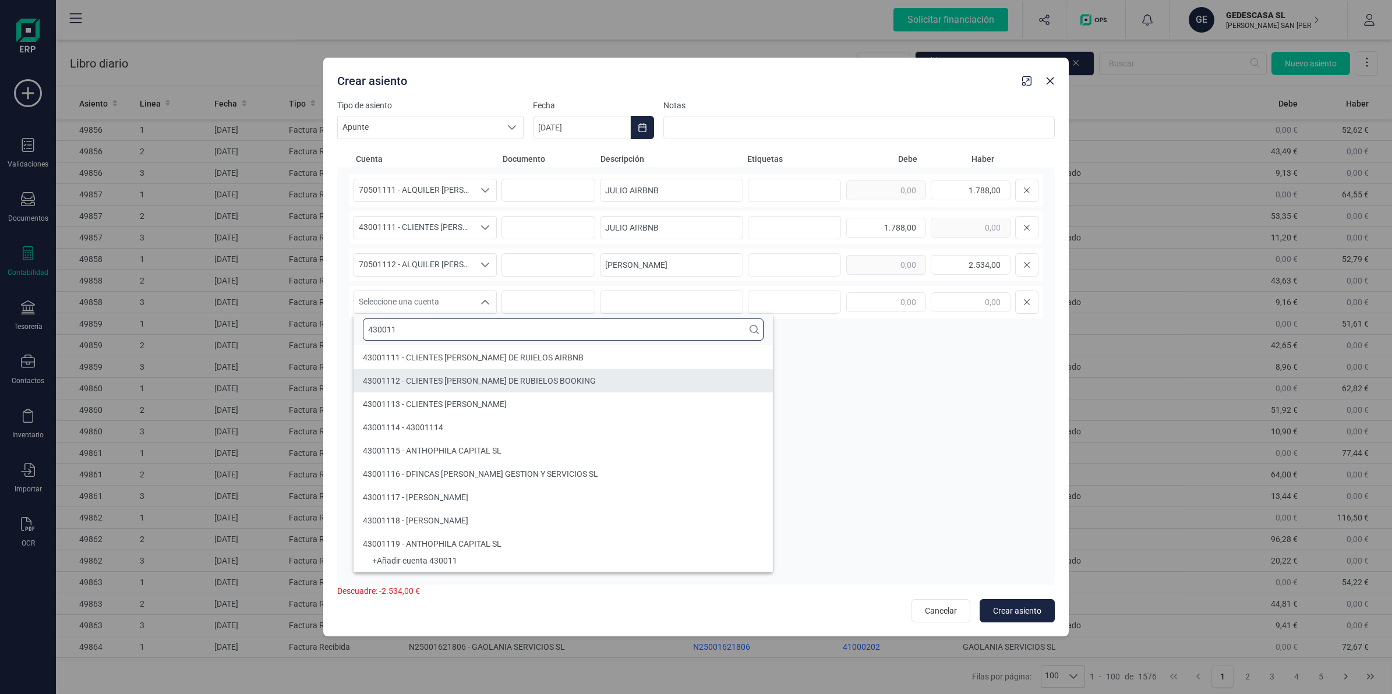
type input "430011"
click at [476, 377] on span "43001112 - CLIENTES [PERSON_NAME] DE RUBIELOS BOOKING" at bounding box center [479, 380] width 233 height 9
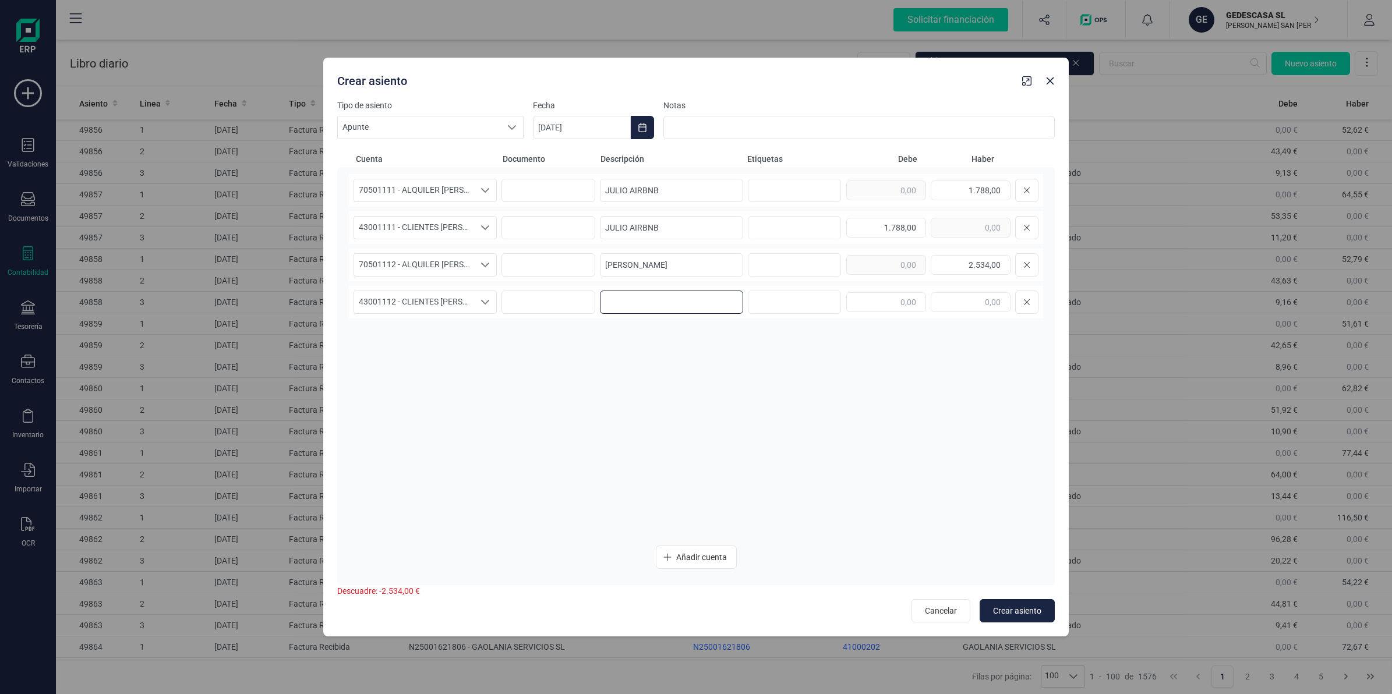
click at [652, 310] on input at bounding box center [671, 302] width 143 height 23
paste input "[PERSON_NAME]"
type input "[PERSON_NAME]"
click at [878, 309] on input "text" at bounding box center [886, 302] width 80 height 20
type input "2.534,00"
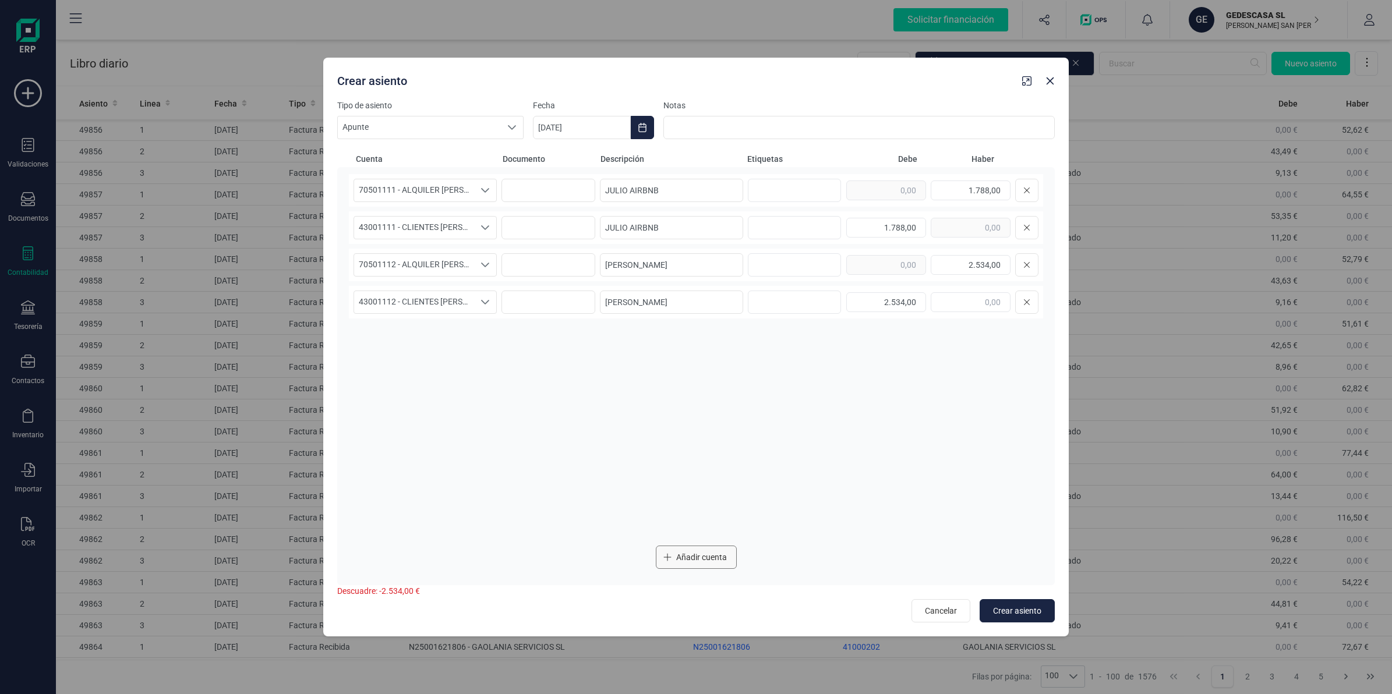
click at [695, 566] on button "Añadir cuenta" at bounding box center [696, 557] width 81 height 23
click at [703, 553] on span "Añadir cuenta" at bounding box center [701, 558] width 51 height 12
click at [426, 333] on span "Seleccione una cuenta" at bounding box center [414, 339] width 120 height 22
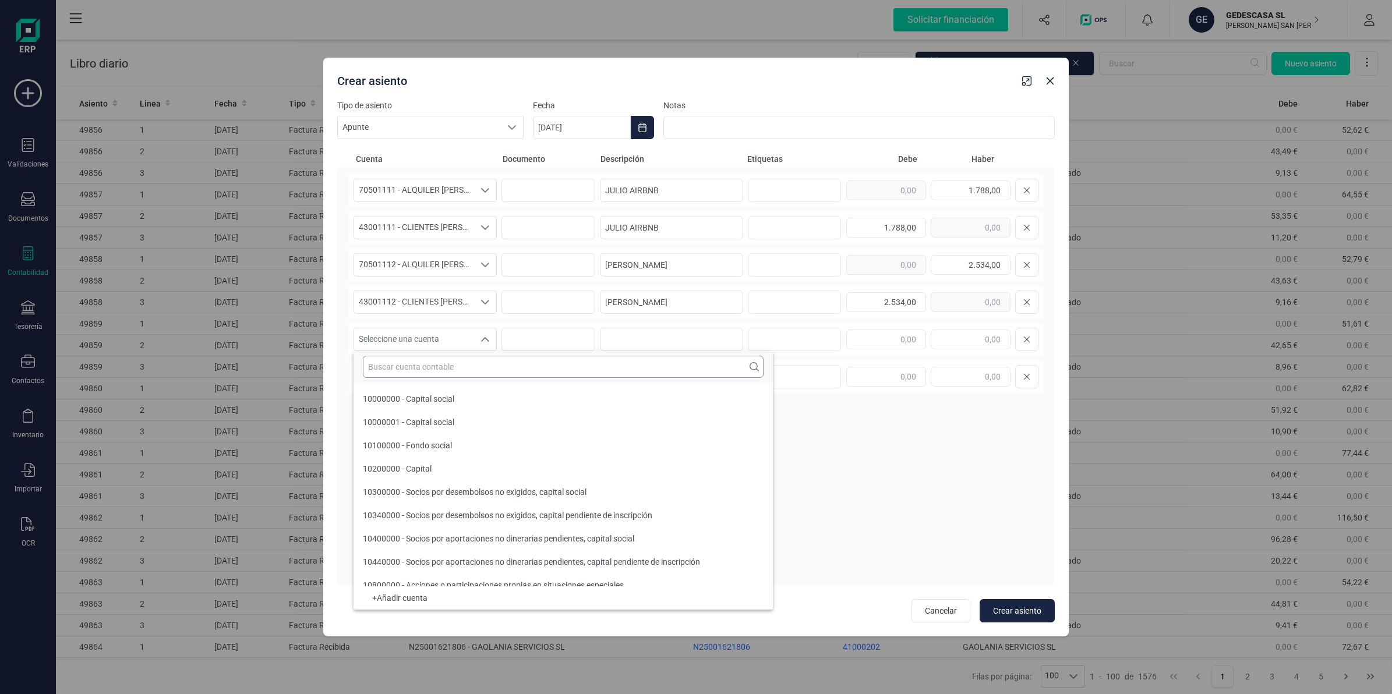
click at [417, 358] on input "text" at bounding box center [563, 367] width 401 height 22
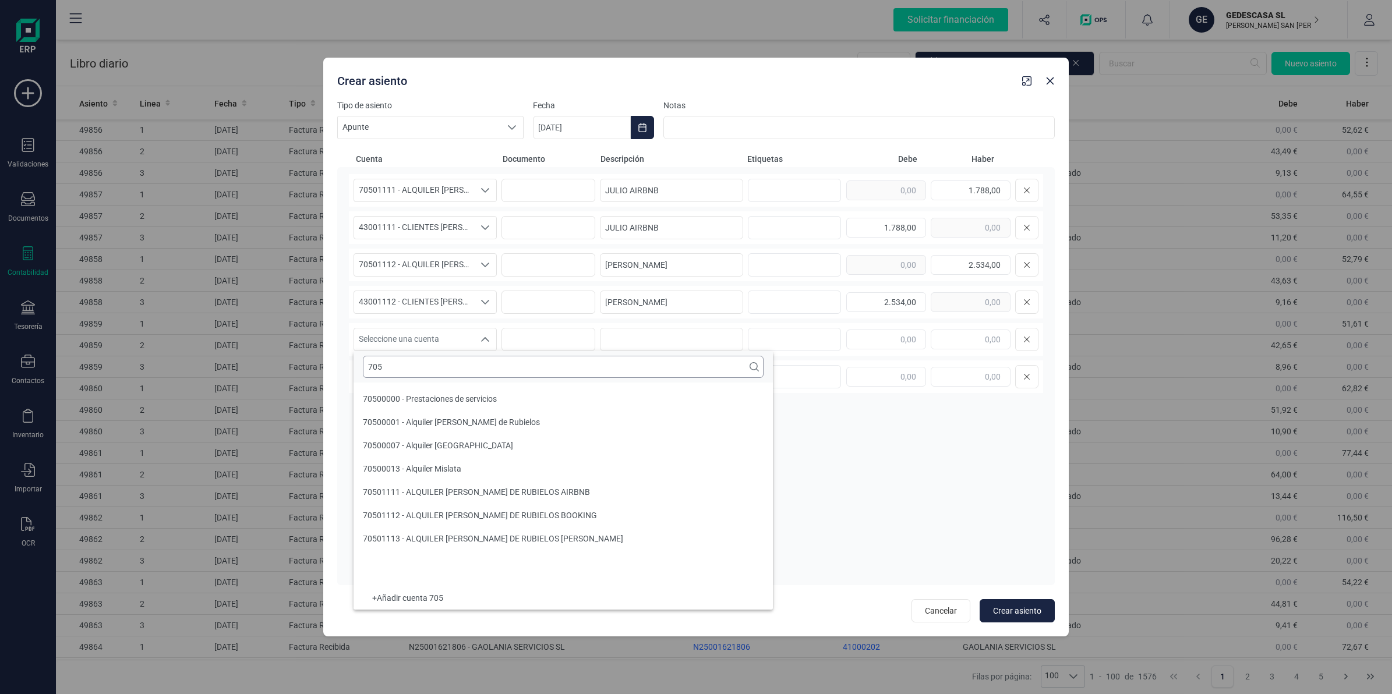
scroll to position [0, 0]
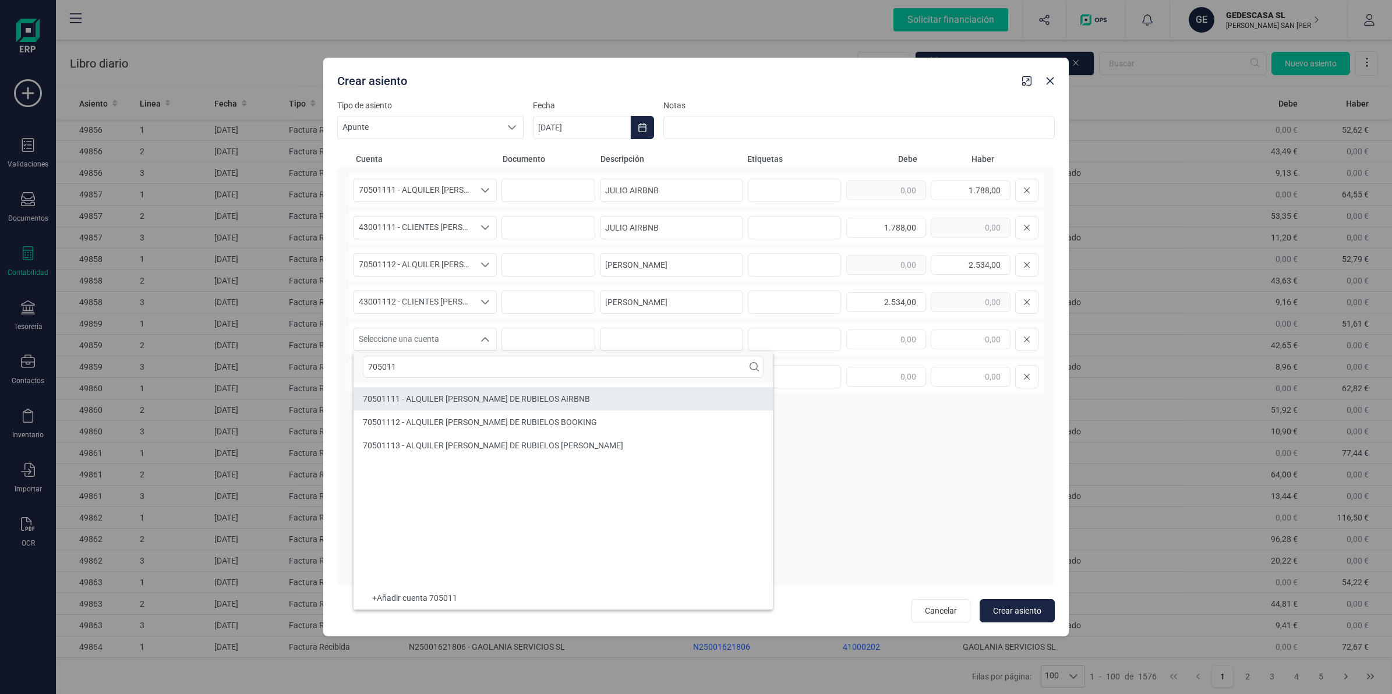
type input "705011"
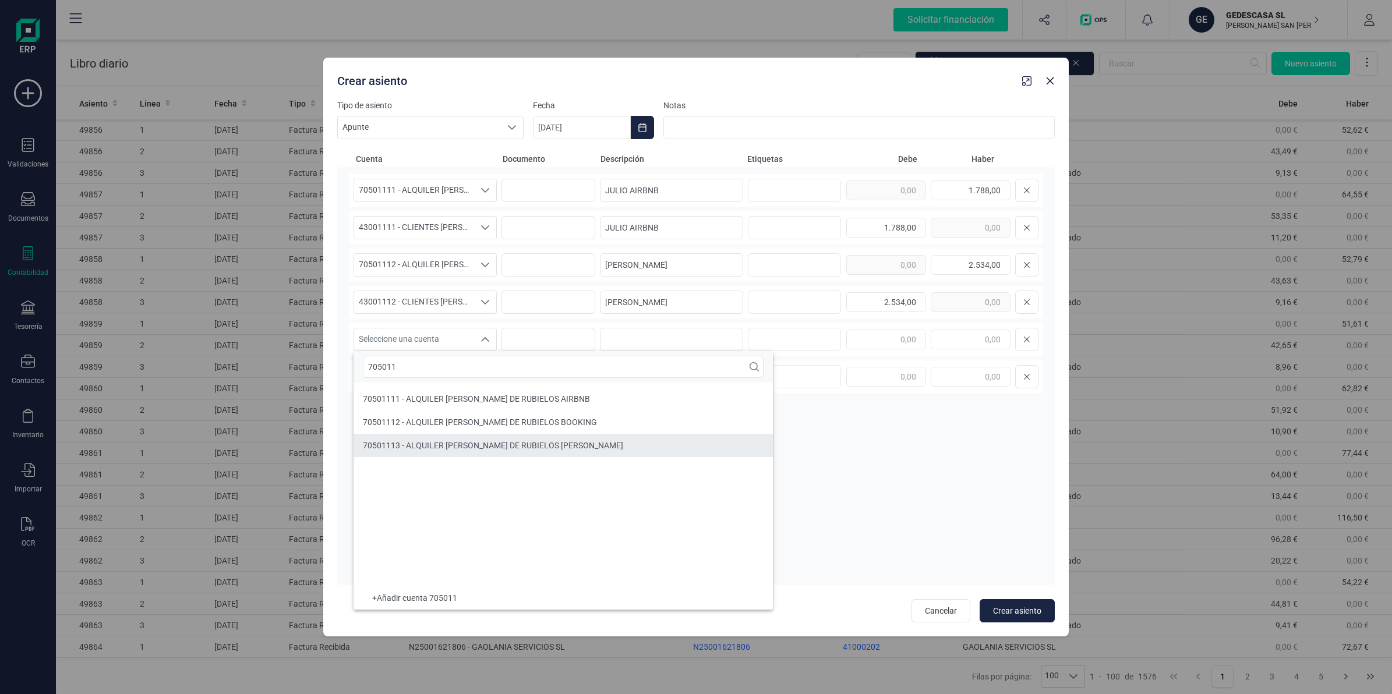
click at [491, 450] on span "70501113 - ALQUILER [PERSON_NAME] DE RUBIELOS [PERSON_NAME]" at bounding box center [493, 445] width 260 height 9
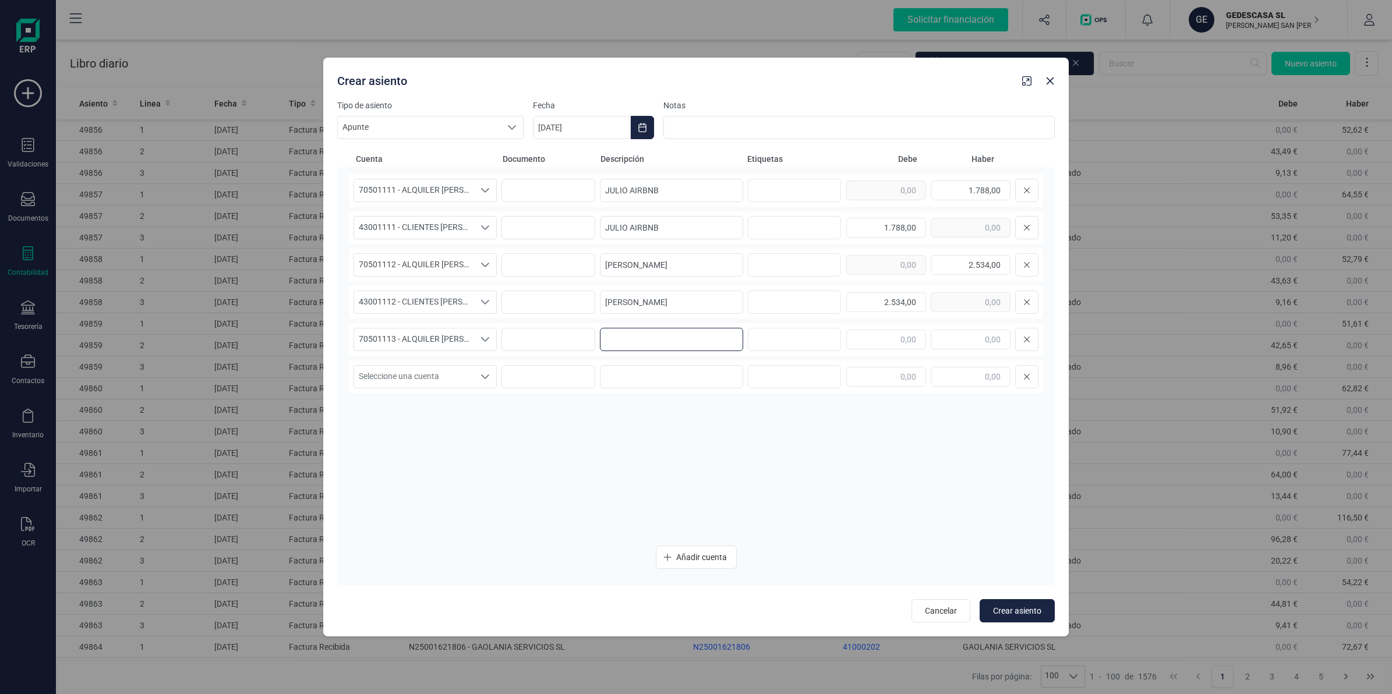
click at [647, 333] on input at bounding box center [671, 339] width 143 height 23
paste input "[PERSON_NAME]"
type input "[PERSON_NAME]"
click at [967, 341] on input "text" at bounding box center [971, 340] width 80 height 20
type input "4.061,25"
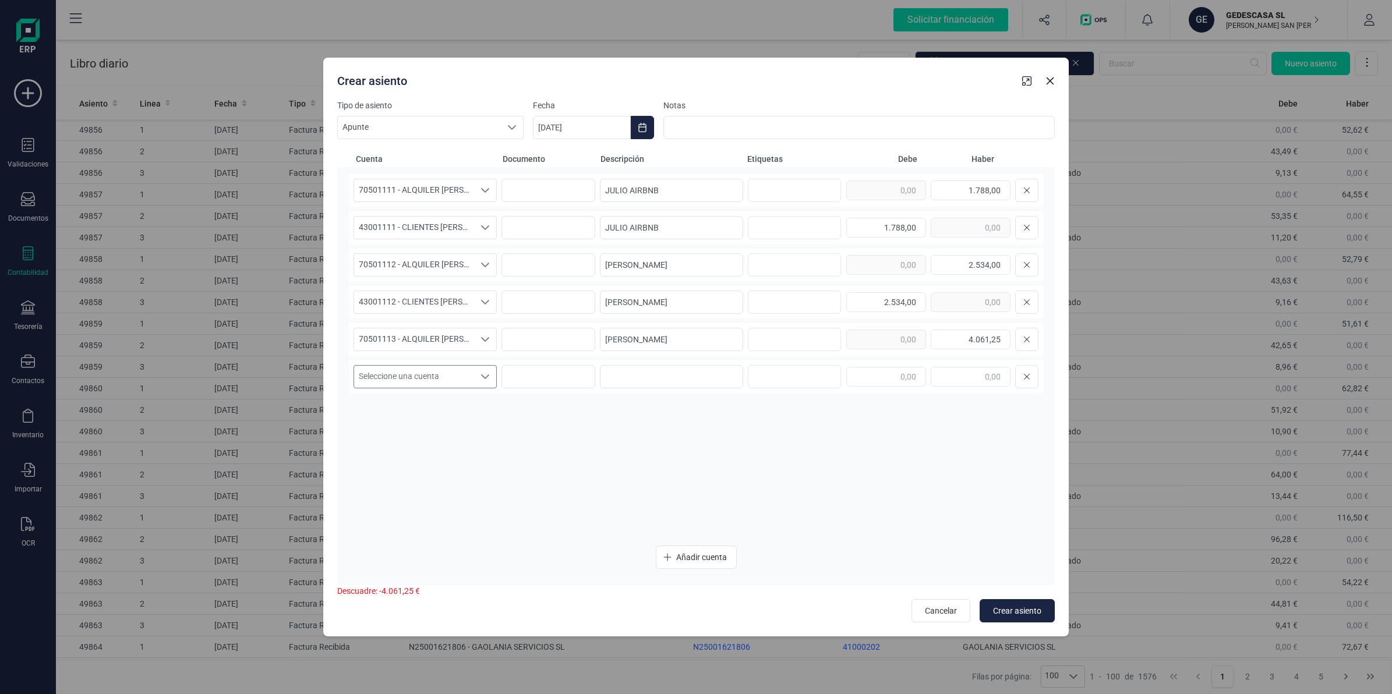
click at [400, 376] on span "Seleccione una cuenta" at bounding box center [414, 377] width 120 height 22
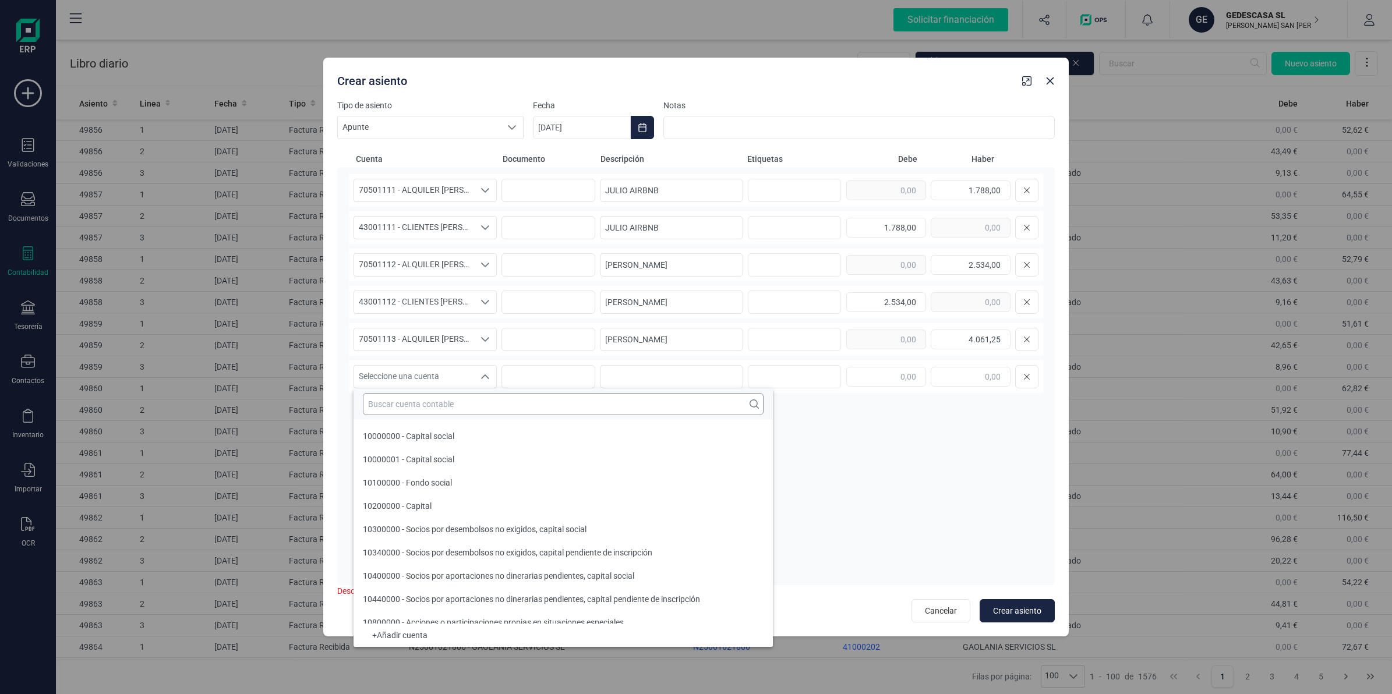
click at [391, 404] on input "text" at bounding box center [563, 404] width 401 height 22
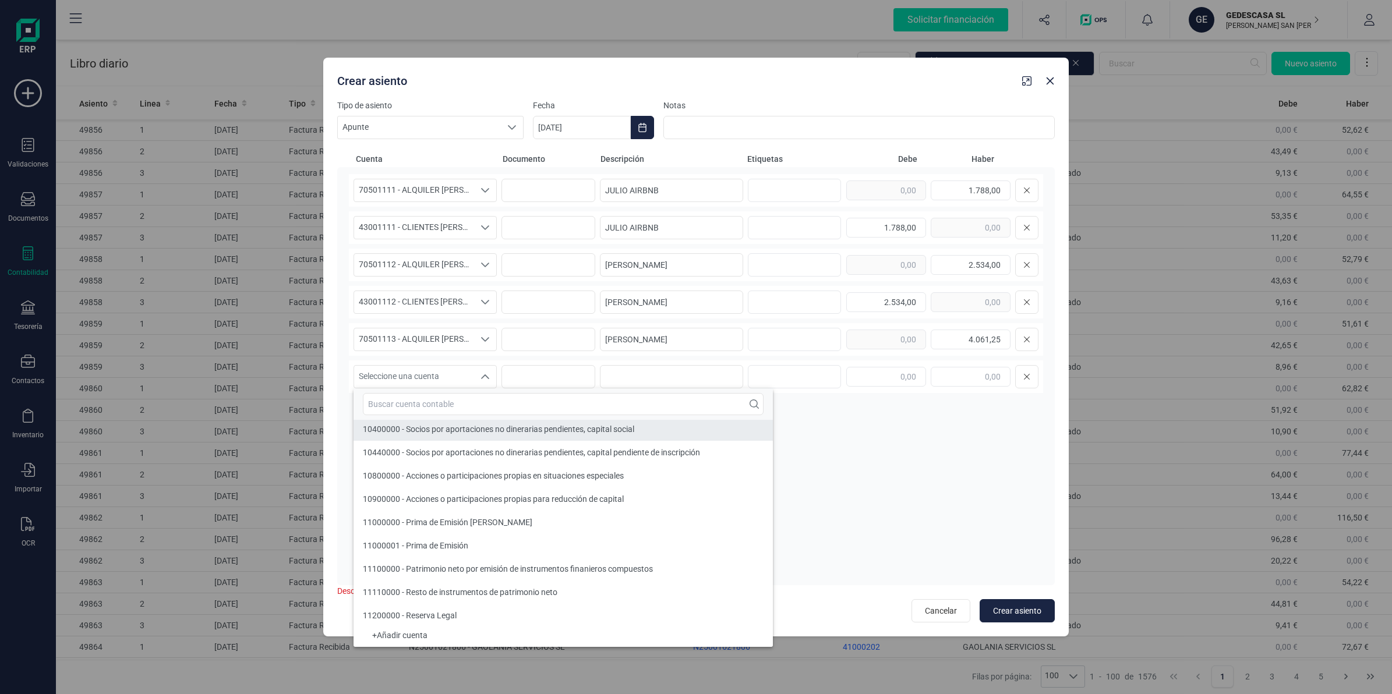
scroll to position [144, 0]
click at [409, 412] on input "text" at bounding box center [563, 404] width 401 height 22
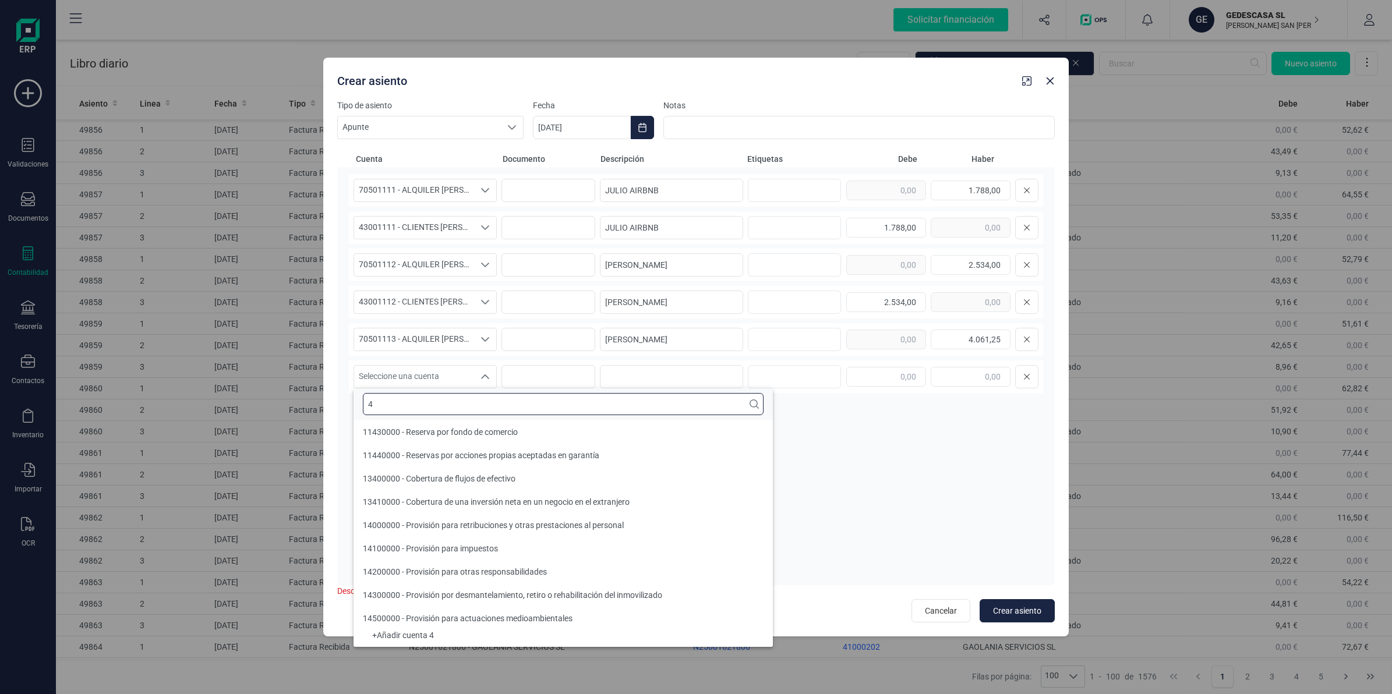
scroll to position [4, 0]
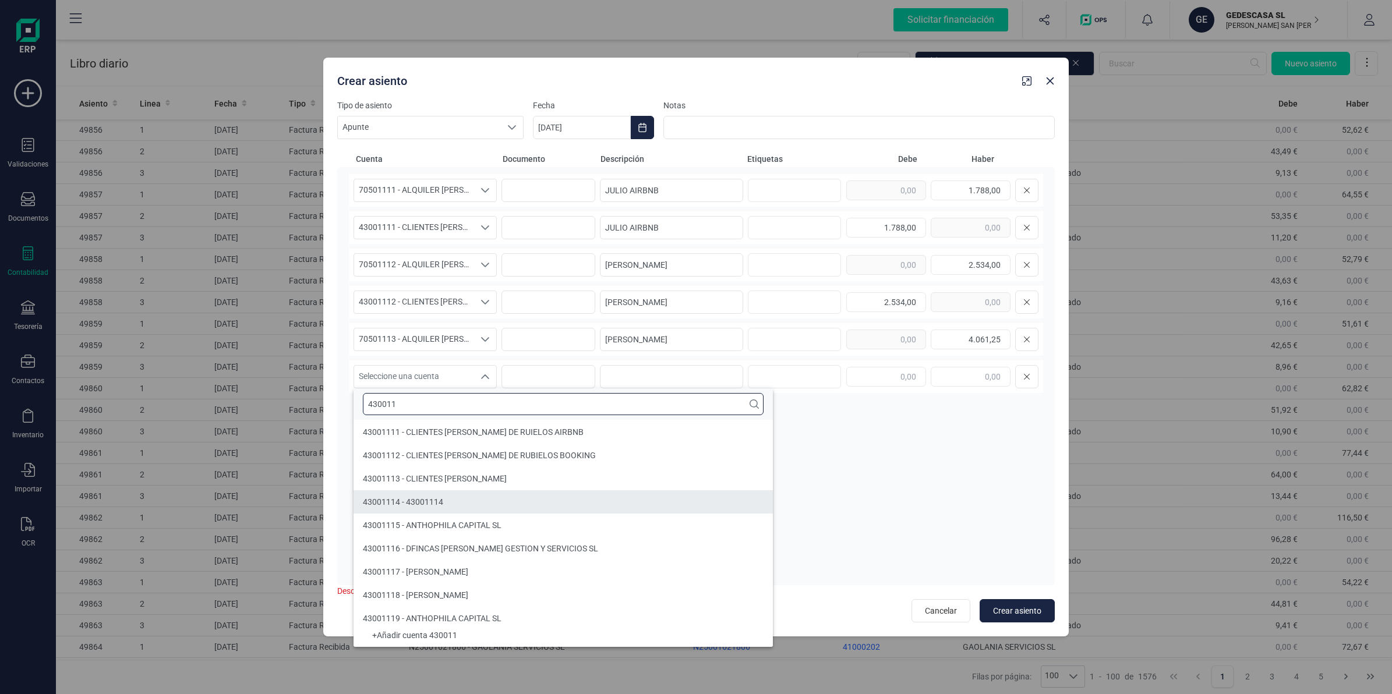
type input "430011"
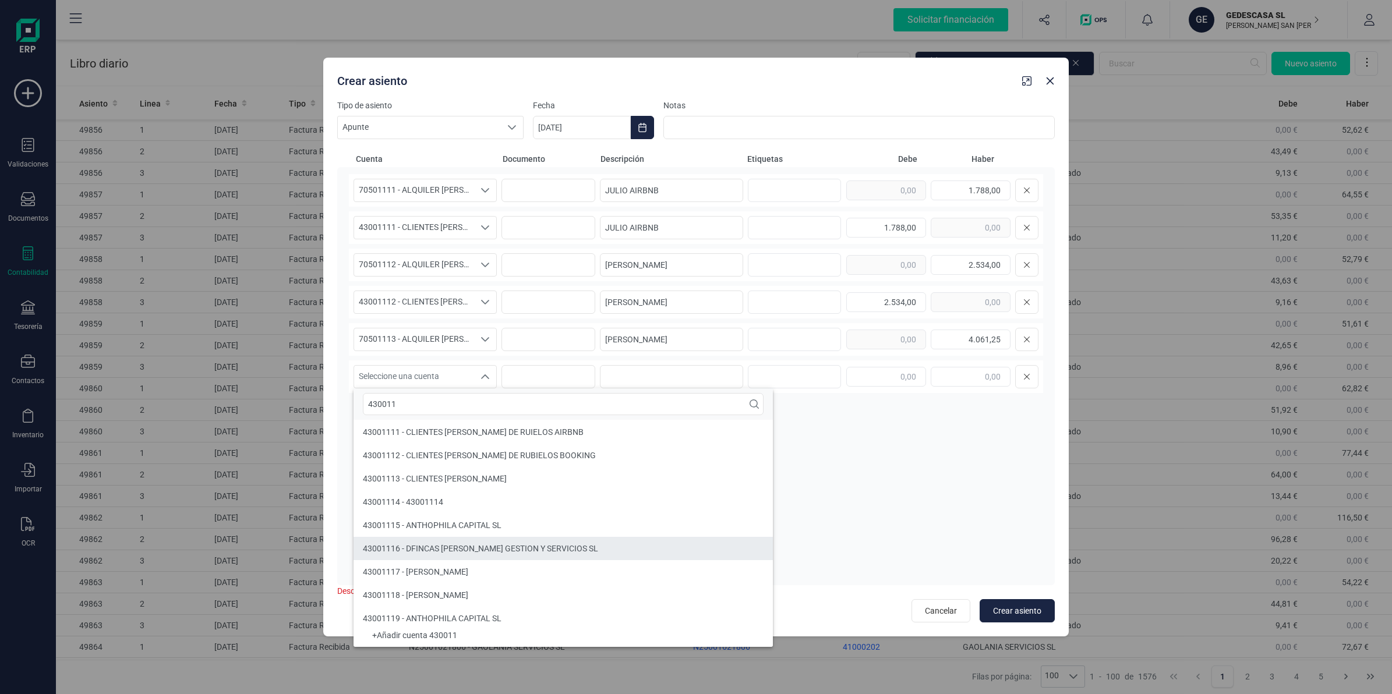
click at [450, 547] on span "43001116 - DFINCAS [PERSON_NAME] GESTION Y SERVICIOS SL" at bounding box center [480, 548] width 235 height 9
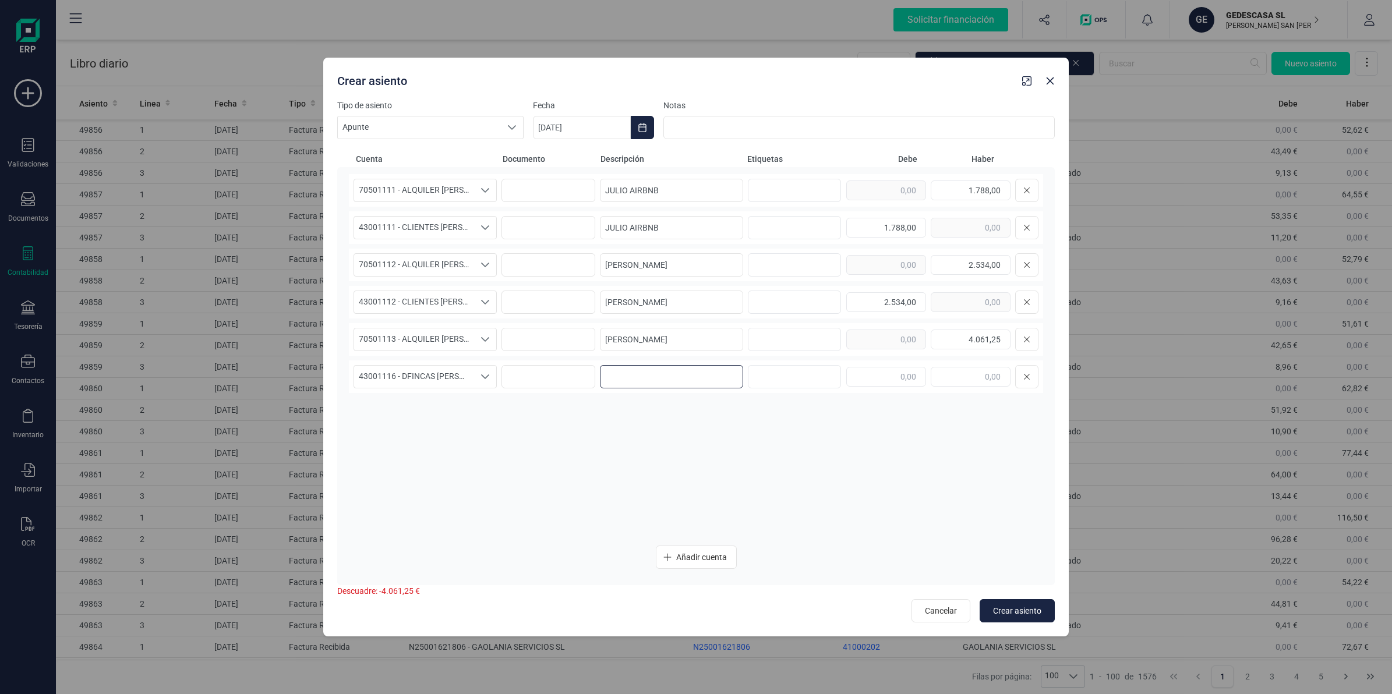
click at [688, 382] on input at bounding box center [671, 376] width 143 height 23
paste input "[PERSON_NAME]"
type input "[PERSON_NAME]"
click at [902, 379] on input "text" at bounding box center [886, 377] width 80 height 20
type input "4.061,25"
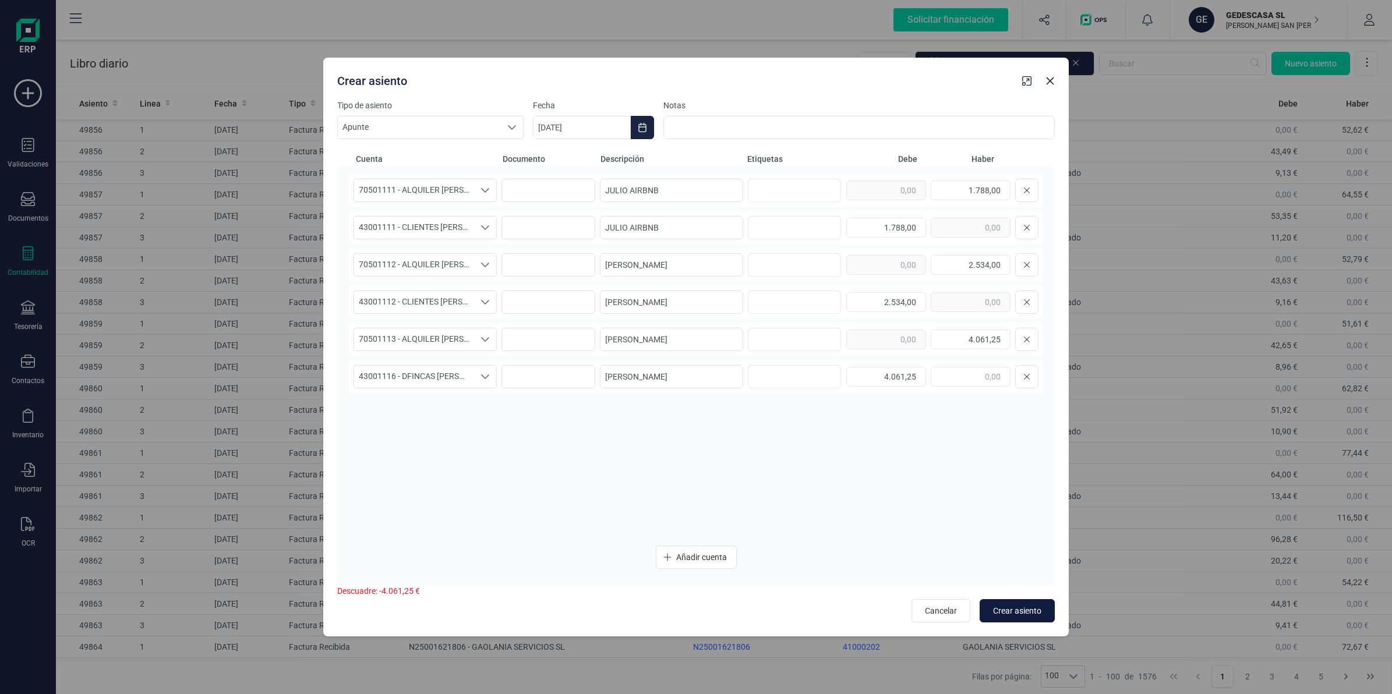
click at [1027, 603] on button "Crear asiento" at bounding box center [1017, 610] width 75 height 23
type input "[DATE]"
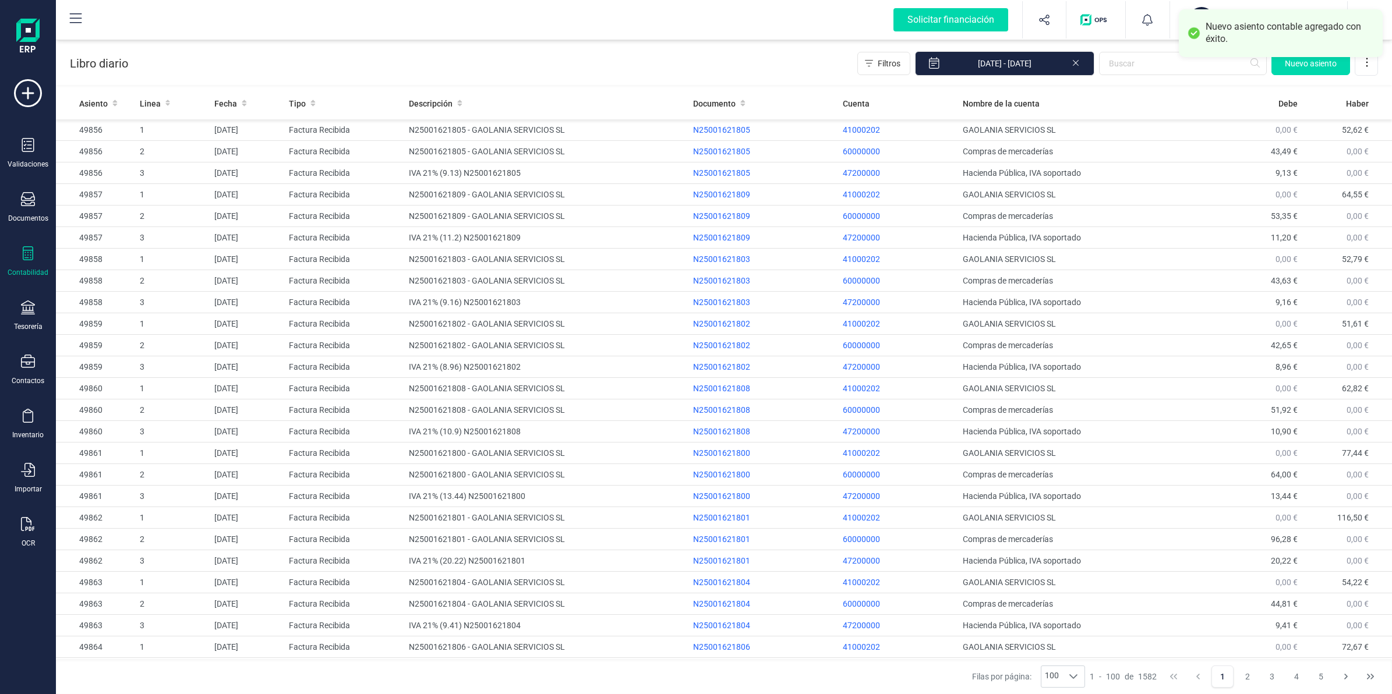
click at [19, 249] on div "Contabilidad" at bounding box center [28, 261] width 47 height 31
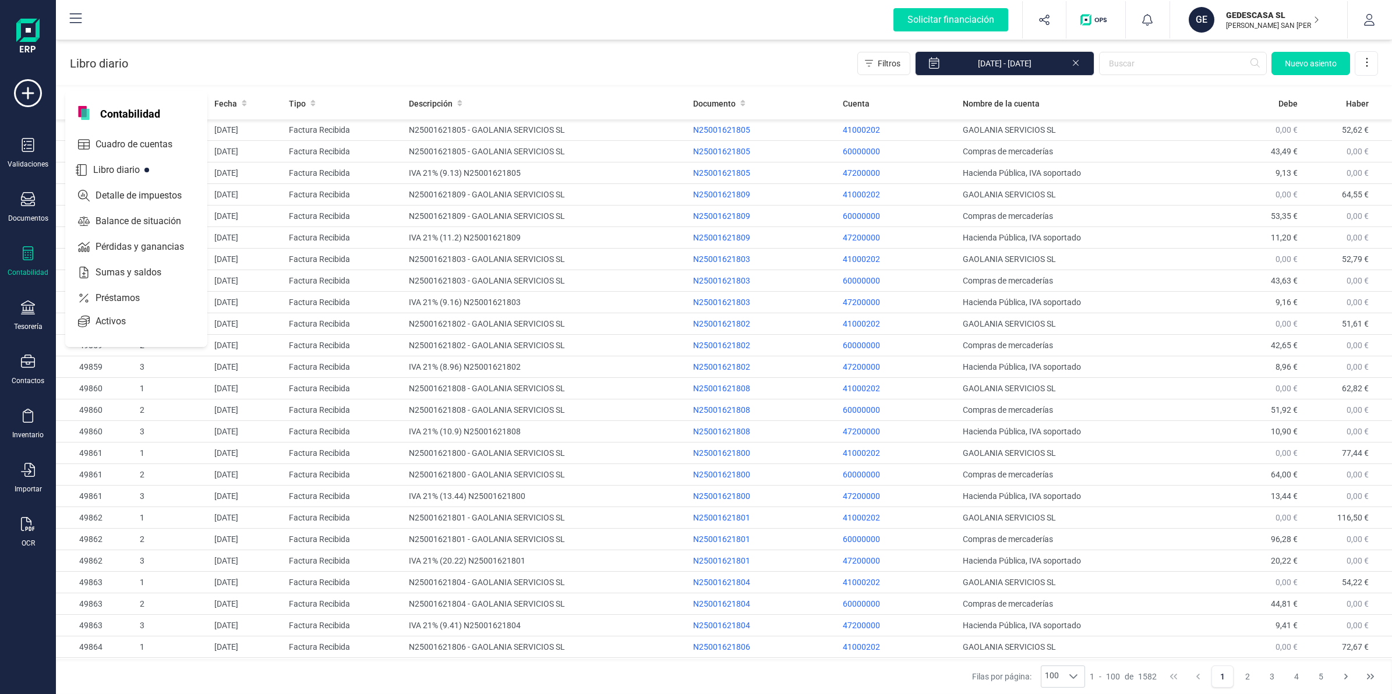
click at [30, 248] on icon at bounding box center [28, 253] width 14 height 14
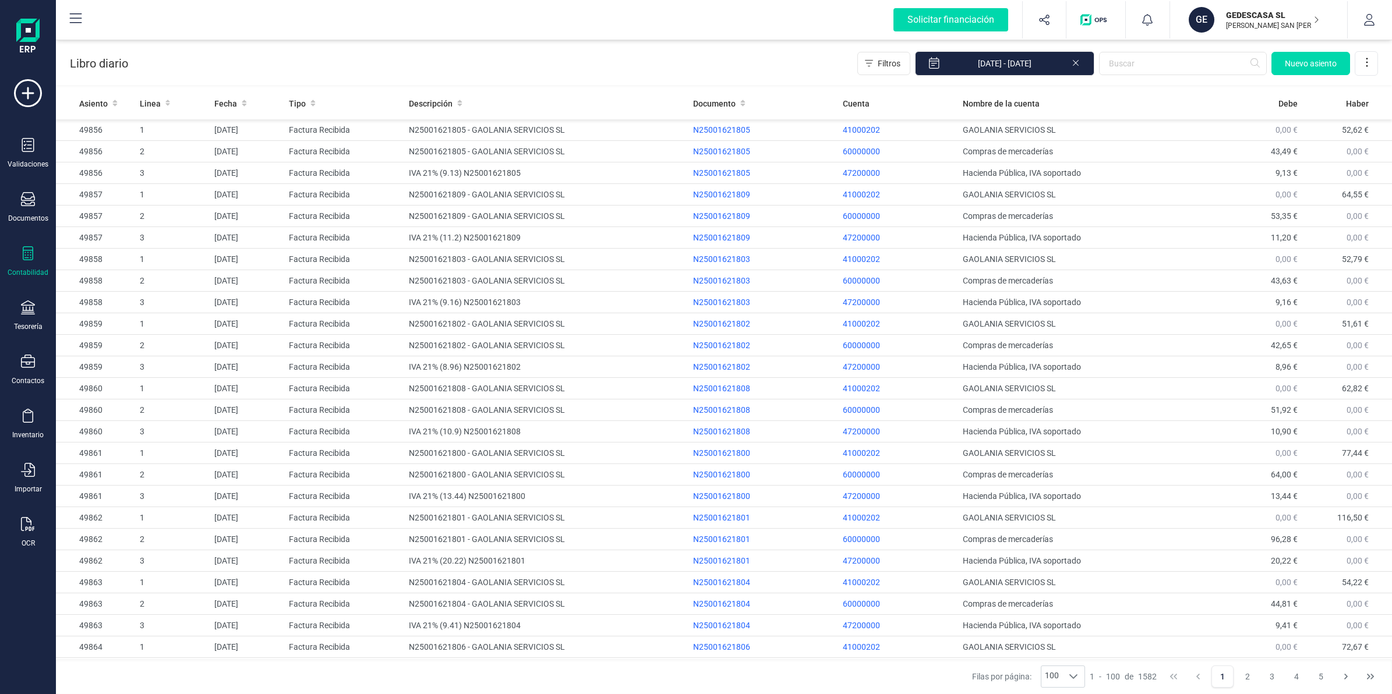
click at [18, 260] on div "Contabilidad" at bounding box center [28, 261] width 47 height 31
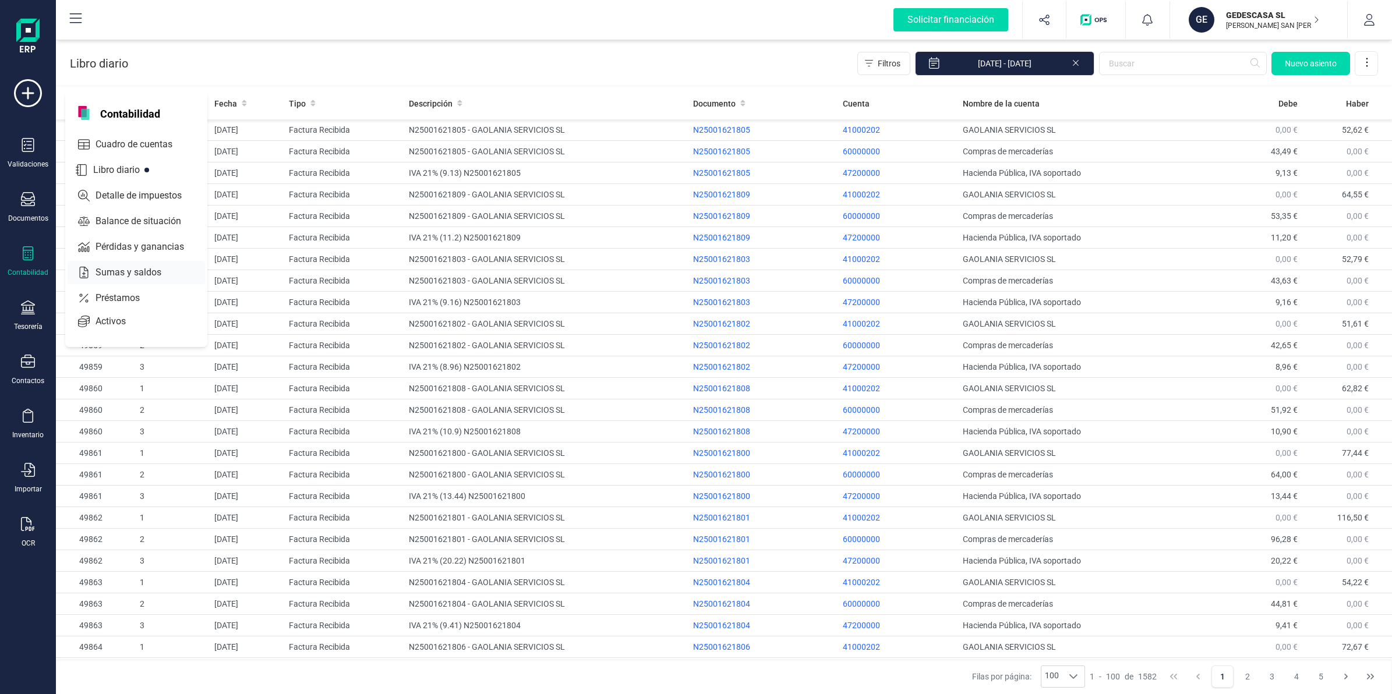
click at [128, 274] on span "Sumas y saldos" at bounding box center [136, 273] width 91 height 14
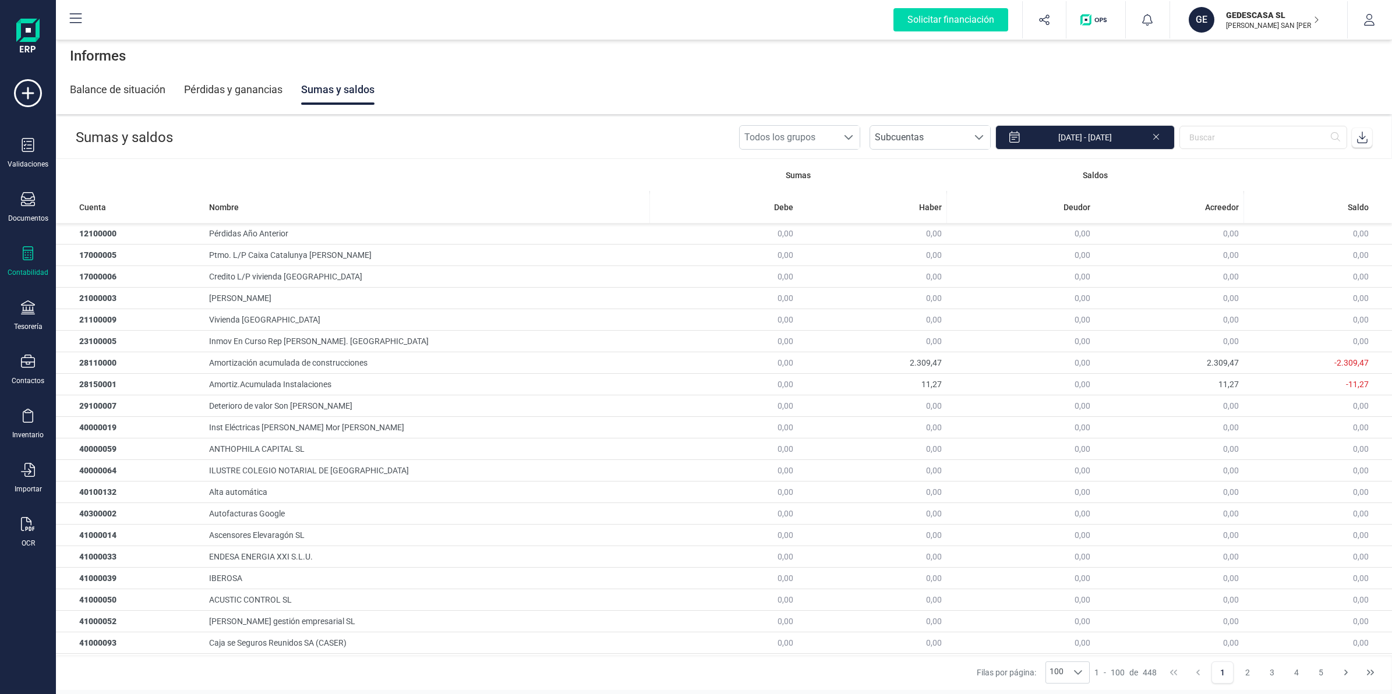
drag, startPoint x: 1363, startPoint y: 139, endPoint x: 1349, endPoint y: 147, distance: 16.5
click at [1361, 139] on icon at bounding box center [1362, 138] width 12 height 12
drag, startPoint x: 1246, startPoint y: 13, endPoint x: 1233, endPoint y: 77, distance: 65.3
click at [1247, 13] on p "GEDESCASA SL" at bounding box center [1272, 15] width 93 height 12
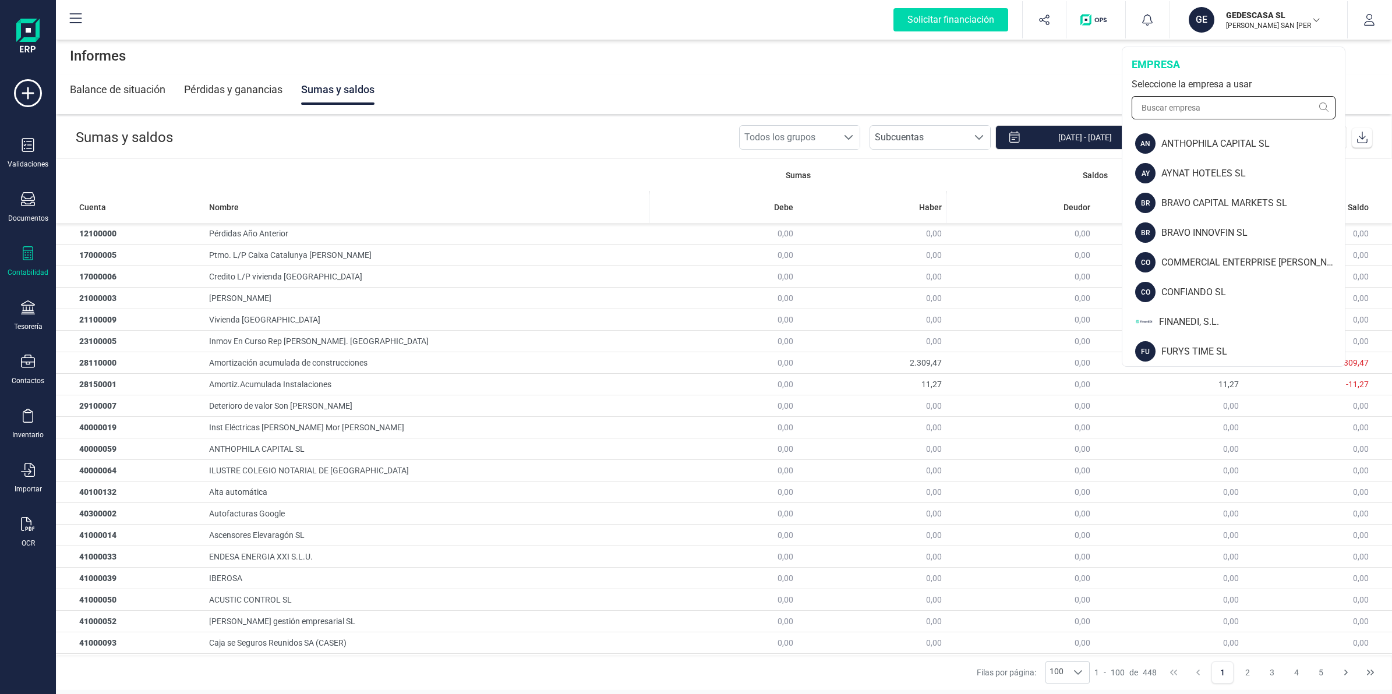
click at [1199, 98] on input "text" at bounding box center [1234, 107] width 204 height 23
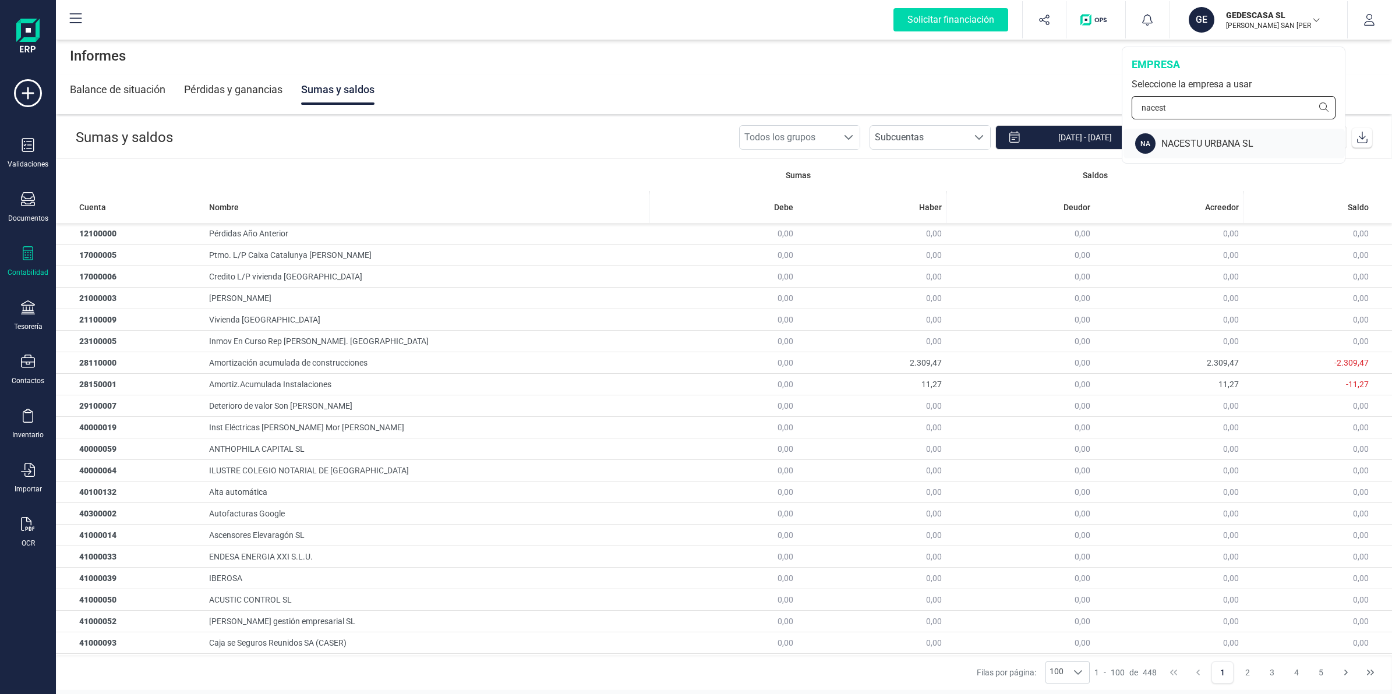
type input "nacest"
click at [1190, 137] on div "NACESTU URBANA SL" at bounding box center [1252, 144] width 183 height 14
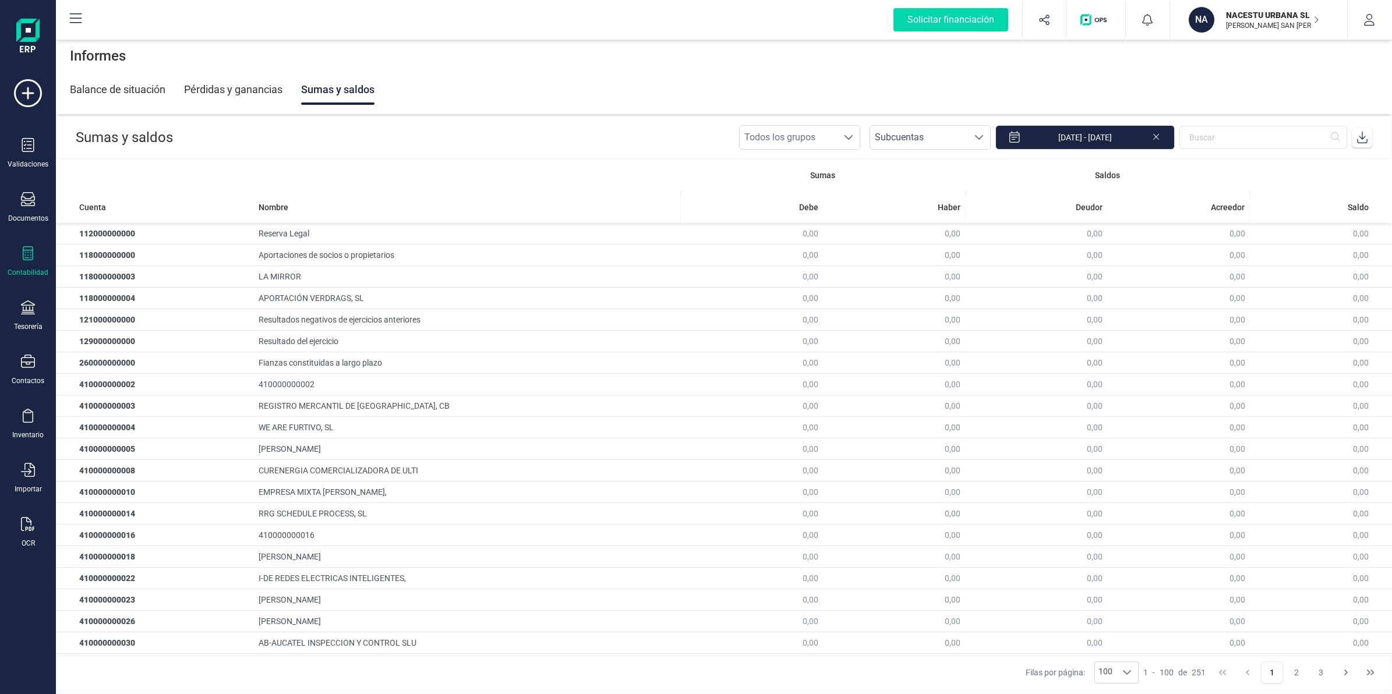
click at [27, 254] on icon at bounding box center [28, 253] width 14 height 14
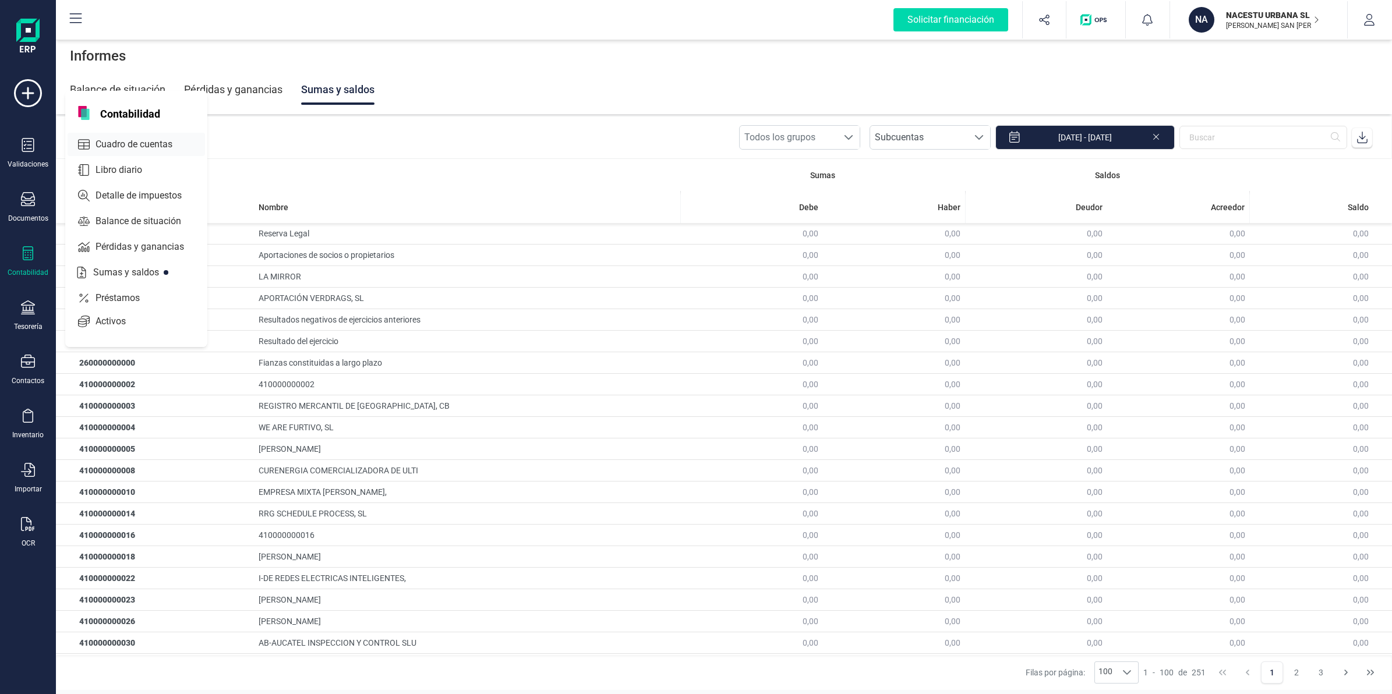
click at [121, 146] on span "Cuadro de cuentas" at bounding box center [142, 144] width 102 height 14
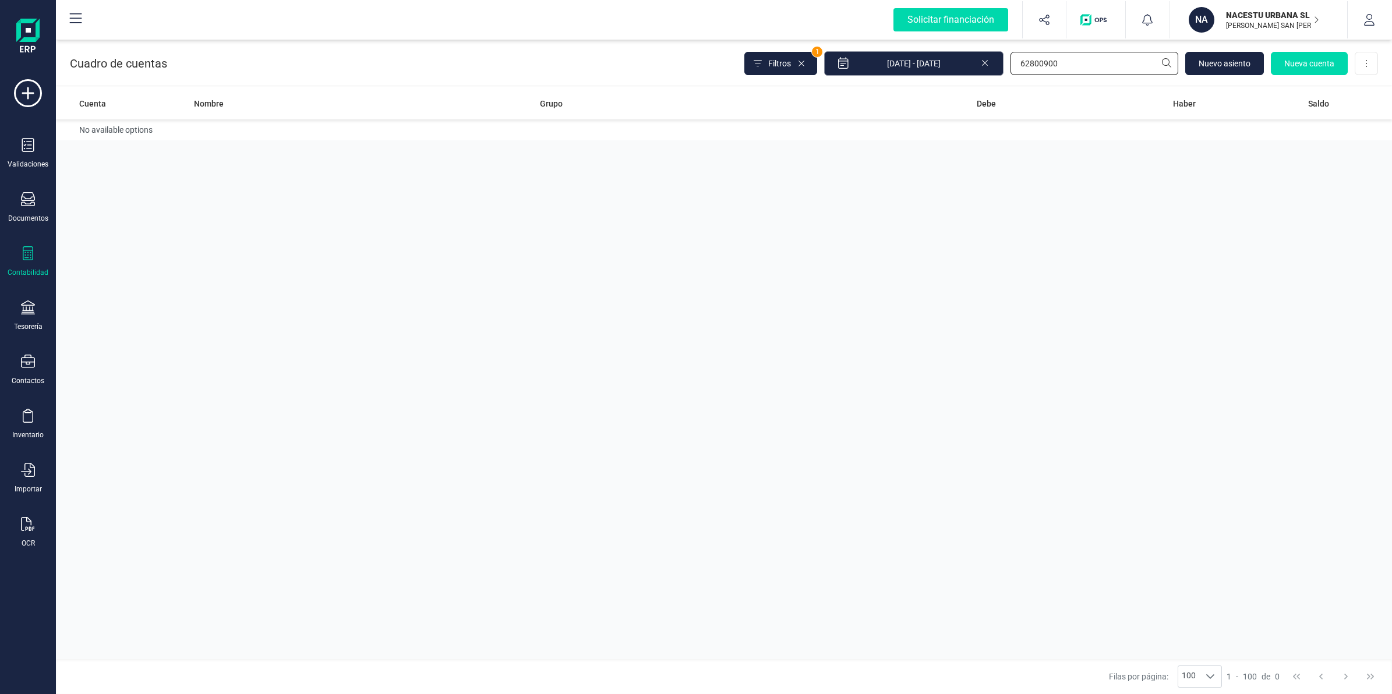
drag, startPoint x: 1074, startPoint y: 57, endPoint x: 915, endPoint y: 75, distance: 159.9
click at [915, 75] on div "Filtros 1 [DATE] - [DATE] 62800900 [GEOGRAPHIC_DATA] Nueva cuenta Descargar Exc…" at bounding box center [1061, 63] width 634 height 24
type input "705"
click at [1048, 66] on input "705" at bounding box center [1094, 63] width 168 height 23
click at [1047, 66] on input "705" at bounding box center [1094, 63] width 168 height 23
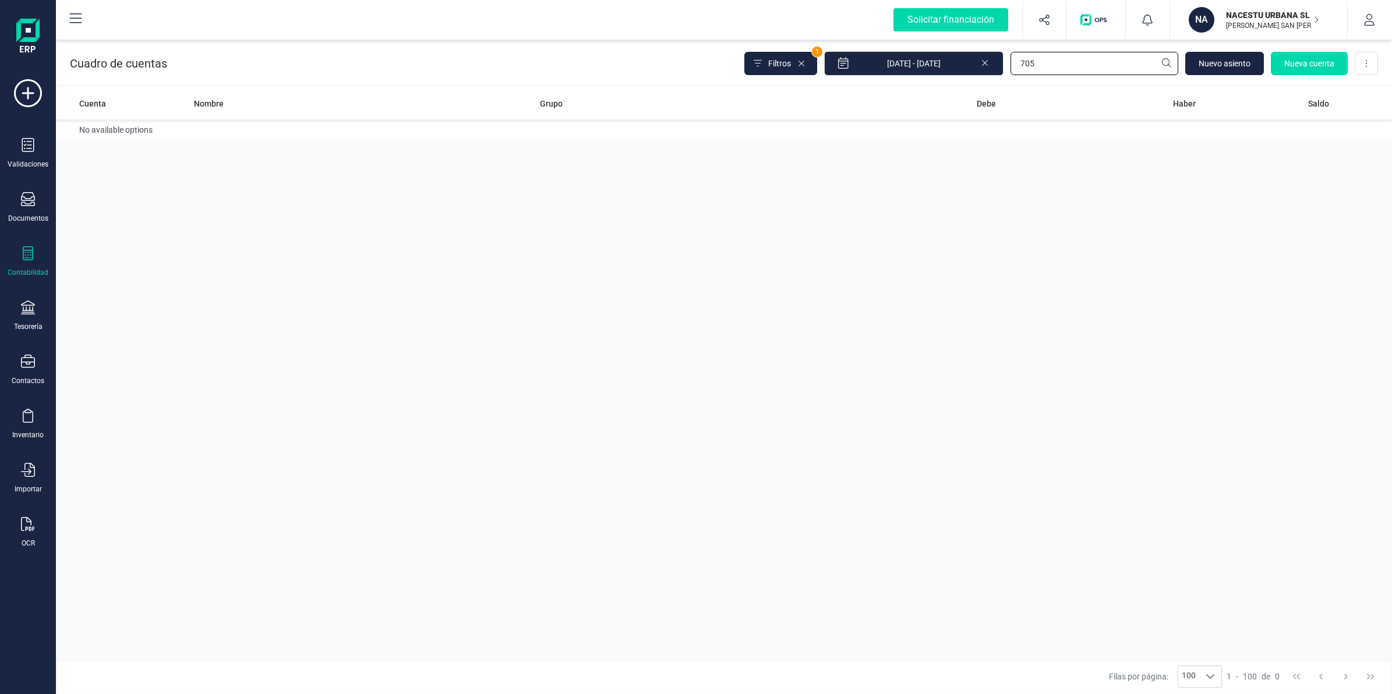
click at [1047, 66] on input "705" at bounding box center [1094, 63] width 168 height 23
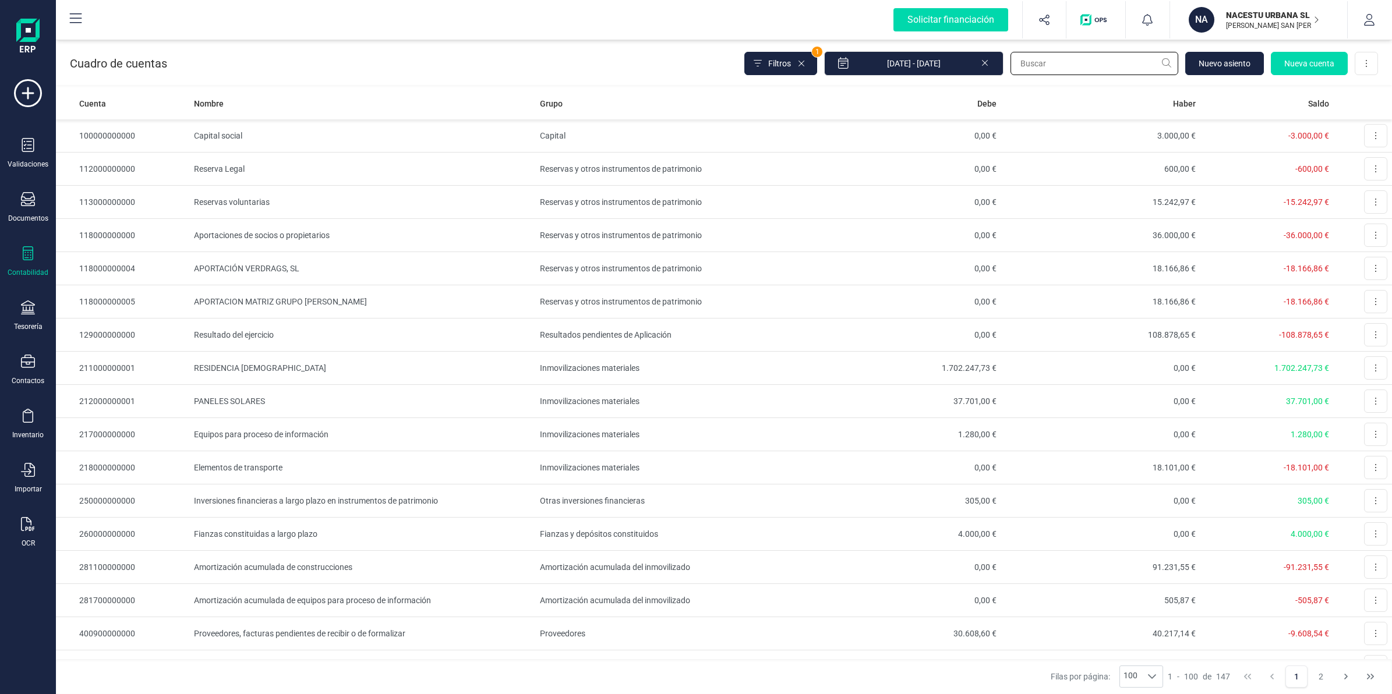
click at [1026, 66] on input "text" at bounding box center [1094, 63] width 168 height 23
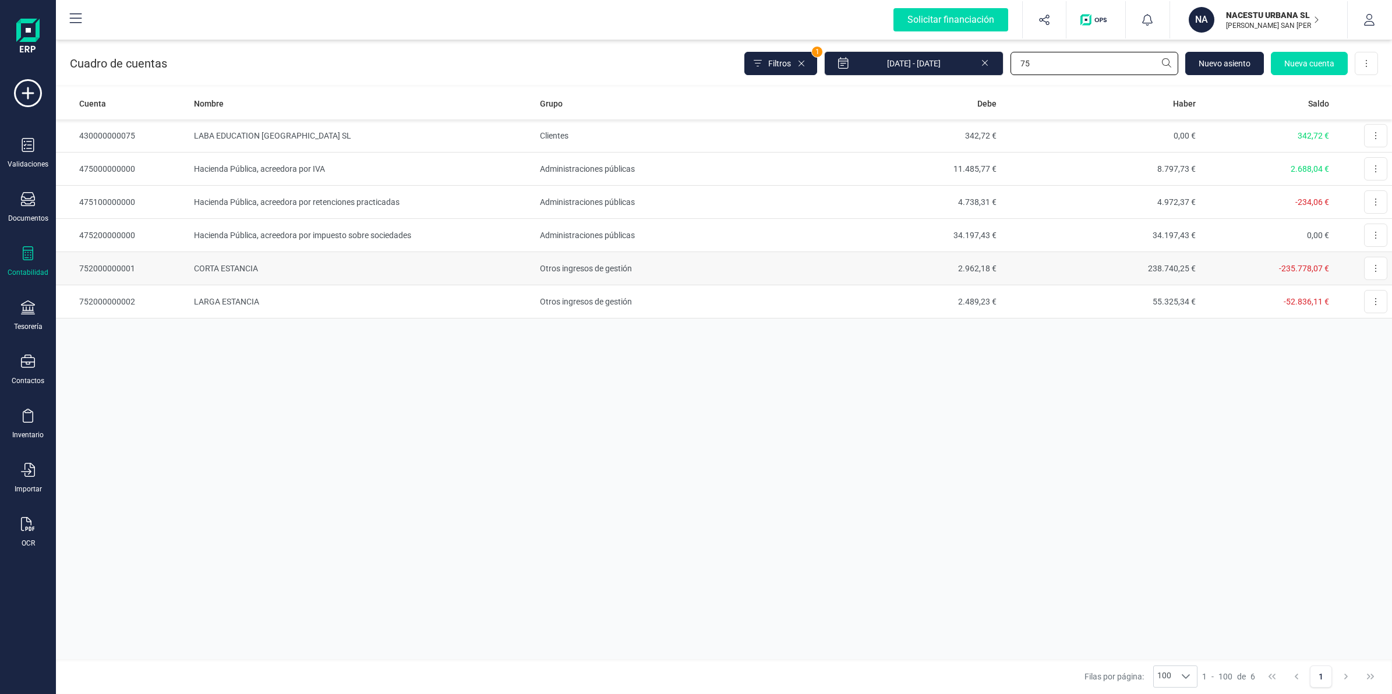
type input "75"
click at [1114, 266] on td "238.740,25 €" at bounding box center [1101, 268] width 200 height 33
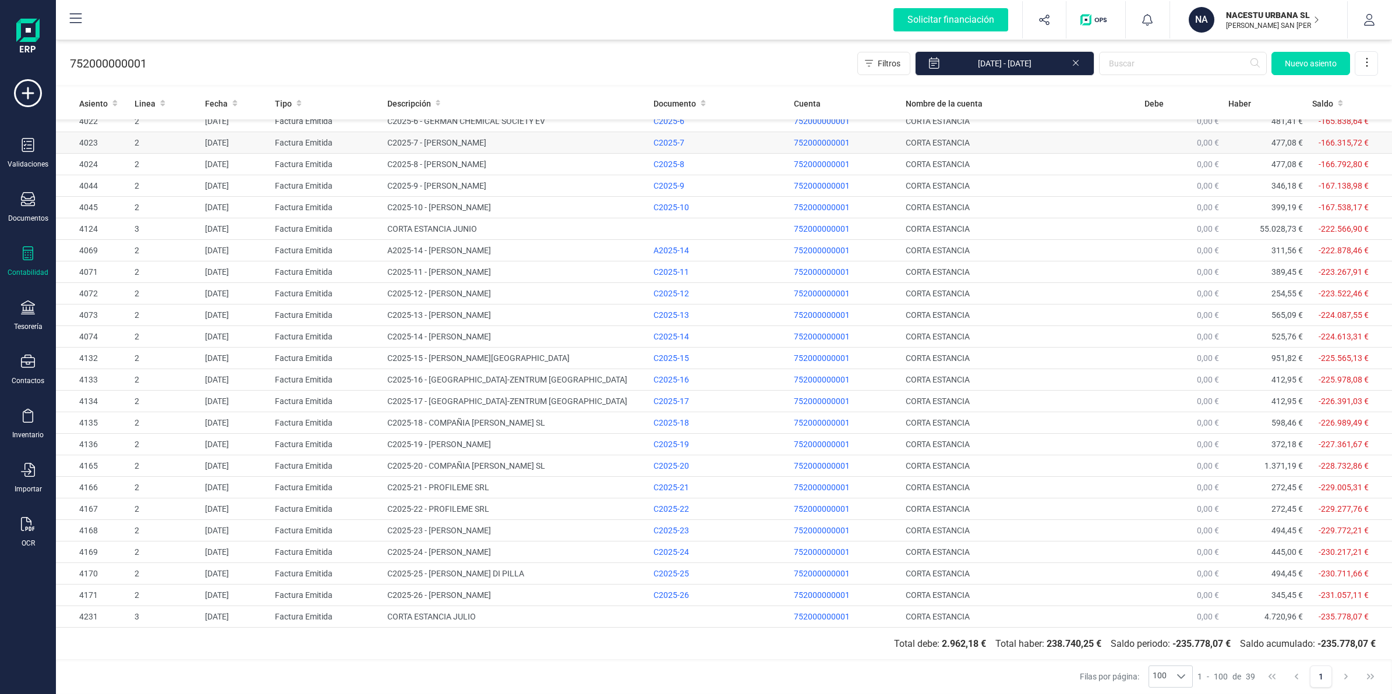
scroll to position [264, 0]
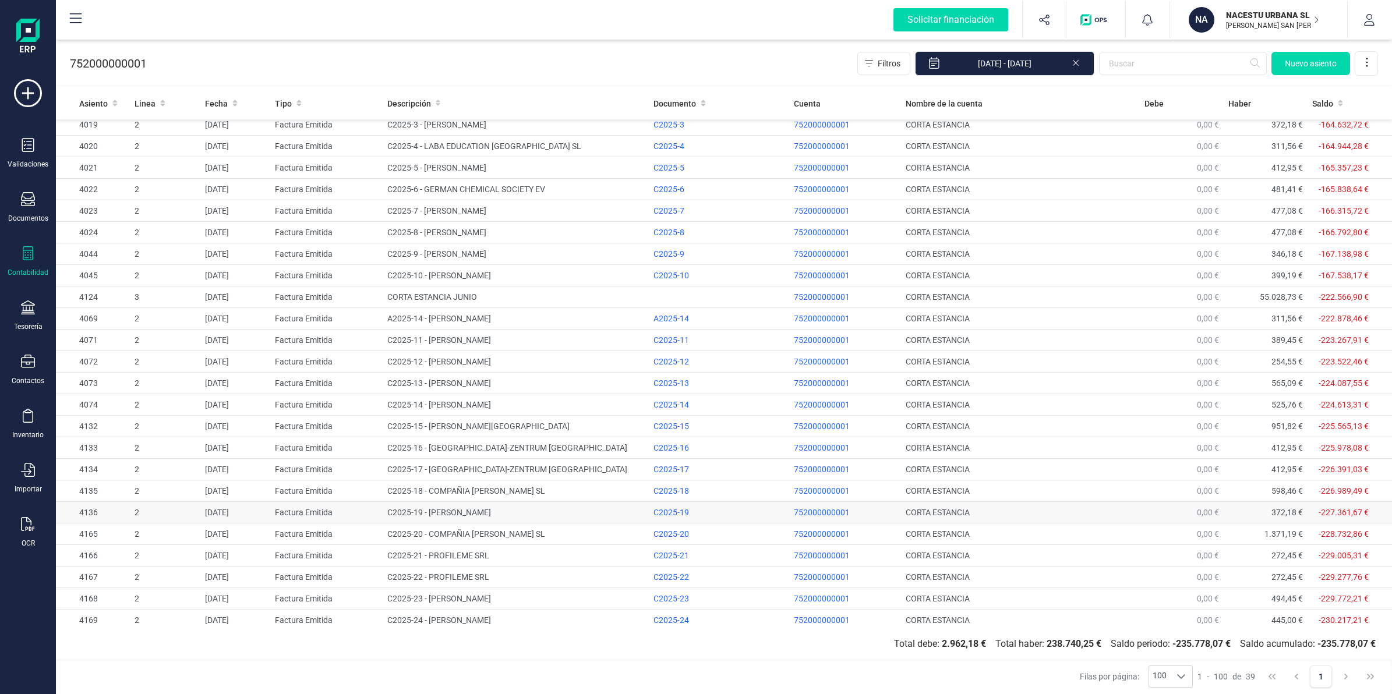
click at [832, 517] on span "752000000001" at bounding box center [822, 512] width 56 height 9
drag, startPoint x: 819, startPoint y: 517, endPoint x: 773, endPoint y: 70, distance: 449.6
click at [773, 70] on div "752000000001 Filtros [DATE] - [DATE] [GEOGRAPHIC_DATA]" at bounding box center [724, 61] width 1336 height 48
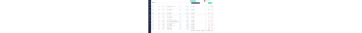
scroll to position [118, 0]
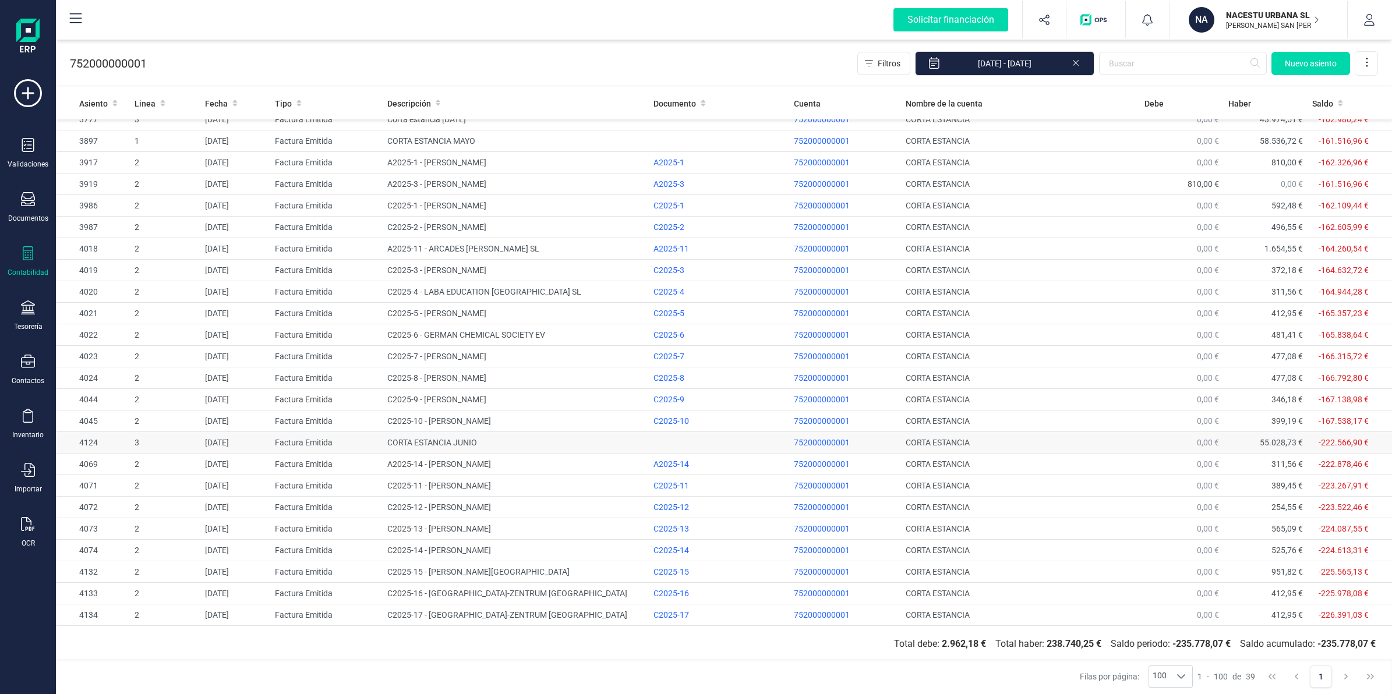
click at [568, 434] on td "CORTA ESTANCIA JUNIO" at bounding box center [516, 443] width 266 height 22
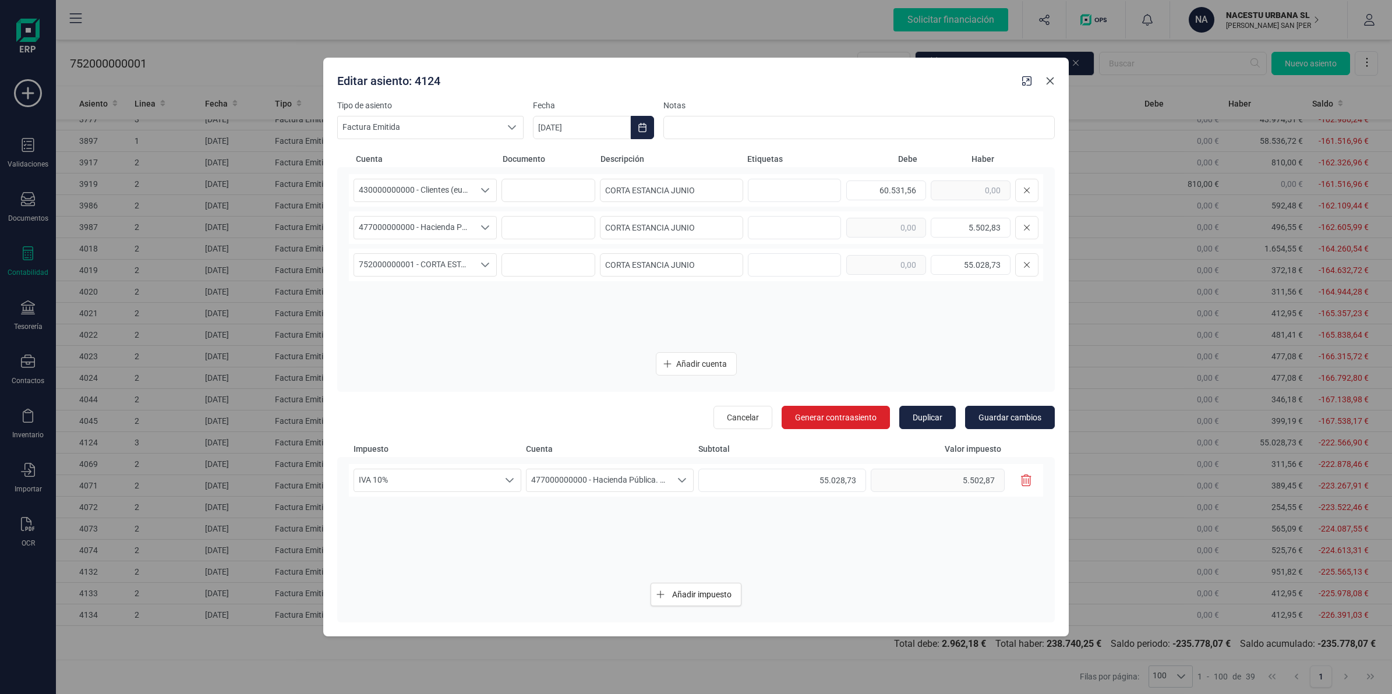
click at [1048, 83] on icon "button" at bounding box center [1049, 80] width 9 height 9
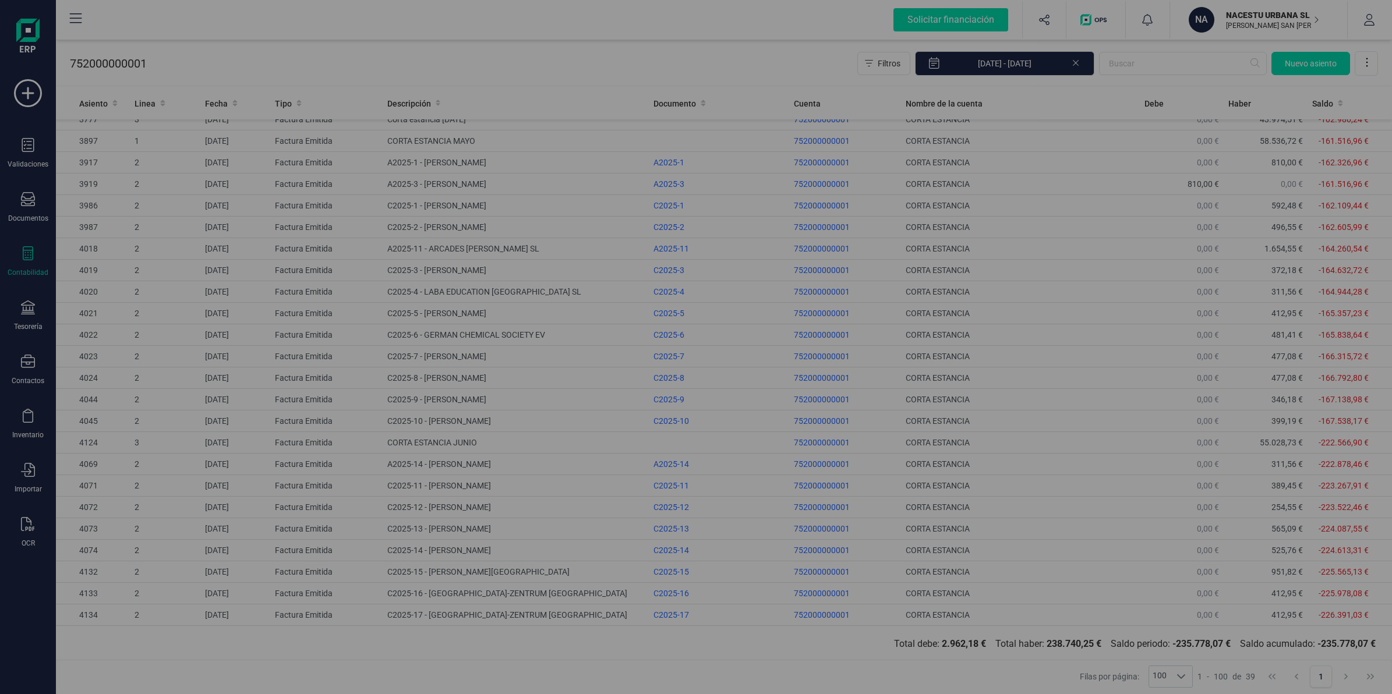
type input "[DATE]"
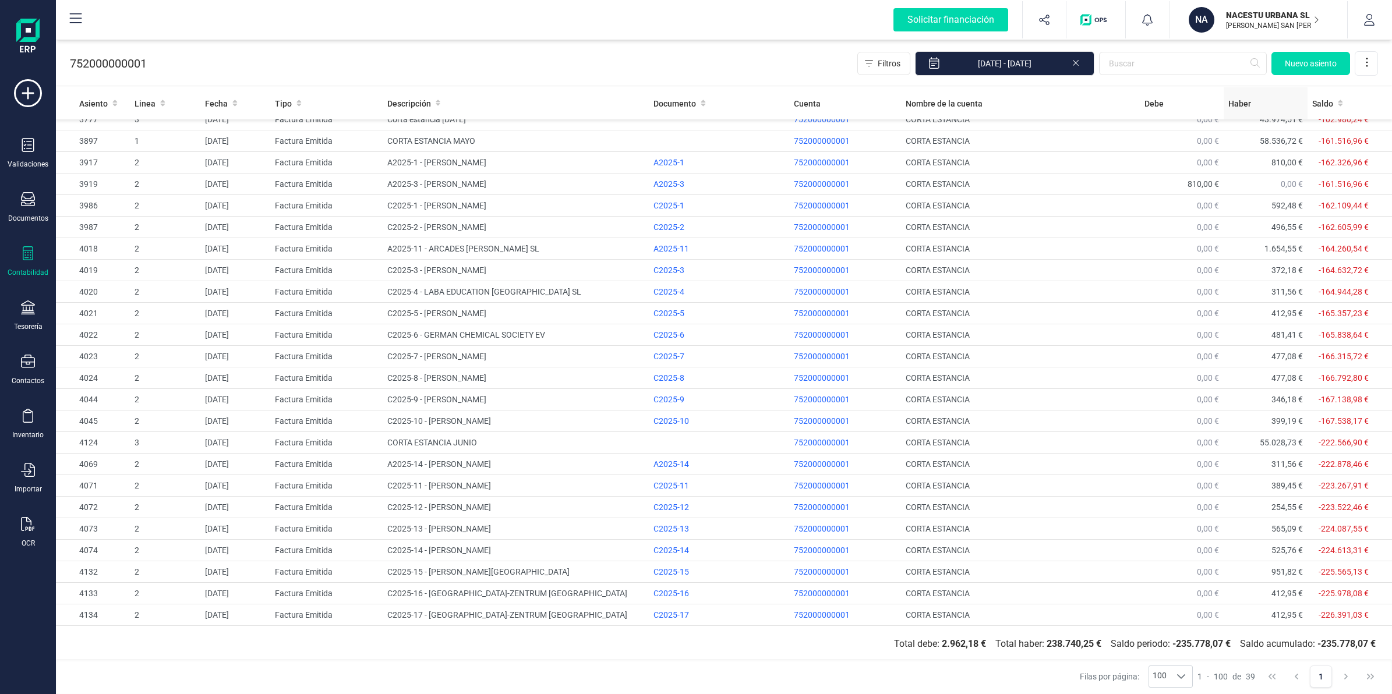
drag, startPoint x: 1297, startPoint y: 68, endPoint x: 1228, endPoint y: 91, distance: 72.9
click at [1297, 68] on span "Nuevo asiento" at bounding box center [1311, 64] width 52 height 12
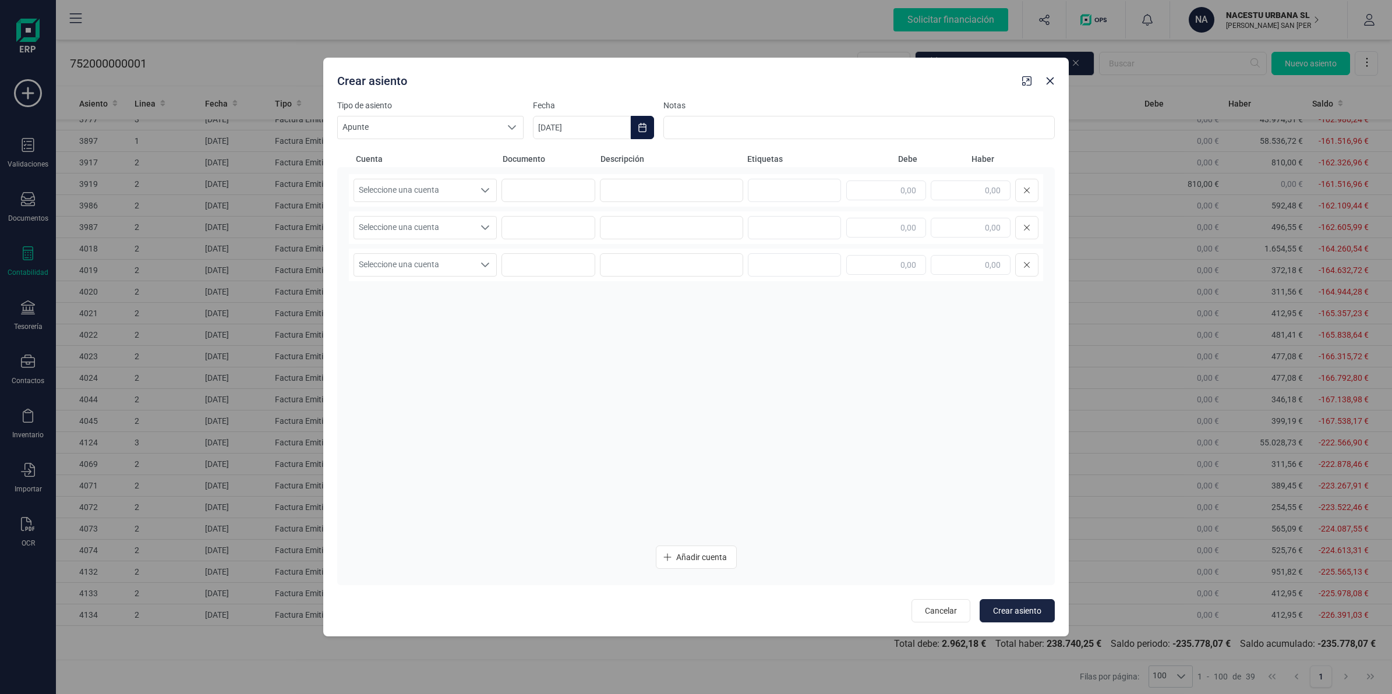
click at [642, 126] on icon "Choose Date" at bounding box center [642, 127] width 9 height 9
click at [557, 164] on icon "Previous Month" at bounding box center [556, 162] width 9 height 9
click at [698, 356] on span "31" at bounding box center [706, 360] width 23 height 23
type input "[DATE]"
click at [464, 186] on span "Seleccione una cuenta" at bounding box center [414, 190] width 120 height 22
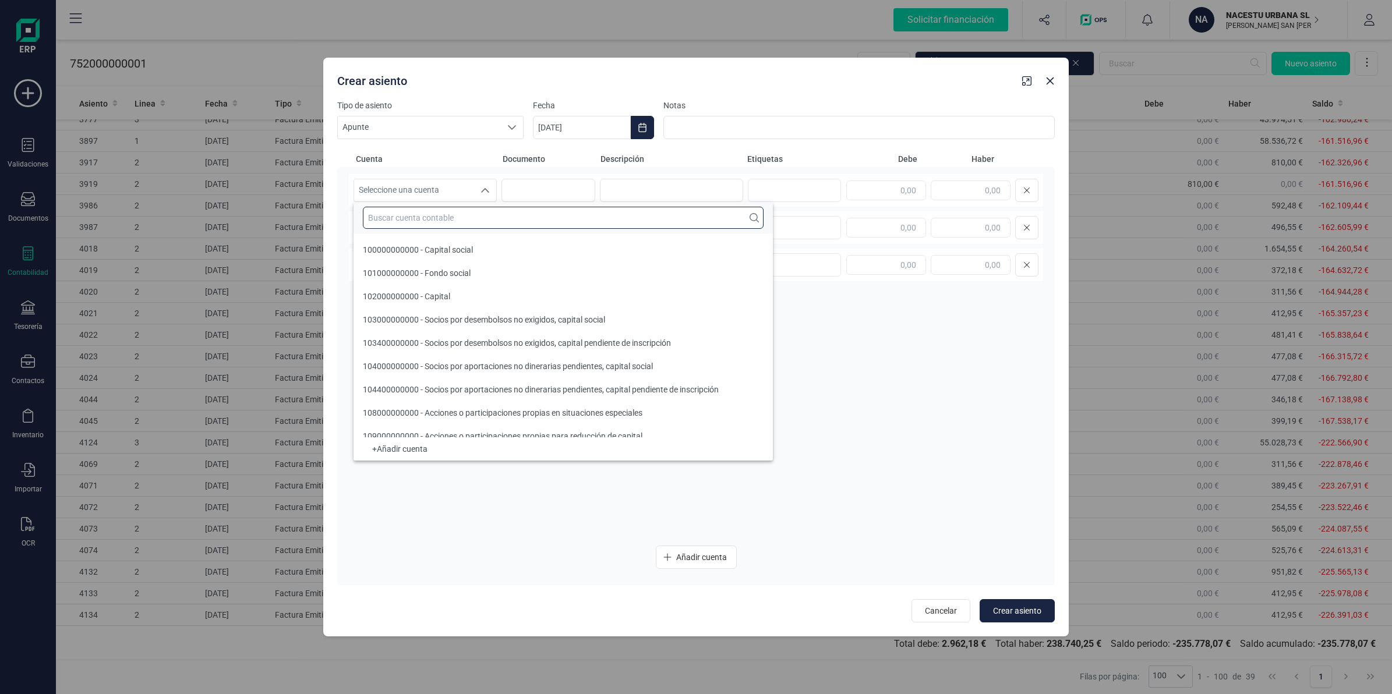
click at [441, 214] on input "text" at bounding box center [563, 218] width 401 height 22
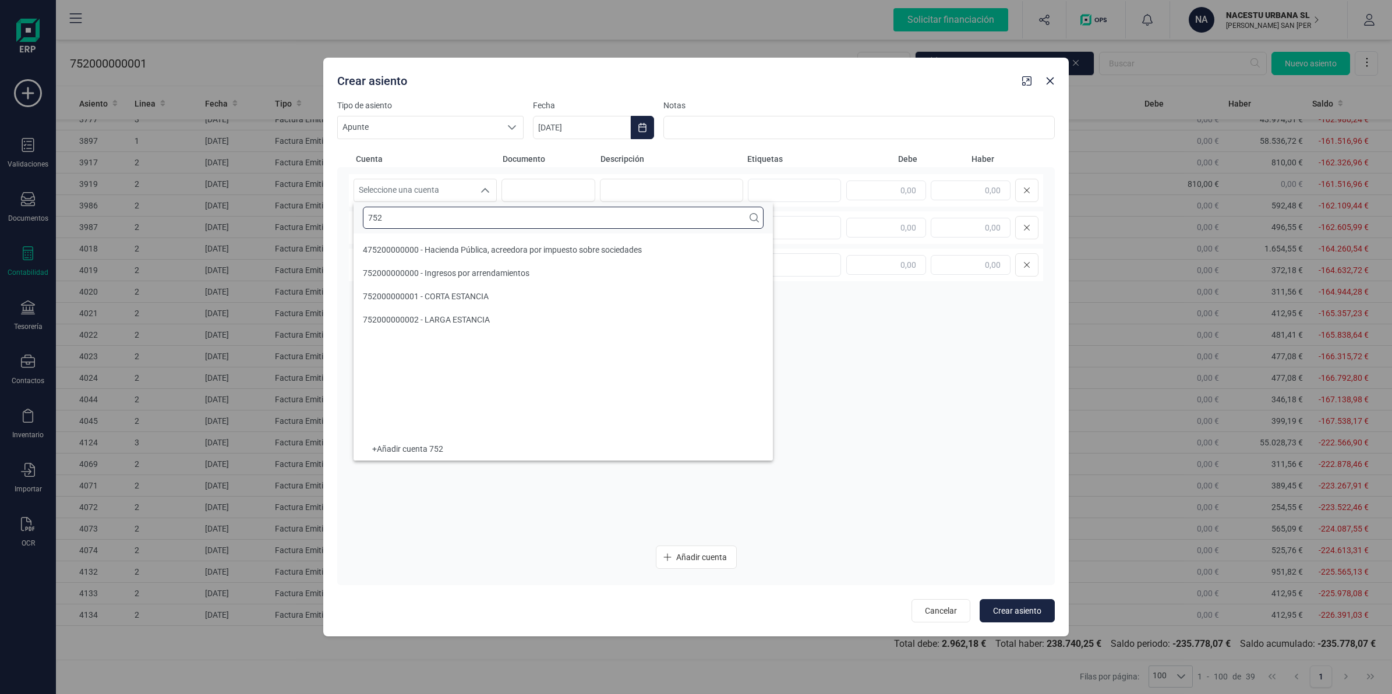
scroll to position [0, 0]
type input "752"
click at [408, 295] on span "752000000001 - CORTA ESTANCIA" at bounding box center [426, 296] width 126 height 9
drag, startPoint x: 665, startPoint y: 197, endPoint x: 673, endPoint y: 197, distance: 8.2
click at [665, 197] on input at bounding box center [671, 190] width 143 height 23
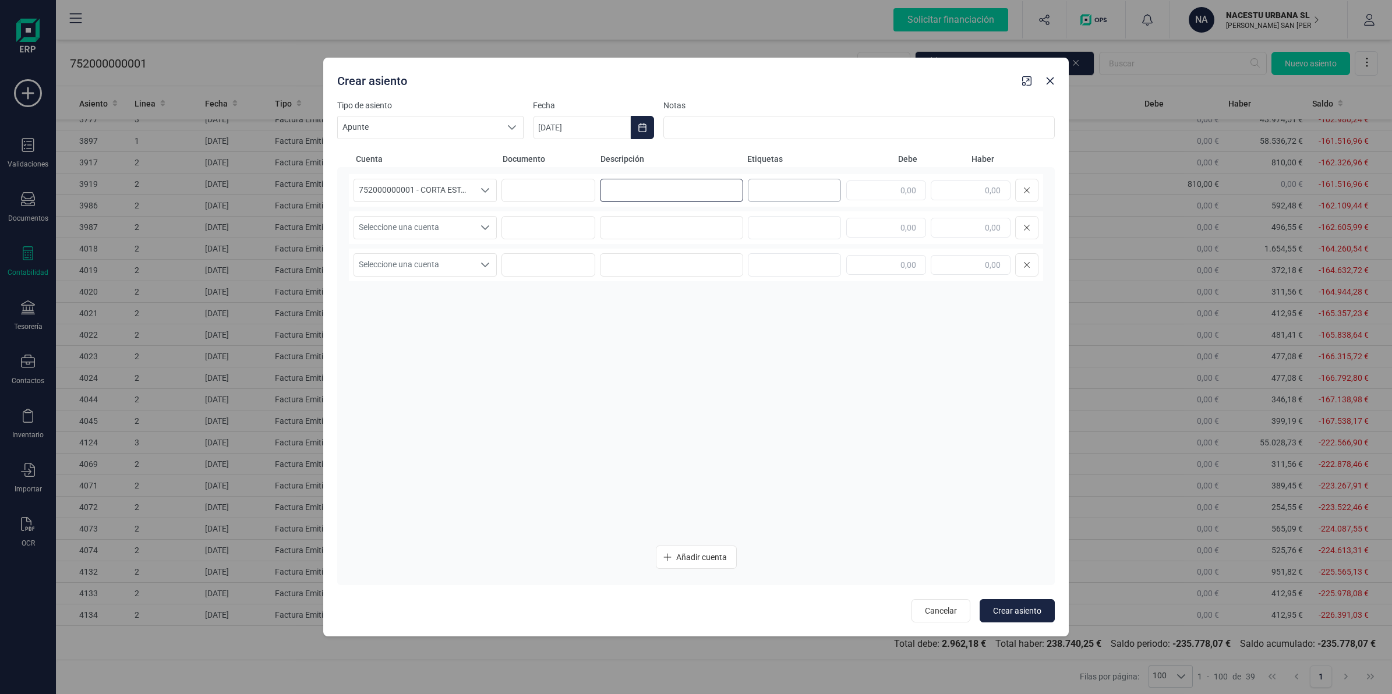
paste input "CORTA ESTANCIA JULIO"
type input "CORTA ESTANCIA JULIO"
click at [947, 196] on input "text" at bounding box center [971, 191] width 80 height 20
type input "38.719,41"
click at [387, 229] on span "Seleccione una cuenta" at bounding box center [414, 228] width 120 height 22
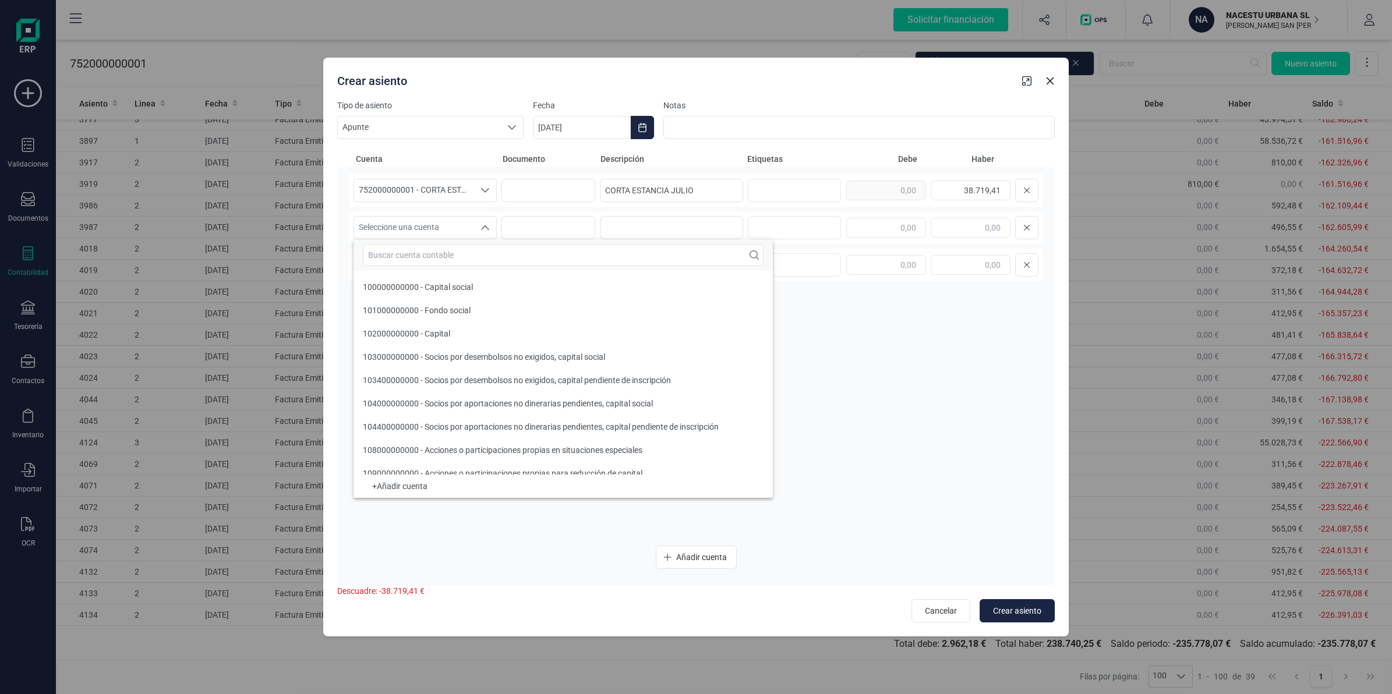
click at [395, 268] on div at bounding box center [562, 254] width 419 height 31
click at [386, 260] on input "text" at bounding box center [563, 255] width 401 height 22
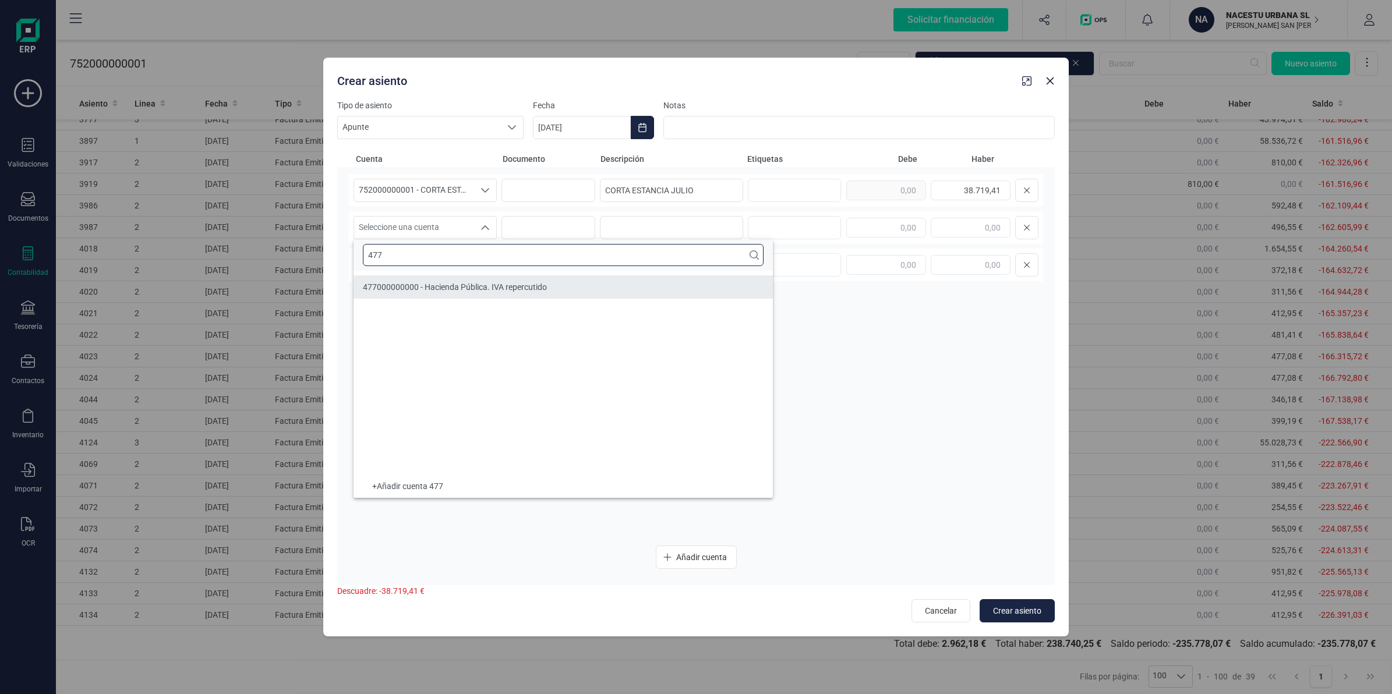
type input "477"
click at [388, 278] on li "477000000000 - Hacienda Pública. IVA repercutido" at bounding box center [562, 286] width 419 height 23
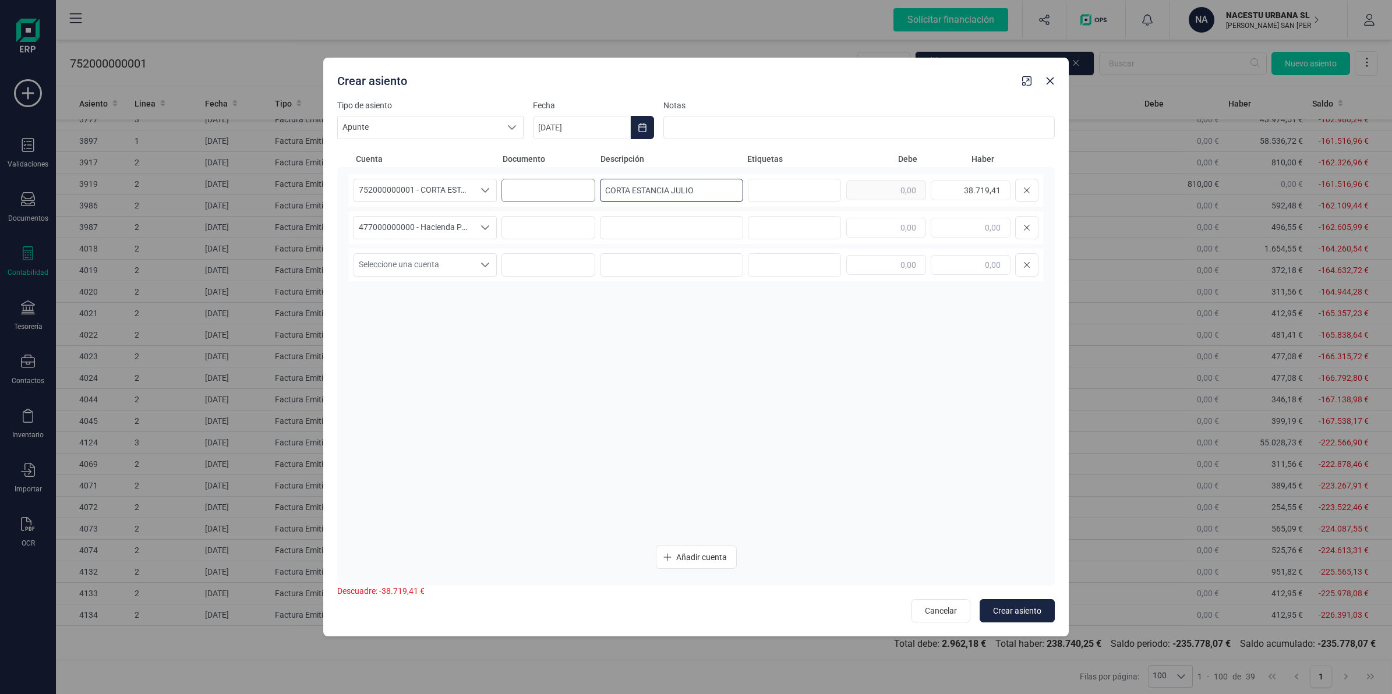
drag, startPoint x: 714, startPoint y: 190, endPoint x: 536, endPoint y: 185, distance: 178.3
click at [536, 185] on div "752000000001 - CORTA ESTANCIA 752000000001 - CORTA ESTANCIA 752000000001 - CORT…" at bounding box center [696, 190] width 694 height 33
drag, startPoint x: 600, startPoint y: 219, endPoint x: 610, endPoint y: 220, distance: 9.9
click at [603, 219] on input at bounding box center [671, 227] width 143 height 23
paste input "CORTA ESTANCIA JULIO"
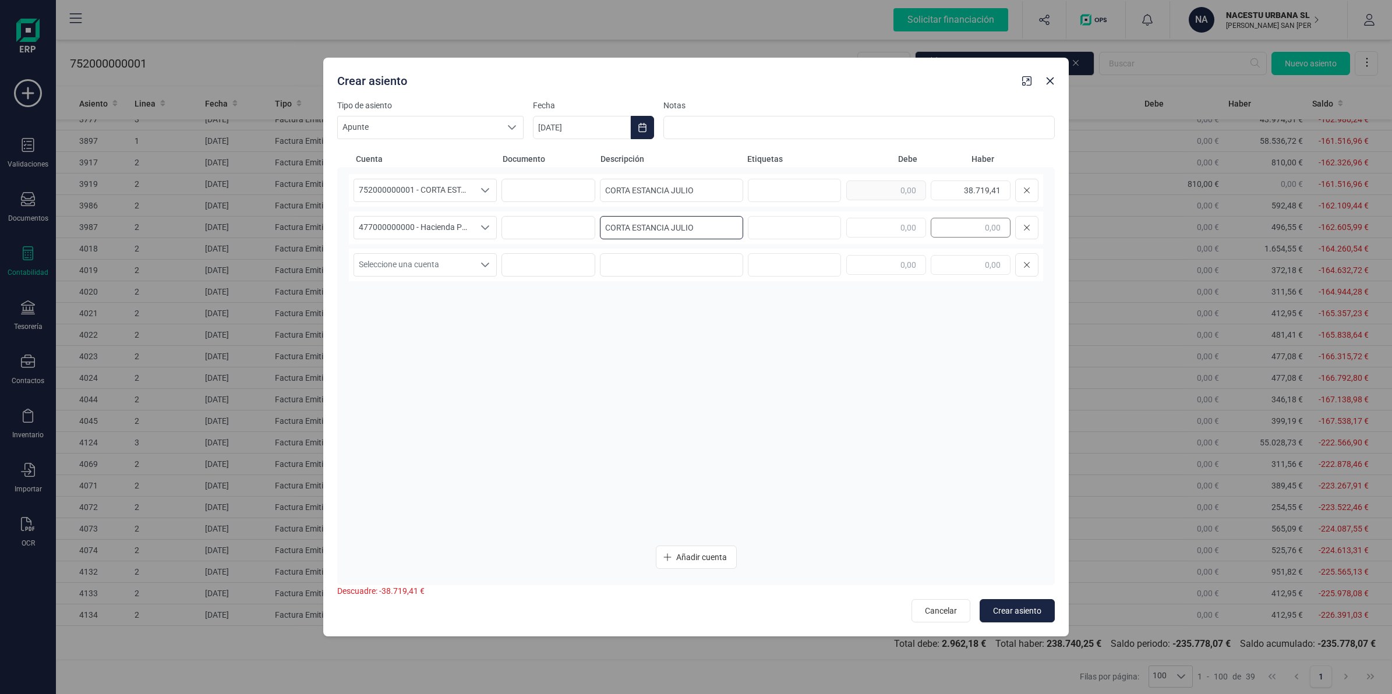
type input "CORTA ESTANCIA JULIO"
click at [945, 223] on input "text" at bounding box center [971, 228] width 80 height 20
type input "3.871,94"
click at [373, 259] on span "Seleccione una cuenta" at bounding box center [414, 265] width 120 height 22
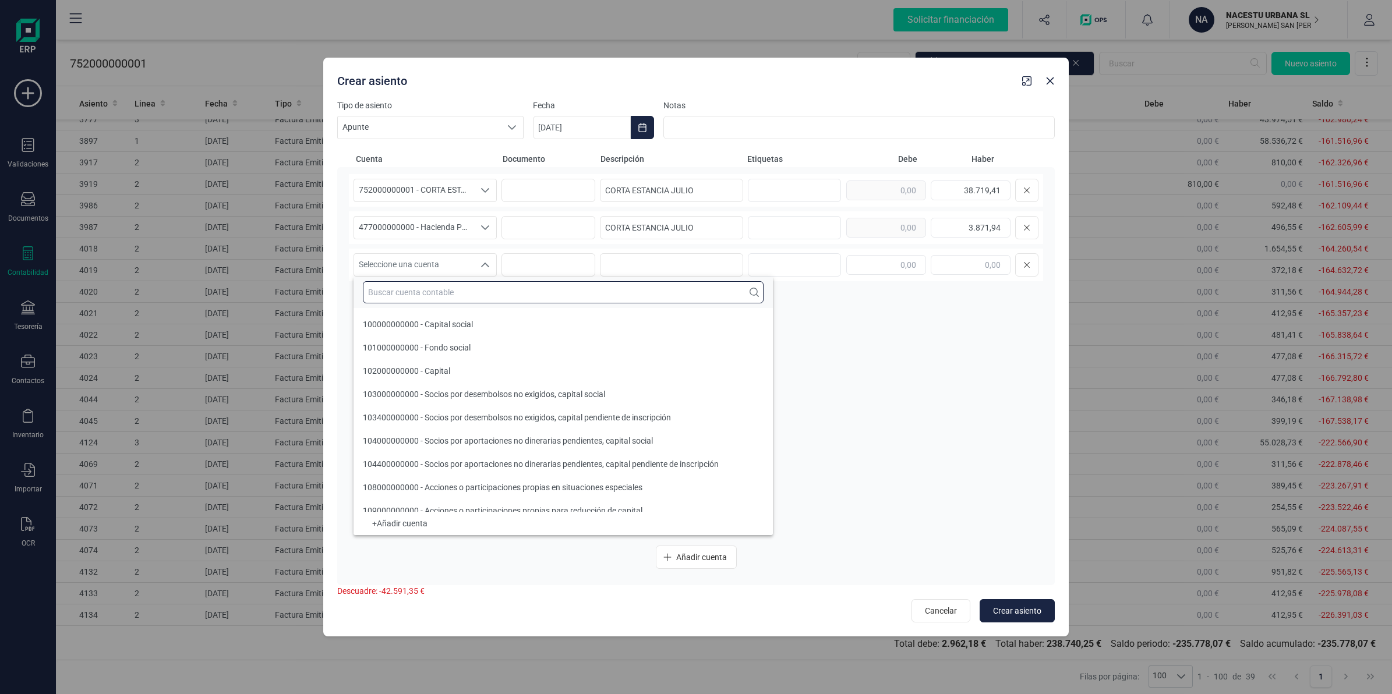
click at [391, 288] on input "text" at bounding box center [563, 292] width 401 height 22
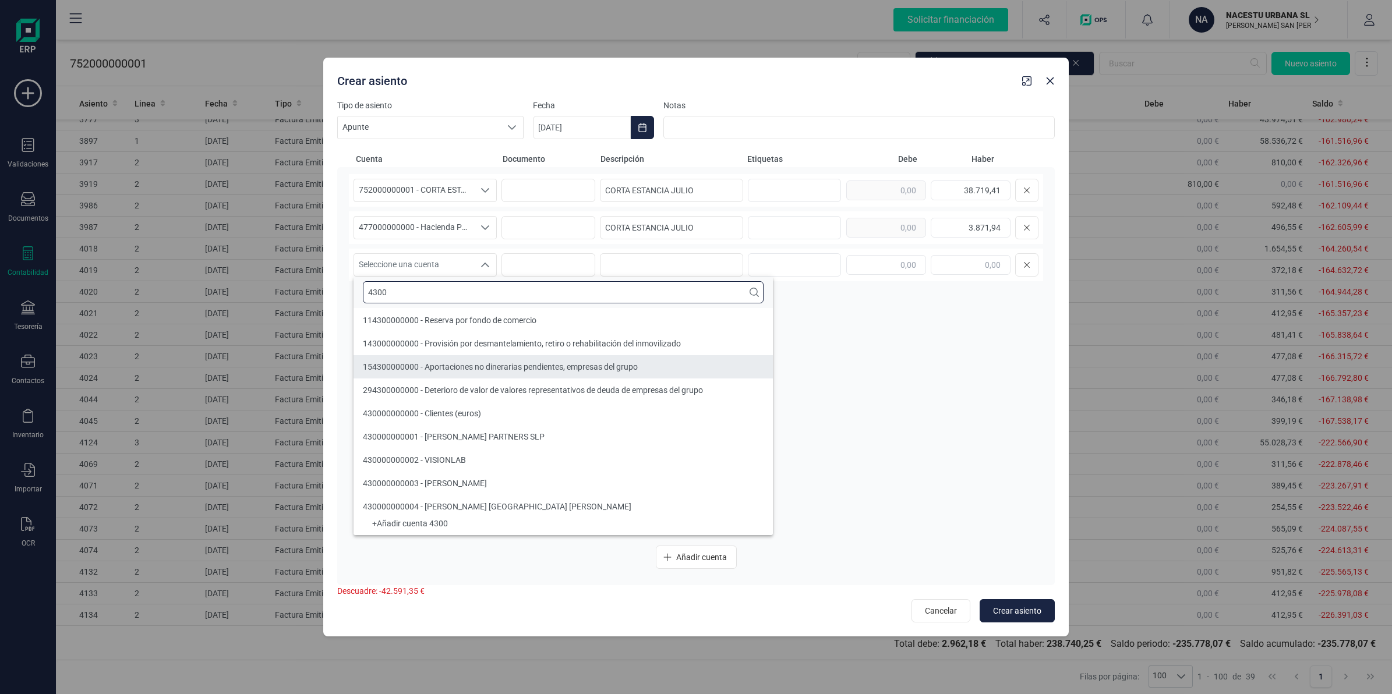
type input "4300"
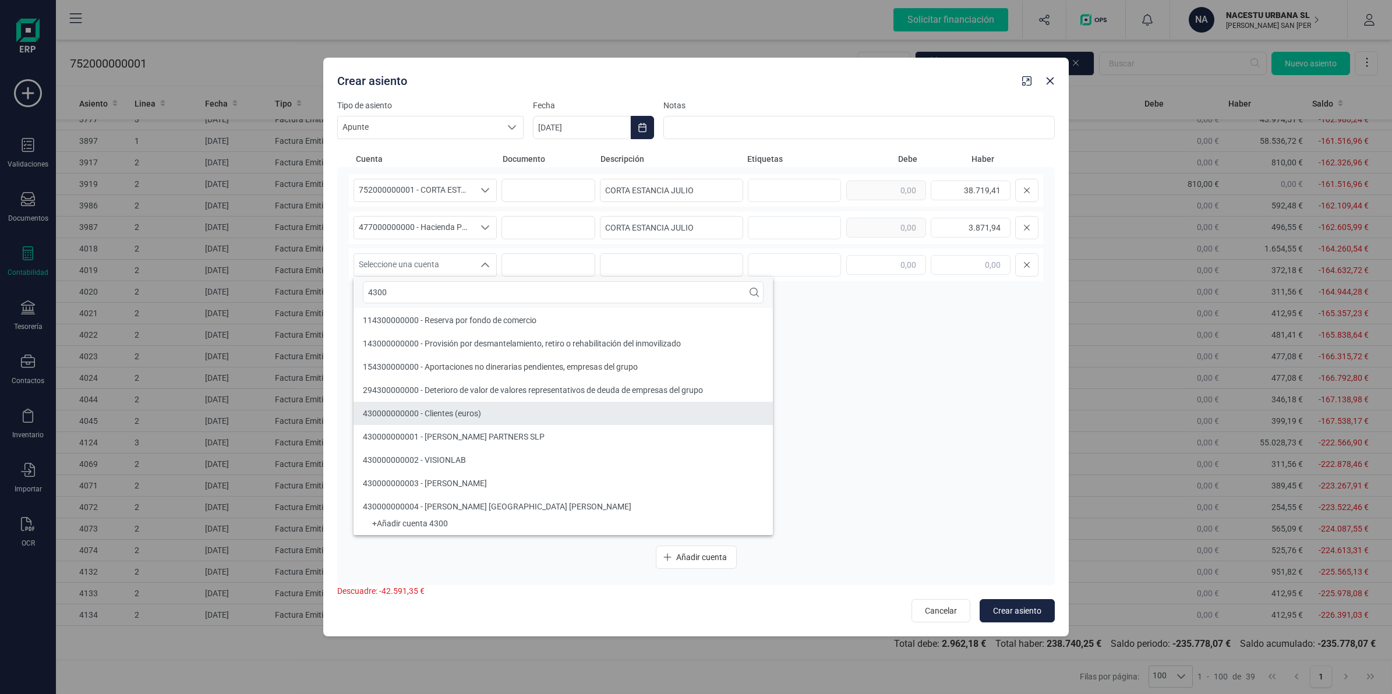
click at [479, 409] on span "430000000000 - Clientes (euros)" at bounding box center [422, 413] width 118 height 9
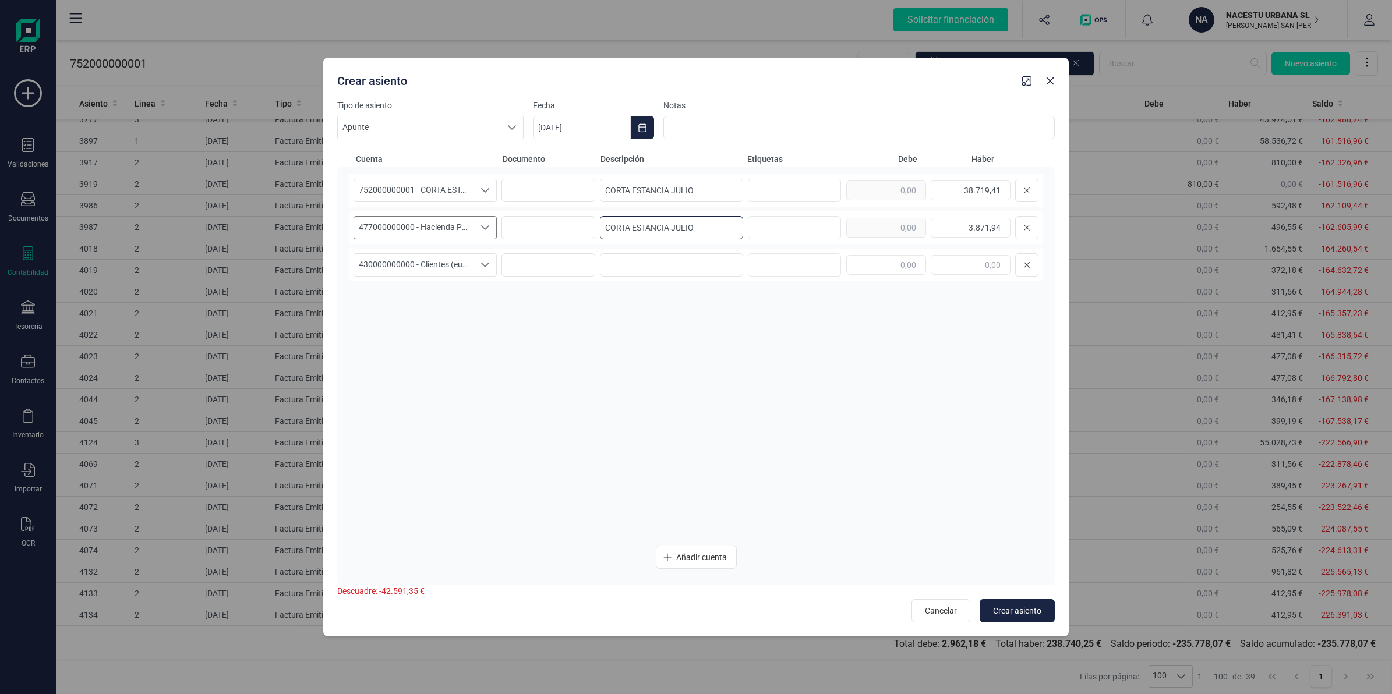
drag, startPoint x: 709, startPoint y: 227, endPoint x: 423, endPoint y: 226, distance: 285.4
click at [424, 226] on div "477000000000 - Hacienda Pública. IVA repercutido 477000000000 - Hacienda Públic…" at bounding box center [696, 227] width 694 height 33
click at [648, 250] on div "430000000000 - Clientes (euros) 430000000000 - Clientes (euros) 430000000000 - …" at bounding box center [696, 265] width 694 height 33
click at [630, 273] on input at bounding box center [671, 264] width 143 height 23
paste input "CORTA ESTANCIA JULIO"
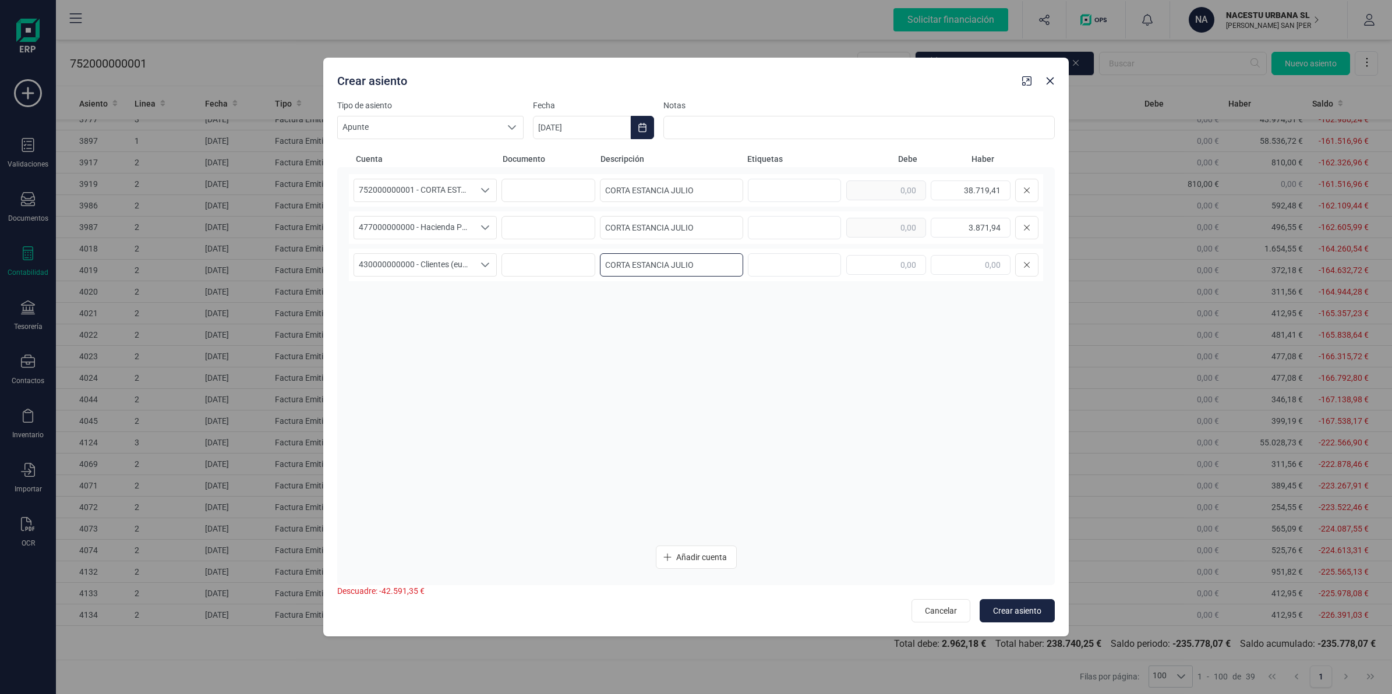
type input "CORTA ESTANCIA JULIO"
click at [876, 277] on div at bounding box center [942, 264] width 192 height 23
click at [883, 266] on input "text" at bounding box center [886, 265] width 80 height 20
type input "42.591,35"
click at [1012, 609] on span "Crear asiento" at bounding box center [1017, 611] width 48 height 12
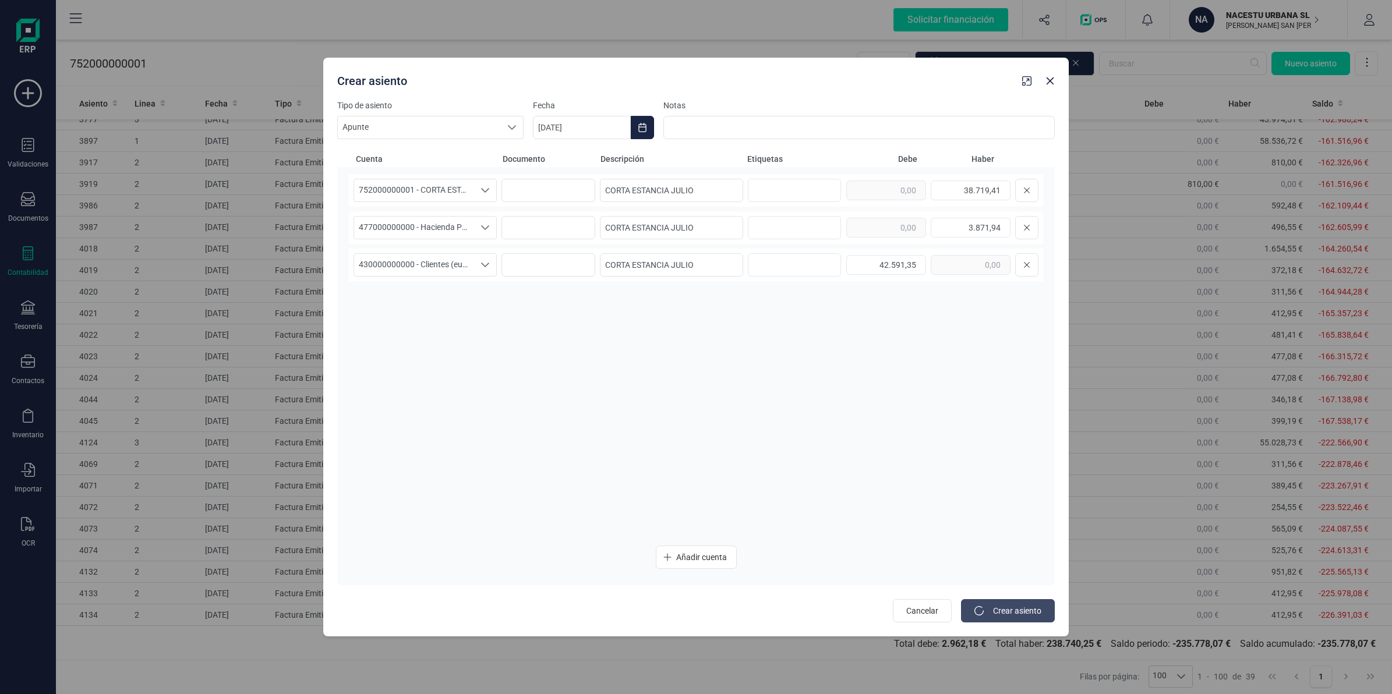
type input "[DATE]"
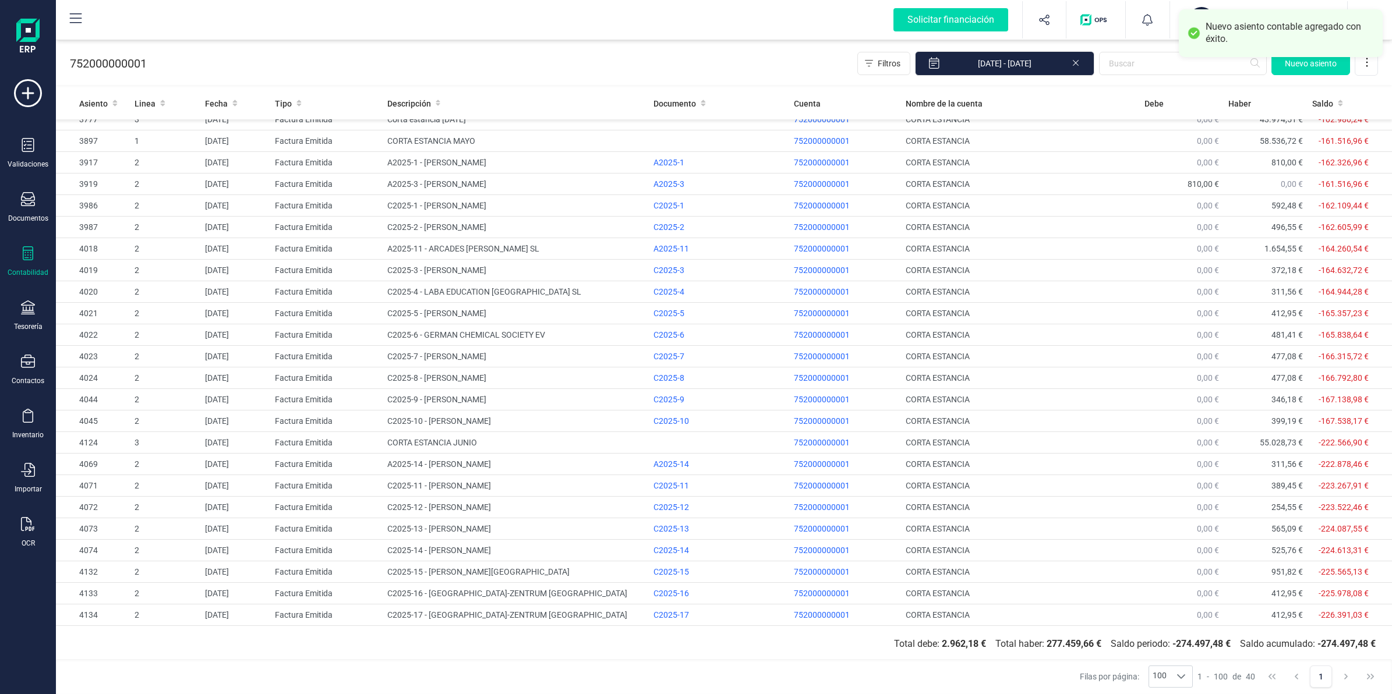
click at [20, 281] on div "Validaciones Documentos Documentos Presupuestos Pedidos Albaranes Facturas Fact…" at bounding box center [28, 318] width 47 height 478
click at [37, 248] on div "Contabilidad" at bounding box center [28, 261] width 47 height 31
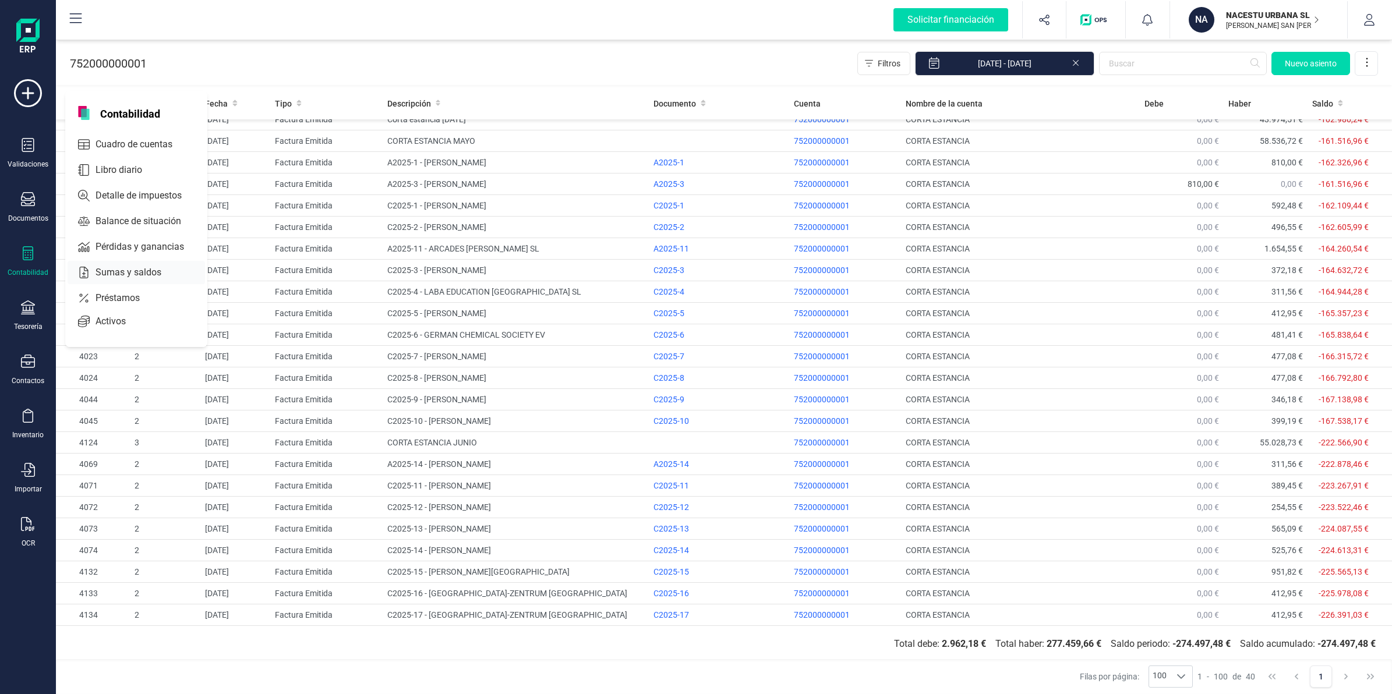
click at [122, 274] on span "Sumas y saldos" at bounding box center [136, 273] width 91 height 14
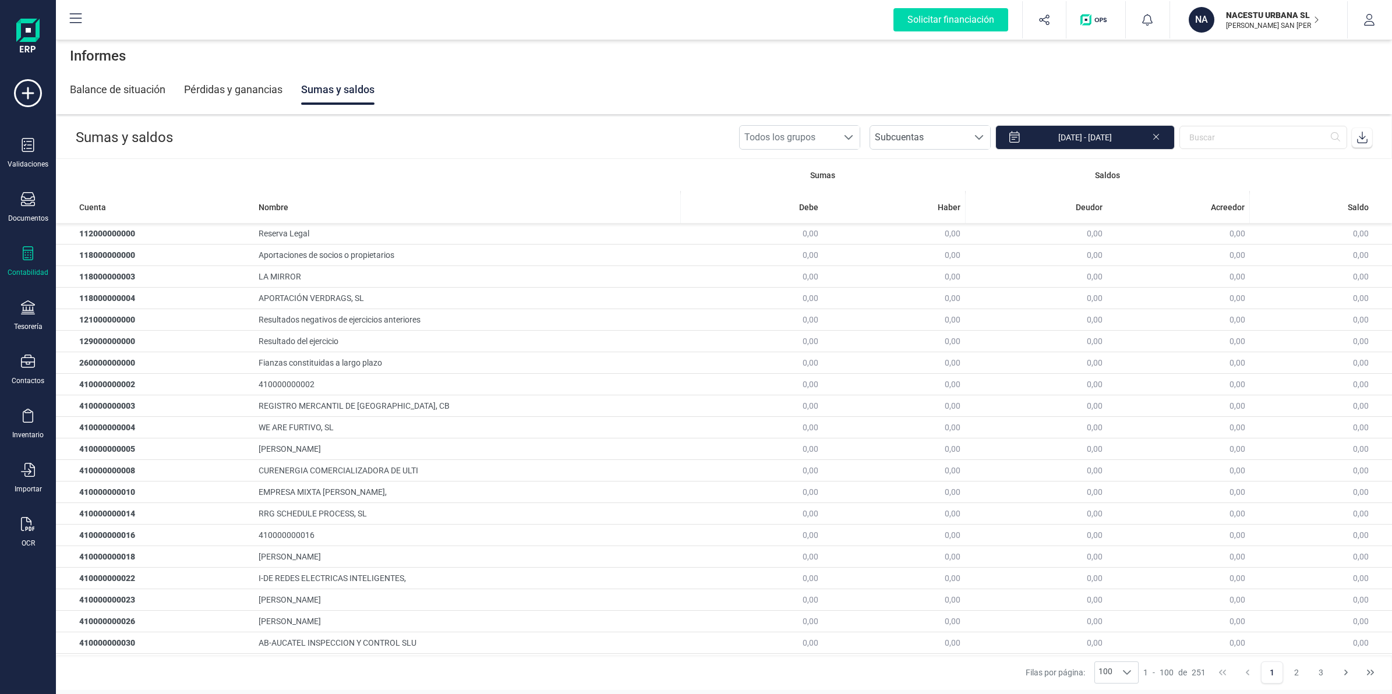
click at [1363, 136] on icon at bounding box center [1362, 138] width 12 height 12
click at [237, 90] on div "Pérdidas y ganancias" at bounding box center [233, 90] width 98 height 30
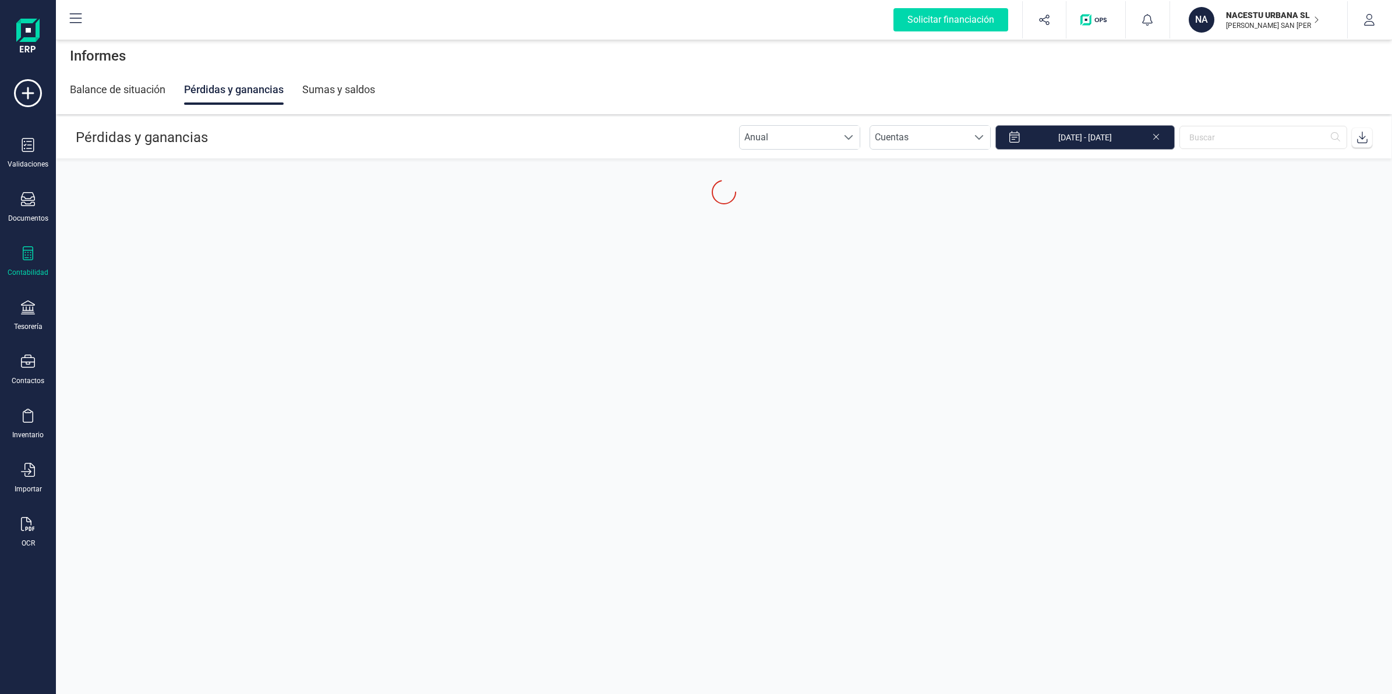
click at [1064, 131] on input "[DATE] - [DATE]" at bounding box center [1084, 137] width 179 height 24
click at [1055, 164] on div "[DATE]" at bounding box center [1055, 168] width 43 height 19
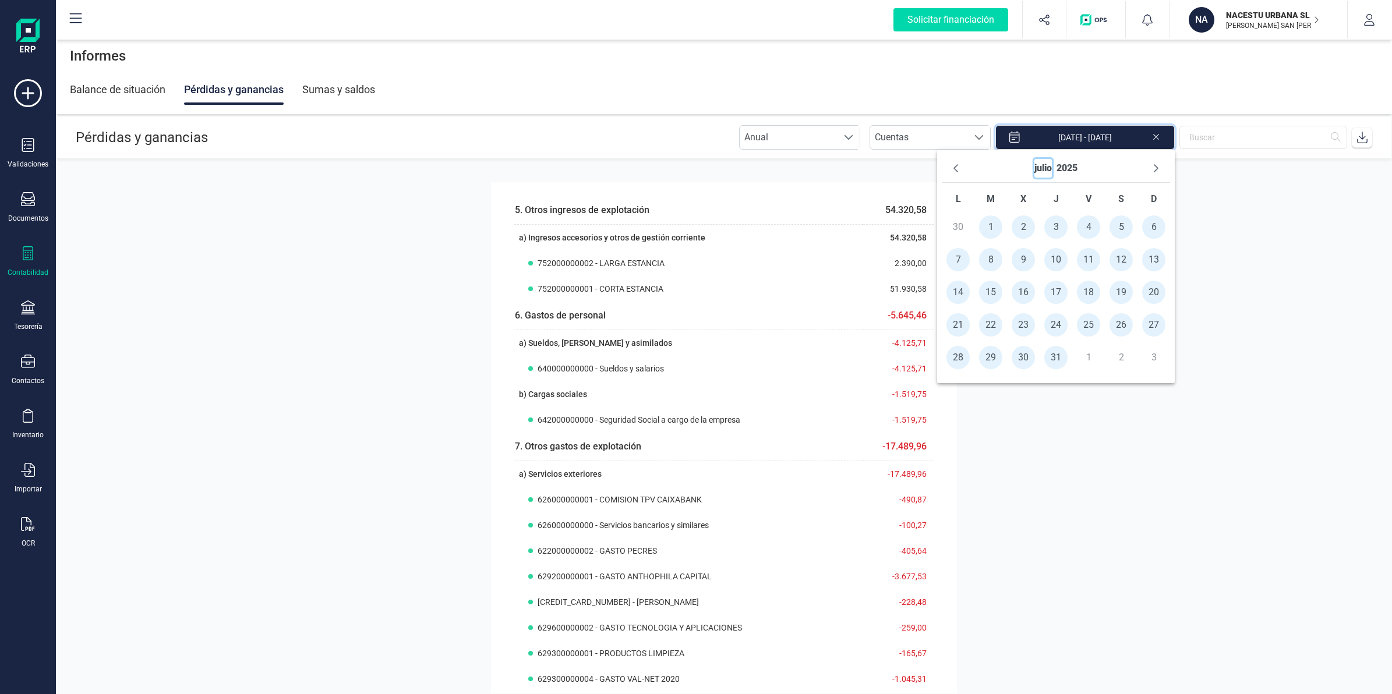
click at [1041, 171] on button "julio" at bounding box center [1042, 168] width 17 height 19
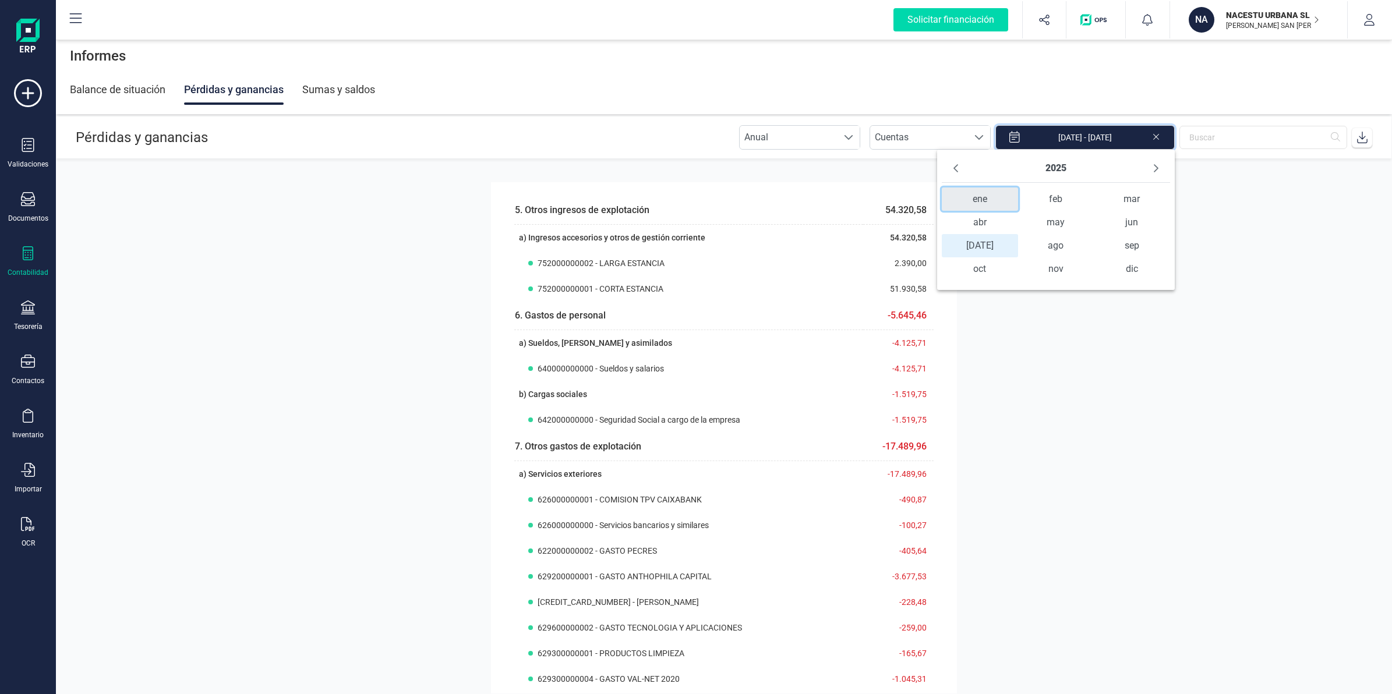
click at [980, 190] on span "ene" at bounding box center [980, 199] width 76 height 23
click at [1017, 225] on span "1" at bounding box center [1023, 226] width 23 height 23
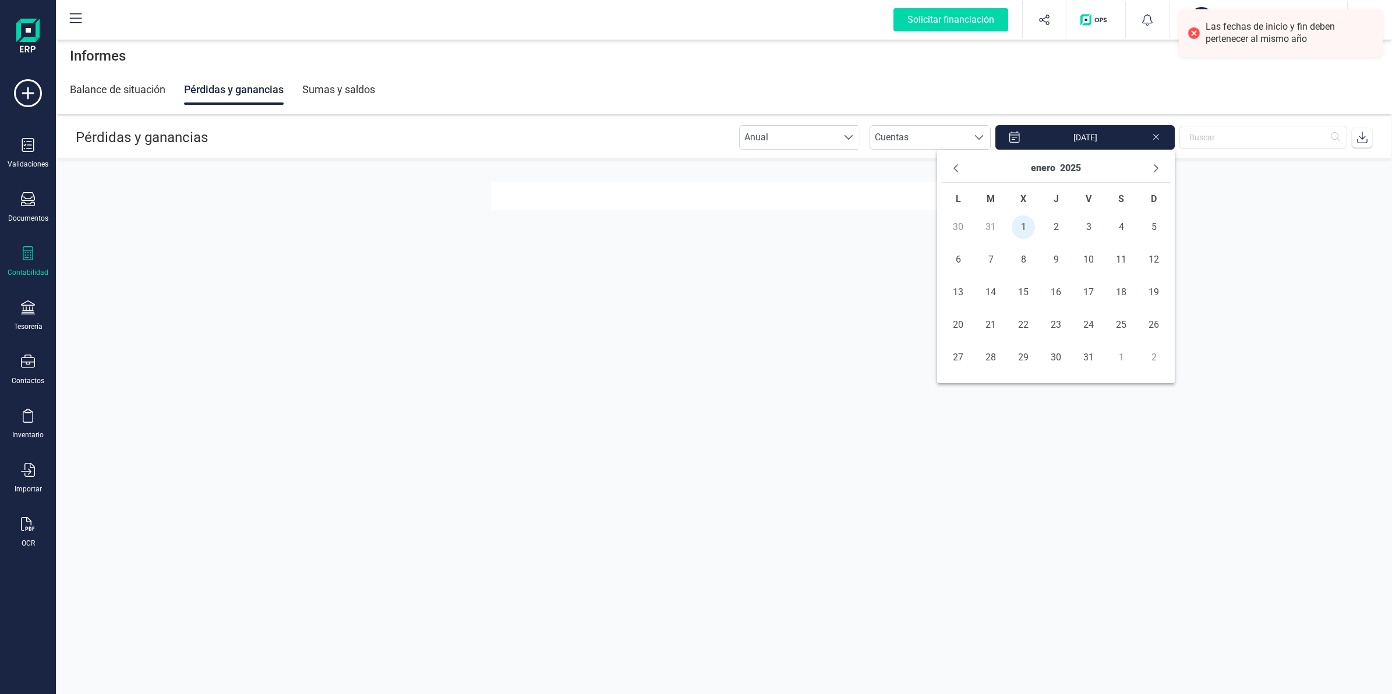
click at [1059, 140] on input "[DATE]" at bounding box center [1084, 137] width 179 height 24
click at [1060, 169] on button "2025" at bounding box center [1070, 168] width 21 height 19
click at [1079, 246] on span "2025 2025" at bounding box center [1113, 245] width 114 height 23
click at [1000, 242] on span "[DATE]" at bounding box center [980, 245] width 76 height 23
click at [1060, 363] on span "31" at bounding box center [1055, 357] width 23 height 23
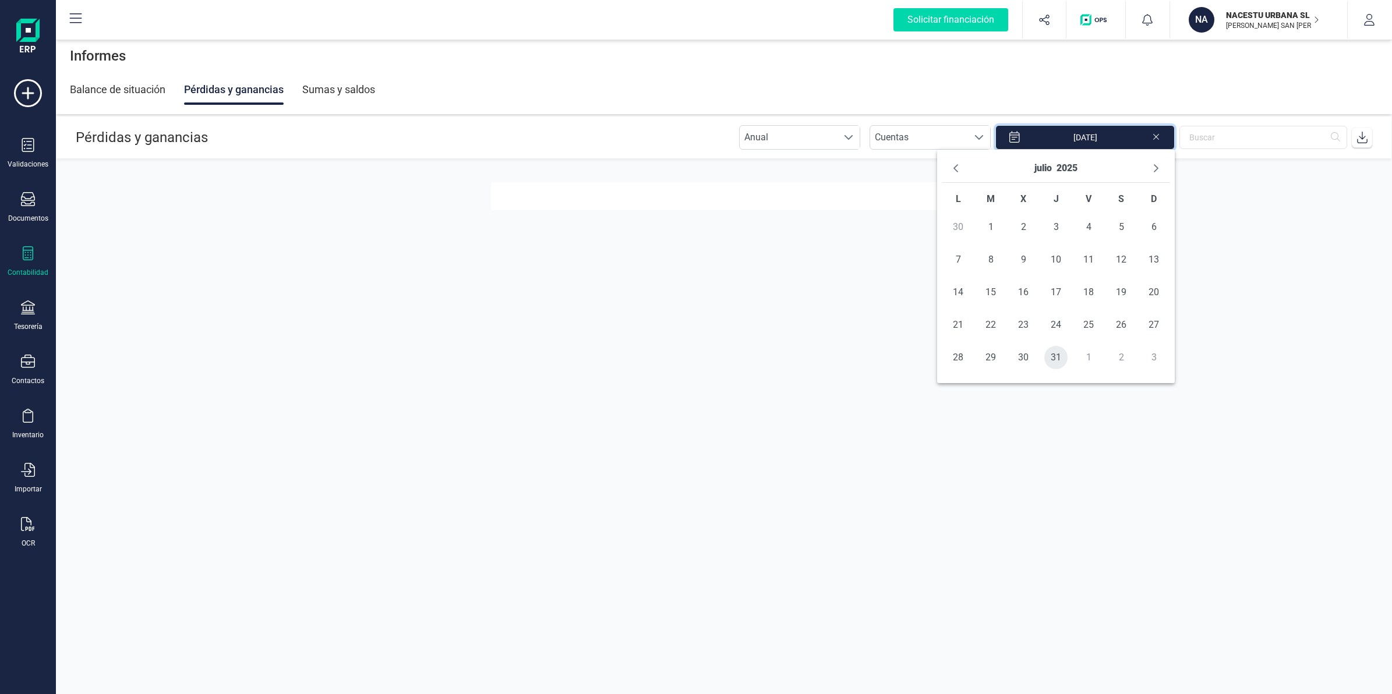
type input "[DATE] - [DATE]"
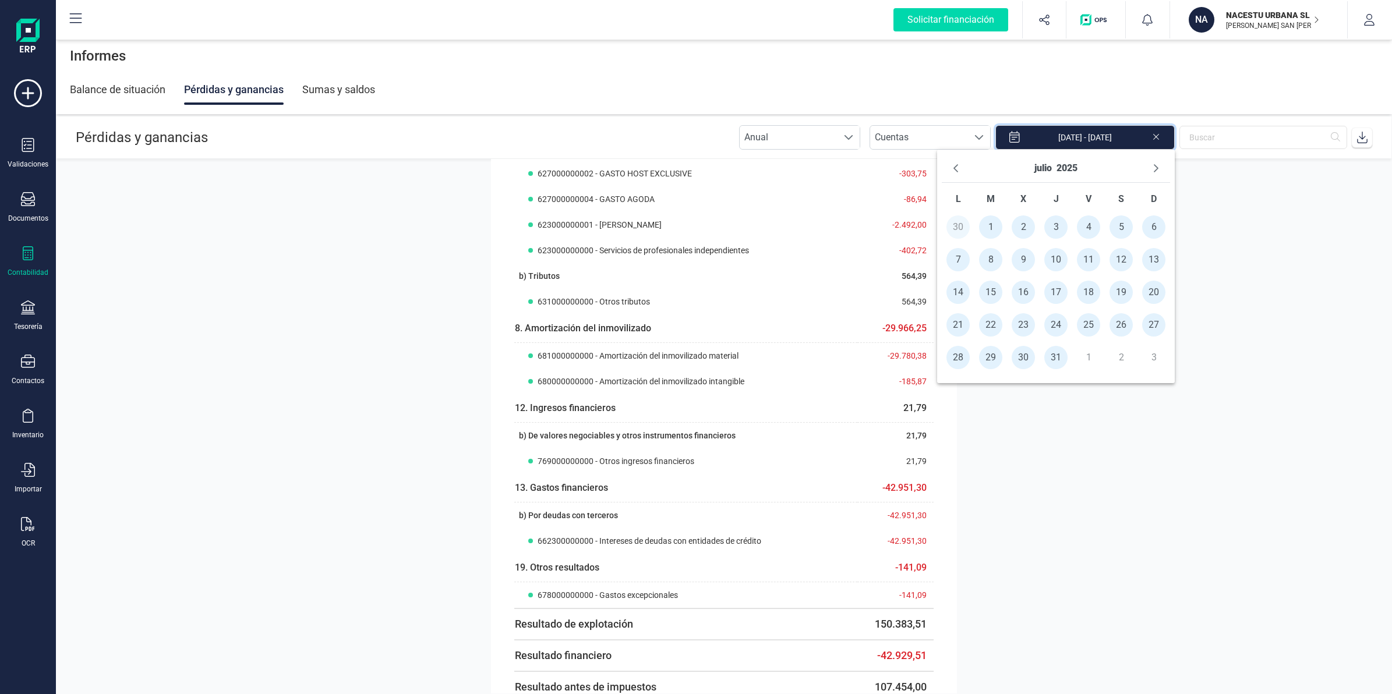
scroll to position [1080, 0]
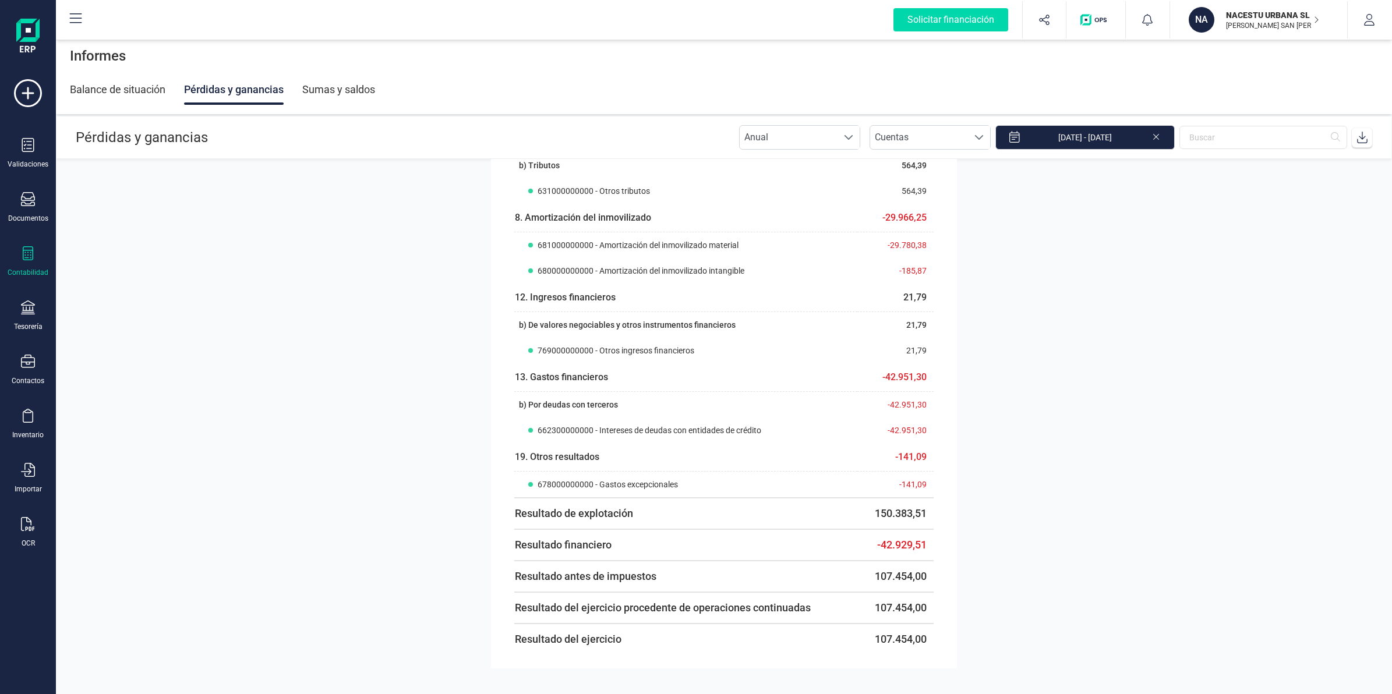
click at [1242, 19] on p "NACESTU URBANA SL" at bounding box center [1272, 15] width 93 height 12
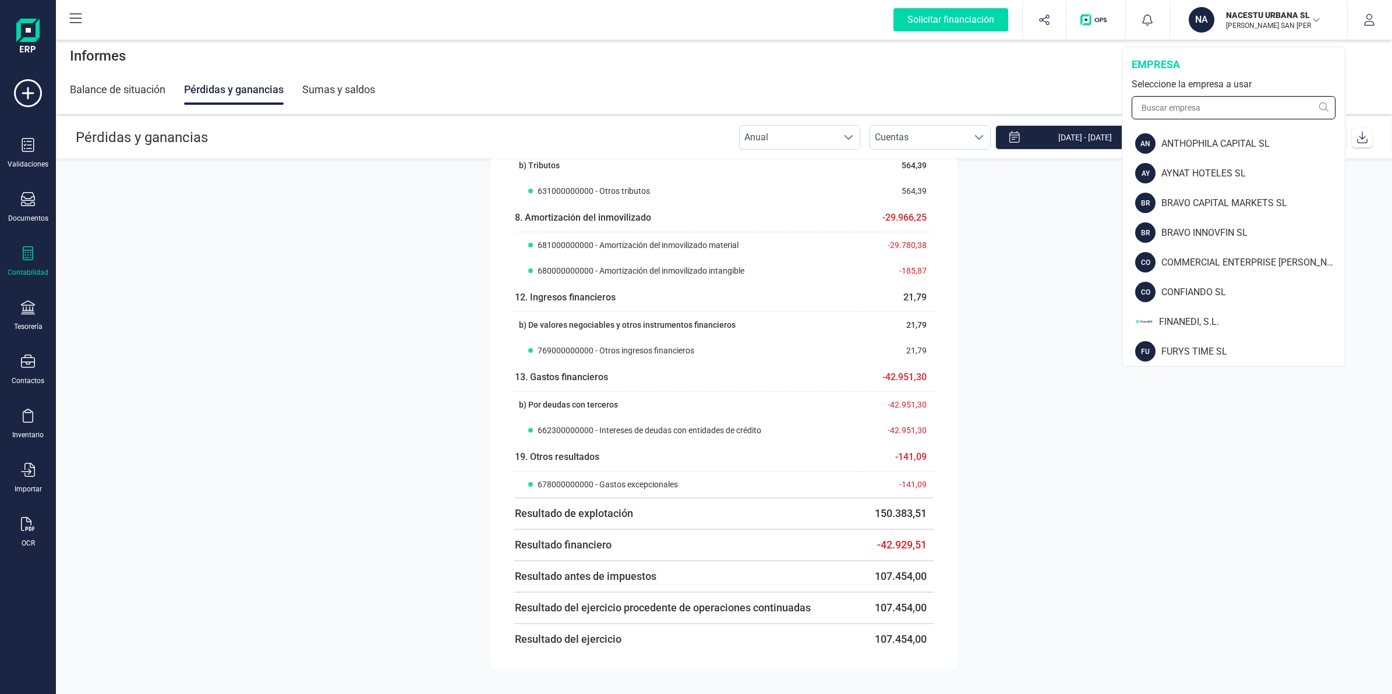
click at [1203, 112] on input "text" at bounding box center [1234, 107] width 204 height 23
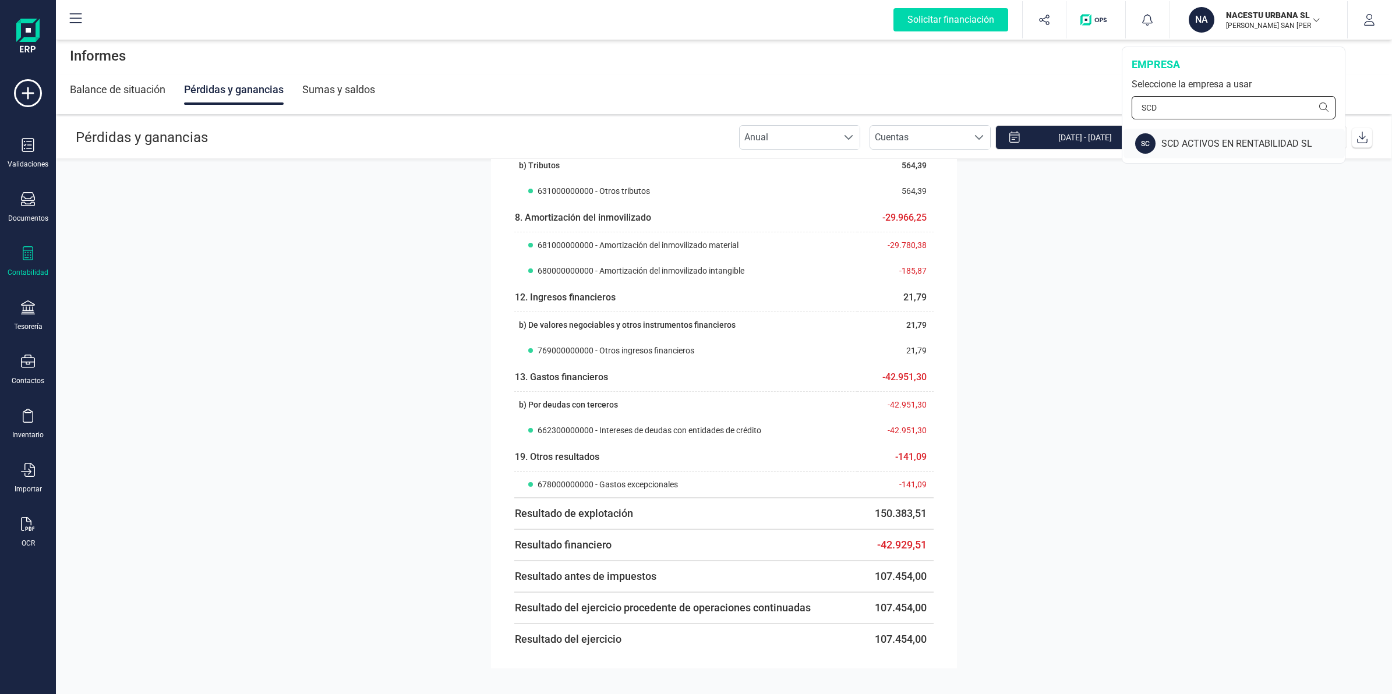
type input "SCD"
click at [1197, 135] on div "SC SCD ACTIVOS EN RENTABILIDAD SL" at bounding box center [1233, 144] width 221 height 30
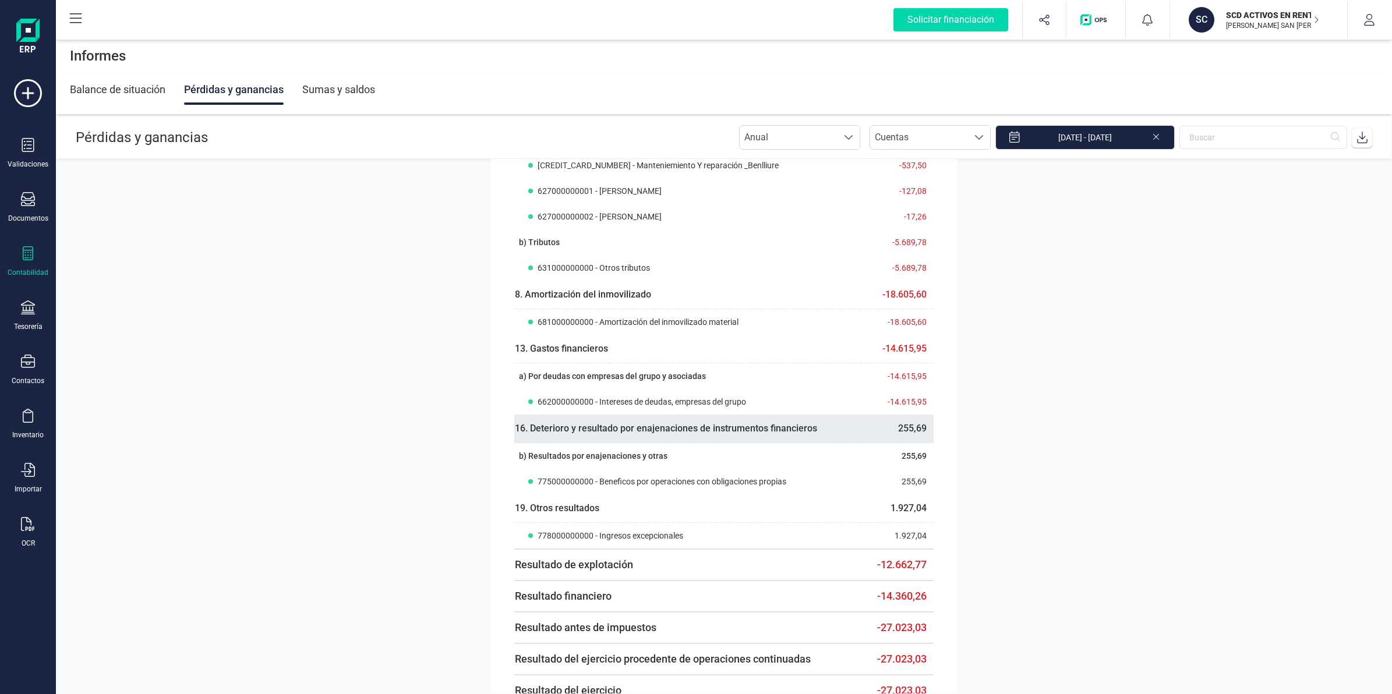
scroll to position [539, 0]
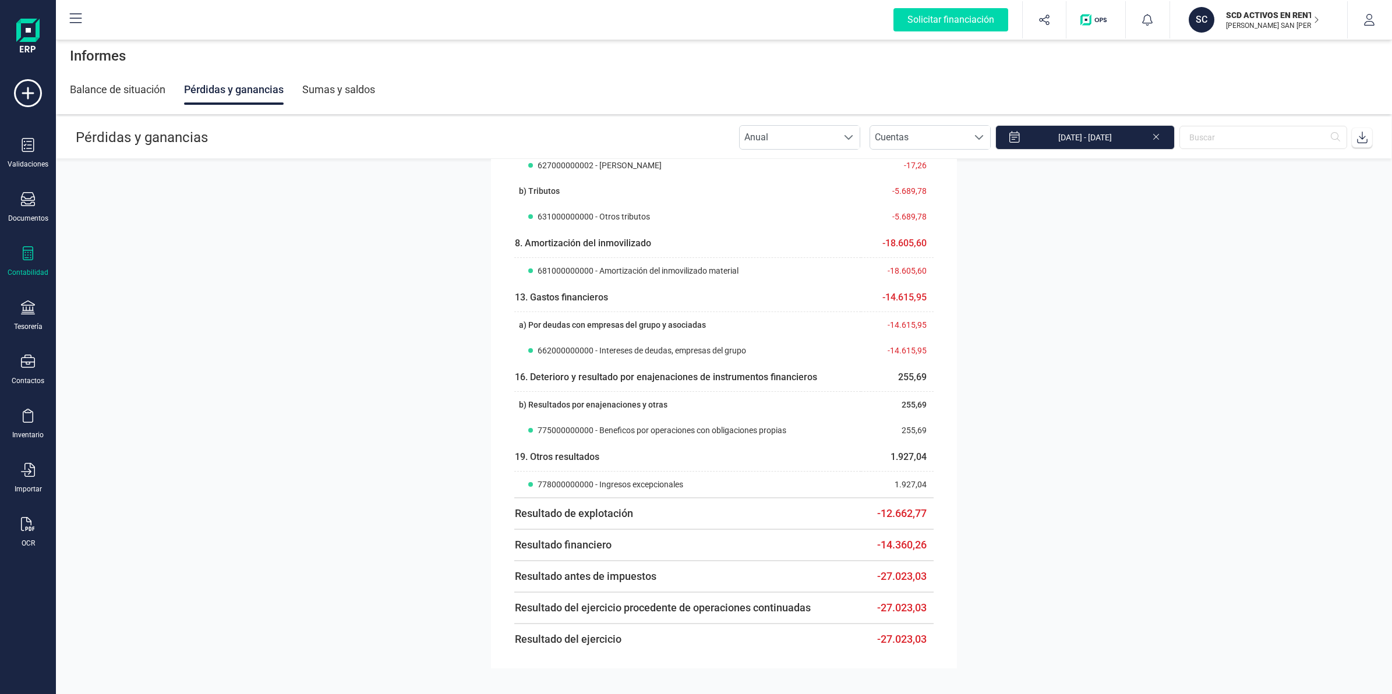
click at [1279, 21] on p "[PERSON_NAME] SAN [PERSON_NAME]" at bounding box center [1272, 25] width 93 height 9
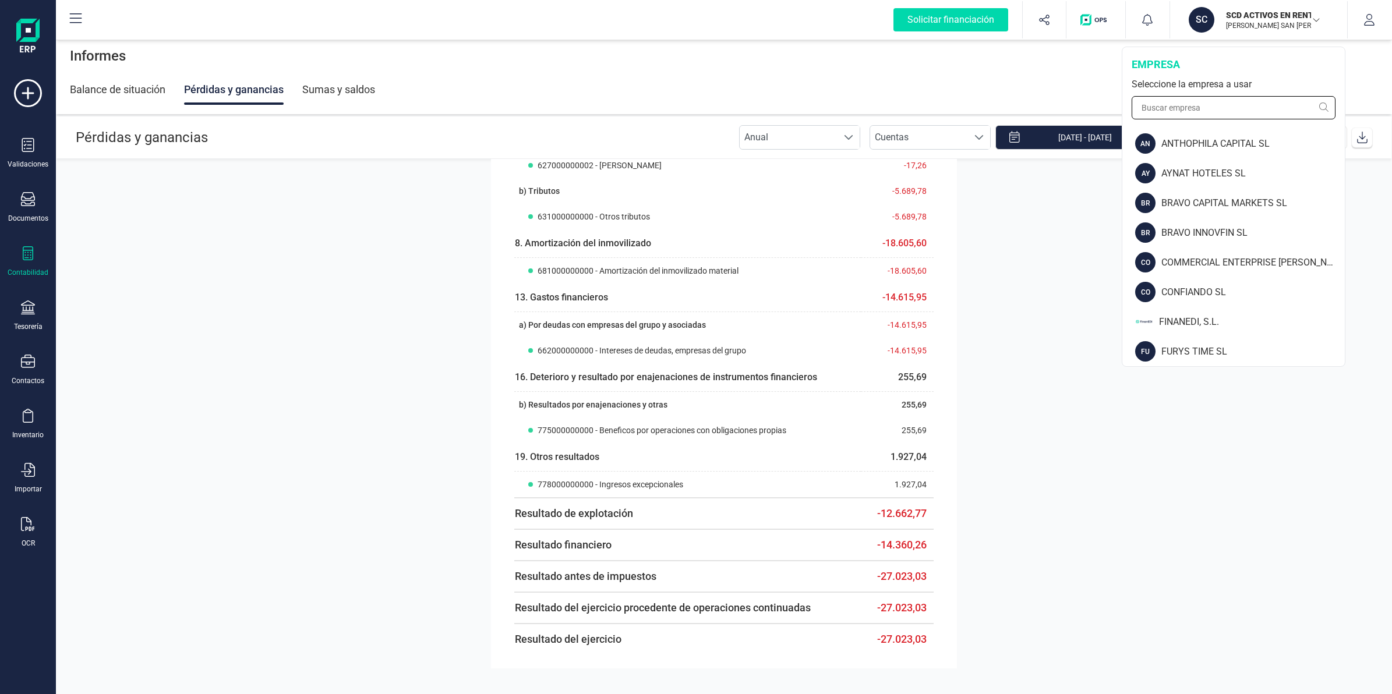
click at [1250, 112] on input "text" at bounding box center [1234, 107] width 204 height 23
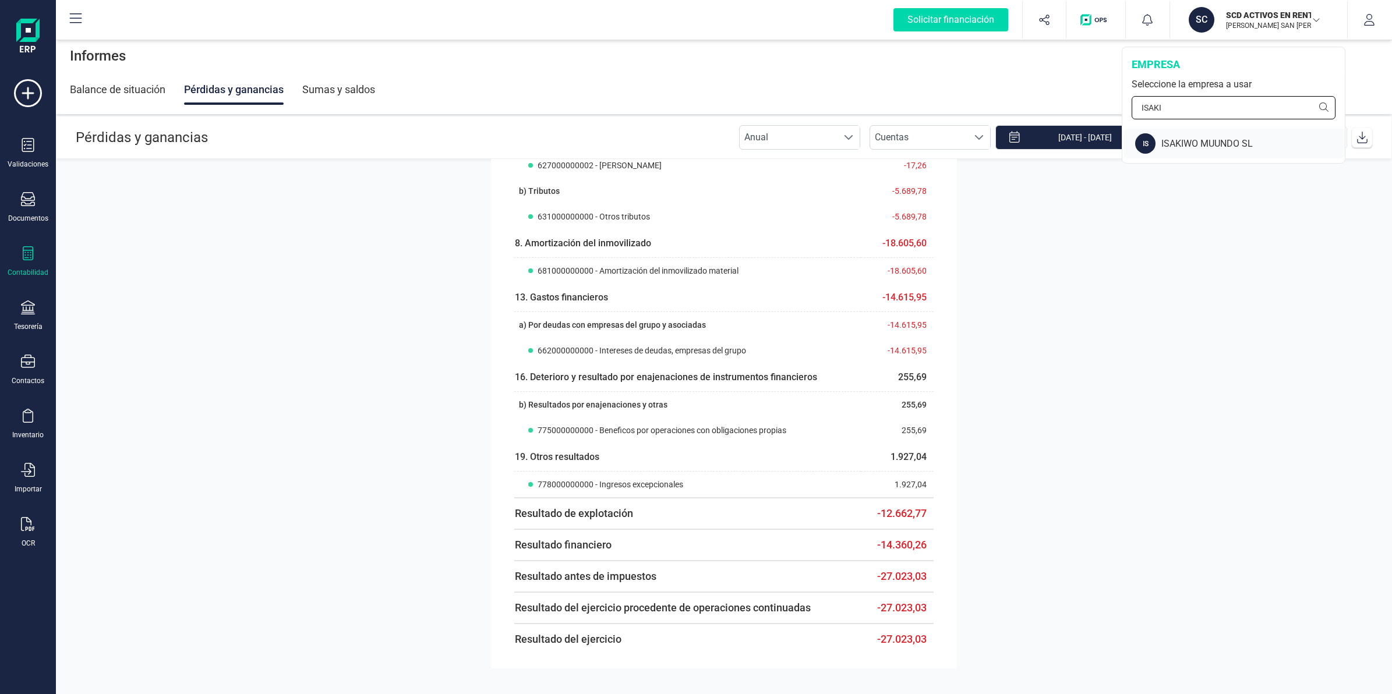
type input "ISAKI"
click at [1214, 146] on div "ISAKIWO MUUNDO SL" at bounding box center [1252, 144] width 183 height 14
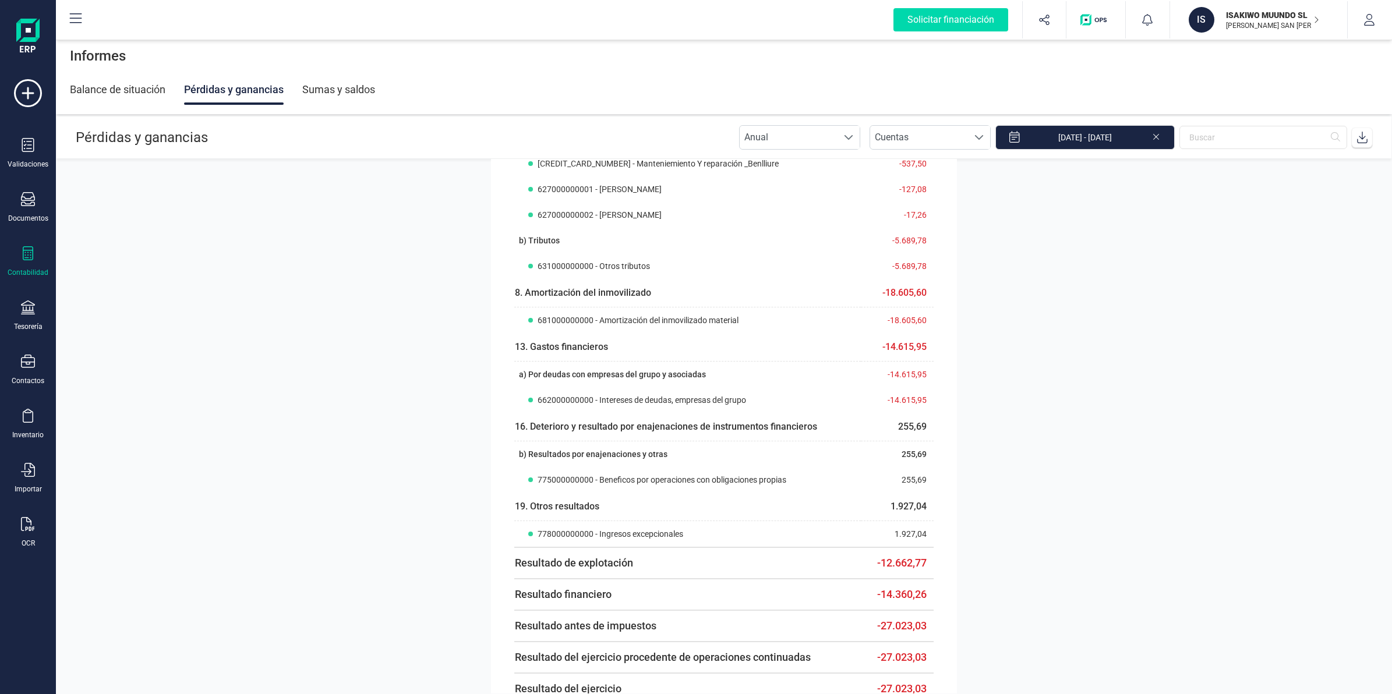
scroll to position [456, 0]
